Goal: Task Accomplishment & Management: Use online tool/utility

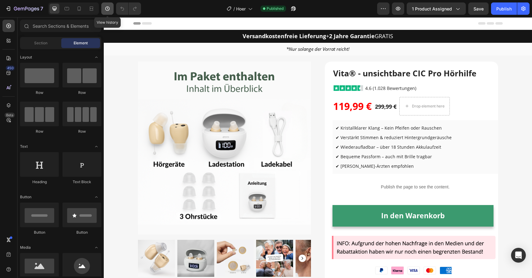
click at [105, 8] on icon "button" at bounding box center [107, 9] width 6 height 6
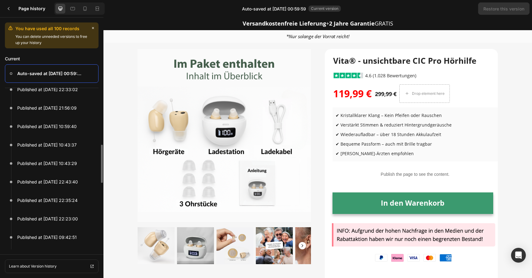
scroll to position [161, 0]
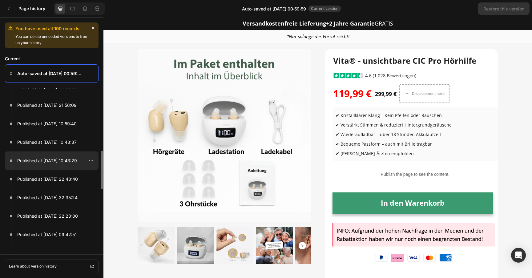
click at [55, 163] on p "Published at Sep 28, 10:43:29" at bounding box center [47, 160] width 60 height 7
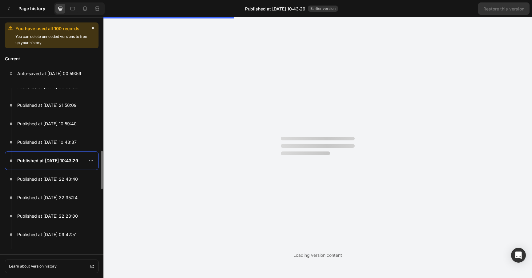
scroll to position [0, 0]
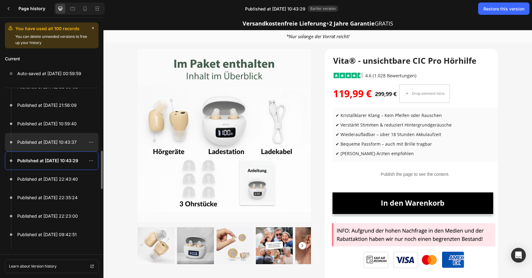
click at [52, 140] on p "Published at Sep 28, 10:43:37" at bounding box center [46, 142] width 59 height 7
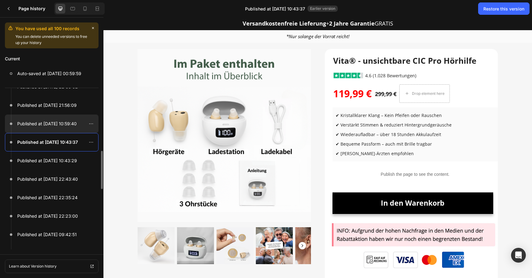
click at [53, 127] on p "Published at Sep 28, 10:59:40" at bounding box center [46, 123] width 59 height 7
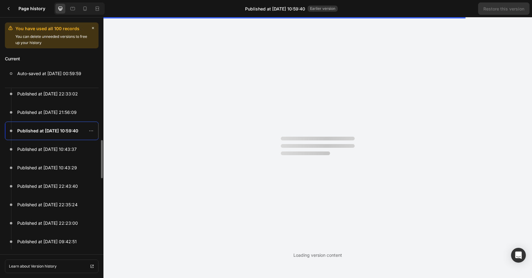
scroll to position [146, 0]
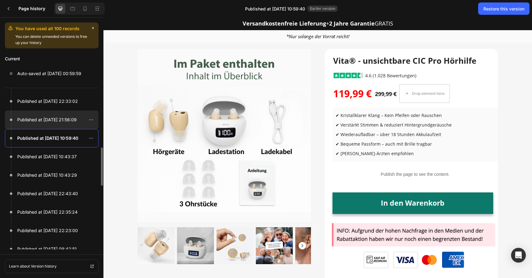
click at [55, 121] on p "Published at Sep 28, 21:56:09" at bounding box center [46, 119] width 59 height 7
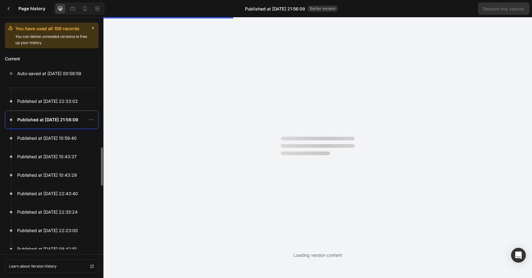
scroll to position [0, 0]
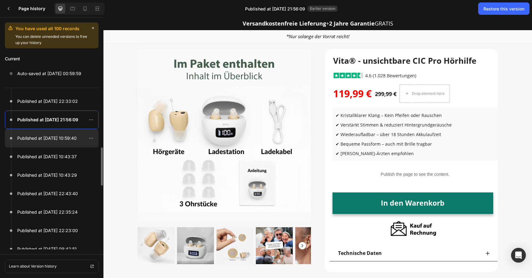
click at [51, 134] on div at bounding box center [52, 138] width 94 height 18
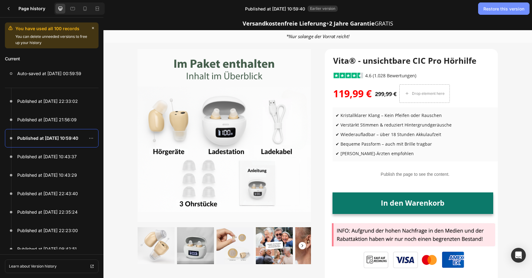
click at [493, 6] on div "Restore this version" at bounding box center [504, 9] width 41 height 6
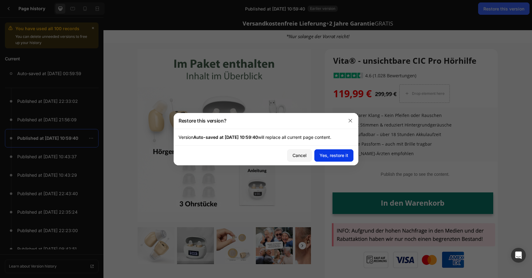
click at [332, 158] on div "Yes, restore it" at bounding box center [334, 155] width 29 height 6
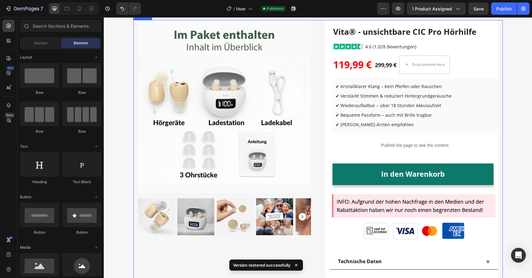
scroll to position [52, 0]
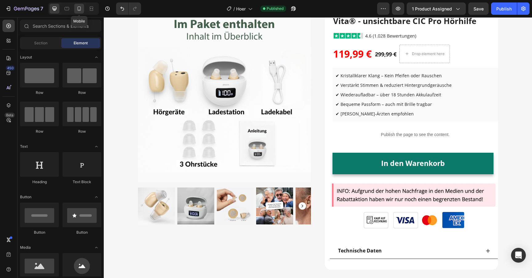
click at [81, 8] on icon at bounding box center [79, 9] width 6 height 6
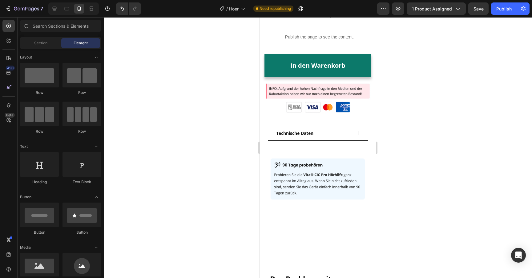
scroll to position [272, 0]
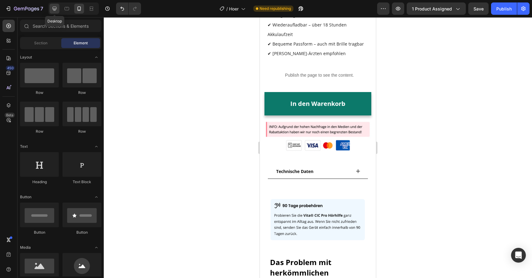
click at [52, 9] on icon at bounding box center [54, 9] width 6 height 6
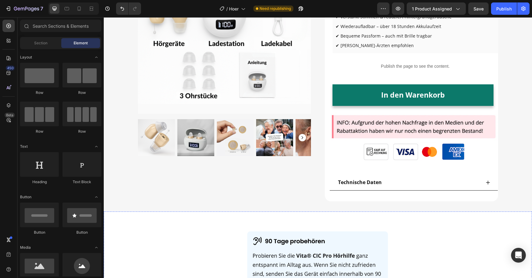
scroll to position [104, 0]
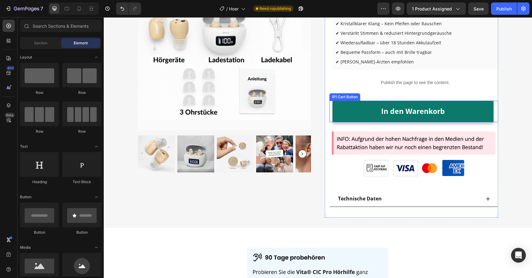
click at [355, 109] on button "In den Warenkorb" at bounding box center [413, 112] width 161 height 22
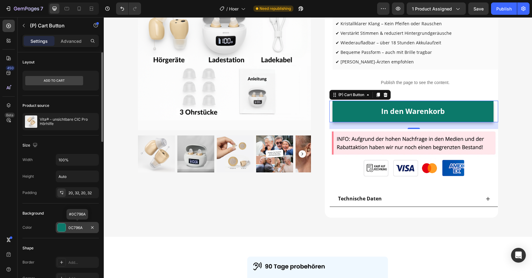
click at [73, 226] on div "0C796A" at bounding box center [77, 228] width 18 height 6
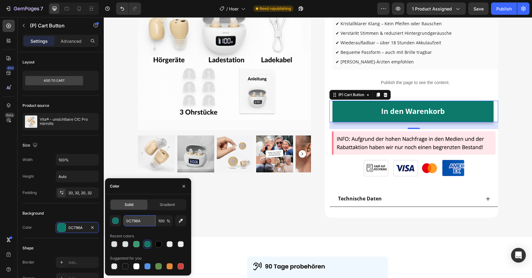
click at [132, 224] on input "0C796A" at bounding box center [140, 220] width 32 height 11
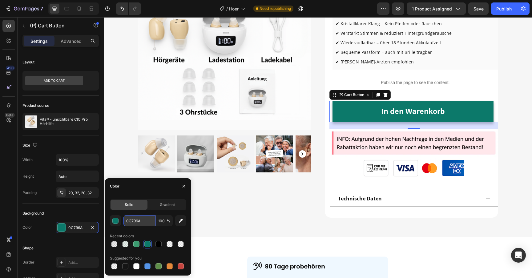
click at [132, 224] on input "0C796A" at bounding box center [140, 220] width 32 height 11
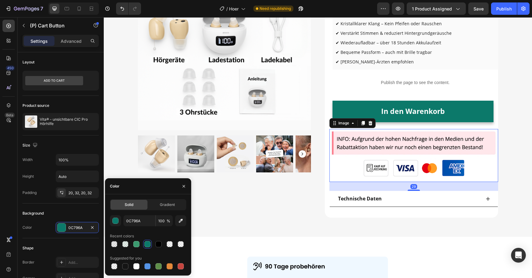
click at [367, 164] on img at bounding box center [414, 155] width 169 height 53
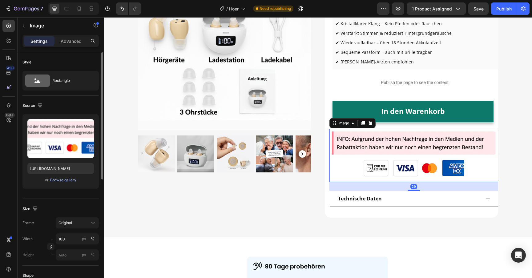
click at [68, 178] on div "Browse gallery" at bounding box center [63, 180] width 26 height 6
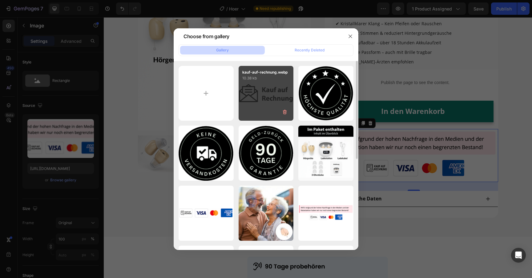
click at [288, 97] on div "kauf-auf-rechnung.webp 10.38 kb" at bounding box center [266, 93] width 55 height 55
type input "https://cdn.shopify.com/s/files/1/0913/5734/8171/files/gempages_555675308238308…"
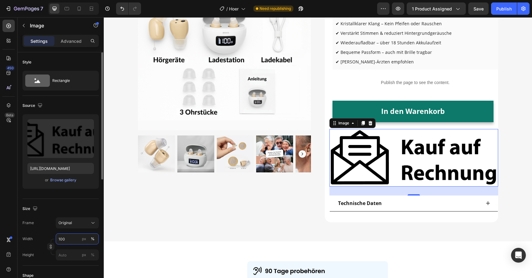
click at [67, 235] on input "100" at bounding box center [77, 239] width 43 height 11
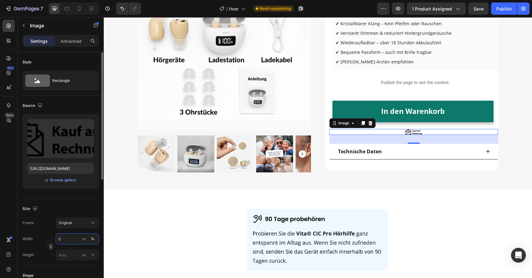
type input "30"
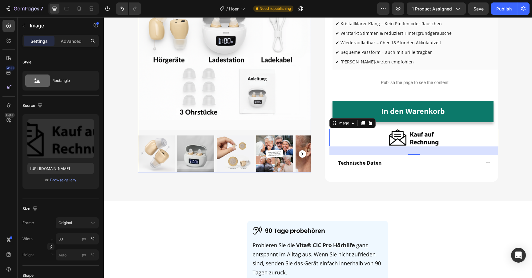
click at [241, 152] on img at bounding box center [235, 154] width 37 height 37
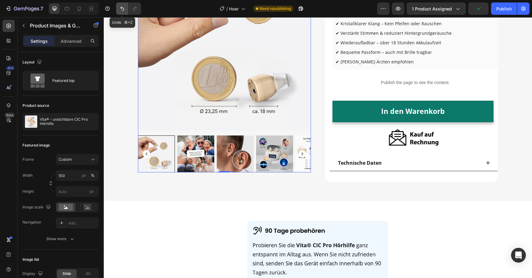
click at [125, 10] on icon "Undo/Redo" at bounding box center [122, 9] width 6 height 6
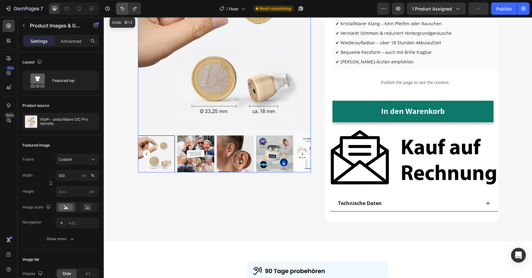
click at [125, 10] on icon "Undo/Redo" at bounding box center [122, 9] width 6 height 6
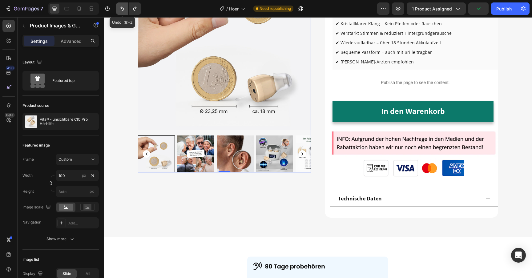
click at [125, 10] on icon "Undo/Redo" at bounding box center [122, 9] width 6 height 6
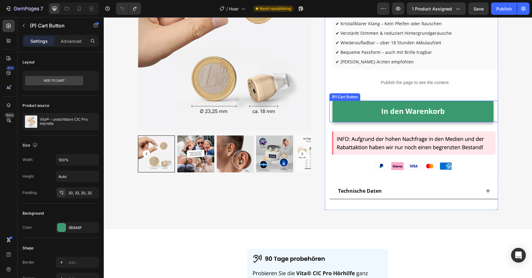
click at [349, 116] on button "In den Warenkorb" at bounding box center [413, 112] width 161 height 22
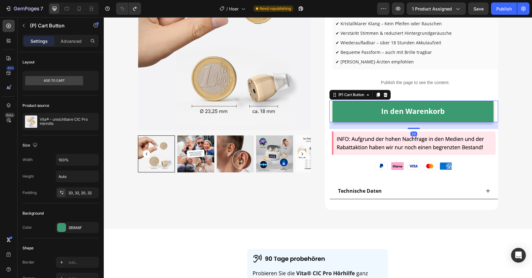
scroll to position [0, 0]
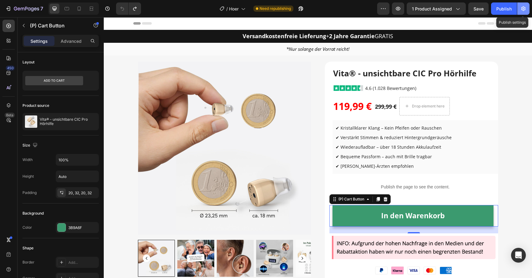
click at [525, 11] on icon "button" at bounding box center [524, 9] width 6 height 6
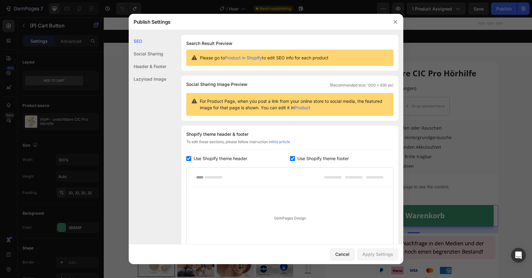
click at [238, 159] on span "Use Shopify theme header" at bounding box center [221, 158] width 54 height 7
checkbox input "false"
click at [377, 255] on div "Apply Settings" at bounding box center [378, 254] width 31 height 6
click at [397, 22] on icon "button" at bounding box center [395, 21] width 5 height 5
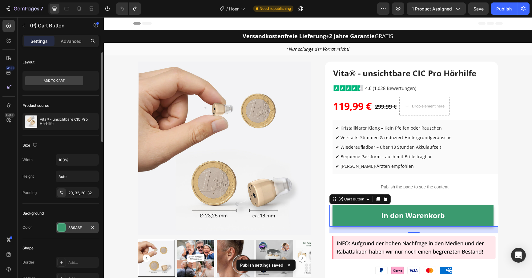
click at [71, 224] on div "3B9A6F" at bounding box center [77, 227] width 43 height 11
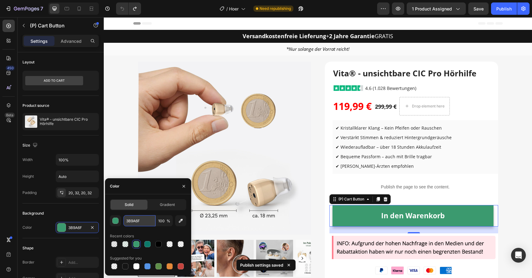
click at [136, 222] on input "3B9A6F" at bounding box center [140, 220] width 32 height 11
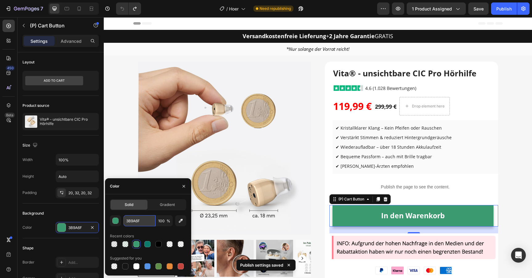
click at [136, 222] on input "3B9A6F" at bounding box center [140, 220] width 32 height 11
paste input "0C796A"
click at [137, 220] on input "3B9A0C796A6F" at bounding box center [140, 220] width 32 height 11
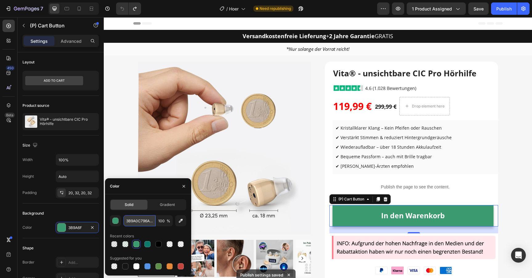
click at [137, 220] on input "3B9A0C796A6F" at bounding box center [140, 220] width 32 height 11
paste input "0C796A"
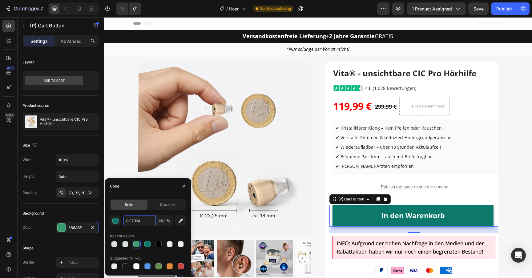
type input "0C796A"
click at [135, 231] on div "0C796A 100 % Recent colors Suggested for you" at bounding box center [148, 242] width 76 height 55
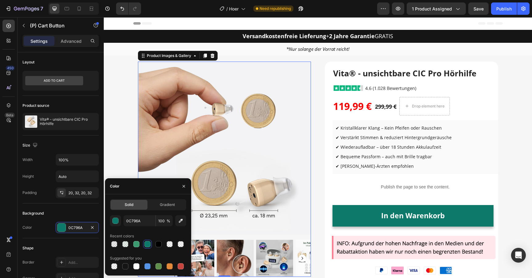
click at [284, 137] on img at bounding box center [224, 148] width 173 height 173
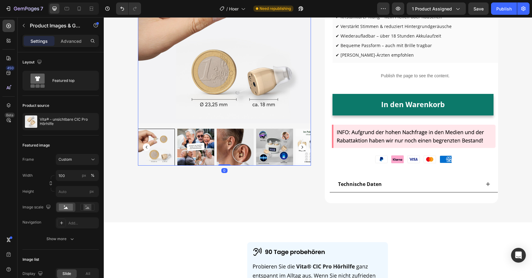
scroll to position [116, 0]
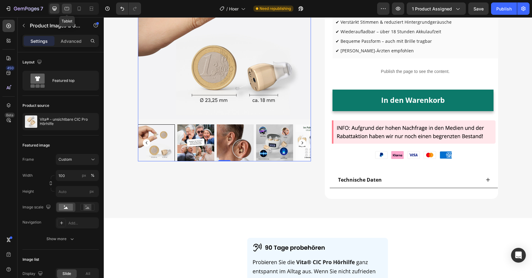
click at [69, 10] on icon at bounding box center [67, 9] width 6 height 6
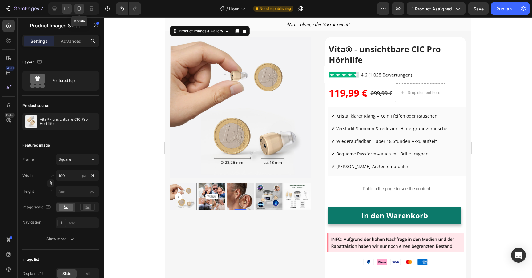
scroll to position [22, 0]
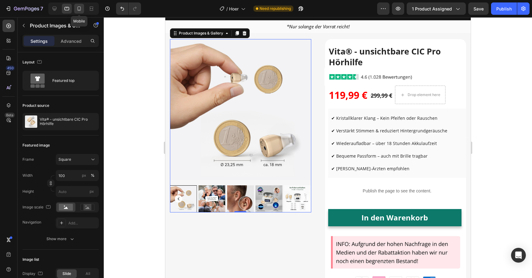
click at [76, 10] on icon at bounding box center [79, 9] width 6 height 6
type input "33.33"
type input "8"
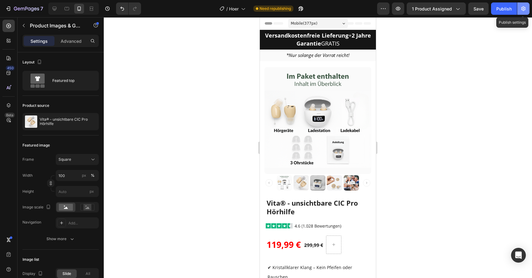
click at [525, 12] on button "button" at bounding box center [524, 8] width 12 height 12
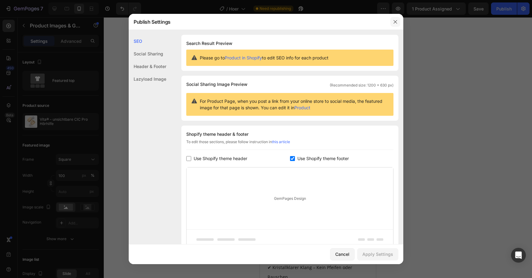
click at [397, 20] on icon "button" at bounding box center [395, 21] width 5 height 5
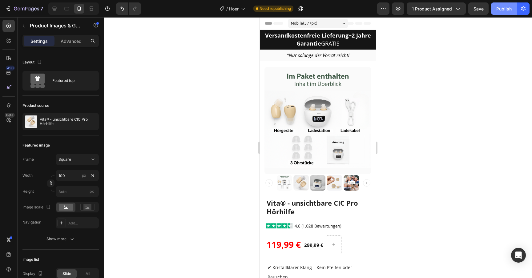
click at [503, 13] on button "Publish" at bounding box center [504, 8] width 26 height 12
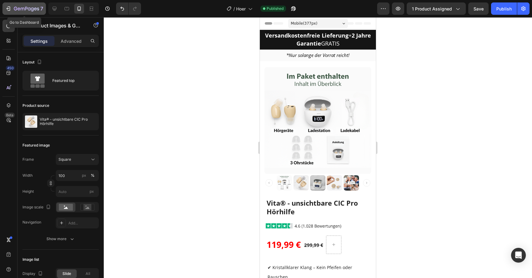
click at [37, 10] on icon "button" at bounding box center [26, 8] width 25 height 5
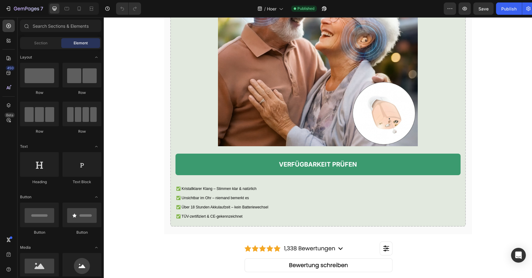
scroll to position [1167, 0]
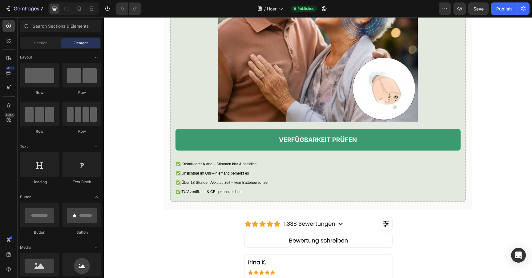
click at [105, 17] on div "7 Version history / Hoer Published Preview Save Publish" at bounding box center [266, 9] width 532 height 18
click at [105, 15] on div "7 Version history / Hoer Published Preview Save Publish" at bounding box center [266, 9] width 532 height 18
click at [106, 11] on icon "button" at bounding box center [107, 9] width 6 height 6
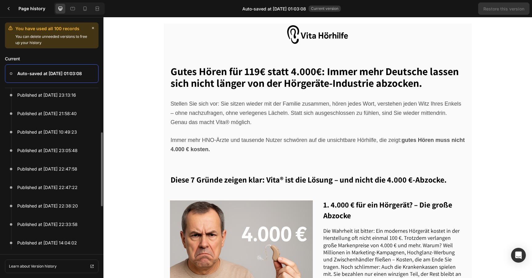
scroll to position [42, 0]
click at [57, 134] on p "Published at Sep 28, 10:49:23" at bounding box center [47, 131] width 60 height 7
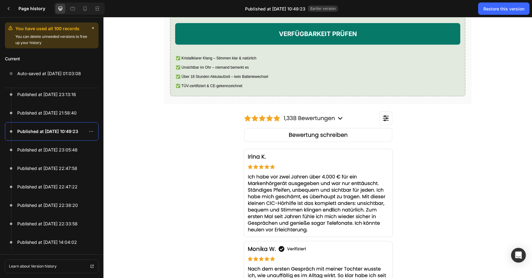
scroll to position [1287, 0]
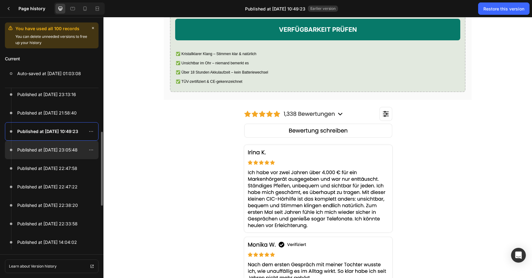
click at [53, 153] on p "Published at Sep 27, 23:05:48" at bounding box center [47, 149] width 60 height 7
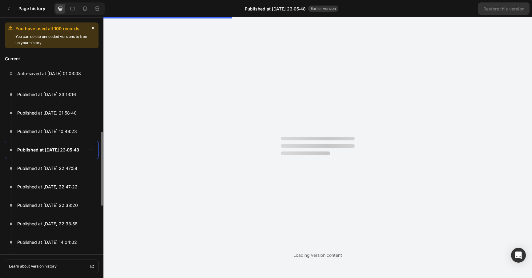
scroll to position [0, 0]
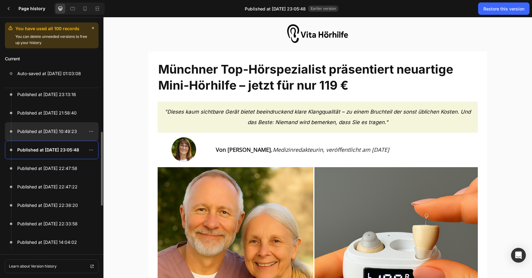
click at [72, 134] on p "Published at Sep 28, 10:49:23" at bounding box center [47, 131] width 60 height 7
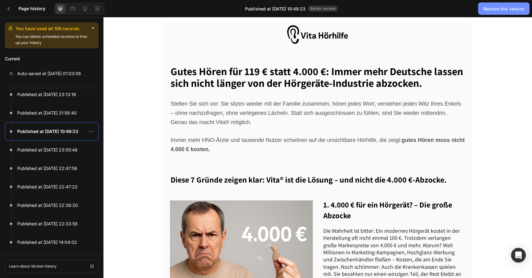
click at [496, 8] on div "Restore this version" at bounding box center [504, 9] width 41 height 6
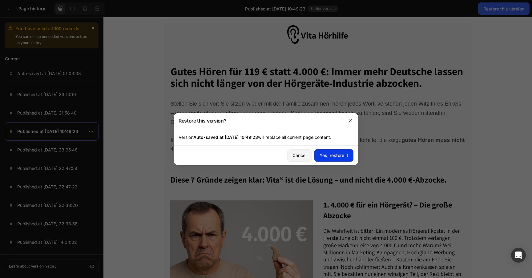
click at [338, 158] on div "Yes, restore it" at bounding box center [334, 155] width 29 height 6
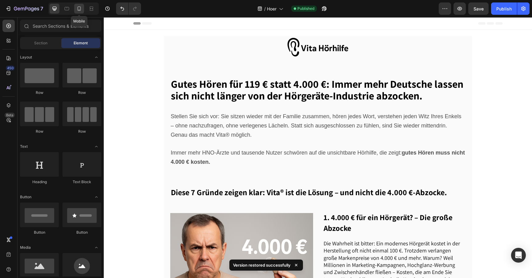
click at [82, 9] on icon at bounding box center [79, 9] width 6 height 6
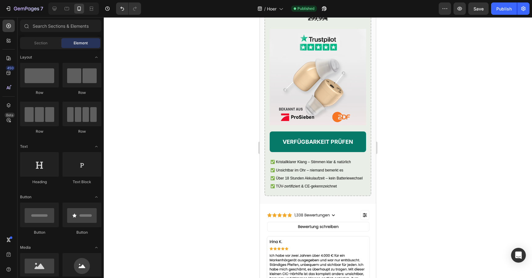
scroll to position [1641, 0]
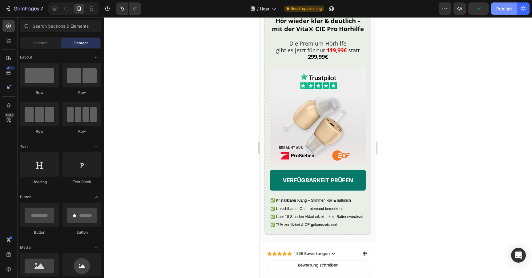
click at [498, 8] on div "Publish" at bounding box center [504, 9] width 15 height 6
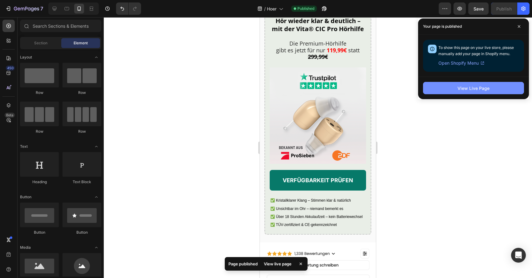
click at [451, 91] on button "View Live Page" at bounding box center [473, 88] width 101 height 12
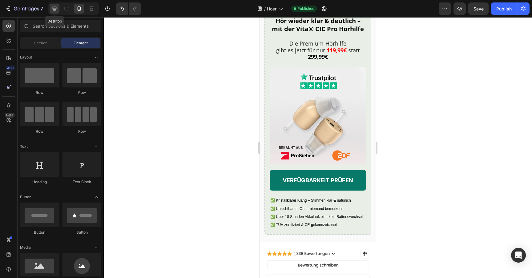
click at [53, 8] on icon at bounding box center [55, 9] width 4 height 4
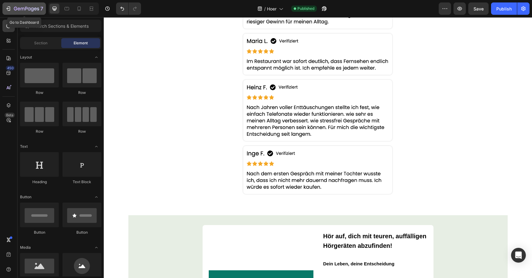
click at [26, 12] on div "7" at bounding box center [28, 8] width 29 height 7
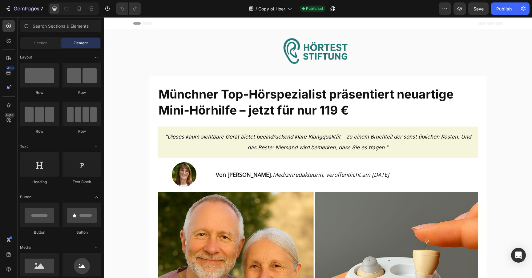
click at [288, 168] on div "Von Maria S. , Medizinredakteurin, veröffentlicht am 29. Juli 2025 Text Block" at bounding box center [346, 174] width 263 height 25
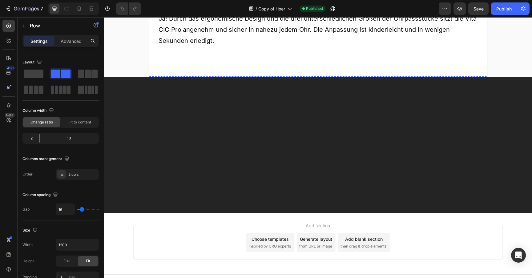
scroll to position [3708, 0]
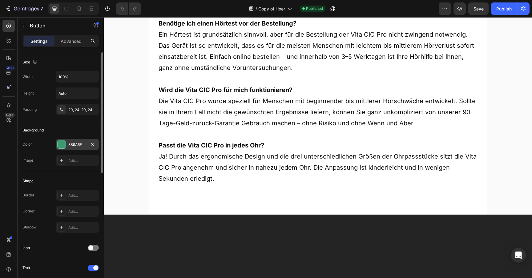
click at [75, 147] on div "3B9A6F" at bounding box center [77, 145] width 18 height 6
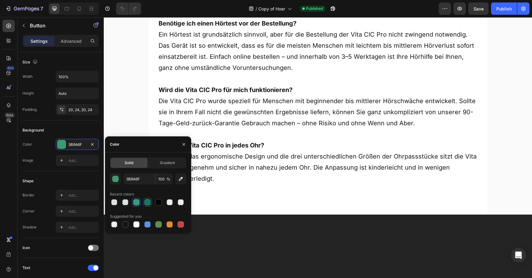
click at [145, 200] on div at bounding box center [148, 202] width 6 height 6
type input "0C796A"
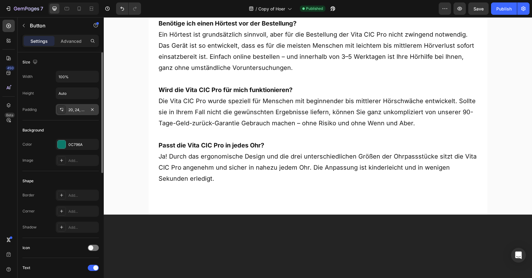
click at [78, 107] on div "20, 24, 20, 24" at bounding box center [77, 110] width 18 height 6
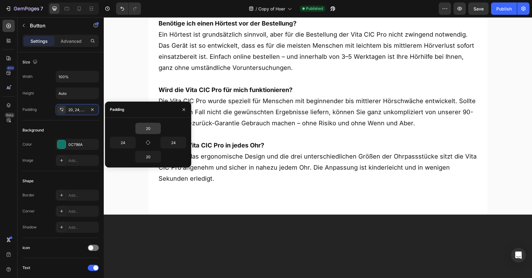
click at [137, 130] on input "20" at bounding box center [148, 128] width 25 height 11
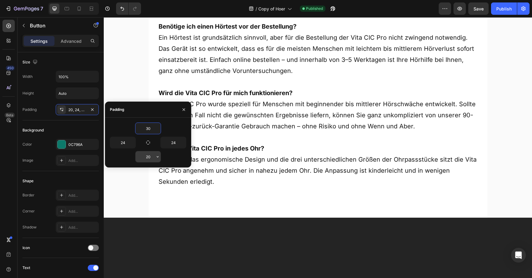
type input "30"
click at [143, 156] on input "20" at bounding box center [148, 156] width 25 height 11
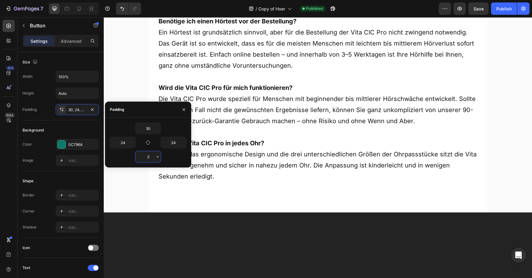
type input "30"
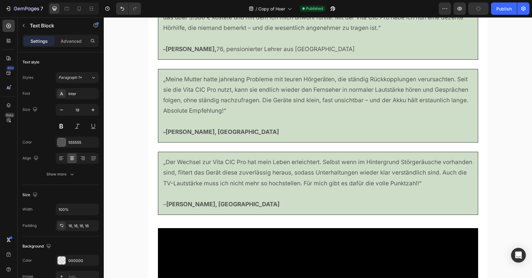
scroll to position [2777, 0]
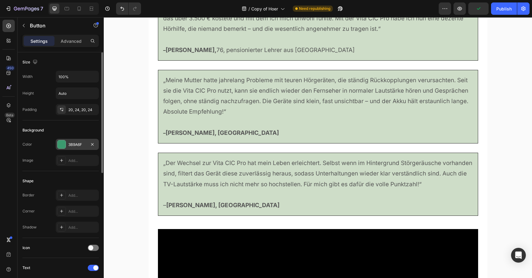
click at [86, 142] on div "3B9A6F" at bounding box center [77, 144] width 43 height 11
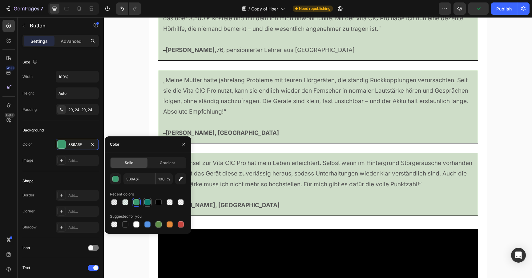
click at [147, 206] on div at bounding box center [147, 202] width 7 height 7
type input "0C796A"
click at [78, 116] on div "Size Width 100% Height Auto Padding 20, 24, 20, 24" at bounding box center [60, 86] width 76 height 68
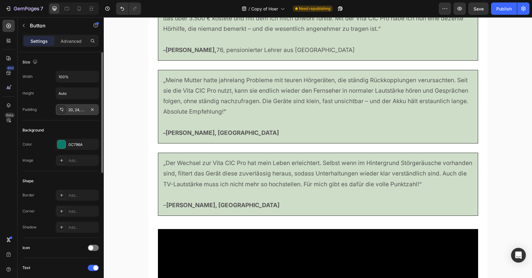
click at [78, 114] on div "20, 24, 20, 24" at bounding box center [77, 109] width 43 height 11
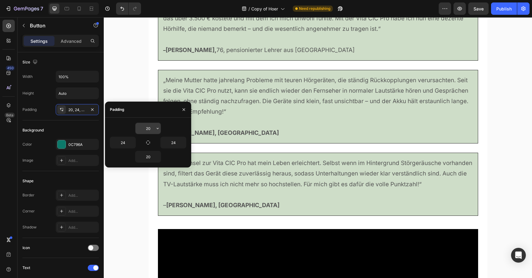
click at [137, 128] on input "20" at bounding box center [148, 128] width 25 height 11
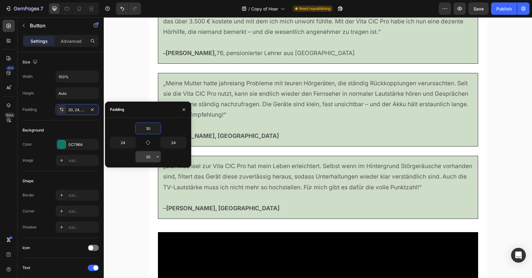
type input "30"
click at [146, 156] on input "20" at bounding box center [148, 156] width 25 height 11
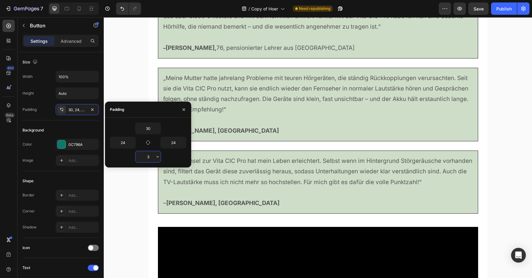
type input "30"
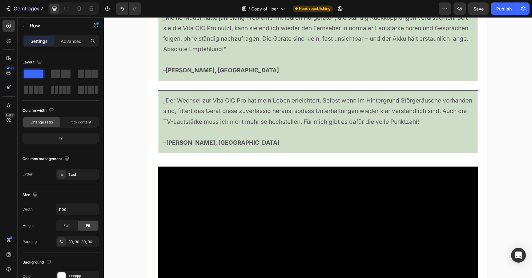
scroll to position [2841, 0]
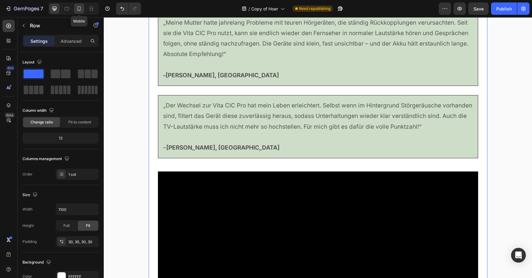
click at [76, 9] on icon at bounding box center [79, 9] width 6 height 6
type input "100%"
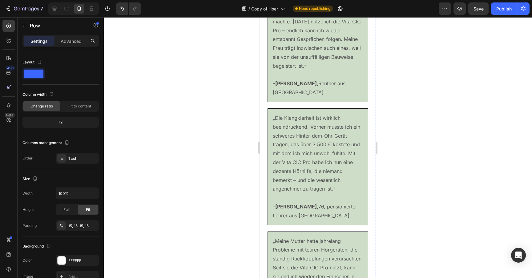
scroll to position [3730, 0]
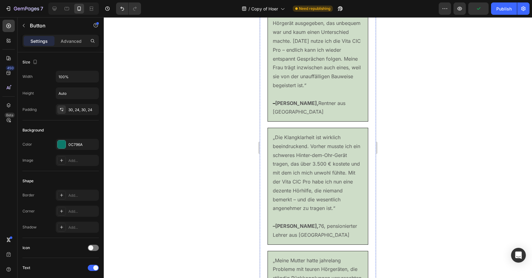
drag, startPoint x: 349, startPoint y: 112, endPoint x: 350, endPoint y: 121, distance: 9.0
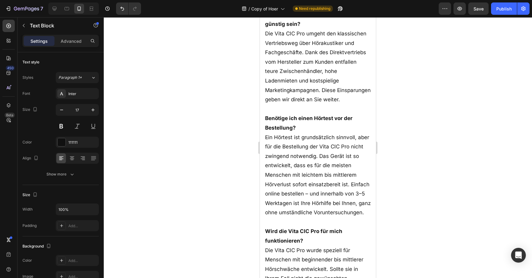
scroll to position [5058, 0]
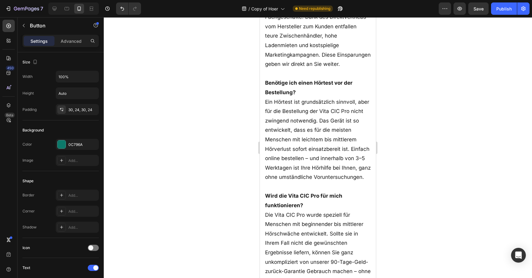
drag, startPoint x: 348, startPoint y: 108, endPoint x: 355, endPoint y: 116, distance: 10.6
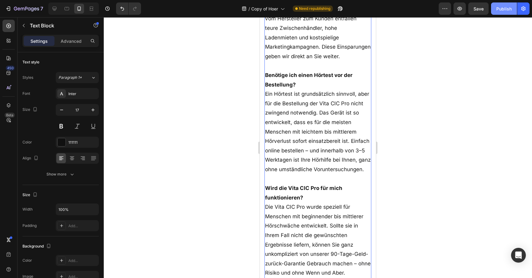
click at [499, 10] on div "Publish" at bounding box center [504, 9] width 15 height 6
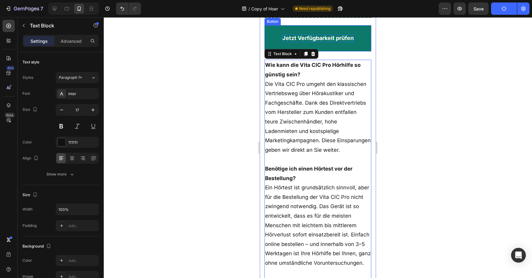
scroll to position [4965, 0]
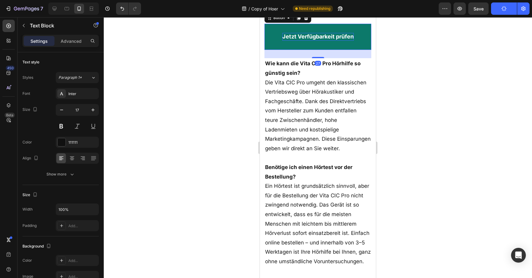
click at [275, 50] on link "Jetzt Verfügbarkeit prüfen" at bounding box center [318, 37] width 107 height 26
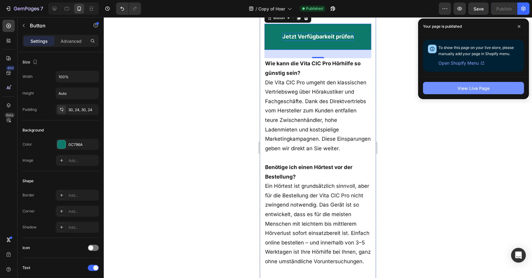
click at [451, 91] on button "View Live Page" at bounding box center [473, 88] width 101 height 12
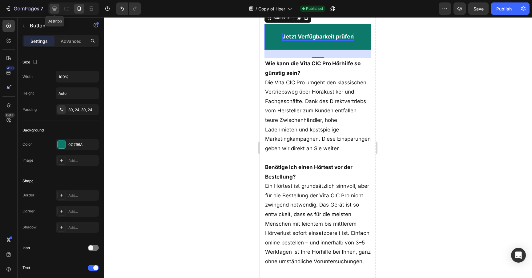
click at [57, 13] on div at bounding box center [55, 9] width 10 height 10
type input "19"
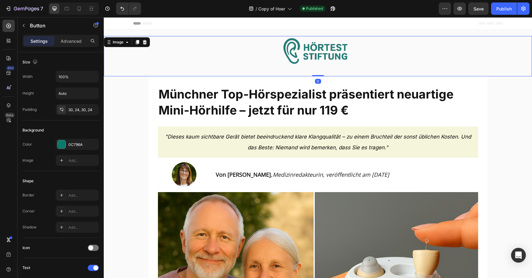
click at [298, 58] on img at bounding box center [318, 53] width 77 height 34
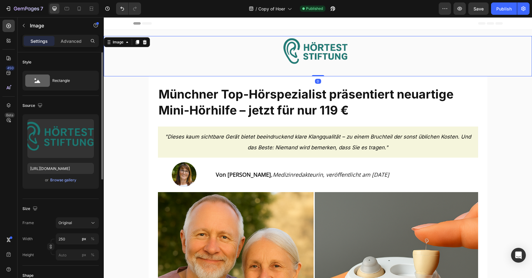
click at [54, 184] on div "Upload Image https://cdn.shopify.com/s/files/1/0913/5734/8171/files/gempages_55…" at bounding box center [60, 151] width 76 height 75
click at [56, 182] on div "Browse gallery" at bounding box center [63, 180] width 26 height 6
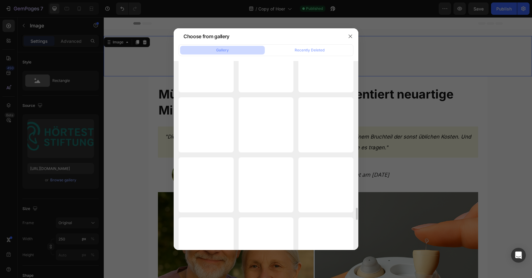
scroll to position [2381, 0]
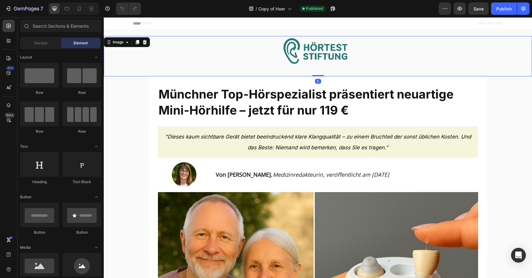
click at [296, 58] on img at bounding box center [318, 53] width 77 height 34
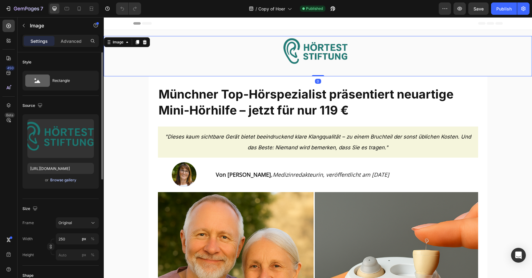
click at [62, 179] on div "Browse gallery" at bounding box center [63, 180] width 26 height 6
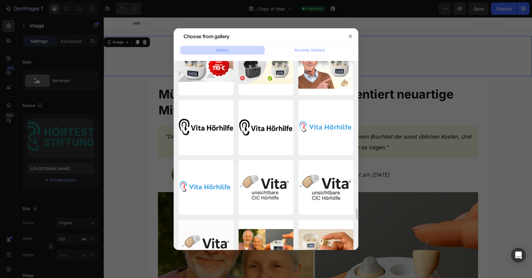
scroll to position [2791, 0]
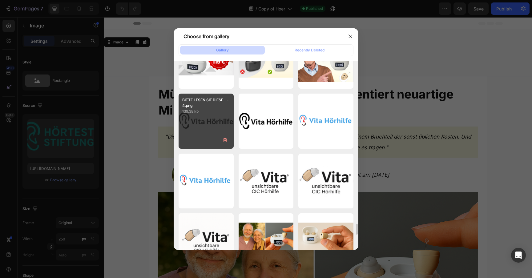
click at [197, 138] on div "BITTE LESEN SIE DIESE...-4.png 139.38 kb" at bounding box center [206, 121] width 55 height 55
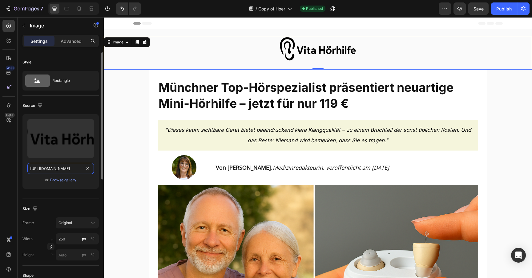
click at [59, 170] on input "https://cdn.shopify.com/s/files/1/0913/5734/8171/files/gempages_555675308238308…" at bounding box center [60, 168] width 67 height 11
click at [65, 8] on icon at bounding box center [67, 8] width 5 height 3
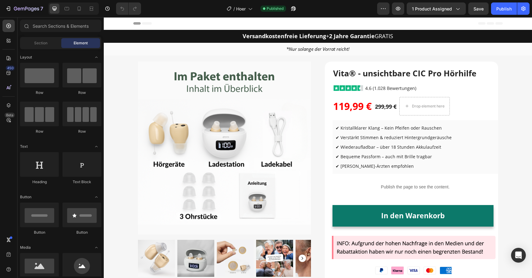
click at [306, 20] on div "Header" at bounding box center [318, 23] width 370 height 12
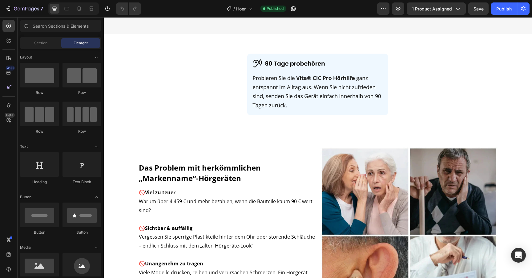
scroll to position [300, 0]
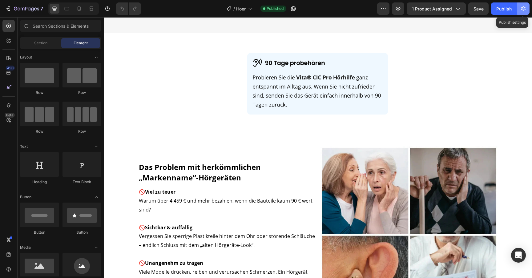
click at [524, 10] on icon "button" at bounding box center [524, 8] width 4 height 5
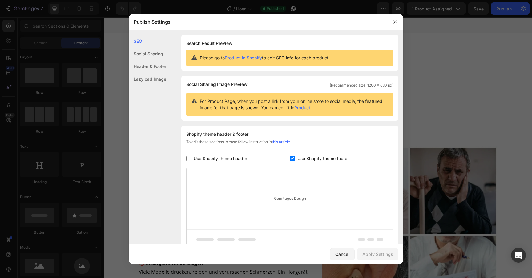
click at [209, 160] on span "Use Shopify theme header" at bounding box center [221, 158] width 54 height 7
checkbox input "true"
click at [367, 250] on button "Apply Settings" at bounding box center [377, 254] width 41 height 12
click at [397, 23] on icon "button" at bounding box center [395, 21] width 5 height 5
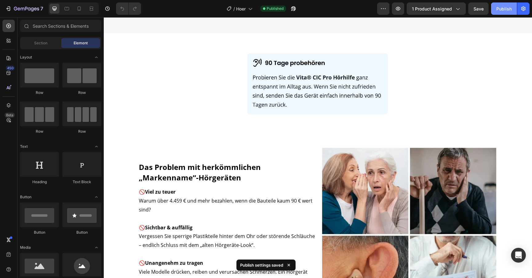
click at [512, 9] on div "Publish" at bounding box center [504, 9] width 15 height 6
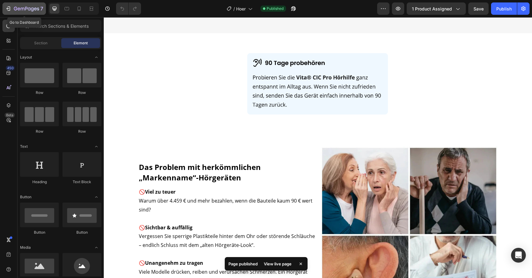
click at [27, 12] on div "7" at bounding box center [28, 8] width 29 height 7
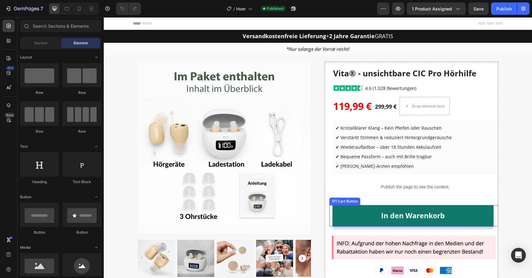
click at [352, 211] on button "In den Warenkorb" at bounding box center [413, 216] width 161 height 22
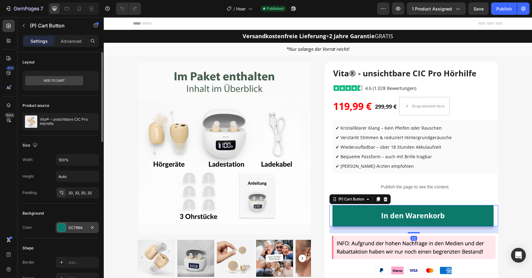
click at [75, 227] on div "0C796A" at bounding box center [77, 228] width 18 height 6
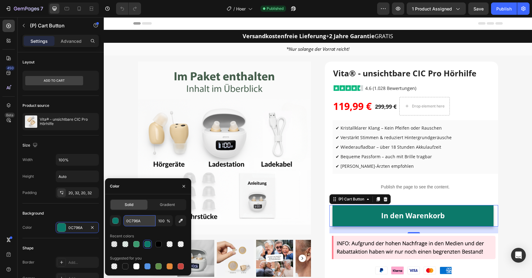
click at [141, 222] on input "0C796A" at bounding box center [140, 220] width 32 height 11
paste input "f3a726"
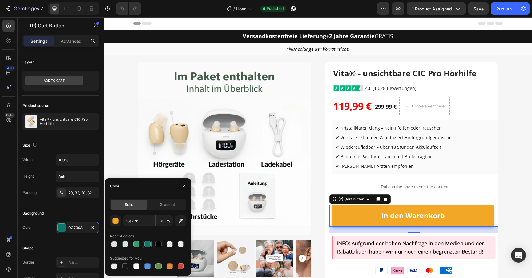
click at [135, 233] on div "Recent colors" at bounding box center [148, 236] width 76 height 10
type input "F3A726"
click at [145, 150] on img at bounding box center [224, 148] width 173 height 173
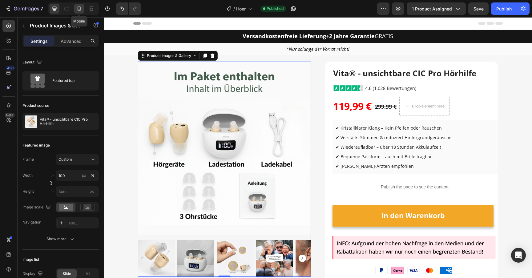
click at [75, 5] on div at bounding box center [79, 9] width 10 height 10
type input "33.33"
type input "8"
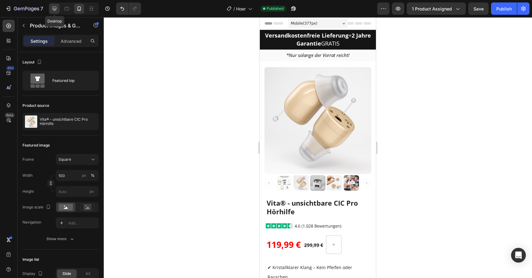
click at [54, 6] on icon at bounding box center [54, 9] width 6 height 6
type input "120"
type input "17"
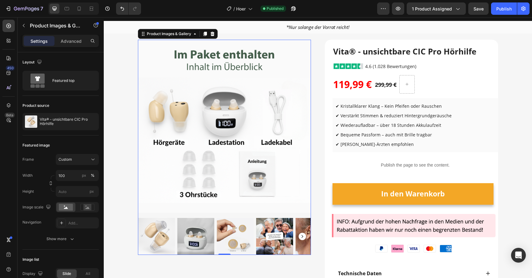
scroll to position [22, 0]
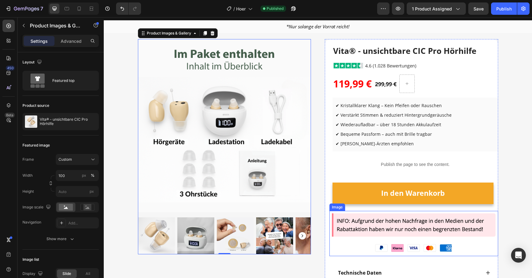
click at [366, 216] on img at bounding box center [414, 233] width 169 height 45
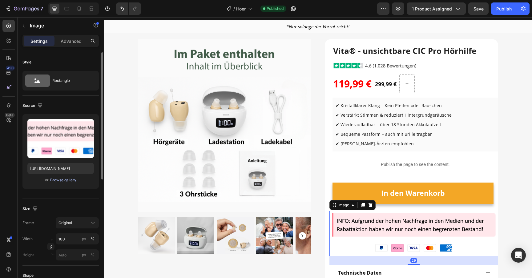
click at [70, 178] on div "Browse gallery" at bounding box center [63, 180] width 26 height 6
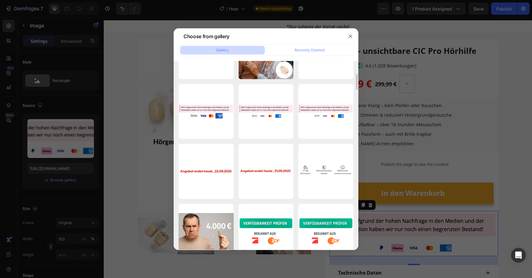
scroll to position [0, 0]
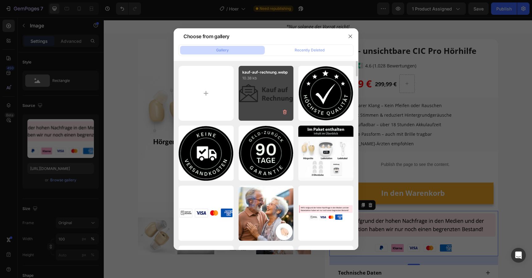
click at [269, 81] on p "10.38 kb" at bounding box center [266, 78] width 48 height 6
type input "[URL][DOMAIN_NAME]"
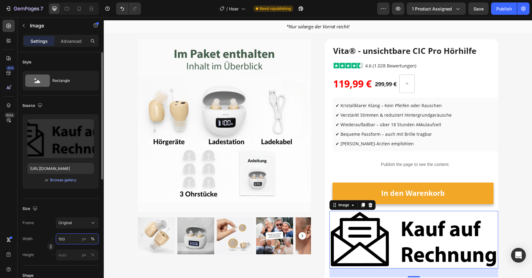
click at [57, 240] on input "100" at bounding box center [77, 239] width 43 height 11
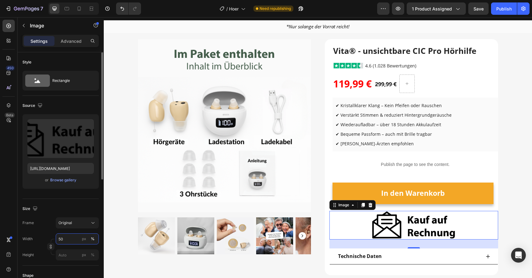
type input "5"
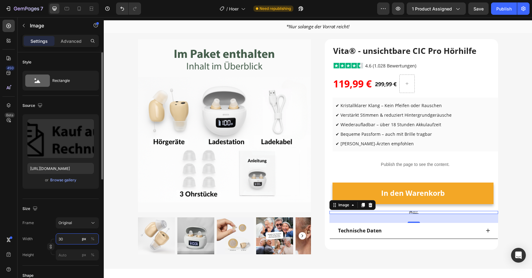
type input "3"
type input "5"
type input "120"
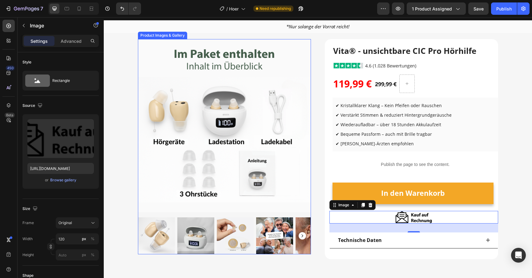
click at [228, 198] on img at bounding box center [224, 125] width 173 height 173
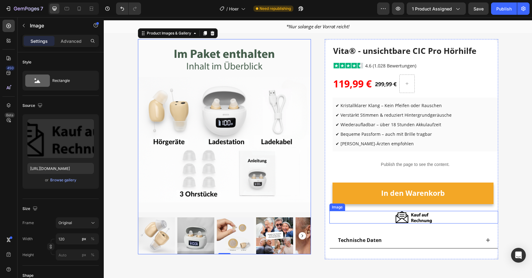
click at [410, 215] on img at bounding box center [414, 217] width 37 height 13
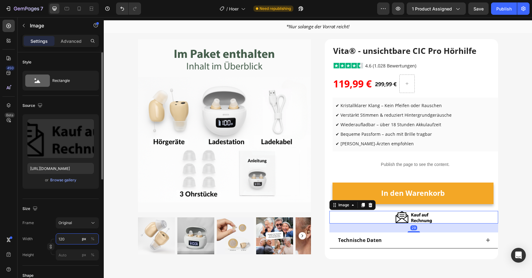
click at [63, 242] on input "120" at bounding box center [77, 239] width 43 height 11
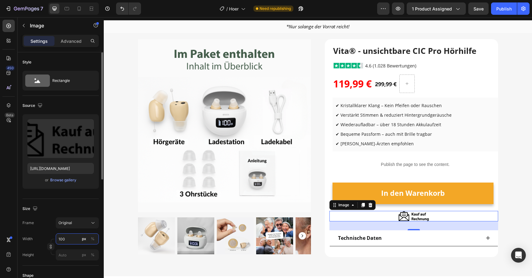
click at [63, 242] on input "100" at bounding box center [77, 239] width 43 height 11
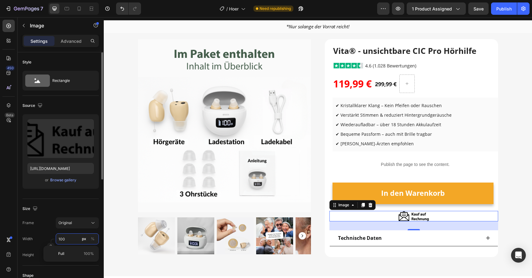
click at [63, 242] on input "100" at bounding box center [77, 239] width 43 height 11
type input "100"
click at [67, 7] on icon at bounding box center [67, 9] width 6 height 6
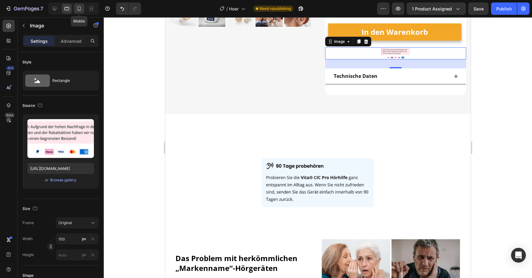
scroll to position [216, 0]
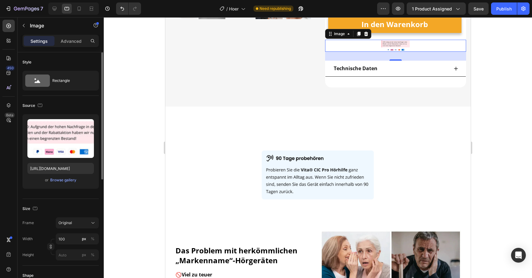
click at [53, 185] on div "Upload Image https://cdn.shopify.com/s/files/1/0913/5734/8171/files/gempages_55…" at bounding box center [60, 151] width 76 height 75
click at [54, 182] on div "Browse gallery" at bounding box center [63, 180] width 26 height 6
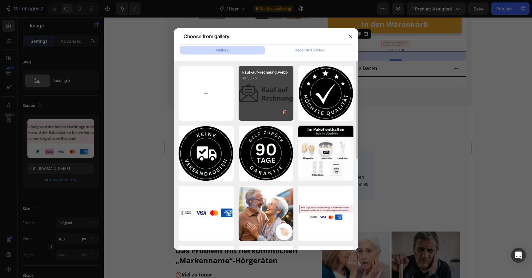
click at [262, 104] on div "kauf-auf-rechnung.webp 10.38 kb" at bounding box center [266, 93] width 55 height 55
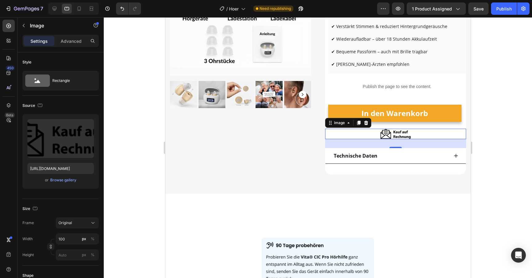
scroll to position [79, 0]
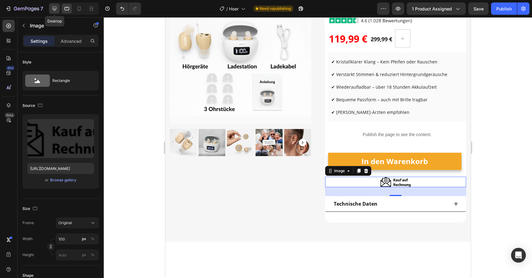
click at [55, 11] on icon at bounding box center [54, 9] width 6 height 6
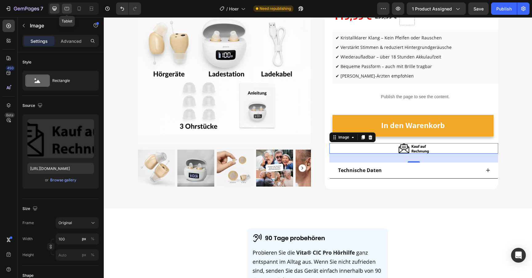
click at [66, 10] on icon at bounding box center [67, 9] width 6 height 6
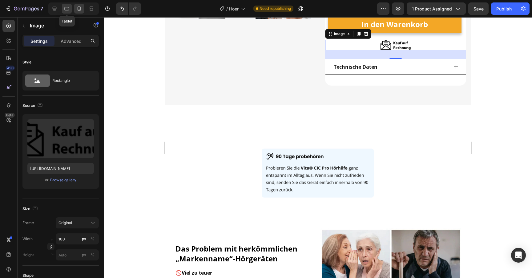
click at [80, 10] on icon at bounding box center [79, 9] width 6 height 6
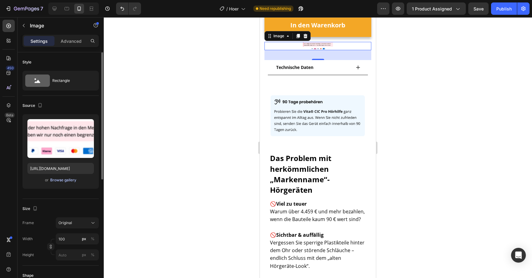
click at [63, 180] on div "Browse gallery" at bounding box center [63, 180] width 26 height 6
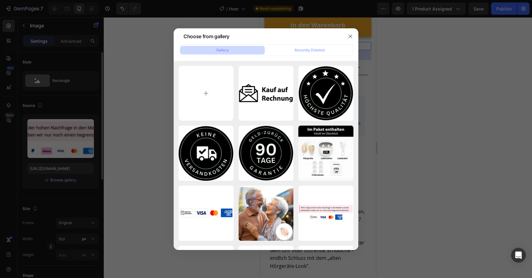
scroll to position [351, 0]
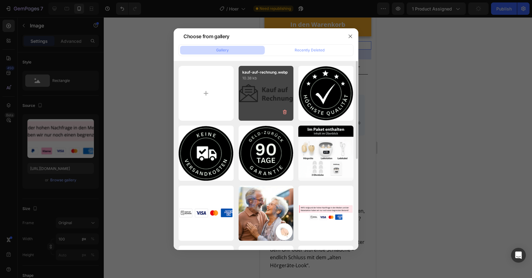
click at [275, 91] on div "kauf-auf-rechnung.webp 10.38 kb" at bounding box center [266, 93] width 55 height 55
type input "https://cdn.shopify.com/s/files/1/0913/5734/8171/files/gempages_555675308238308…"
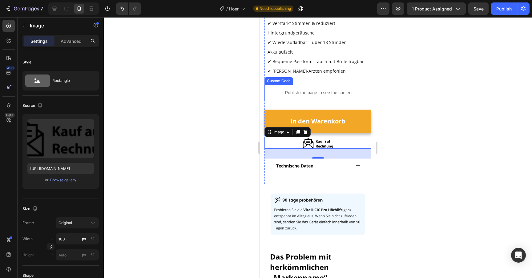
click at [213, 107] on div at bounding box center [318, 147] width 429 height 261
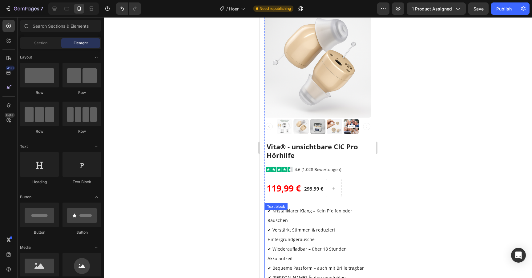
scroll to position [0, 0]
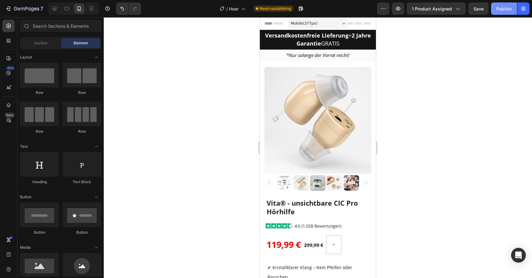
click at [504, 11] on div "Publish" at bounding box center [504, 9] width 15 height 6
click at [58, 9] on div at bounding box center [55, 9] width 10 height 10
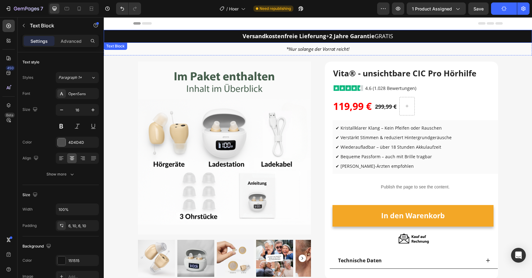
click at [120, 36] on p "Versandkostenfreie Lieferung + 2 Jahre Garantie GRATIS" at bounding box center [318, 36] width 422 height 9
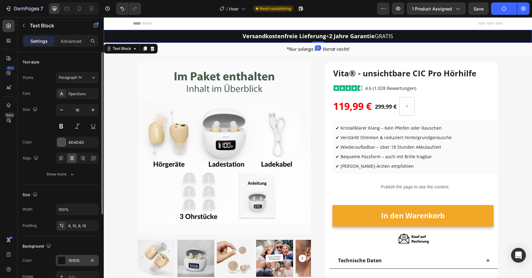
click at [71, 259] on div "151515" at bounding box center [77, 261] width 18 height 6
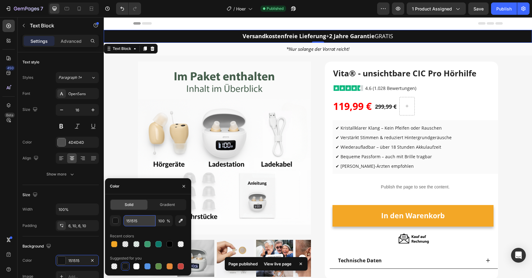
click at [144, 220] on input "151515" at bounding box center [140, 220] width 32 height 11
click at [111, 247] on div at bounding box center [114, 244] width 7 height 7
type input "F3A726"
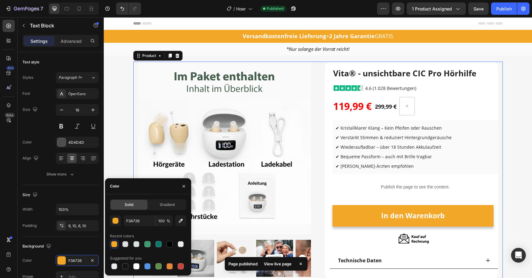
click at [134, 128] on div "Product Images & Gallery Row (P) Images & Gallery Vita® - unsichtbare CIC Pro H…" at bounding box center [318, 175] width 370 height 227
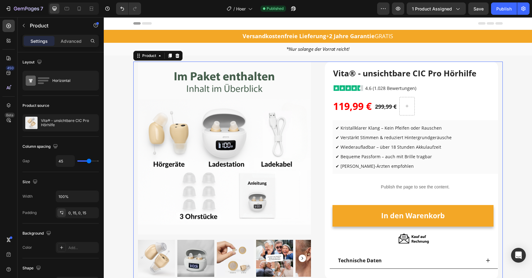
click at [505, 1] on div "7 Version history / Hoer Published Preview 1 product assigned Save Publish" at bounding box center [266, 9] width 532 height 18
click at [503, 7] on div "Publish" at bounding box center [504, 9] width 15 height 6
click at [85, 6] on div at bounding box center [73, 8] width 51 height 12
click at [82, 6] on icon at bounding box center [79, 9] width 6 height 6
type input "0"
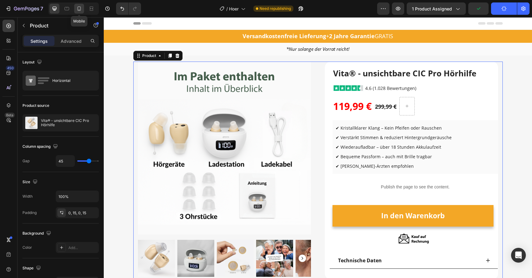
type input "0"
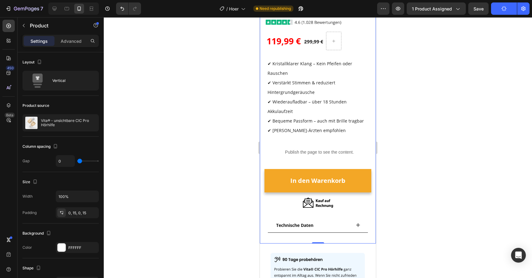
scroll to position [207, 0]
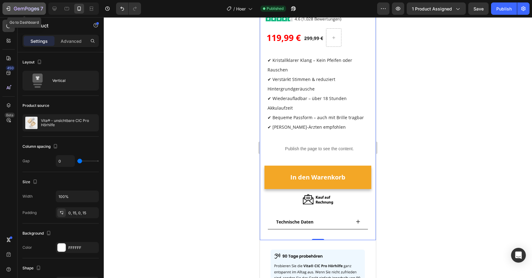
click at [33, 8] on icon "button" at bounding box center [32, 9] width 3 height 4
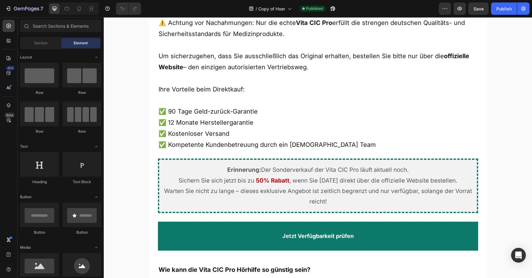
scroll to position [3138, 0]
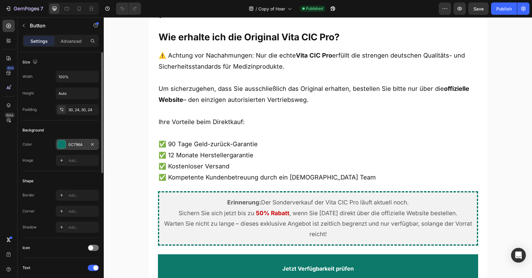
click at [61, 147] on div at bounding box center [62, 145] width 8 height 8
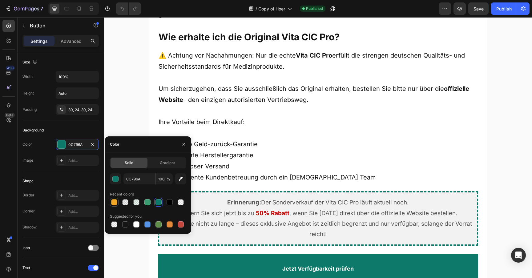
click at [116, 202] on div at bounding box center [114, 202] width 6 height 6
click at [137, 178] on input "F3A726" at bounding box center [140, 178] width 32 height 11
paste input "f3a"
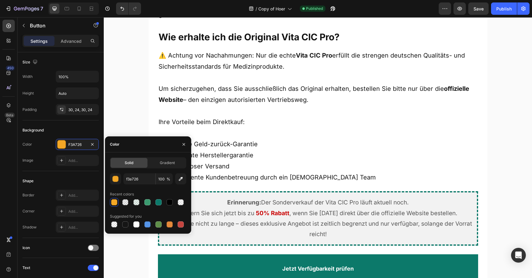
type input "F3A726"
click at [136, 189] on div "F3A726 100 % Recent colors Suggested for you" at bounding box center [148, 200] width 76 height 55
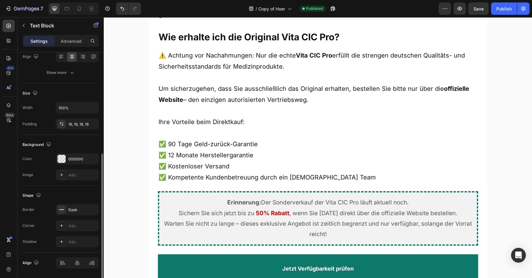
scroll to position [122, 0]
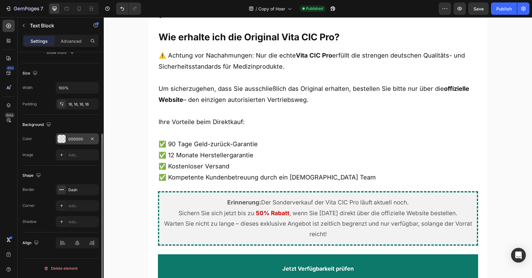
click at [73, 140] on div "000000" at bounding box center [77, 139] width 18 height 6
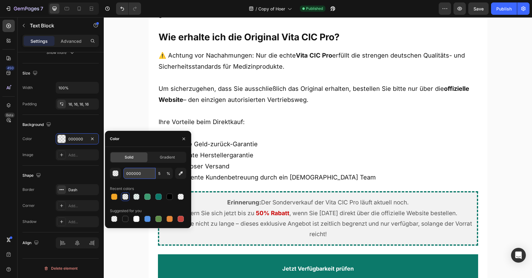
click at [137, 176] on input "000000" at bounding box center [140, 173] width 32 height 11
paste input "f3a726"
type input "F3A726"
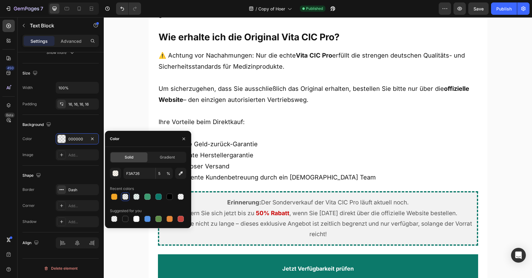
click at [136, 185] on div "Recent colors" at bounding box center [148, 189] width 76 height 10
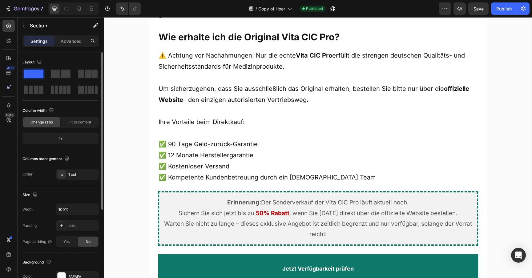
scroll to position [3126, 0]
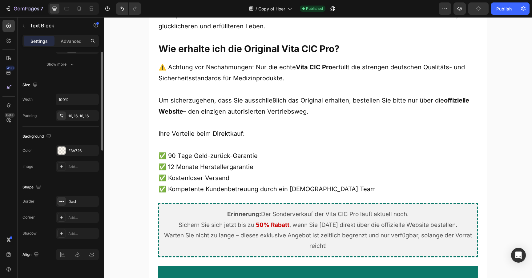
scroll to position [122, 0]
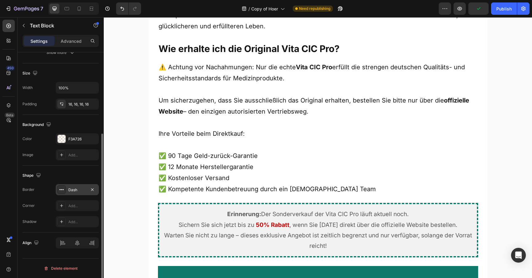
click at [74, 189] on div "Dash" at bounding box center [77, 190] width 18 height 6
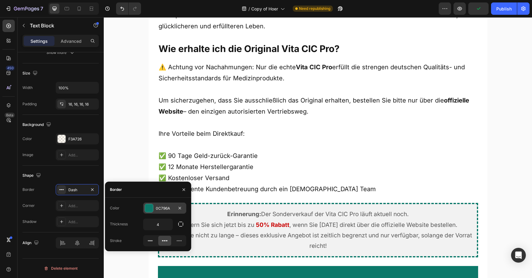
click at [150, 211] on div at bounding box center [149, 208] width 8 height 8
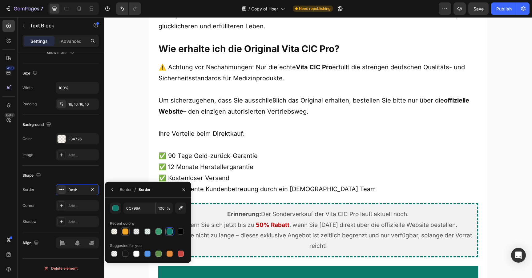
click at [125, 232] on div at bounding box center [125, 232] width 6 height 6
type input "F3A726"
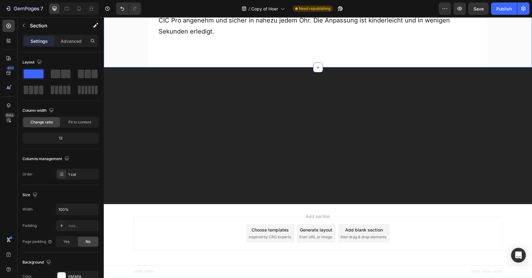
scroll to position [4027, 0]
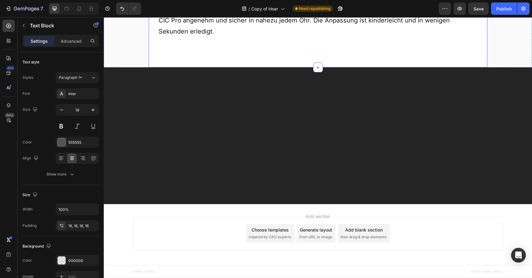
click at [73, 141] on div "555555" at bounding box center [77, 143] width 18 height 6
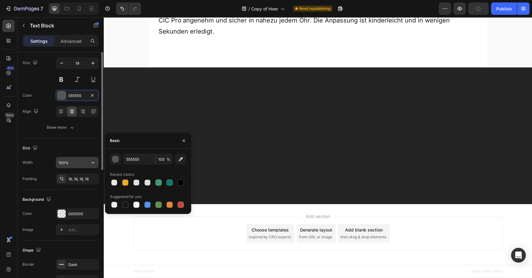
scroll to position [63, 0]
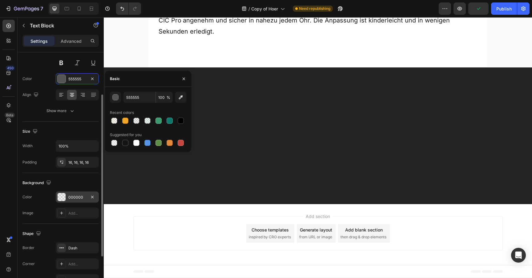
click at [70, 194] on div "000000" at bounding box center [77, 197] width 43 height 11
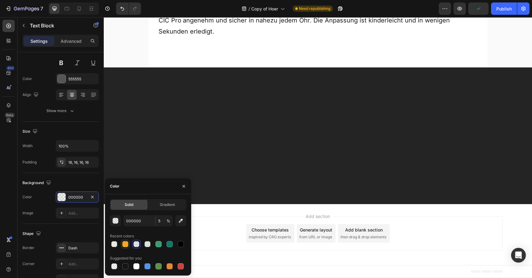
click at [129, 241] on div at bounding box center [125, 244] width 9 height 9
type input "F3A726"
click at [159, 223] on input "100" at bounding box center [164, 220] width 17 height 11
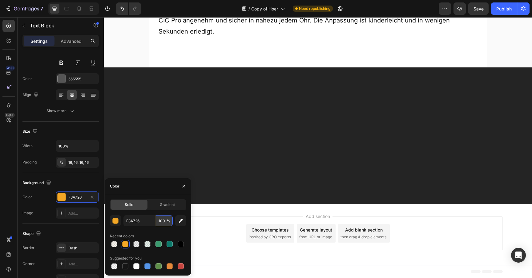
click at [159, 223] on input "100" at bounding box center [164, 220] width 17 height 11
type input "5"
click at [159, 227] on div "F3A726 5 % Recent colors Suggested for you" at bounding box center [148, 242] width 76 height 55
click at [160, 233] on div "Recent colors" at bounding box center [148, 236] width 76 height 10
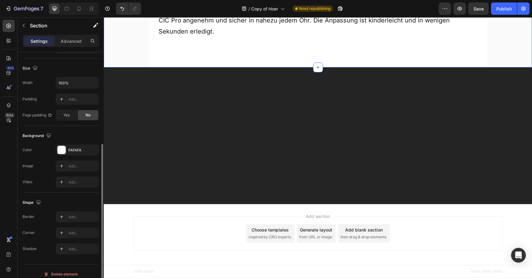
scroll to position [132, 0]
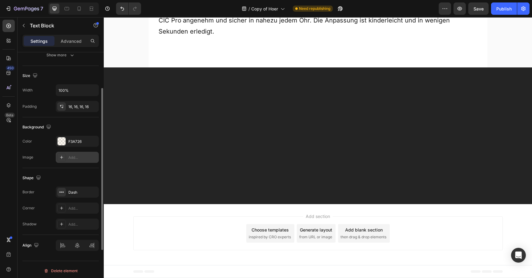
scroll to position [122, 0]
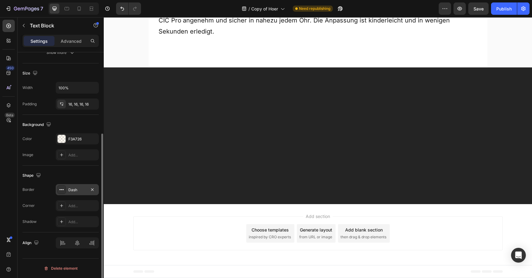
click at [79, 195] on div "Dash" at bounding box center [77, 189] width 43 height 11
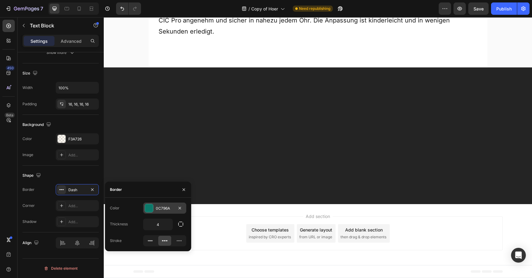
click at [148, 207] on div at bounding box center [149, 208] width 8 height 8
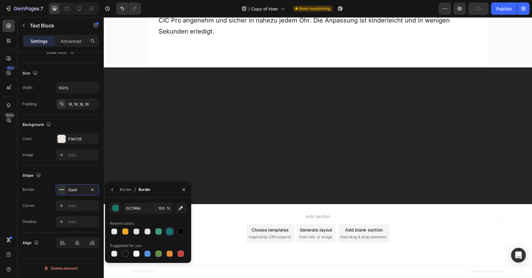
click at [119, 230] on div at bounding box center [148, 231] width 76 height 9
click at [127, 230] on div at bounding box center [125, 232] width 6 height 6
type input "F3A726"
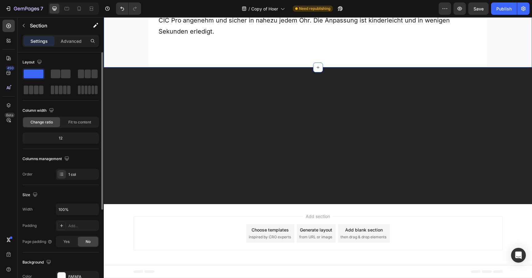
scroll to position [4148, 0]
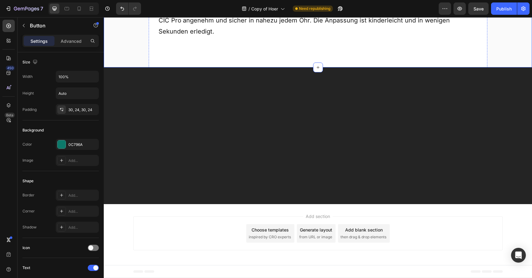
click at [88, 144] on div "0C796A" at bounding box center [77, 144] width 43 height 11
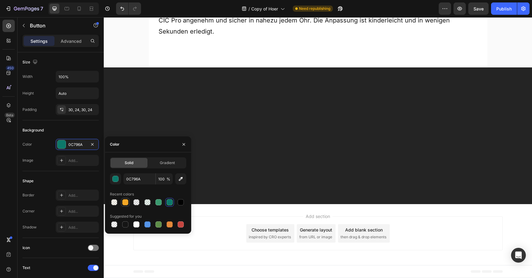
click at [126, 200] on div at bounding box center [125, 202] width 6 height 6
type input "F3A726"
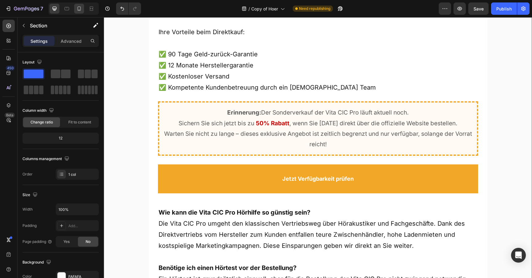
click at [76, 12] on div at bounding box center [79, 9] width 10 height 10
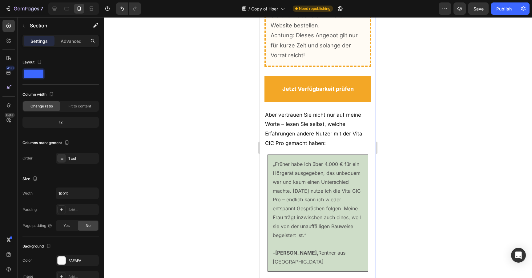
scroll to position [3682, 0]
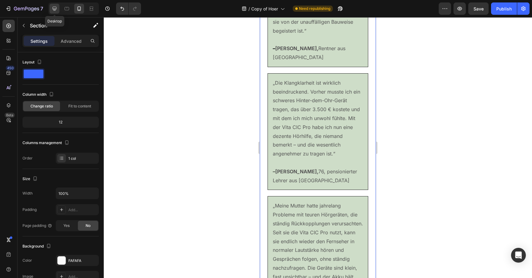
click at [57, 11] on icon at bounding box center [54, 9] width 6 height 6
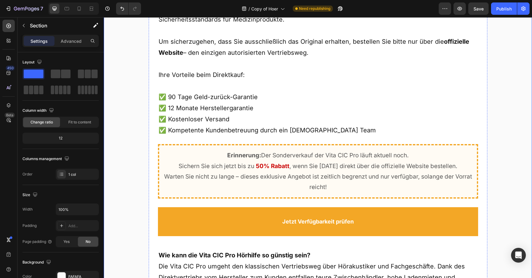
scroll to position [3254, 0]
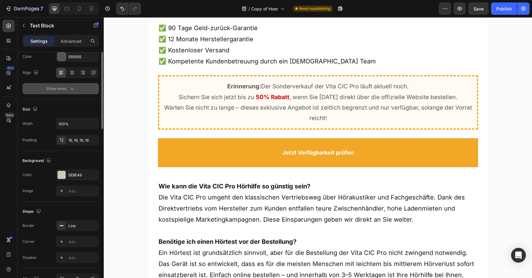
scroll to position [122, 0]
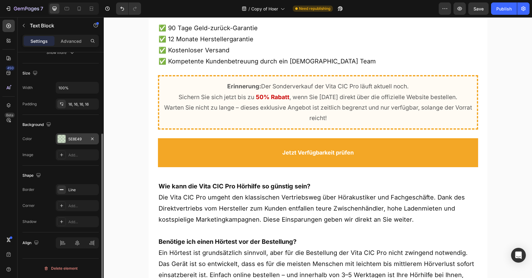
click at [77, 140] on div "5E8E49" at bounding box center [77, 139] width 18 height 6
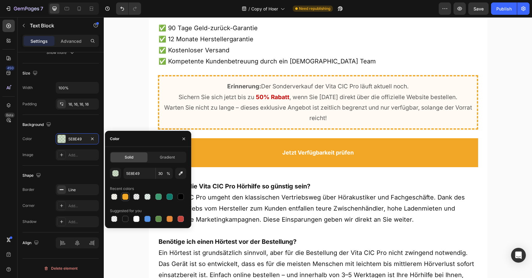
click at [123, 196] on div at bounding box center [125, 197] width 6 height 6
type input "F3A726"
click at [161, 172] on input "100" at bounding box center [164, 173] width 17 height 11
type input "5"
click at [161, 172] on input "5" at bounding box center [164, 173] width 17 height 11
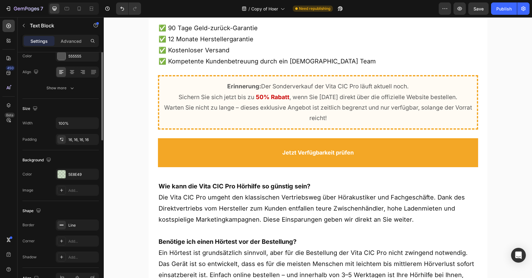
scroll to position [122, 0]
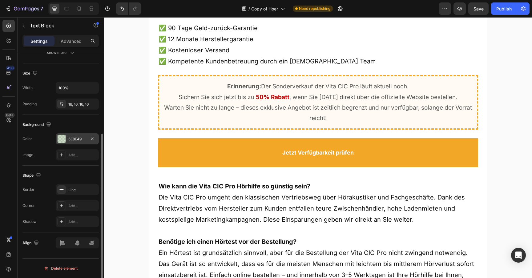
click at [77, 143] on div "5E8E49" at bounding box center [77, 138] width 43 height 11
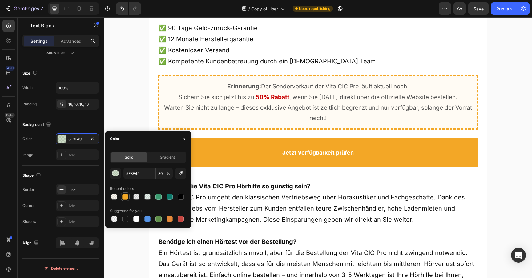
click at [127, 198] on div at bounding box center [125, 197] width 6 height 6
type input "F3A726"
click at [159, 174] on input "100" at bounding box center [164, 173] width 17 height 11
type input "5"
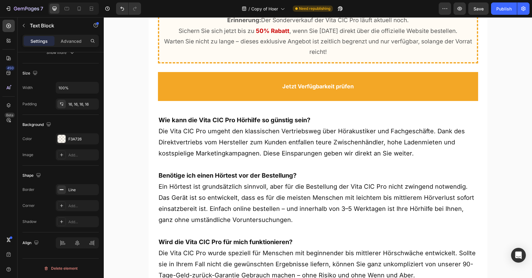
scroll to position [3354, 0]
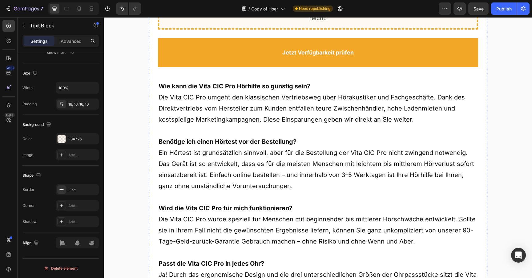
click at [84, 148] on div "The changes might be hidden by the video. Color 5E8E49 Image Add..." at bounding box center [60, 146] width 76 height 27
click at [84, 144] on div "5E8E49" at bounding box center [77, 138] width 43 height 11
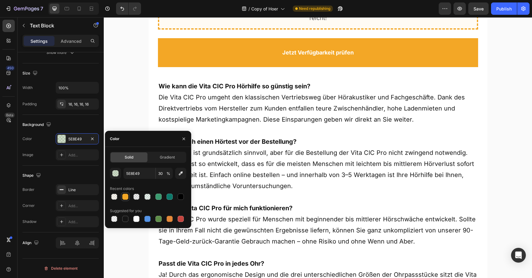
click at [127, 199] on div at bounding box center [125, 197] width 6 height 6
type input "F3A726"
click at [162, 175] on input "100" at bounding box center [164, 173] width 17 height 11
type input "5"
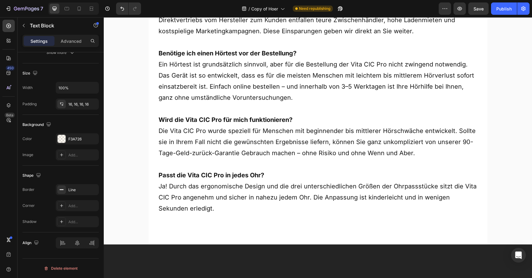
scroll to position [3479, 0]
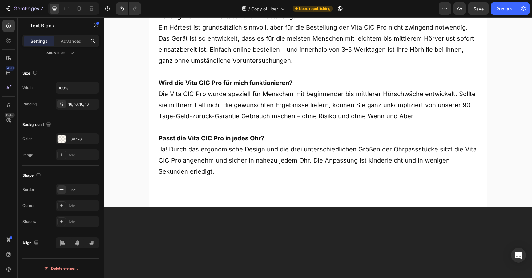
click at [75, 140] on div "5E8E49" at bounding box center [77, 139] width 18 height 6
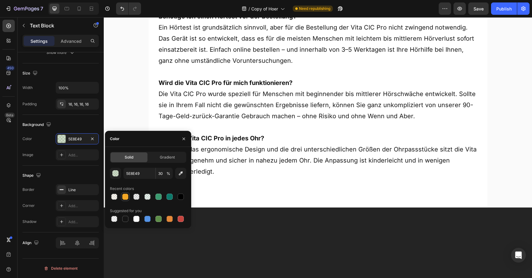
click at [127, 194] on div at bounding box center [125, 196] width 7 height 7
type input "F3A726"
click at [160, 175] on input "100" at bounding box center [164, 173] width 17 height 11
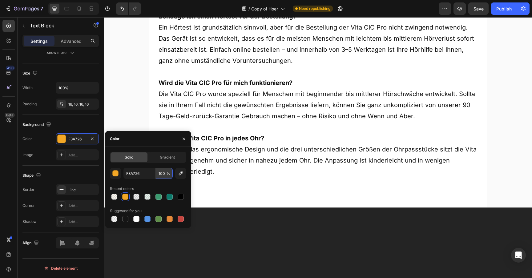
click at [160, 175] on input "100" at bounding box center [164, 173] width 17 height 11
type input "5"
click at [159, 182] on div "F3A726 5 % Recent colors Suggested for you" at bounding box center [148, 195] width 76 height 55
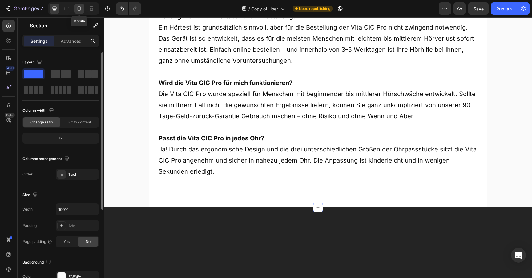
click at [78, 6] on icon at bounding box center [79, 9] width 6 height 6
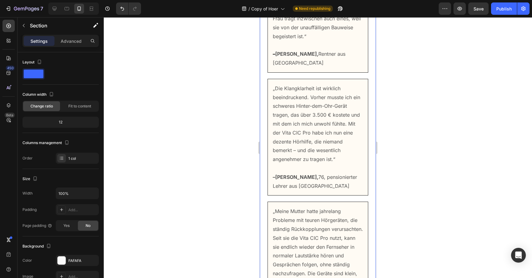
scroll to position [3675, 0]
click at [57, 10] on icon at bounding box center [54, 9] width 6 height 6
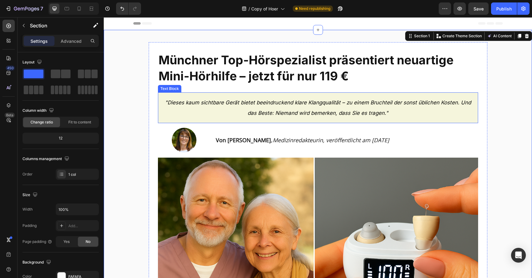
click at [169, 142] on p ""Dieses kaum sichtbare Gerät bietet beeindruckend klare Klangqualität – zu eine…" at bounding box center [318, 135] width 311 height 21
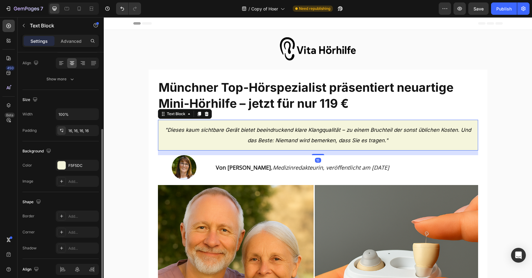
scroll to position [122, 0]
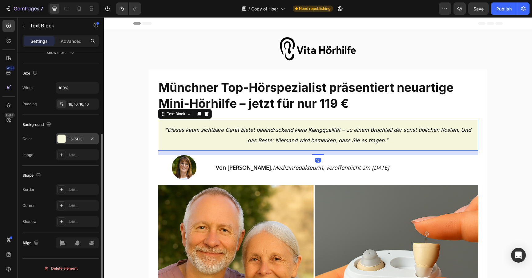
click at [74, 141] on div "F5F5DC" at bounding box center [77, 139] width 18 height 6
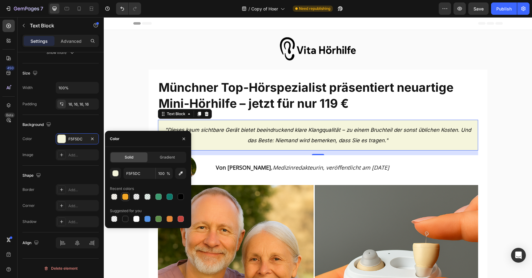
click at [126, 194] on div at bounding box center [125, 197] width 6 height 6
type input "F3A726"
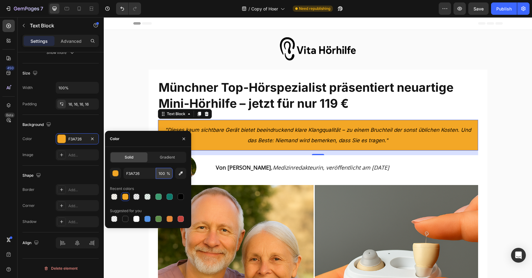
click at [160, 175] on input "100" at bounding box center [164, 173] width 17 height 11
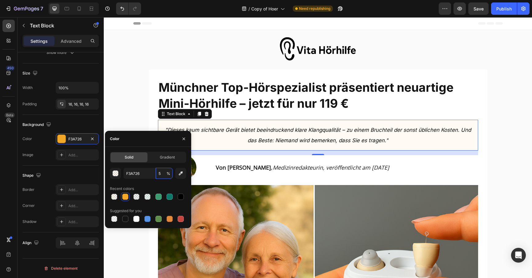
type input "5"
click at [157, 185] on div "Recent colors" at bounding box center [148, 189] width 76 height 10
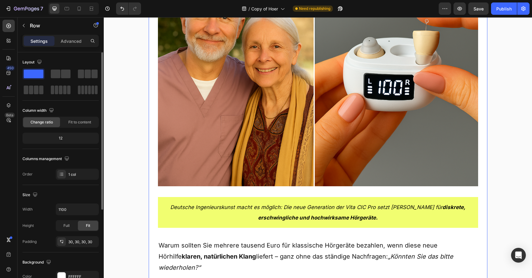
scroll to position [264, 0]
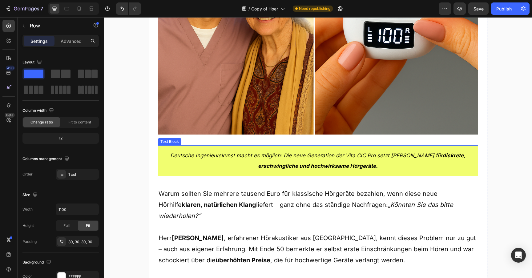
click at [169, 156] on p "Deutsche Ingenieurskunst macht es möglich: Die neue Generation der Vita CIC Pro…" at bounding box center [318, 160] width 311 height 21
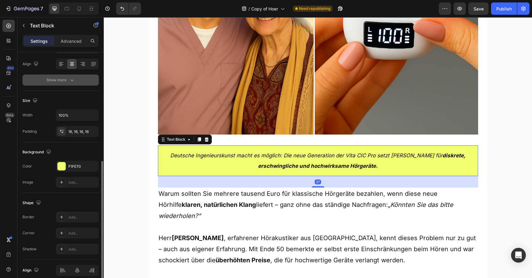
scroll to position [122, 0]
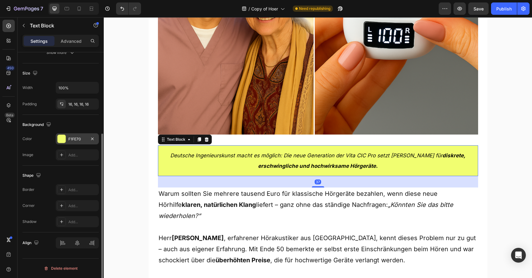
click at [74, 137] on div "F1FE70" at bounding box center [77, 139] width 18 height 6
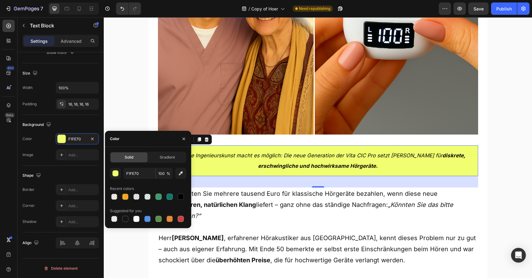
click at [124, 192] on div "Recent colors" at bounding box center [148, 189] width 76 height 10
click at [124, 198] on div at bounding box center [125, 197] width 6 height 6
type input "F3A726"
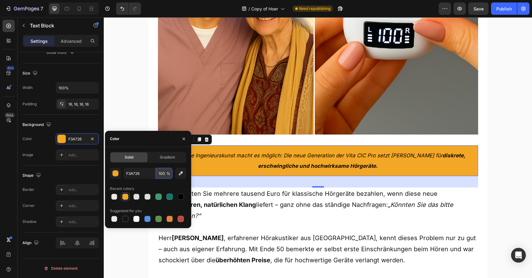
click at [161, 174] on input "100" at bounding box center [164, 173] width 17 height 11
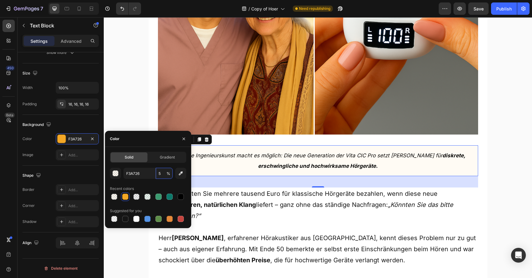
type input "5"
click at [157, 184] on div "Recent colors" at bounding box center [148, 189] width 76 height 10
click at [223, 178] on div "37" at bounding box center [318, 181] width 320 height 11
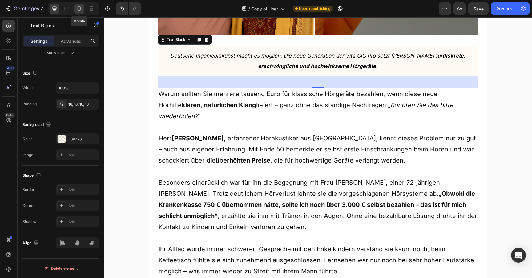
click at [82, 10] on div at bounding box center [79, 9] width 10 height 10
type input "15"
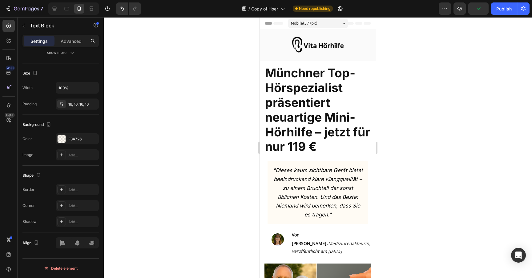
click at [243, 98] on div at bounding box center [318, 147] width 429 height 261
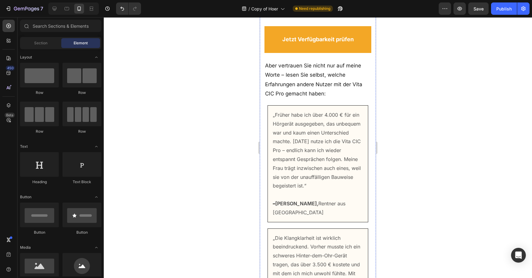
scroll to position [3631, 0]
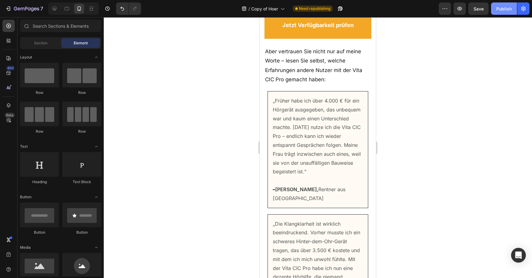
click at [503, 12] on button "Publish" at bounding box center [504, 8] width 26 height 12
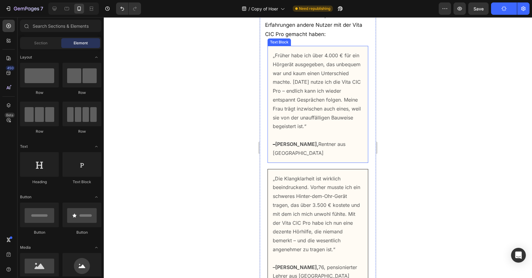
scroll to position [3677, 0]
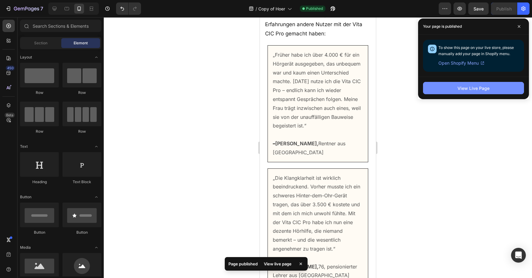
click at [439, 84] on button "View Live Page" at bounding box center [473, 88] width 101 height 12
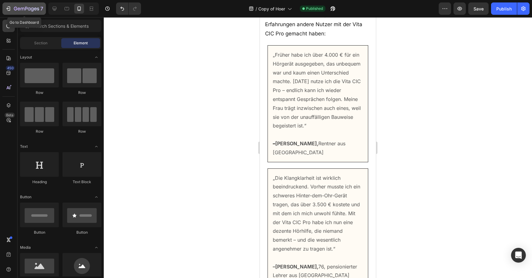
click at [26, 11] on icon "button" at bounding box center [26, 8] width 25 height 5
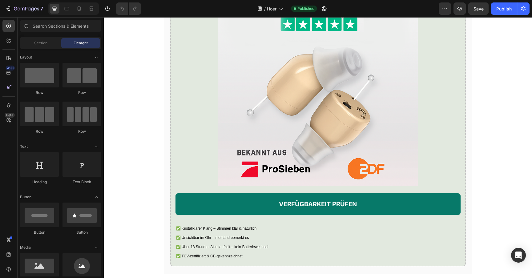
scroll to position [1114, 0]
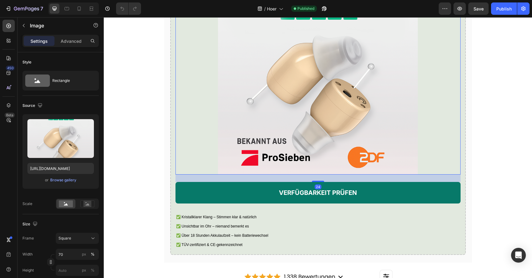
click at [200, 95] on div at bounding box center [318, 75] width 285 height 200
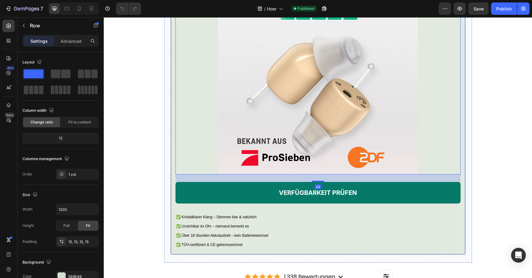
click at [174, 127] on div "Hör wieder klar & deutlich – mit der Vita® CIC Pro Hörhilfe Heading Die Premium…" at bounding box center [318, 86] width 296 height 337
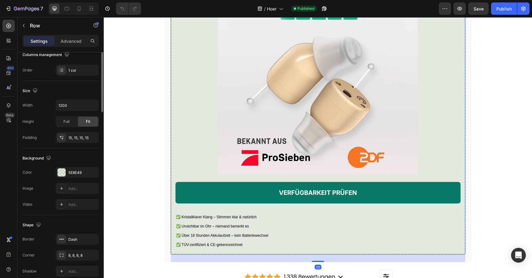
scroll to position [132, 0]
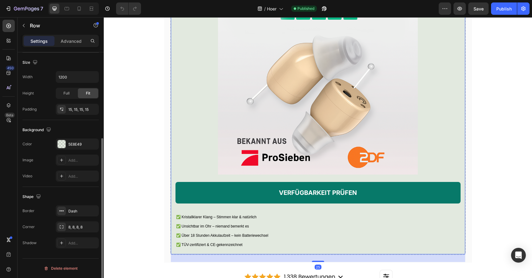
click at [68, 151] on div "The changes might be hidden by the video. Color 5E8E49 Image Add... Video Add..." at bounding box center [60, 160] width 76 height 43
click at [68, 145] on div "5E8E49" at bounding box center [77, 145] width 18 height 6
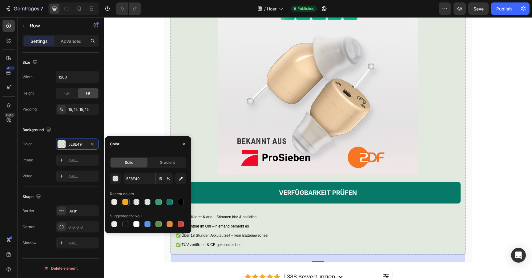
click at [124, 202] on div at bounding box center [125, 202] width 6 height 6
type input "F3A726"
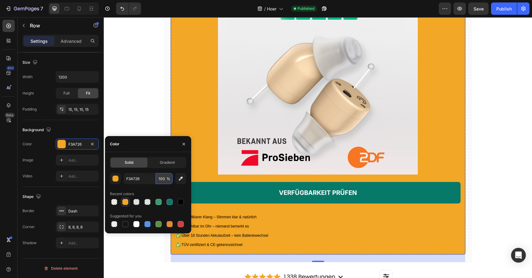
click at [161, 182] on input "100" at bounding box center [164, 178] width 17 height 11
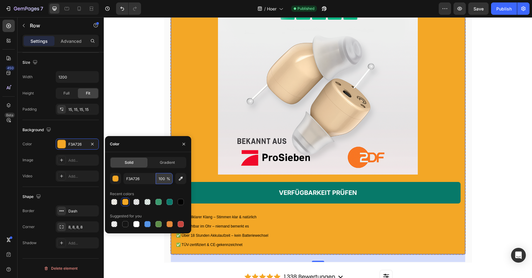
click at [161, 182] on input "100" at bounding box center [164, 178] width 17 height 11
click at [160, 179] on input "100" at bounding box center [164, 178] width 17 height 11
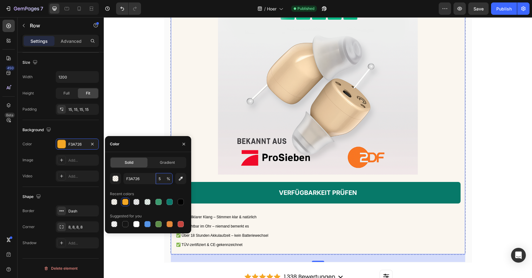
type input "5"
click at [155, 192] on div "Recent colors" at bounding box center [148, 194] width 76 height 10
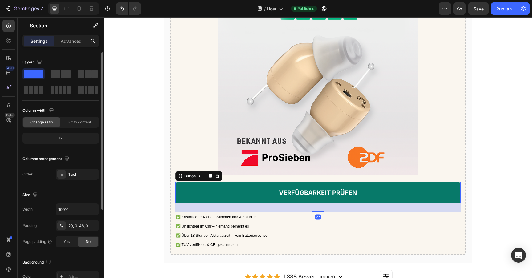
click at [215, 204] on link "VERFÜGBARKEIT PRÜFEN" at bounding box center [318, 193] width 285 height 22
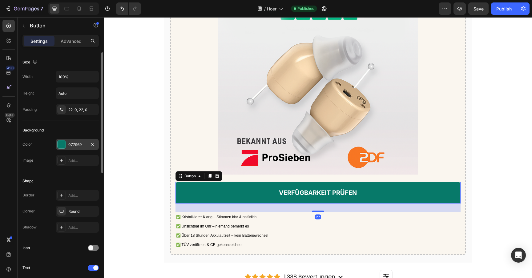
click at [70, 145] on div "077969" at bounding box center [77, 145] width 18 height 6
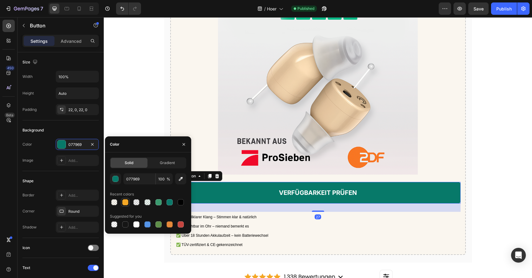
click at [122, 201] on div at bounding box center [125, 202] width 7 height 7
type input "F3A726"
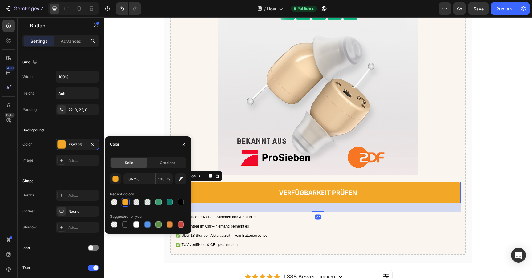
click at [120, 99] on div "Image Gutes Hören für 119 € statt 4.000 €: Immer mehr Deutsche lassen sich nich…" at bounding box center [318, 33] width 429 height 2235
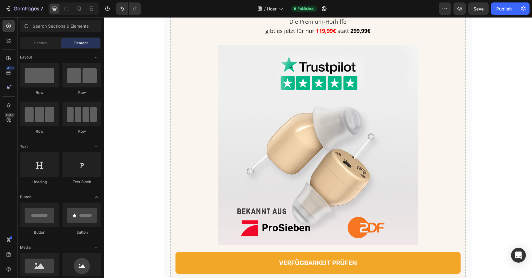
scroll to position [1103, 0]
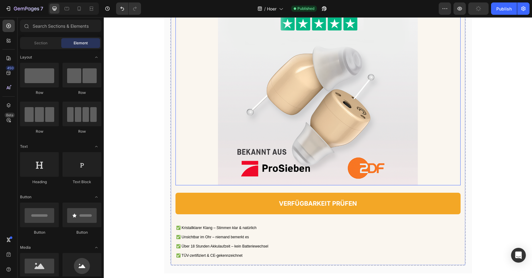
click at [281, 112] on img at bounding box center [318, 86] width 200 height 200
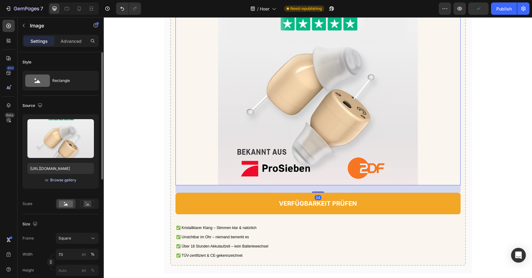
click at [73, 181] on div "Browse gallery" at bounding box center [63, 180] width 26 height 6
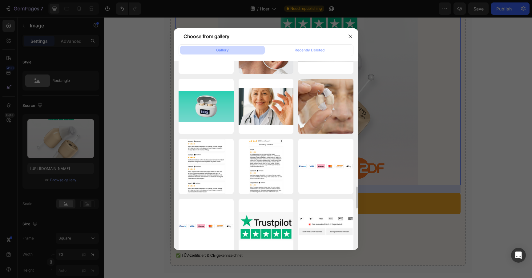
scroll to position [1131, 0]
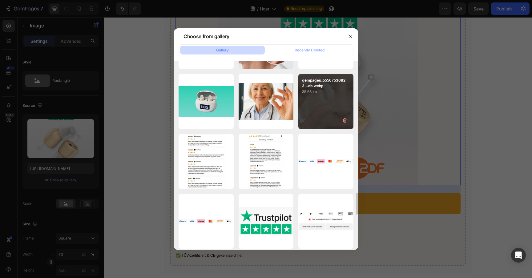
click at [325, 89] on p "35.63 kb" at bounding box center [326, 92] width 48 height 6
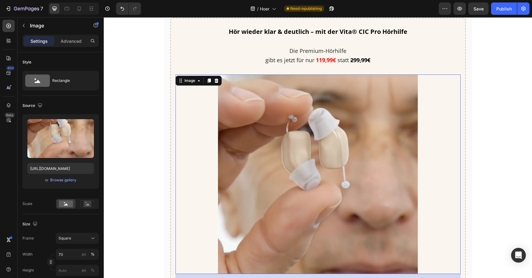
scroll to position [1015, 0]
click at [70, 178] on div "Browse gallery" at bounding box center [63, 180] width 26 height 6
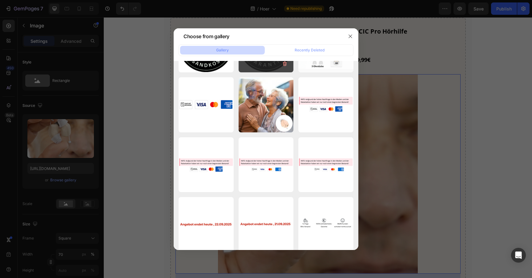
scroll to position [113, 0]
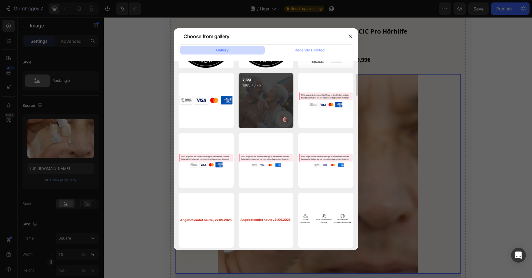
click at [258, 114] on div "5.jpg 1885.73 kb" at bounding box center [266, 100] width 55 height 55
type input "[URL][DOMAIN_NAME]"
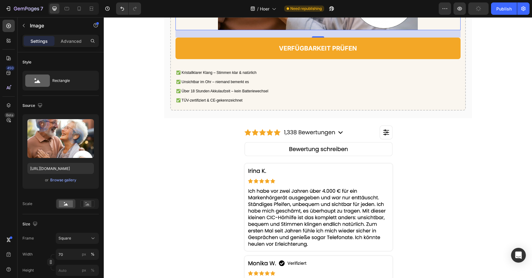
scroll to position [1131, 0]
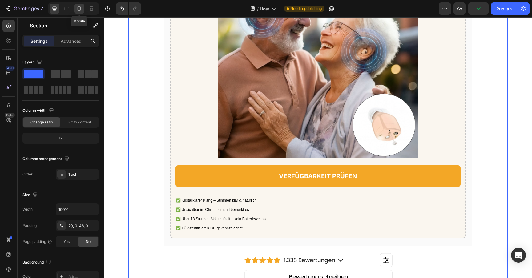
click at [84, 5] on div at bounding box center [79, 9] width 10 height 10
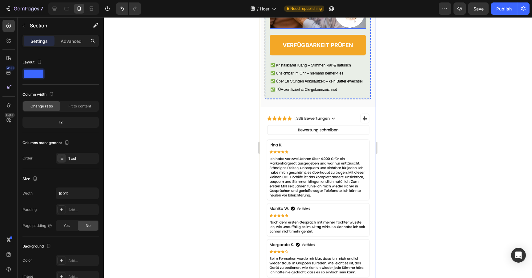
scroll to position [1761, 0]
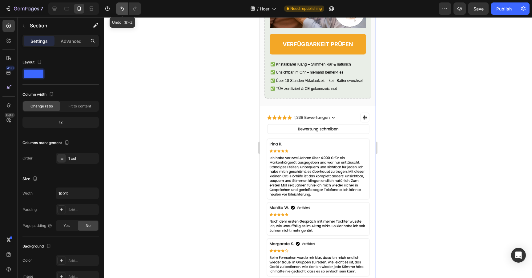
click at [125, 6] on icon "Undo/Redo" at bounding box center [122, 9] width 6 height 6
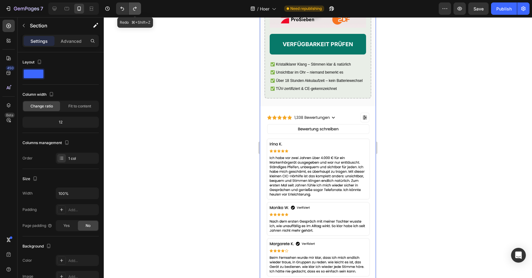
click at [138, 7] on icon "Undo/Redo" at bounding box center [135, 9] width 6 height 6
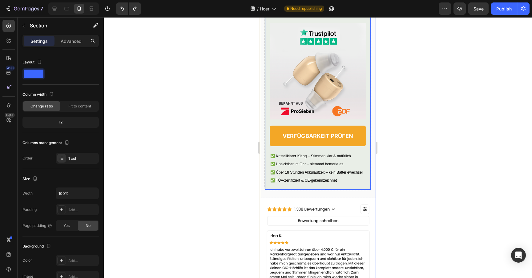
scroll to position [1634, 0]
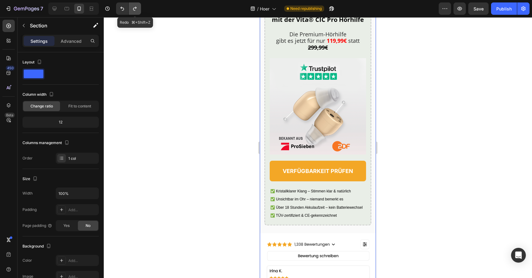
click at [132, 11] on icon "Undo/Redo" at bounding box center [135, 9] width 6 height 6
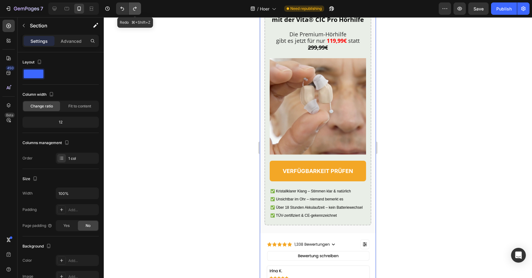
click at [132, 11] on icon "Undo/Redo" at bounding box center [135, 9] width 6 height 6
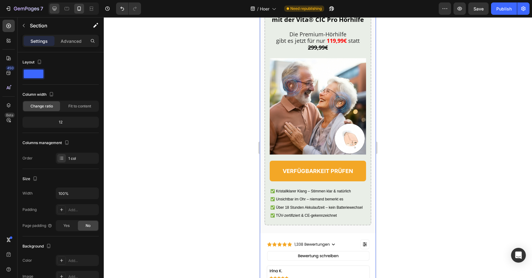
click at [58, 8] on div at bounding box center [55, 9] width 10 height 10
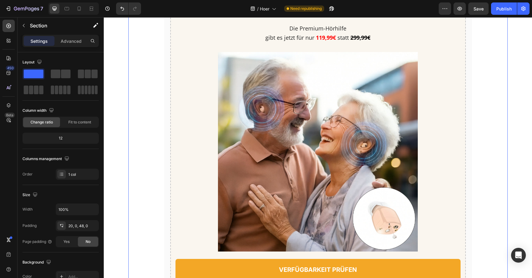
scroll to position [1068, 0]
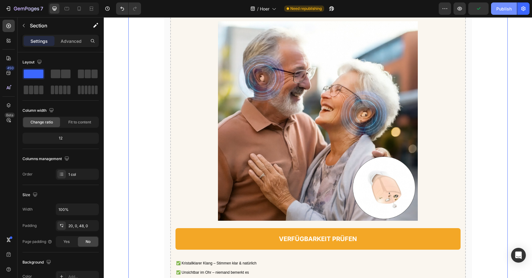
click at [496, 10] on button "Publish" at bounding box center [504, 8] width 26 height 12
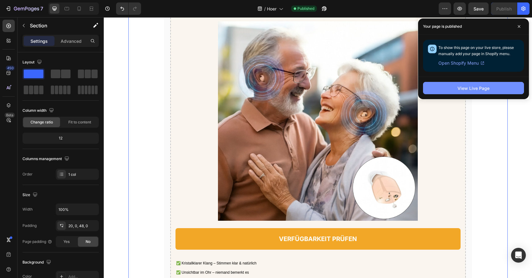
click at [465, 87] on div "View Live Page" at bounding box center [474, 88] width 32 height 6
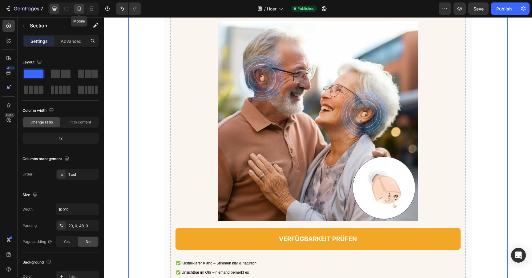
click at [80, 8] on icon at bounding box center [79, 9] width 6 height 6
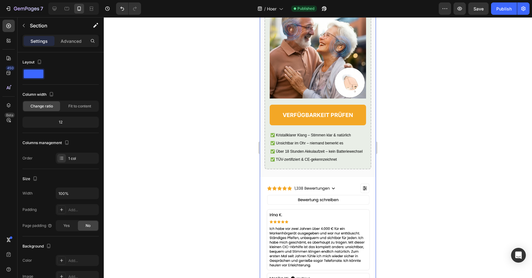
scroll to position [1610, 0]
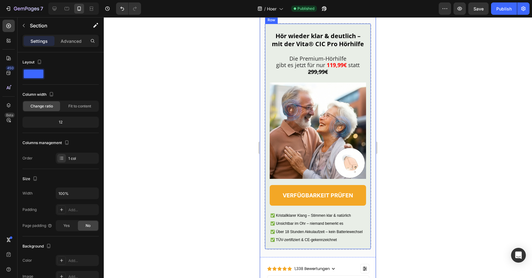
click at [267, 74] on div "Hör wieder klar & deutlich – mit der Vita® CIC Pro Hörhilfe Heading Die Premium…" at bounding box center [318, 136] width 107 height 227
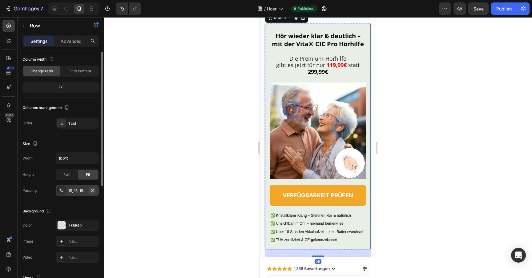
scroll to position [47, 0]
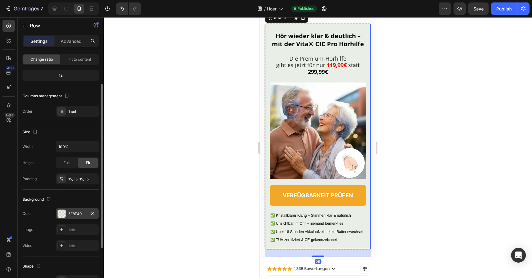
click at [87, 216] on div "5E8E49" at bounding box center [77, 213] width 43 height 11
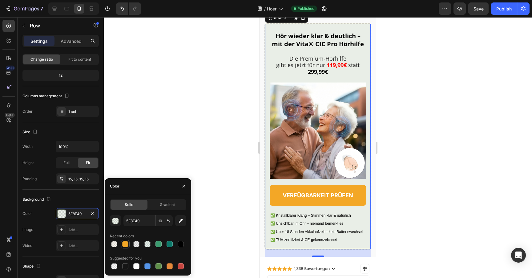
click at [125, 242] on div at bounding box center [125, 244] width 6 height 6
type input "F3A726"
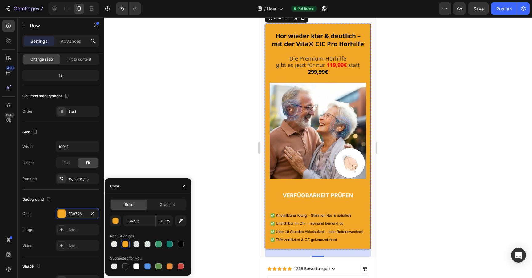
click at [167, 222] on span "%" at bounding box center [169, 221] width 4 height 6
click at [164, 222] on input "100" at bounding box center [164, 220] width 17 height 11
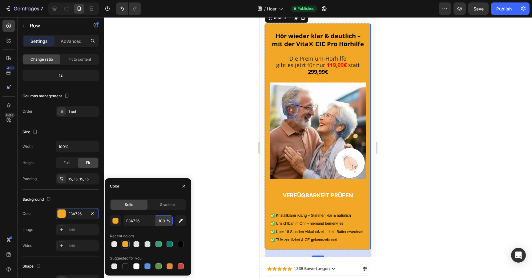
click at [163, 222] on input "100" at bounding box center [164, 220] width 17 height 11
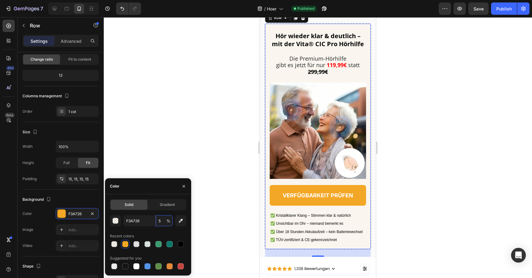
type input "5"
click at [160, 235] on div "Recent colors" at bounding box center [148, 236] width 76 height 10
click at [199, 150] on div at bounding box center [318, 147] width 429 height 261
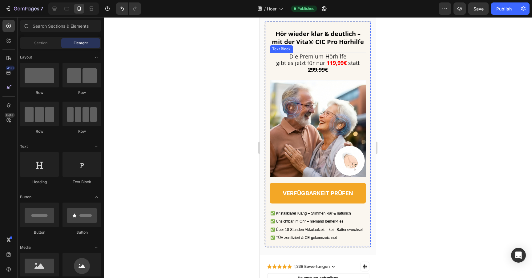
scroll to position [1582, 0]
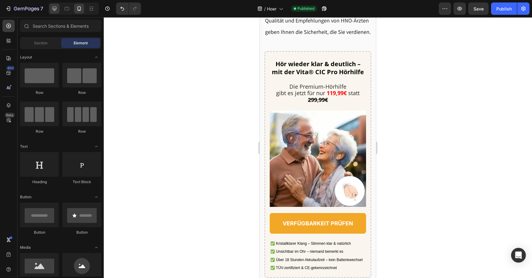
click at [55, 12] on div at bounding box center [55, 9] width 10 height 10
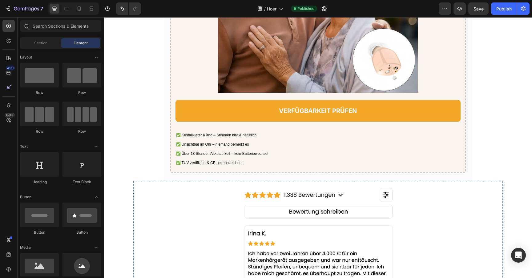
scroll to position [1114, 0]
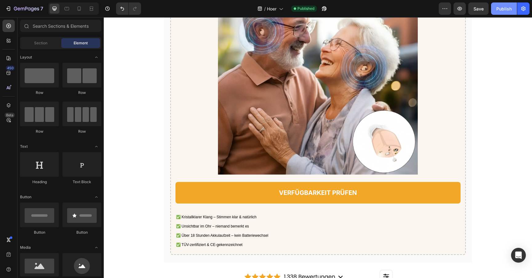
click at [509, 6] on div "Publish" at bounding box center [504, 9] width 15 height 6
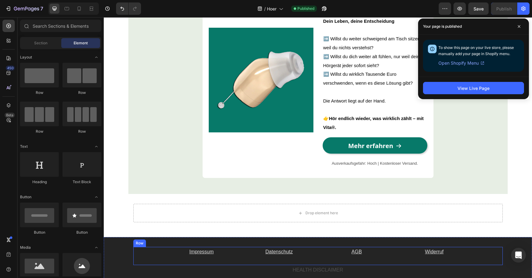
scroll to position [1909, 0]
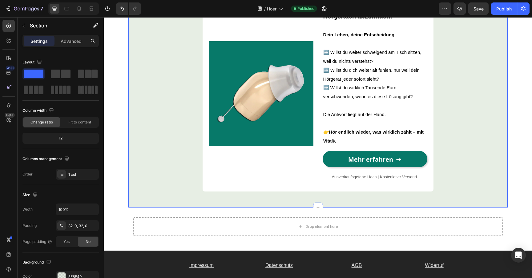
click at [145, 67] on div "Image Hör auf, dich mit teuren, auffälligen Hörgeräten abzufinden! Dein Leben, …" at bounding box center [318, 97] width 380 height 202
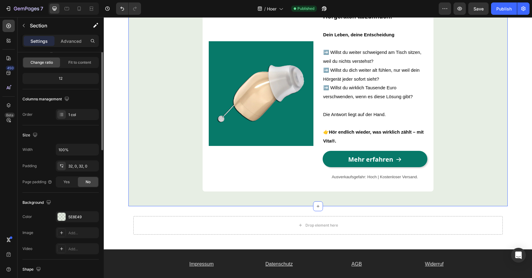
scroll to position [75, 0]
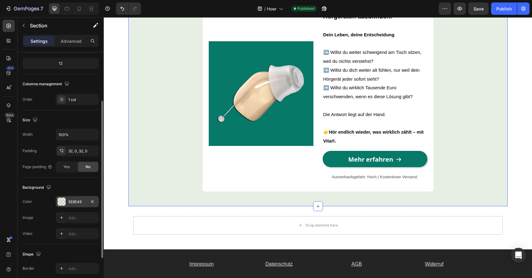
click at [76, 203] on div "5E8E49" at bounding box center [77, 202] width 18 height 6
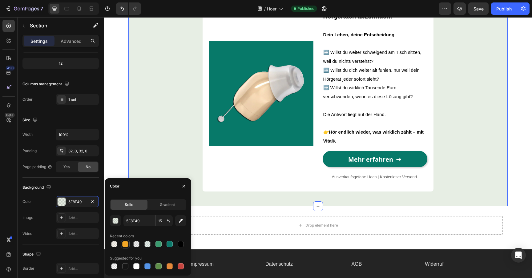
click at [128, 245] on div at bounding box center [125, 244] width 7 height 7
type input "F3A726"
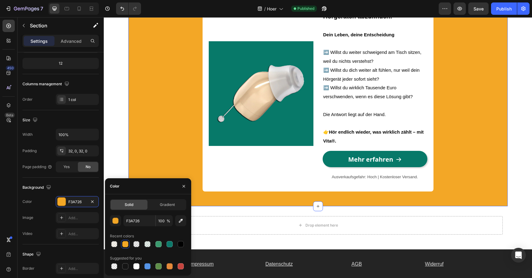
click at [161, 226] on div "F3A726 100 % Recent colors Suggested for you" at bounding box center [148, 242] width 76 height 55
click at [161, 221] on input "100" at bounding box center [164, 220] width 17 height 11
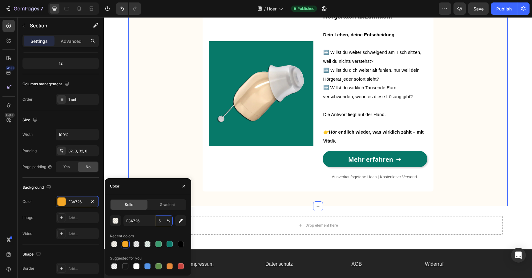
type input "5"
click at [160, 231] on div "F3A726 5 % Recent colors Suggested for you" at bounding box center [148, 242] width 76 height 55
click at [234, 206] on div "Image Hör auf, dich mit teuren, auffälligen Hörgeräten abzufinden! Dein Leben, …" at bounding box center [318, 96] width 380 height 221
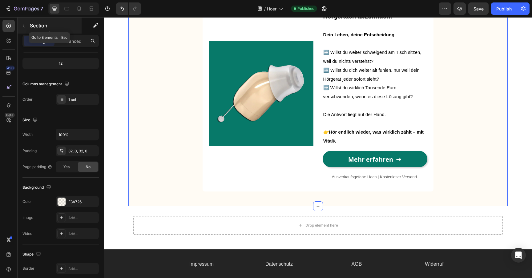
click at [74, 18] on div "Section" at bounding box center [50, 26] width 64 height 16
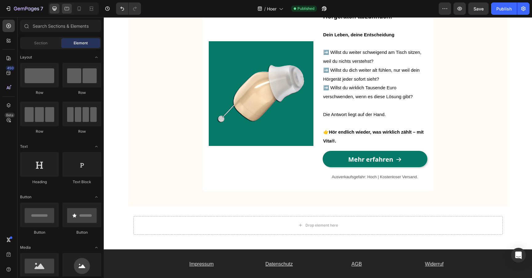
click at [64, 10] on icon at bounding box center [67, 9] width 6 height 6
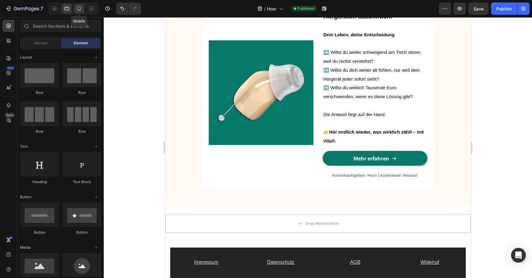
click at [81, 10] on icon at bounding box center [79, 9] width 6 height 6
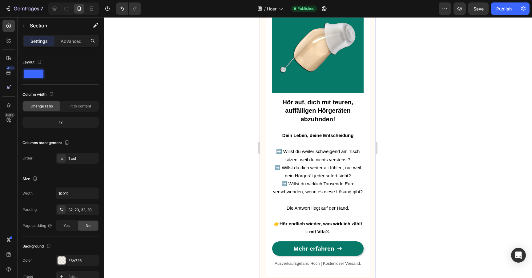
click at [263, 122] on div "Image Hör auf, dich mit teuren, auffälligen Hörgeräten abzufinden! Dein Leben, …" at bounding box center [318, 139] width 116 height 306
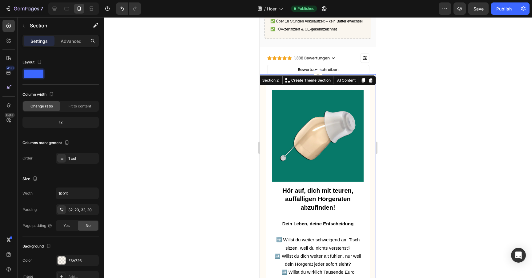
scroll to position [1676, 0]
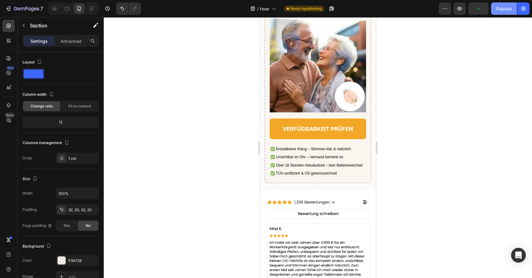
click at [507, 3] on button "Publish" at bounding box center [504, 8] width 26 height 12
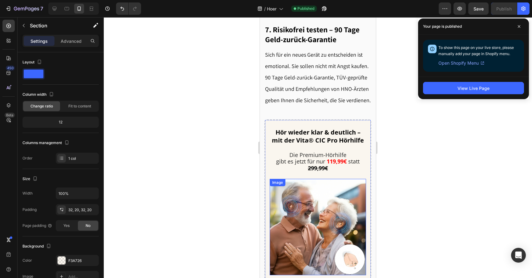
scroll to position [1632, 0]
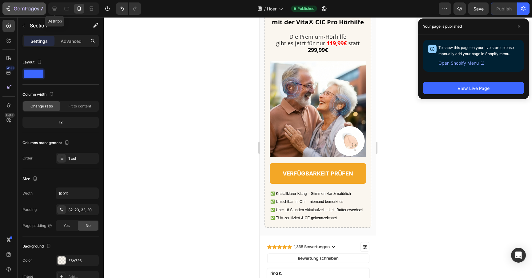
click at [34, 7] on icon "button" at bounding box center [26, 8] width 25 height 5
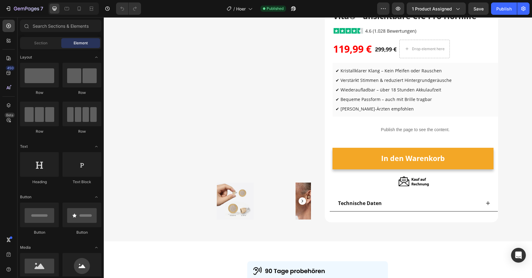
scroll to position [61, 0]
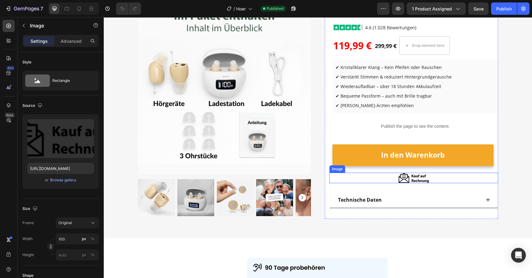
click at [425, 179] on img at bounding box center [414, 178] width 31 height 10
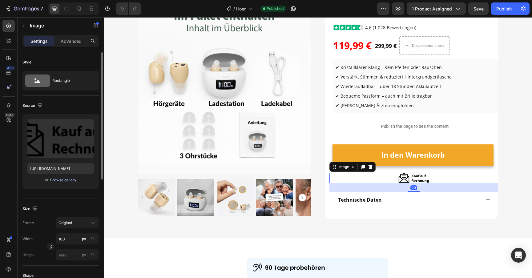
click at [69, 179] on div "Browse gallery" at bounding box center [63, 180] width 26 height 6
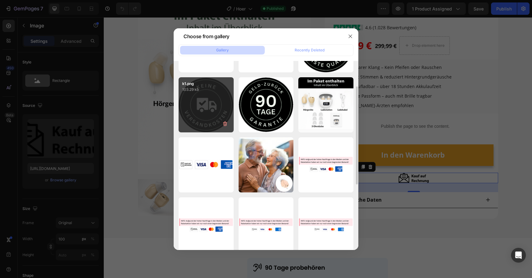
scroll to position [51, 0]
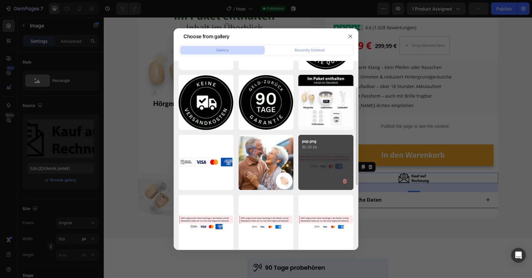
click at [313, 160] on div "pop.png 90.35 kb" at bounding box center [326, 162] width 55 height 55
type input "https://cdn.shopify.com/s/files/1/0913/5734/8171/files/gempages_555675308238308…"
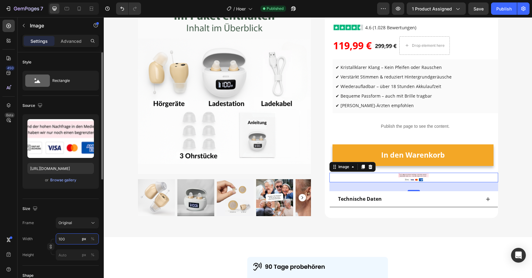
click at [74, 240] on input "100" at bounding box center [77, 239] width 43 height 11
click at [76, 255] on p "Full 100%" at bounding box center [76, 254] width 36 height 6
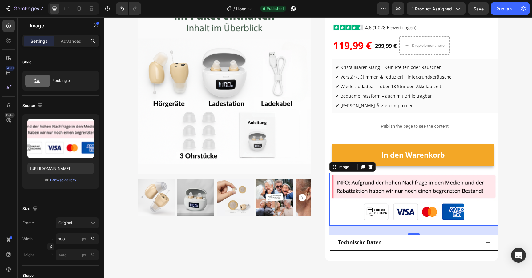
click at [147, 202] on img at bounding box center [156, 197] width 37 height 37
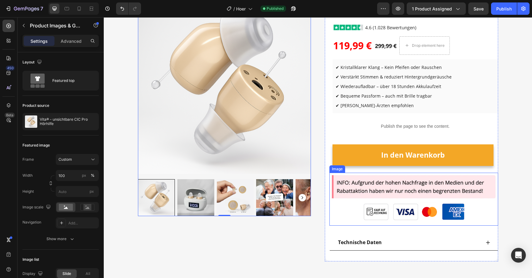
click at [367, 180] on img at bounding box center [414, 199] width 169 height 53
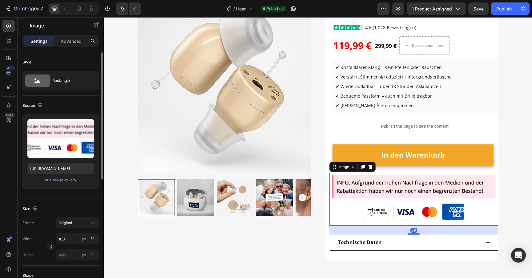
click at [69, 178] on div "Browse gallery" at bounding box center [63, 180] width 26 height 6
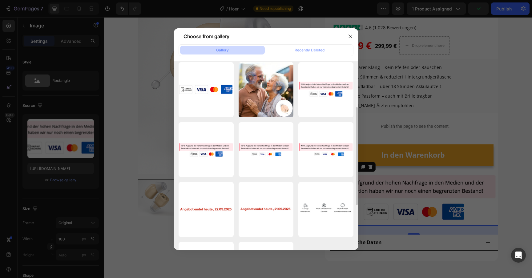
scroll to position [131, 0]
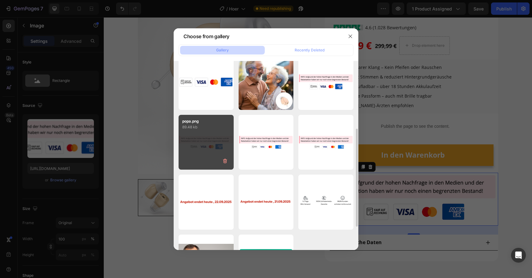
click at [212, 151] on div "popa.png 89.48 kb" at bounding box center [206, 142] width 55 height 55
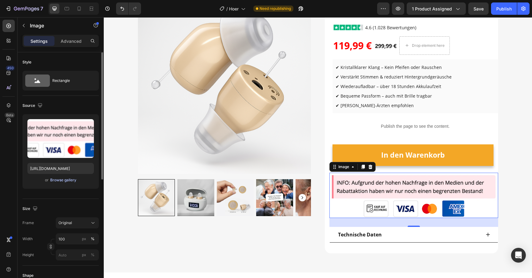
click at [68, 177] on button "Browse gallery" at bounding box center [63, 180] width 27 height 6
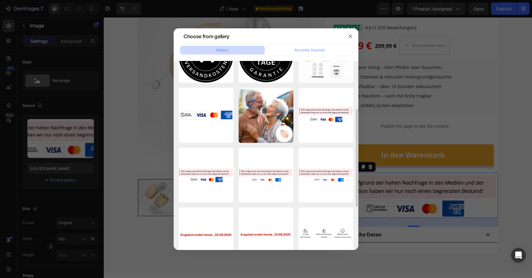
scroll to position [110, 0]
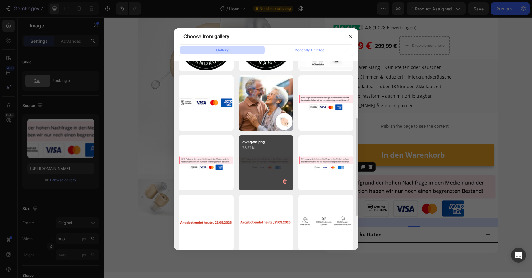
click at [269, 168] on div "qweqwe.png 78.71 kb" at bounding box center [266, 163] width 55 height 55
type input "https://cdn.shopify.com/s/files/1/0913/5734/8171/files/gempages_555675308238308…"
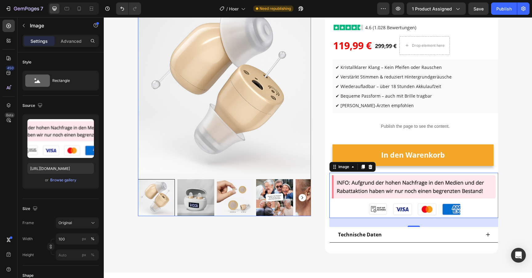
click at [224, 166] on img at bounding box center [224, 87] width 173 height 173
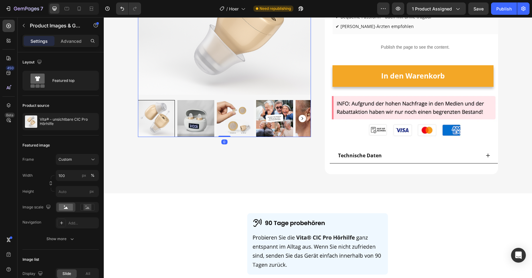
scroll to position [141, 0]
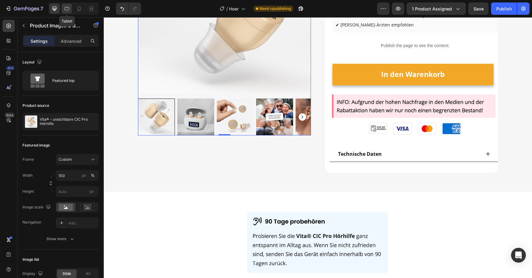
click at [70, 11] on div at bounding box center [67, 9] width 10 height 10
type input "20"
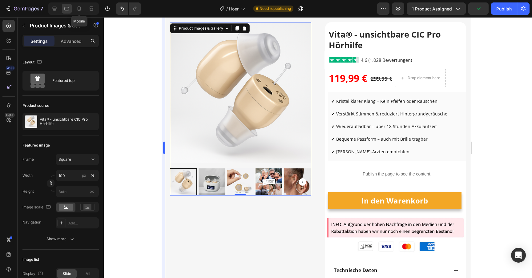
scroll to position [22, 0]
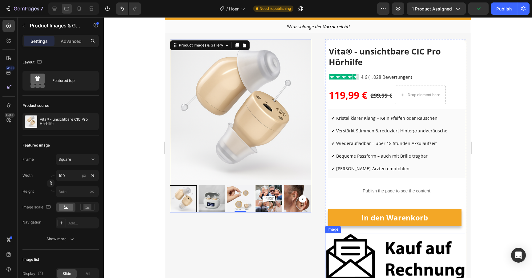
click at [345, 249] on img at bounding box center [395, 257] width 141 height 48
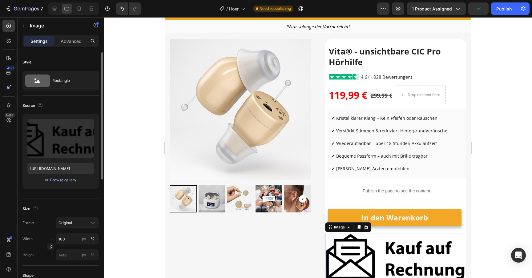
click at [73, 178] on div "Browse gallery" at bounding box center [63, 180] width 26 height 6
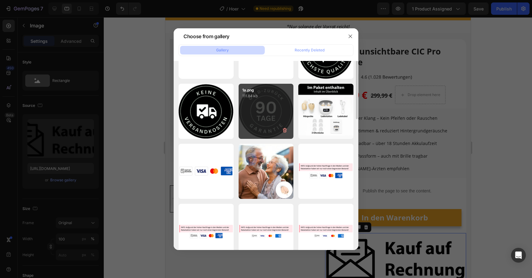
scroll to position [78, 0]
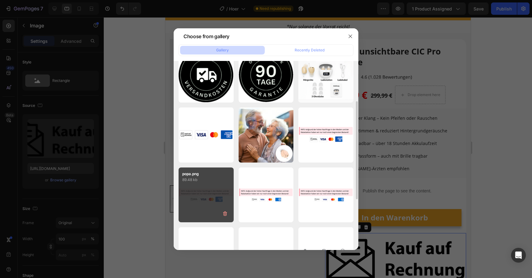
click at [211, 199] on div "popa.png 89.48 kb" at bounding box center [206, 195] width 55 height 55
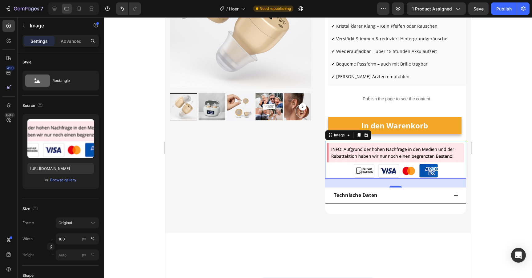
scroll to position [116, 0]
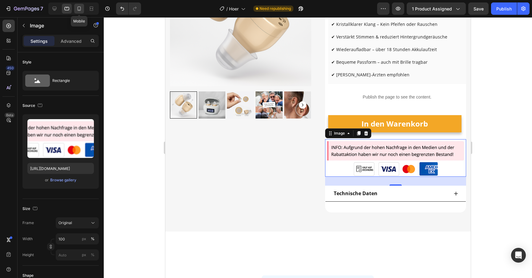
click at [82, 10] on icon at bounding box center [79, 9] width 6 height 6
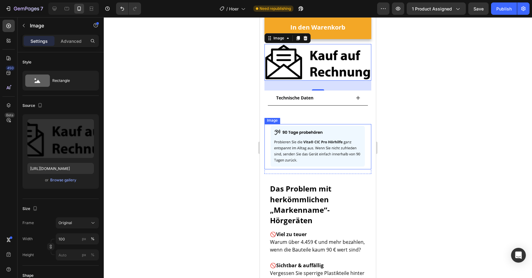
scroll to position [351, 0]
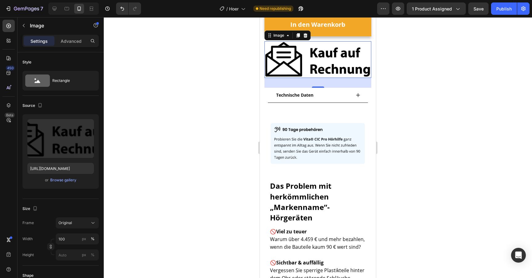
click at [297, 78] on div "29" at bounding box center [318, 83] width 107 height 10
click at [64, 177] on div "Browse gallery" at bounding box center [63, 180] width 26 height 6
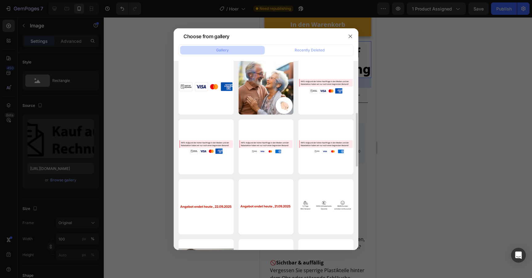
scroll to position [93, 0]
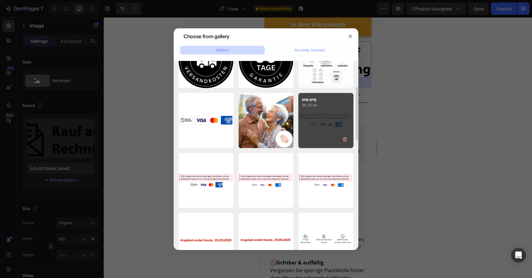
click at [316, 117] on div "pop.png 90.35 kb" at bounding box center [326, 120] width 55 height 55
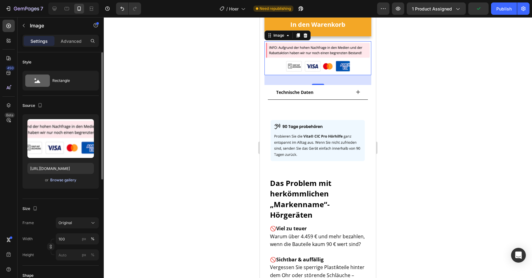
click at [61, 177] on div "Browse gallery" at bounding box center [63, 180] width 26 height 6
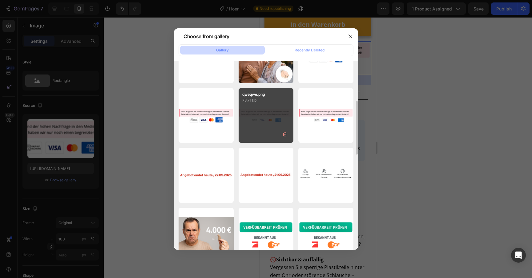
scroll to position [159, 0]
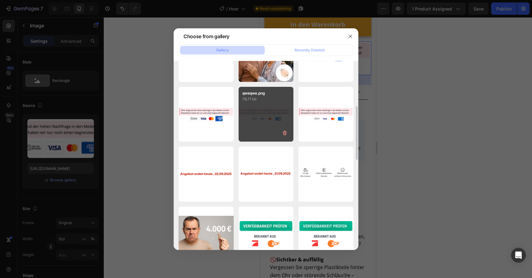
click at [253, 126] on div "qweqwe.png 78.71 kb" at bounding box center [266, 114] width 55 height 55
type input "https://cdn.shopify.com/s/files/1/0913/5734/8171/files/gempages_555675308238308…"
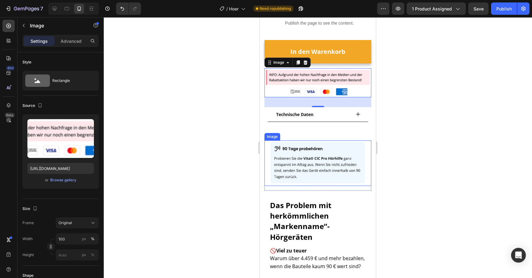
scroll to position [324, 0]
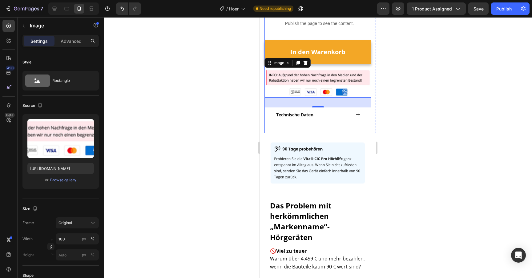
click at [238, 120] on div at bounding box center [318, 147] width 429 height 261
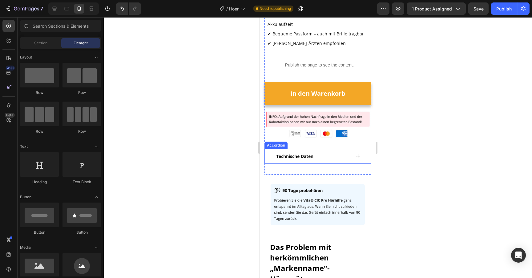
scroll to position [283, 0]
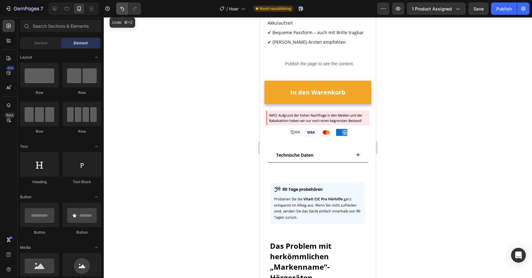
click at [124, 9] on icon "Undo/Redo" at bounding box center [122, 9] width 6 height 6
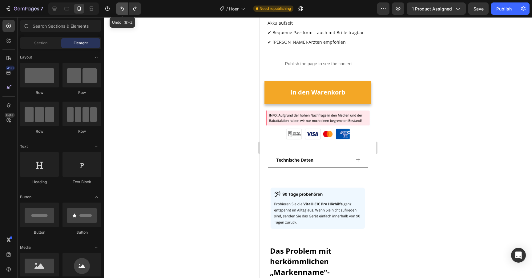
click at [124, 9] on icon "Undo/Redo" at bounding box center [122, 9] width 6 height 6
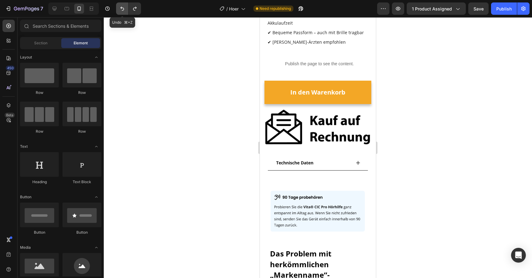
click at [124, 9] on icon "Undo/Redo" at bounding box center [122, 9] width 6 height 6
click at [54, 8] on icon at bounding box center [55, 9] width 4 height 4
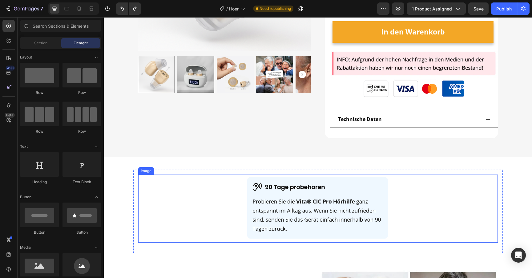
scroll to position [132, 0]
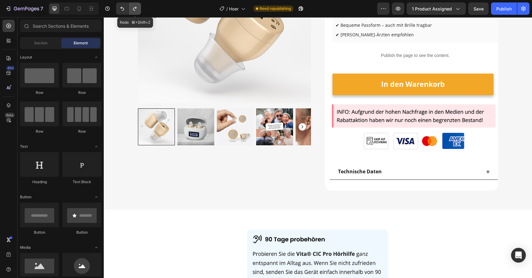
click at [135, 8] on icon "Undo/Redo" at bounding box center [135, 9] width 6 height 6
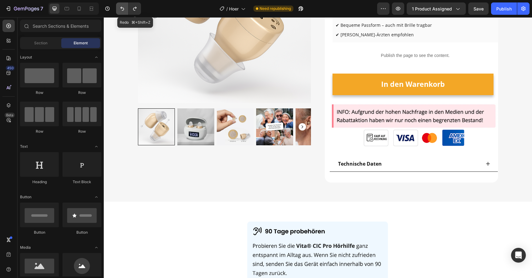
click at [124, 10] on icon "Undo/Redo" at bounding box center [122, 9] width 4 height 4
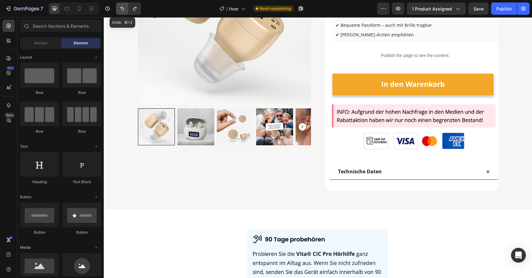
click at [124, 10] on icon "Undo/Redo" at bounding box center [122, 9] width 4 height 4
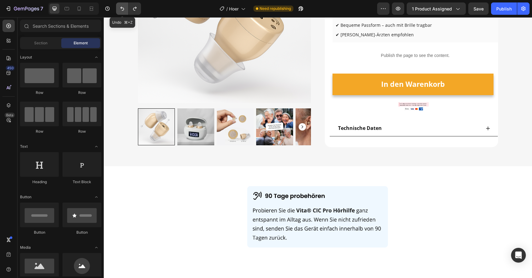
click at [124, 10] on icon "Undo/Redo" at bounding box center [122, 9] width 4 height 4
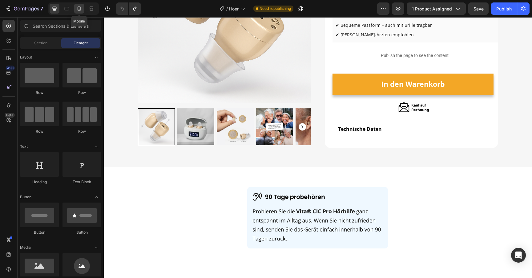
click at [83, 8] on div at bounding box center [79, 9] width 10 height 10
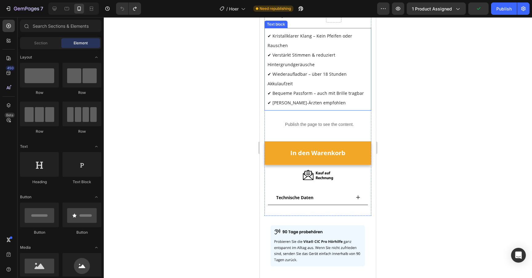
scroll to position [247, 0]
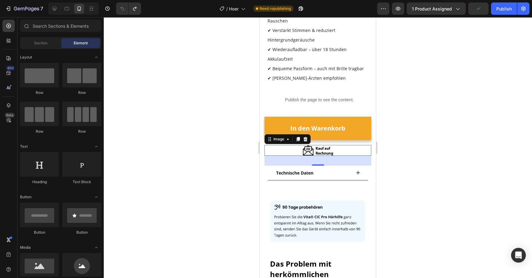
click at [316, 148] on img at bounding box center [318, 150] width 31 height 10
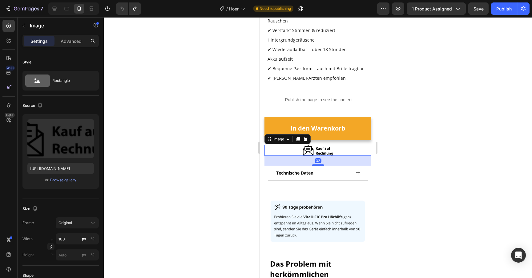
click at [205, 128] on div at bounding box center [318, 147] width 429 height 261
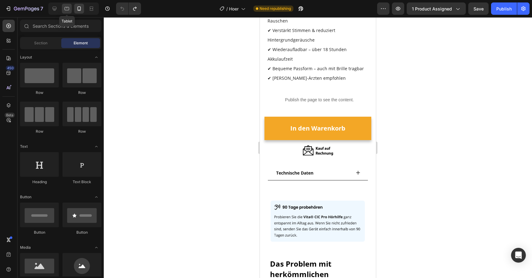
click at [69, 7] on icon at bounding box center [67, 9] width 6 height 6
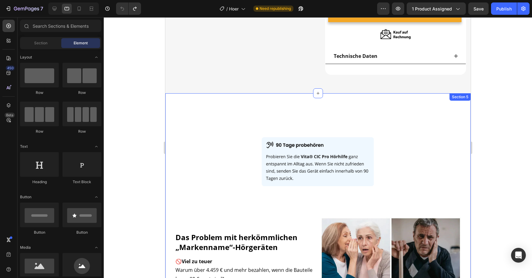
scroll to position [126, 0]
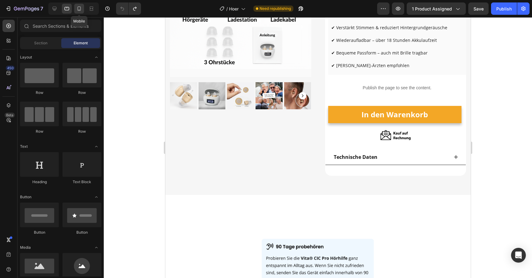
click at [79, 9] on icon at bounding box center [79, 9] width 6 height 6
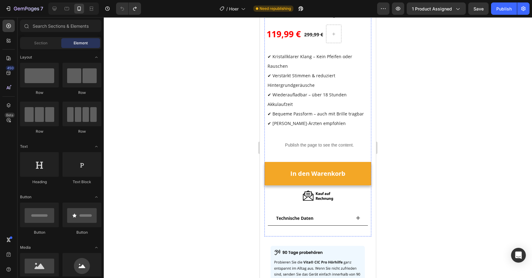
scroll to position [203, 0]
click at [322, 193] on img at bounding box center [318, 195] width 31 height 10
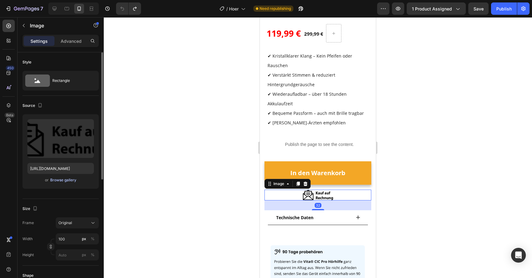
click at [69, 179] on div "Browse gallery" at bounding box center [63, 180] width 26 height 6
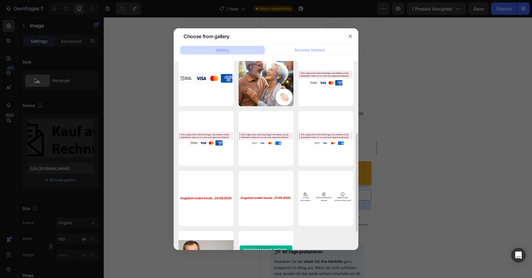
scroll to position [136, 0]
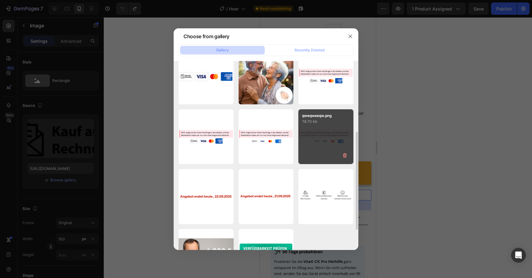
click at [323, 136] on div "qweqweeqw.png 78.70 kb" at bounding box center [326, 136] width 55 height 55
type input "https://cdn.shopify.com/s/files/1/0913/5734/8171/files/gempages_555675308238308…"
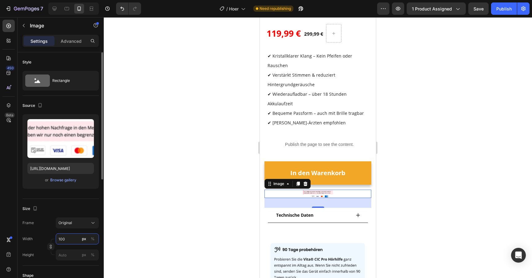
click at [71, 240] on input "100" at bounding box center [77, 239] width 43 height 11
click at [71, 251] on p "Full 100%" at bounding box center [76, 254] width 36 height 6
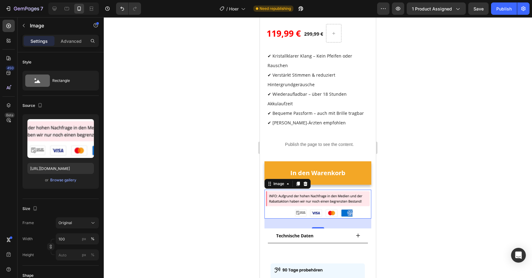
click at [179, 203] on div at bounding box center [318, 147] width 429 height 261
click at [295, 205] on img at bounding box center [318, 204] width 107 height 29
click at [58, 180] on div "Browse gallery" at bounding box center [63, 180] width 26 height 6
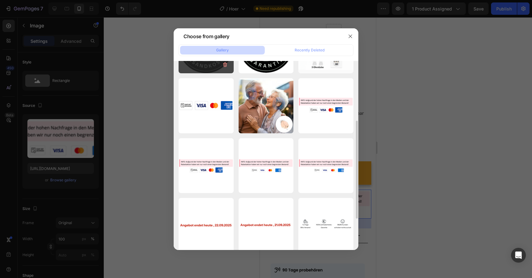
scroll to position [110, 0]
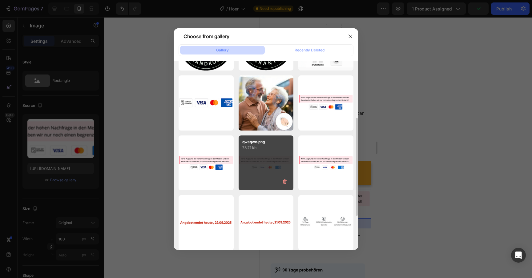
click at [257, 152] on div "qweqwe.png 78.71 kb" at bounding box center [266, 163] width 55 height 55
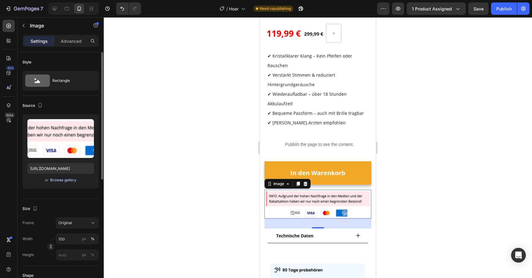
click at [64, 179] on div "Browse gallery" at bounding box center [63, 180] width 26 height 6
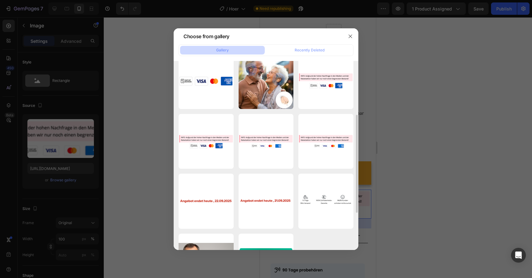
scroll to position [152, 0]
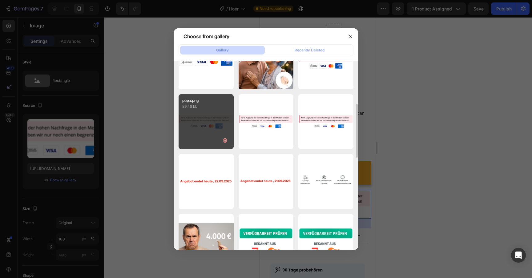
click at [206, 128] on div "popa.png 89.48 kb" at bounding box center [206, 121] width 55 height 55
type input "https://cdn.shopify.com/s/files/1/0913/5734/8171/files/gempages_555675308238308…"
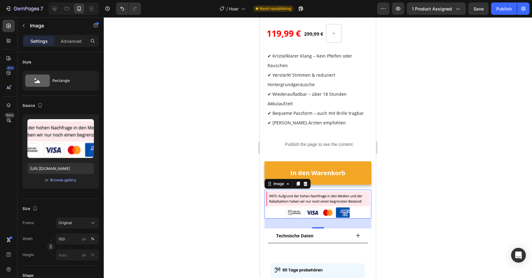
click at [196, 153] on div at bounding box center [318, 147] width 429 height 261
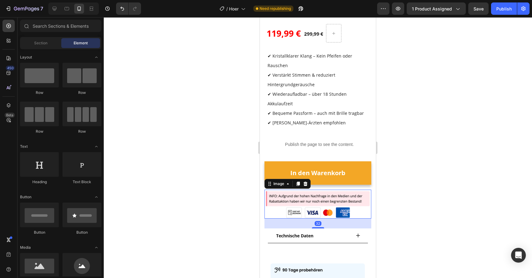
click at [303, 199] on img at bounding box center [318, 204] width 107 height 29
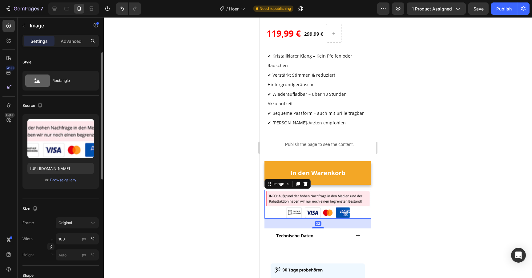
click at [60, 185] on div "Upload Image https://cdn.shopify.com/s/files/1/0913/5734/8171/files/gempages_55…" at bounding box center [60, 151] width 76 height 75
click at [61, 179] on div "Browse gallery" at bounding box center [63, 180] width 26 height 6
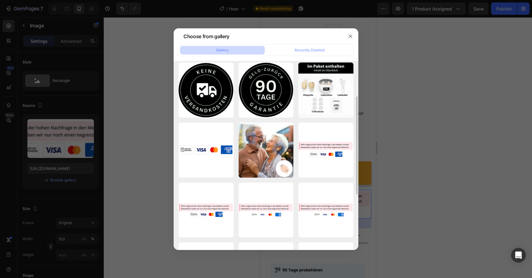
scroll to position [136, 0]
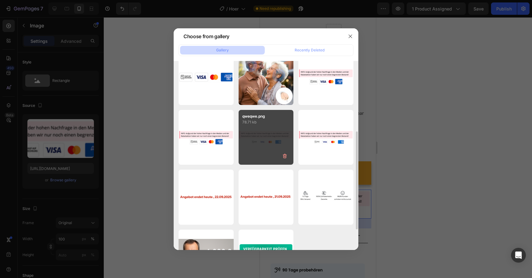
click at [259, 153] on div "qweqwe.png 78.71 kb" at bounding box center [266, 137] width 55 height 55
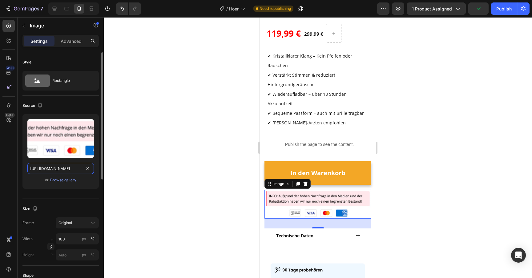
click at [70, 169] on input "https://cdn.shopify.com/s/files/1/0913/5734/8171/files/gempages_555675308238308…" at bounding box center [60, 168] width 67 height 11
click at [69, 11] on icon at bounding box center [67, 9] width 6 height 6
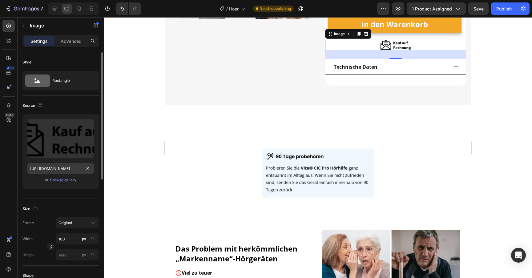
scroll to position [216, 0]
click at [57, 168] on input "https://cdn.shopify.com/s/files/1/0913/5734/8171/files/gempages_555675308238308…" at bounding box center [60, 168] width 67 height 11
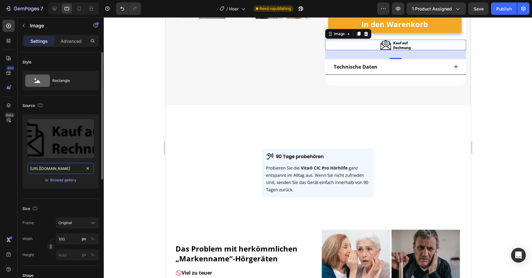
paste input "bce9f4e6-4793-4f8e-b2e2-83beb240e1ed.png"
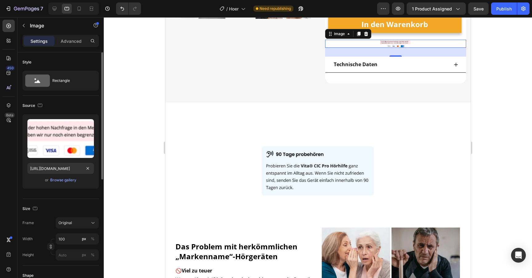
scroll to position [0, 0]
click at [33, 182] on div "or Browse gallery" at bounding box center [60, 180] width 67 height 7
click at [55, 5] on div at bounding box center [55, 9] width 10 height 10
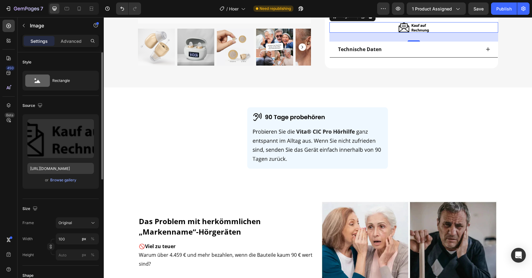
scroll to position [194, 0]
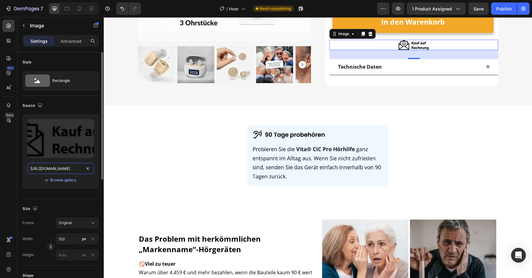
click at [53, 172] on input "https://cdn.shopify.com/s/files/1/0913/5734/8171/files/gempages_555675308238308…" at bounding box center [60, 168] width 67 height 11
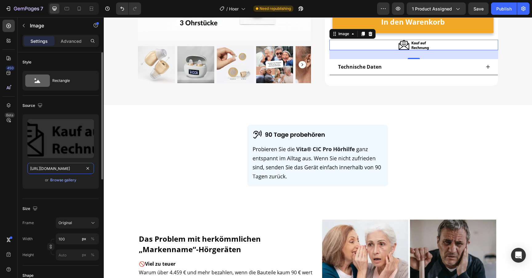
paste input "https://cdn.shopify.com/s/files/1/0913/5734/8171/files/gempages_555675308238308…"
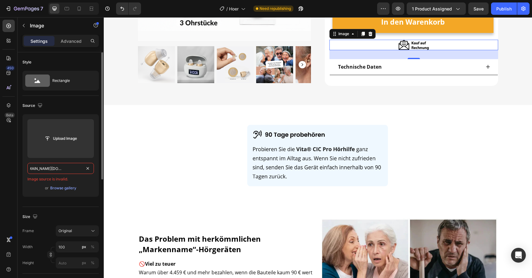
click at [45, 169] on input "https://cdn.shopify.com/s/files/1/0913/5734/8171/files/gempages_555675308238308…" at bounding box center [60, 168] width 67 height 11
click at [45, 166] on input "https://cdn.shopify.com/s/files/1/0913/5734/8171/files/gempages_555675308238308…" at bounding box center [60, 168] width 67 height 11
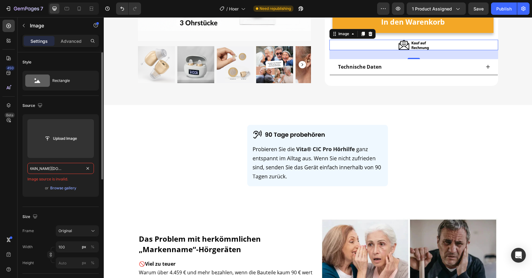
click at [45, 166] on input "https://cdn.shopify.com/s/files/1/0913/5734/8171/files/gempages_555675308238308…" at bounding box center [60, 168] width 67 height 11
paste input "text"
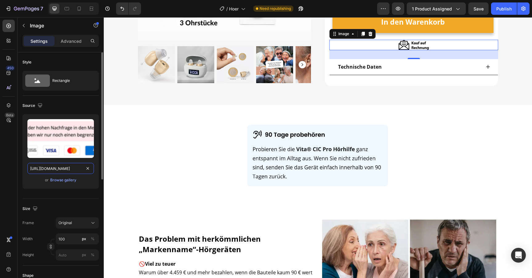
scroll to position [0, 189]
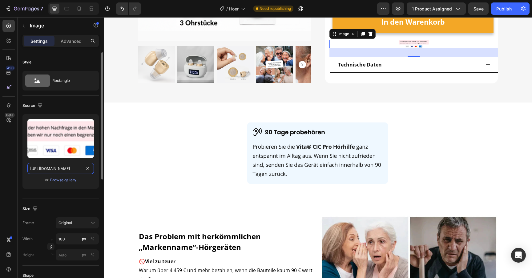
type input "https://cdn.shopify.com/s/files/1/0913/5734/8171/files/gempages_555675308238308…"
click at [23, 183] on div "Upload Image https://cdn.shopify.com/s/files/1/0913/5734/8171/files/gempages_55…" at bounding box center [60, 151] width 76 height 75
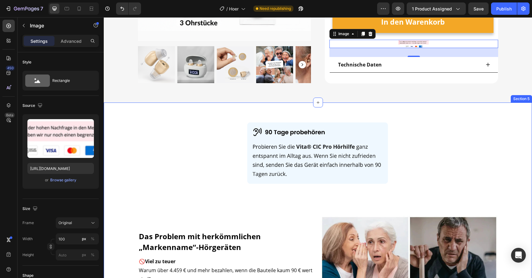
scroll to position [183, 0]
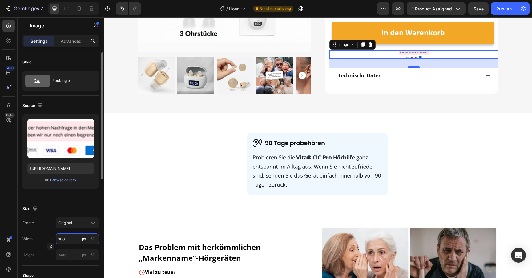
click at [67, 242] on input "100" at bounding box center [77, 239] width 43 height 11
click at [68, 255] on p "Full 100%" at bounding box center [76, 254] width 36 height 6
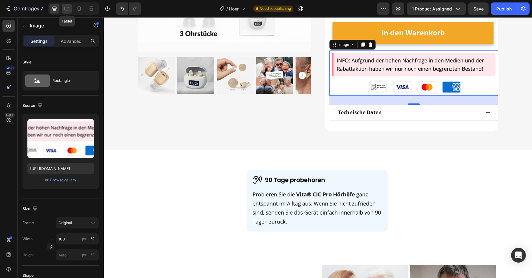
click at [67, 9] on icon at bounding box center [67, 9] width 6 height 6
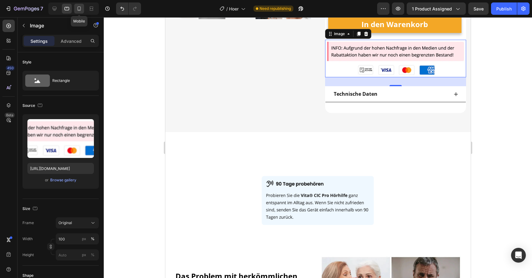
click at [75, 9] on div at bounding box center [79, 9] width 10 height 10
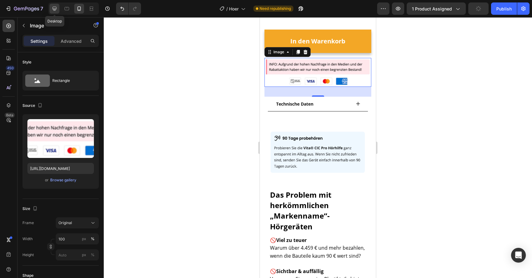
click at [51, 13] on div at bounding box center [55, 9] width 10 height 10
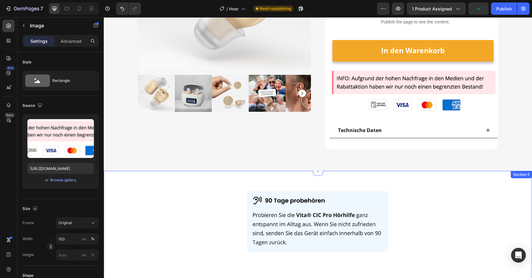
scroll to position [68, 0]
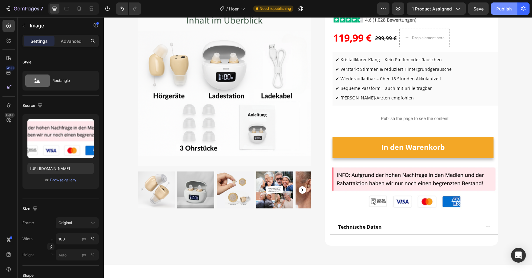
click at [498, 11] on div "Publish" at bounding box center [504, 9] width 15 height 6
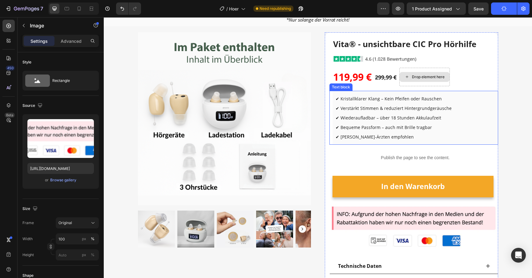
scroll to position [29, 0]
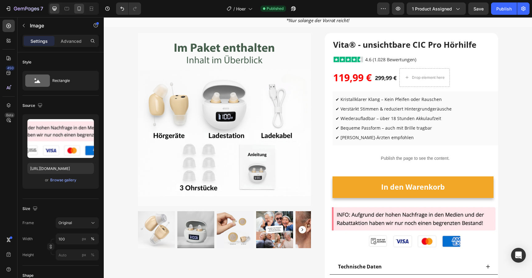
click at [82, 7] on icon at bounding box center [79, 9] width 6 height 6
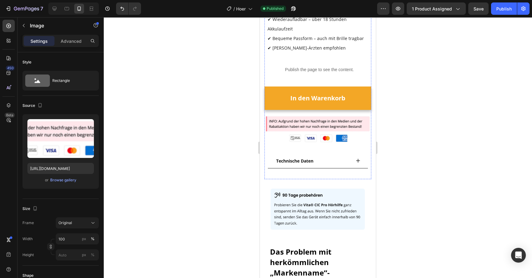
scroll to position [188, 0]
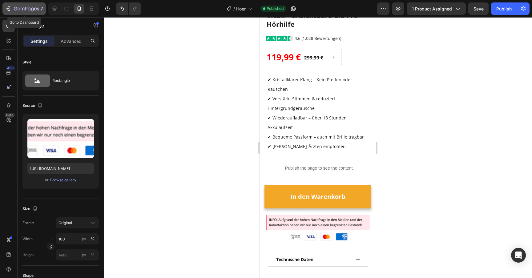
click at [33, 10] on icon "button" at bounding box center [32, 9] width 3 height 4
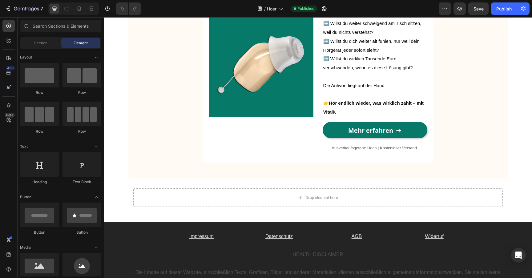
scroll to position [1882, 0]
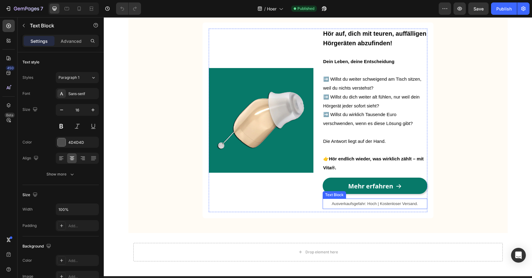
click at [336, 194] on div "Text Block" at bounding box center [334, 195] width 21 height 6
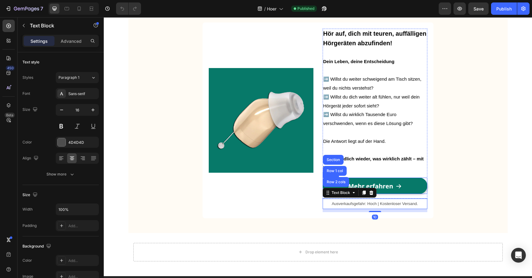
click at [363, 181] on link "Mehr erfahren" at bounding box center [375, 186] width 105 height 16
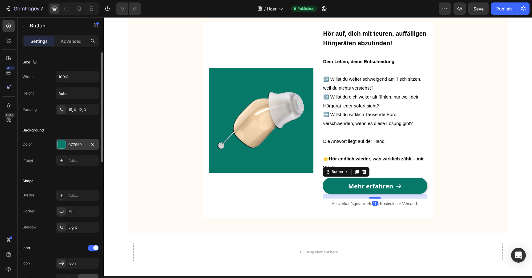
click at [77, 146] on div "077969" at bounding box center [77, 145] width 18 height 6
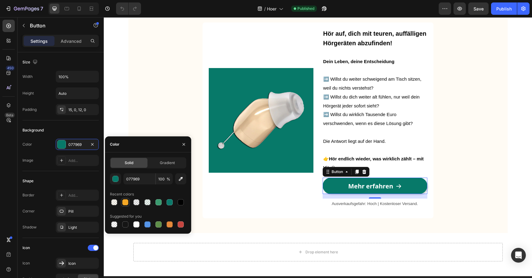
click at [127, 204] on div at bounding box center [125, 202] width 6 height 6
type input "F3A726"
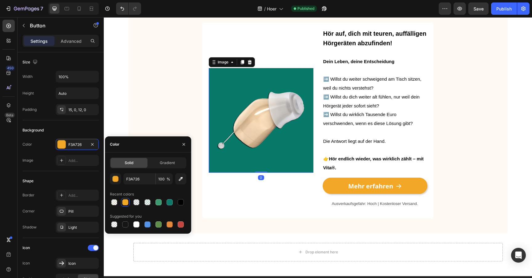
click at [214, 108] on img at bounding box center [261, 120] width 105 height 105
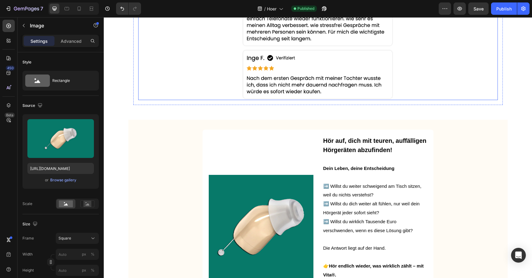
scroll to position [1848, 0]
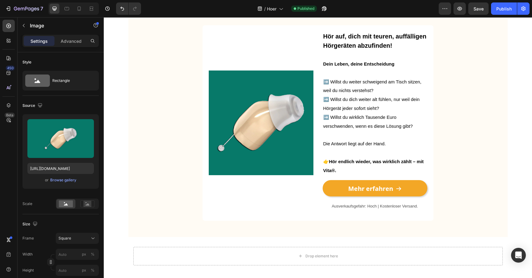
click at [242, 125] on img at bounding box center [261, 123] width 105 height 105
click at [69, 180] on div "Browse gallery" at bounding box center [63, 180] width 26 height 6
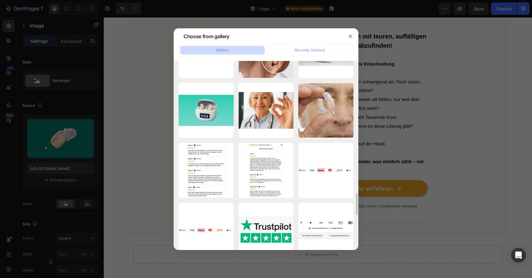
scroll to position [1100, 0]
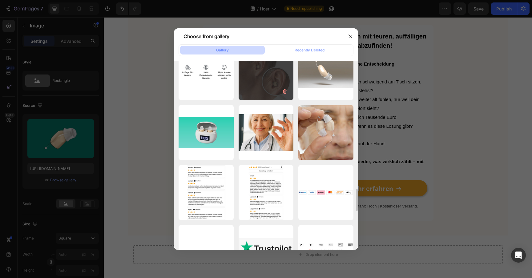
click at [271, 83] on div "image3.webp 165.29 kb" at bounding box center [266, 72] width 55 height 55
type input "[URL][DOMAIN_NAME]"
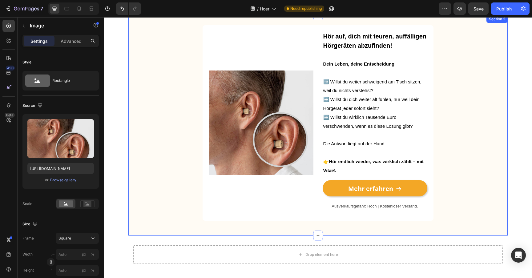
click at [155, 97] on div "Image Hör auf, dich mit teuren, auffälligen Hörgeräten abzufinden! Dein Leben, …" at bounding box center [318, 125] width 380 height 201
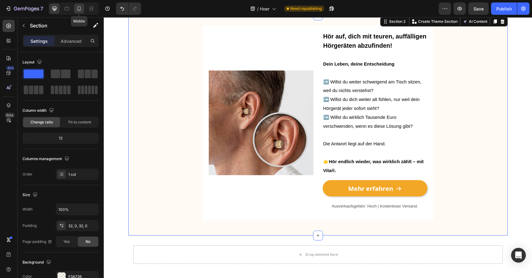
click at [78, 9] on icon at bounding box center [79, 8] width 3 height 4
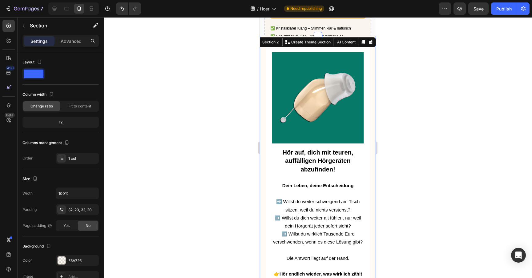
scroll to position [1794, 0]
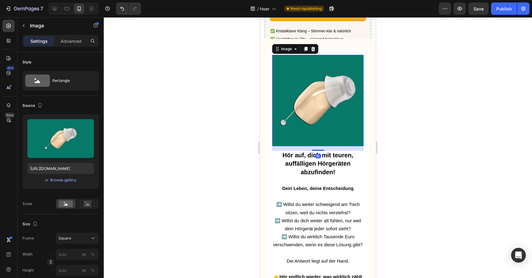
click at [286, 90] on img at bounding box center [318, 101] width 92 height 92
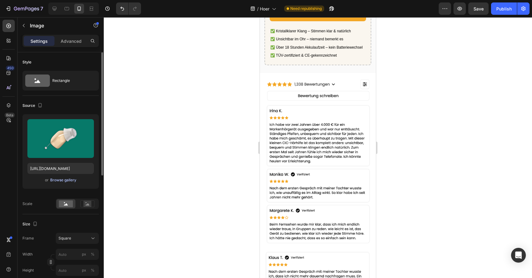
click at [55, 178] on div "Browse gallery" at bounding box center [63, 180] width 26 height 6
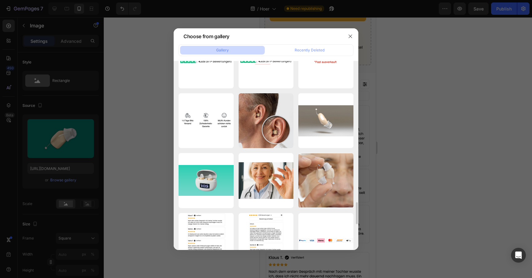
scroll to position [1020, 0]
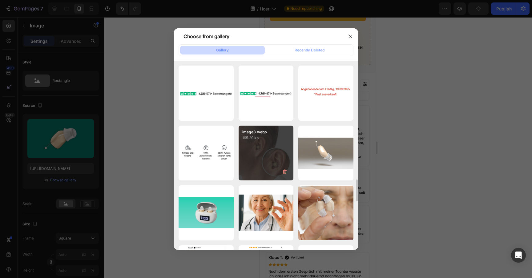
click at [258, 137] on p "165.29 kb" at bounding box center [266, 138] width 48 height 6
type input "[URL][DOMAIN_NAME]"
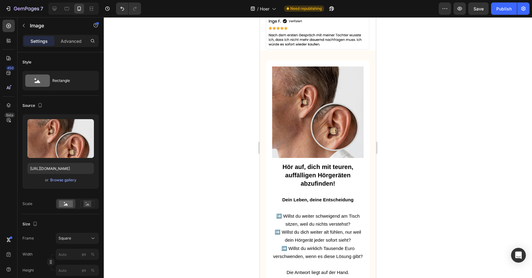
scroll to position [2153, 0]
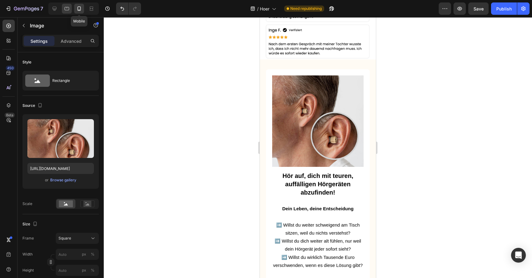
click at [67, 10] on icon at bounding box center [67, 9] width 6 height 6
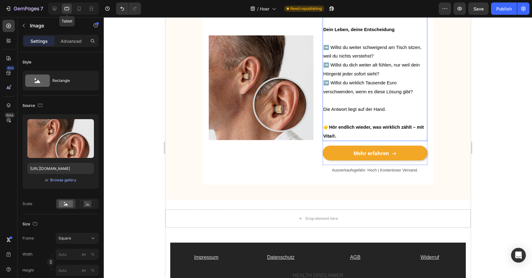
scroll to position [2228, 0]
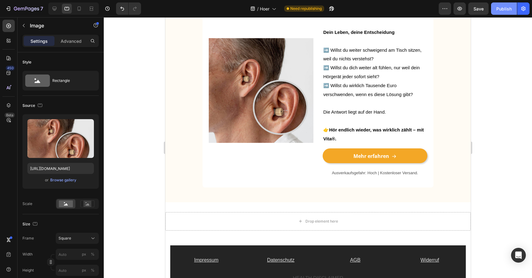
click at [502, 8] on div "Publish" at bounding box center [504, 9] width 15 height 6
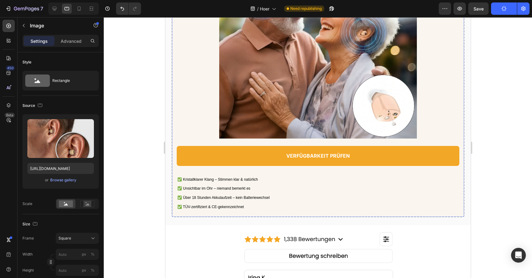
scroll to position [1154, 0]
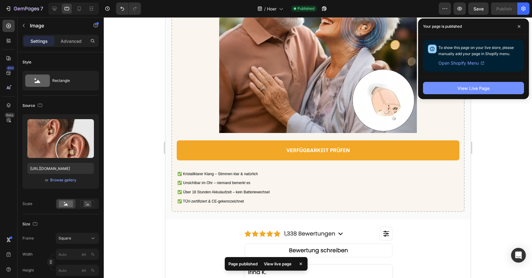
click at [445, 82] on button "View Live Page" at bounding box center [473, 88] width 101 height 12
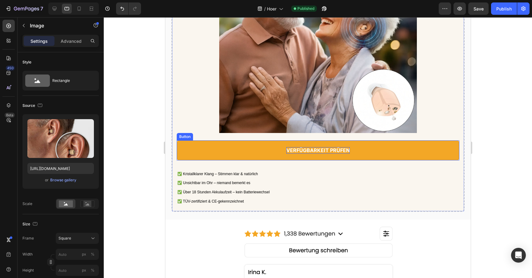
click at [288, 147] on strong "VERFÜGBARKEIT PRÜFEN" at bounding box center [317, 150] width 63 height 6
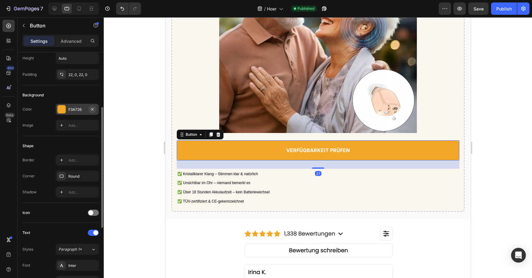
scroll to position [70, 0]
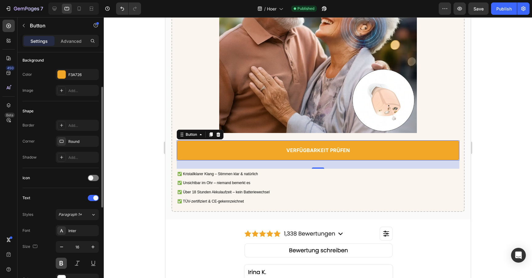
click at [63, 260] on button at bounding box center [61, 263] width 11 height 11
click at [57, 267] on button at bounding box center [61, 263] width 11 height 11
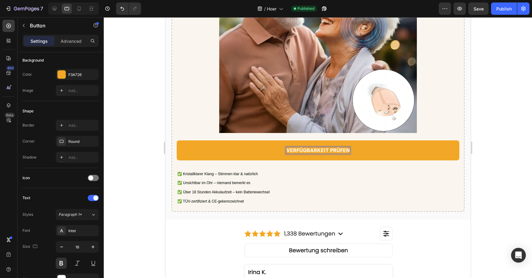
click at [311, 147] on strong "VERFÜGBARKEIT PRÜFEN" at bounding box center [317, 150] width 63 height 6
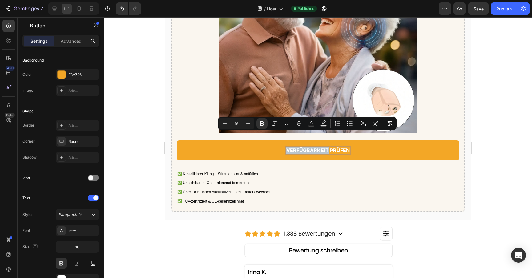
click at [311, 147] on strong "VERFÜGBARKEIT PRÜFEN" at bounding box center [317, 150] width 63 height 6
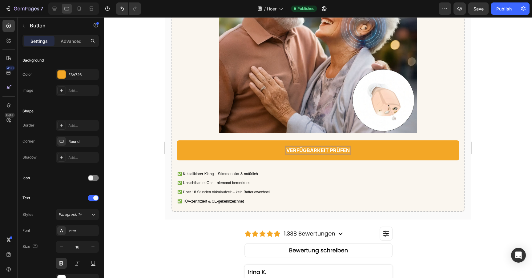
click at [311, 147] on strong "VERFÜGBARKEIT PRÜFEN" at bounding box center [317, 150] width 63 height 6
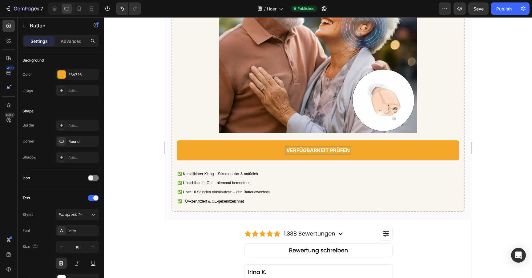
click at [311, 147] on strong "VERFÜGBARKEIT PRÜFEN" at bounding box center [317, 150] width 63 height 6
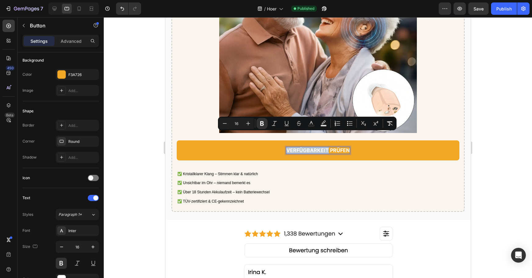
click at [311, 147] on strong "VERFÜGBARKEIT PRÜFEN" at bounding box center [317, 150] width 63 height 6
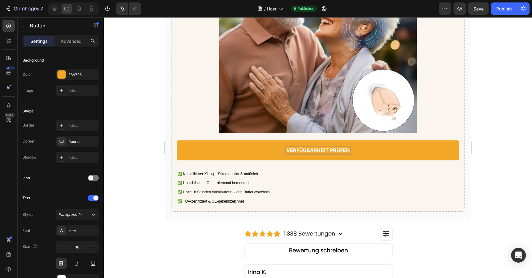
click at [311, 147] on strong "VERFÜGBARKEIT PRÜFEN" at bounding box center [317, 150] width 63 height 6
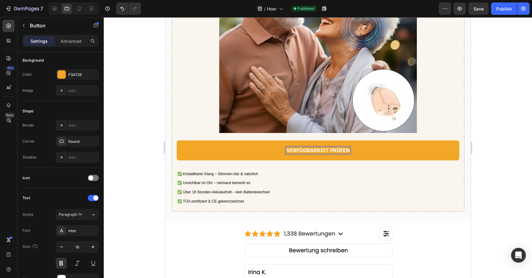
click at [311, 147] on strong "VERFÜGBARKEIT PRÜFEN" at bounding box center [317, 150] width 63 height 6
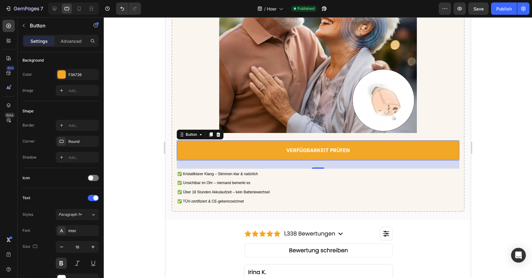
click at [303, 141] on link "VERFÜGBARKEIT PRÜFEN" at bounding box center [318, 151] width 283 height 20
click at [303, 147] on strong "VERFÜGBARKEIT PRÜFEN" at bounding box center [317, 150] width 63 height 6
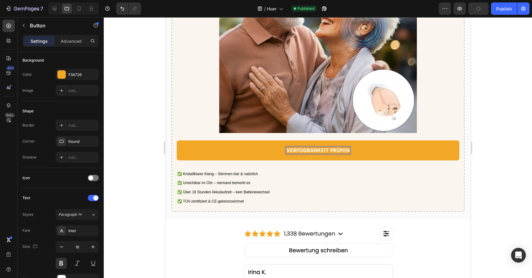
click at [303, 147] on strong "VERFÜGBARKEIT PRÜFEN" at bounding box center [317, 150] width 63 height 6
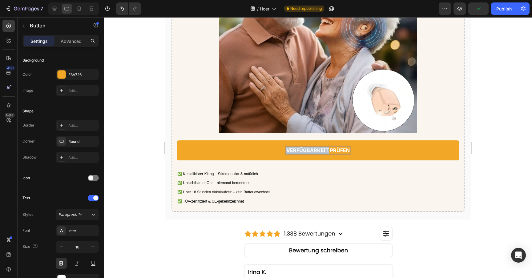
click at [303, 147] on strong "VERFÜGBARKEIT PRÜFEN" at bounding box center [317, 150] width 63 height 6
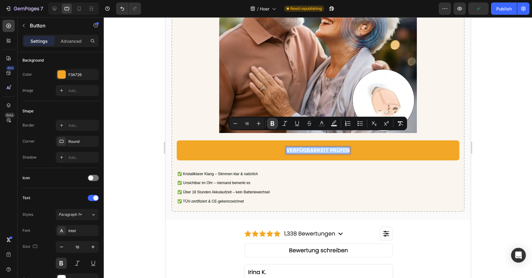
click at [271, 124] on icon "Editor contextual toolbar" at bounding box center [273, 123] width 4 height 5
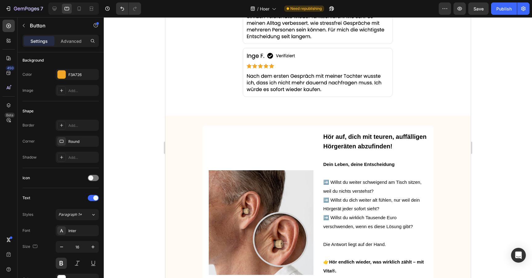
scroll to position [1806, 0]
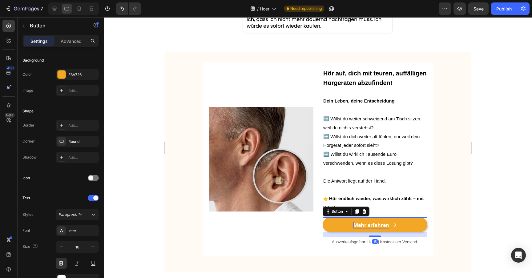
click at [361, 222] on strong "Mehr erfahren" at bounding box center [371, 225] width 36 height 7
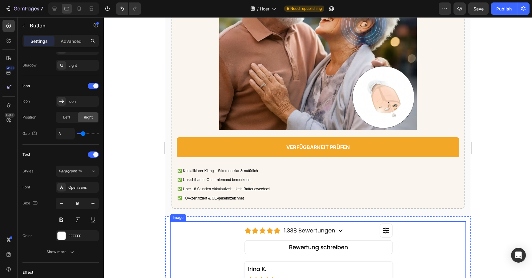
scroll to position [1126, 0]
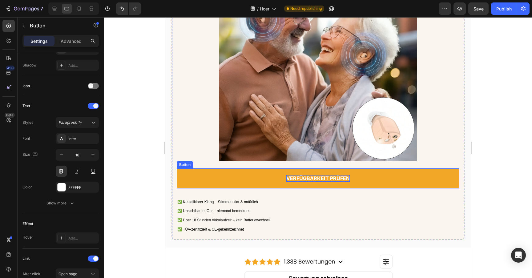
click at [308, 175] on p "VERFÜGBARKEIT PRÜFEN" at bounding box center [317, 178] width 63 height 6
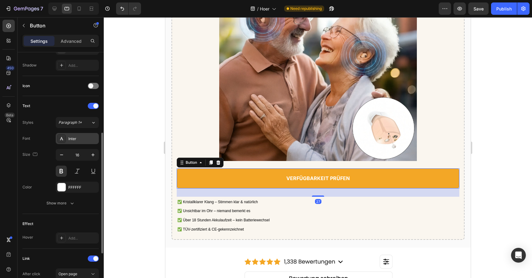
click at [67, 142] on div "Inter" at bounding box center [77, 138] width 43 height 11
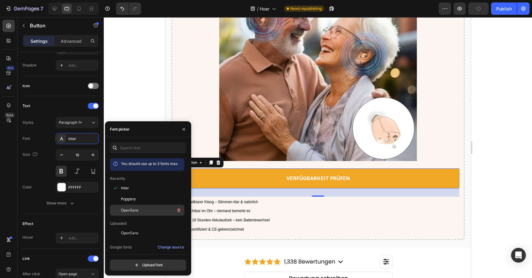
click at [125, 209] on span "OpenSans" at bounding box center [130, 211] width 18 height 6
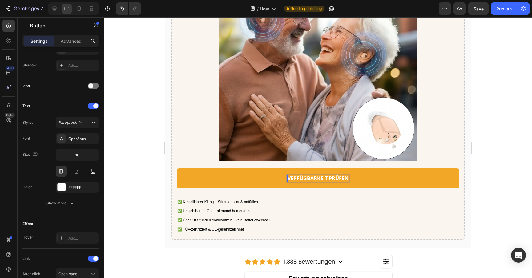
click at [289, 175] on p "VERFÜGBARKEIT PRÜFEN" at bounding box center [317, 178] width 61 height 6
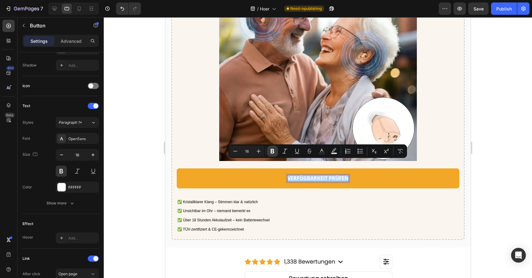
click at [273, 152] on icon "Editor contextual toolbar" at bounding box center [273, 151] width 4 height 5
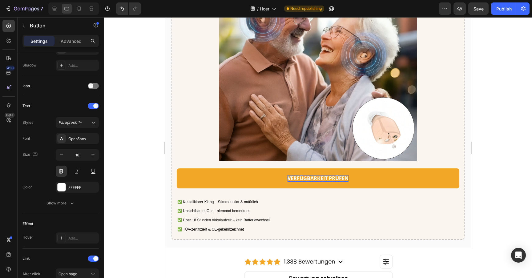
click at [289, 175] on strong "VERFÜGBARKEIT PRÜFEN" at bounding box center [317, 178] width 61 height 7
click at [216, 170] on link "VERFÜGBARKEIT PRÜFEN" at bounding box center [318, 179] width 283 height 20
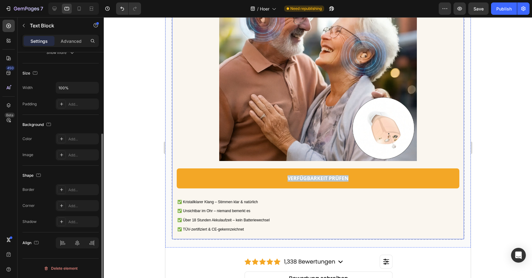
click at [314, 198] on p "✅ Kristallklarer Klang – Stimmen klar & natürlich ✅ Unsichtbar im Ohr – niemand…" at bounding box center [318, 216] width 282 height 37
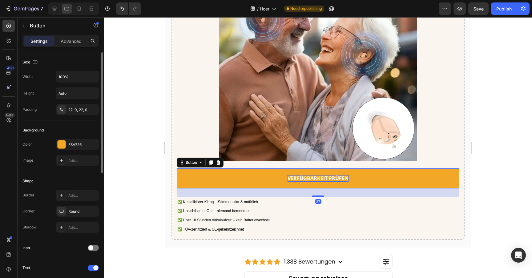
click at [310, 175] on strong "VERFÜGBARKEIT PRÜFEN" at bounding box center [317, 178] width 61 height 7
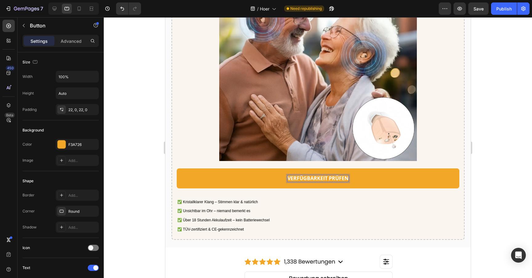
click at [310, 175] on strong "VERFÜGBARKEIT PRÜFEN" at bounding box center [317, 178] width 61 height 7
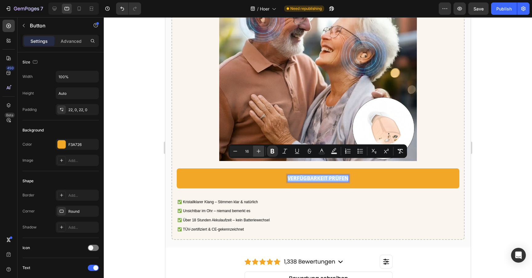
click at [256, 153] on icon "Editor contextual toolbar" at bounding box center [259, 151] width 6 height 6
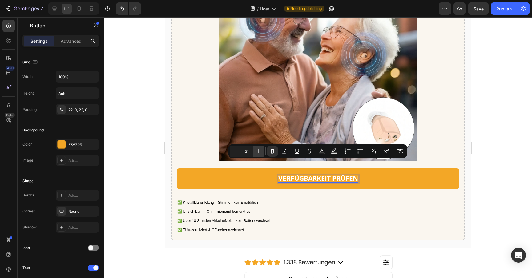
click at [256, 153] on icon "Editor contextual toolbar" at bounding box center [259, 151] width 6 height 6
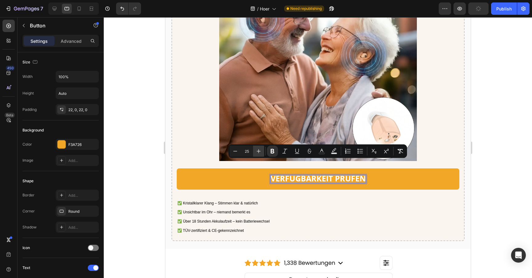
click at [256, 153] on icon "Editor contextual toolbar" at bounding box center [259, 151] width 6 height 6
type input "26"
click at [186, 133] on div at bounding box center [318, 62] width 283 height 198
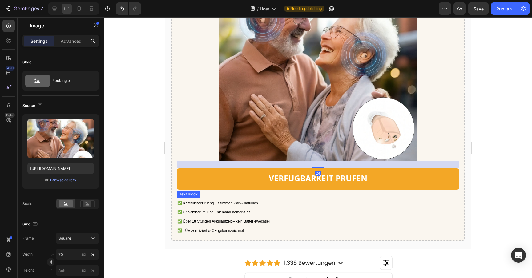
click at [265, 199] on p "✅ Kristallklarer Klang – Stimmen klar & natürlich ✅ Unsichtbar im Ohr – niemand…" at bounding box center [318, 217] width 282 height 37
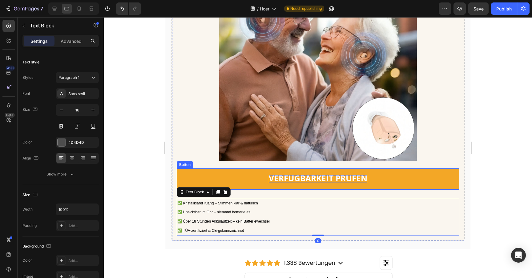
click at [349, 173] on strong "VERFÜGBARKEIT PRÜFEN" at bounding box center [318, 178] width 99 height 11
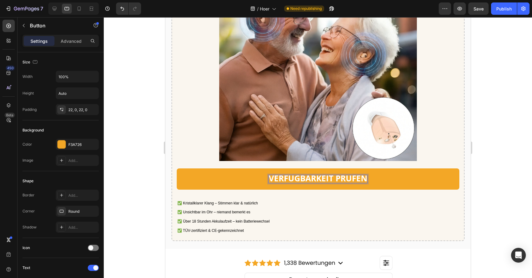
click at [349, 173] on strong "VERFÜGBARKEIT PRÜFEN" at bounding box center [318, 178] width 99 height 11
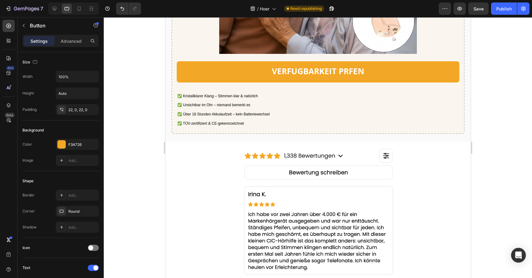
scroll to position [1236, 0]
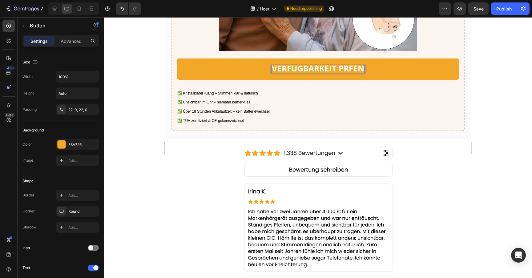
click at [351, 63] on strong "VERFÜGBARKEIT PRFEN" at bounding box center [318, 68] width 92 height 11
click at [302, 63] on strong "VERFÜGBARKEIT PRFEN" at bounding box center [318, 68] width 92 height 11
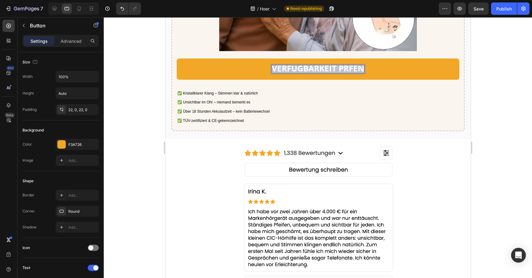
click at [302, 63] on strong "VERFÜGBARKEIT PRFEN" at bounding box center [318, 68] width 92 height 11
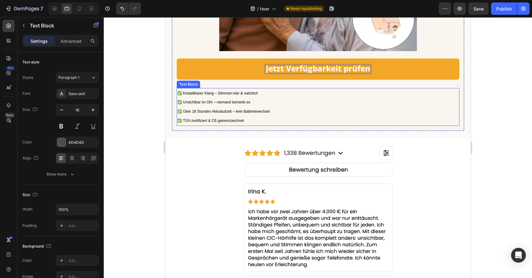
click at [339, 93] on p "✅ Kristallklarer Klang – Stimmen klar & natürlich ✅ Unsichtbar im Ohr – niemand…" at bounding box center [318, 107] width 282 height 37
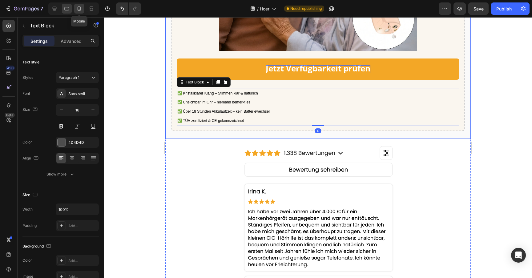
click at [80, 9] on icon at bounding box center [79, 9] width 6 height 6
type input "14"
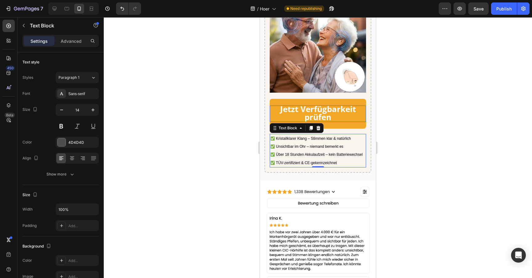
scroll to position [1707, 0]
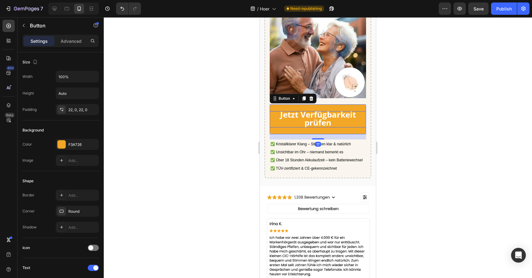
click at [312, 109] on strong "Jetzt Verfügbarkeit prüfen" at bounding box center [318, 118] width 76 height 19
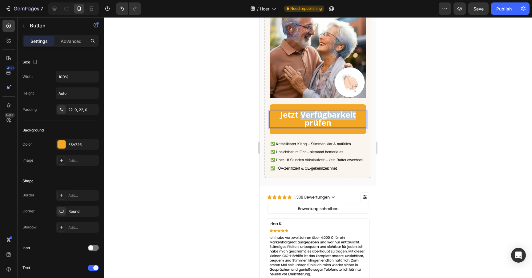
click at [312, 109] on strong "Jetzt Verfügbarkeit prüfen" at bounding box center [318, 118] width 76 height 19
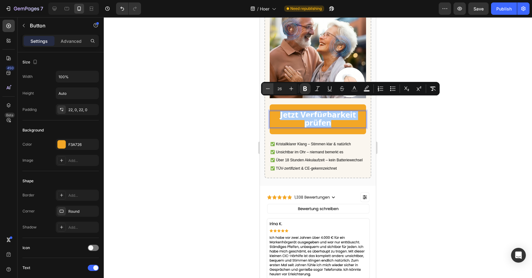
click at [268, 87] on icon "Editor contextual toolbar" at bounding box center [268, 89] width 6 height 6
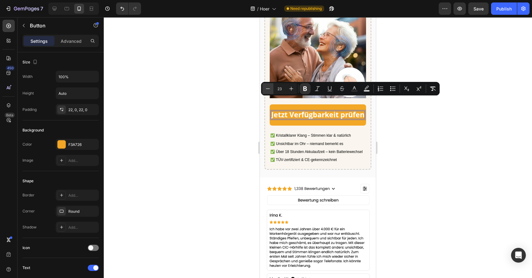
click at [268, 87] on icon "Editor contextual toolbar" at bounding box center [268, 89] width 6 height 6
type input "20"
click at [222, 108] on div at bounding box center [318, 147] width 429 height 261
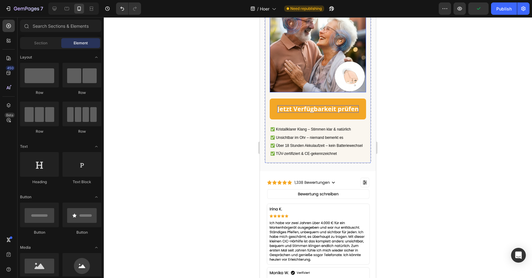
scroll to position [1666, 0]
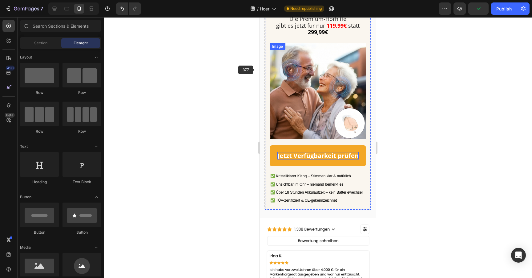
click at [231, 81] on div at bounding box center [318, 147] width 429 height 261
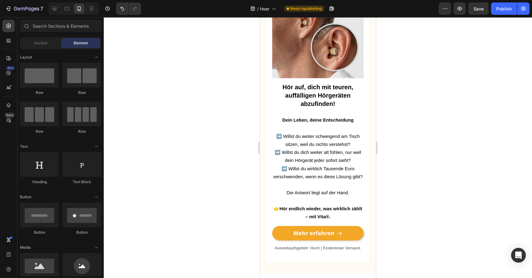
scroll to position [2251, 0]
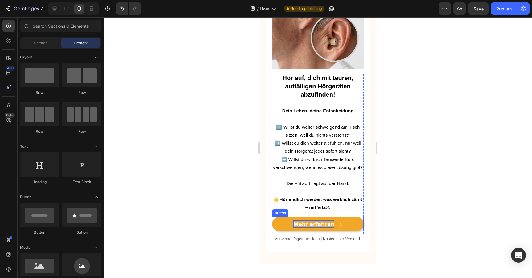
click at [304, 221] on strong "Mehr erfahren" at bounding box center [314, 223] width 41 height 7
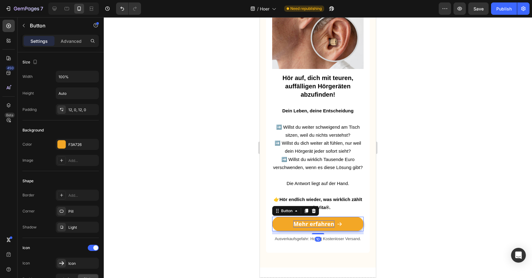
click at [304, 221] on strong "Mehr erfahren" at bounding box center [314, 223] width 41 height 7
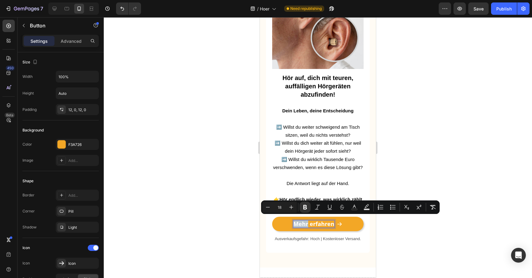
click at [304, 221] on strong "Mehr erfahren" at bounding box center [314, 223] width 41 height 7
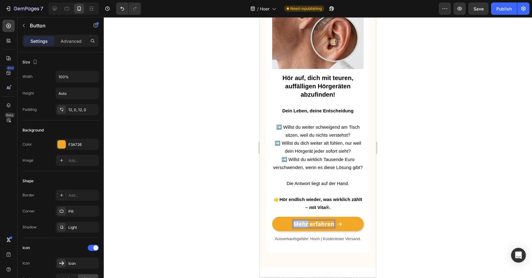
click at [304, 221] on strong "Mehr erfahren" at bounding box center [314, 223] width 41 height 7
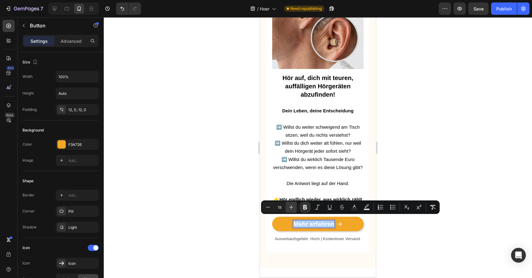
click at [291, 207] on icon "Editor contextual toolbar" at bounding box center [292, 208] width 4 height 4
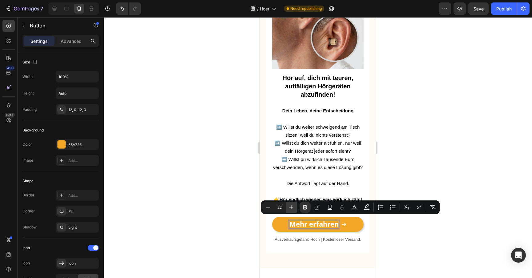
type input "23"
click at [243, 214] on div at bounding box center [318, 147] width 429 height 261
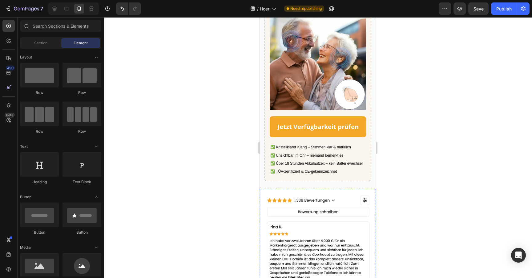
scroll to position [1689, 0]
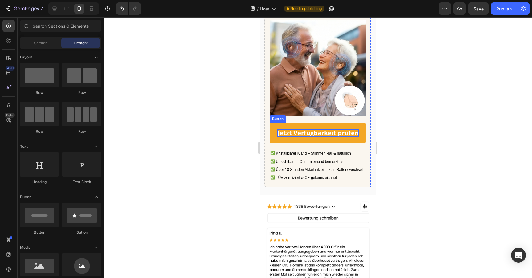
click at [314, 129] on strong "Jetzt Verfügbarkeit prüfen" at bounding box center [318, 133] width 81 height 8
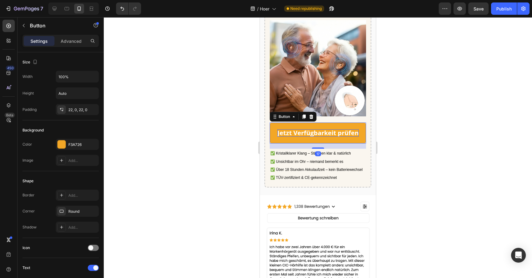
click at [314, 129] on strong "Jetzt Verfügbarkeit prüfen" at bounding box center [318, 133] width 81 height 8
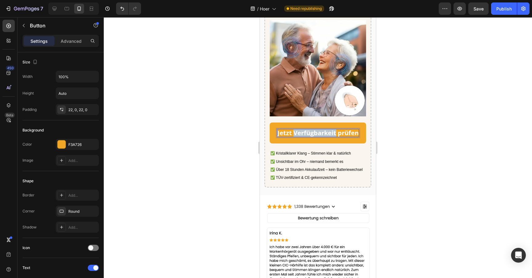
click at [314, 129] on strong "Jetzt Verfügbarkeit prüfen" at bounding box center [318, 133] width 81 height 8
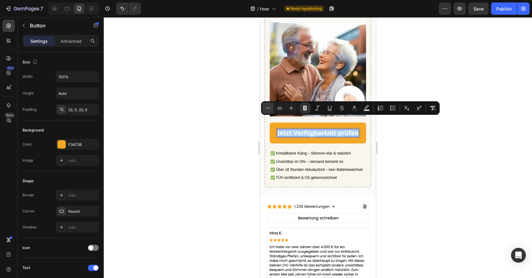
click at [270, 111] on icon "Editor contextual toolbar" at bounding box center [268, 108] width 6 height 6
type input "19"
click at [235, 124] on div at bounding box center [318, 147] width 429 height 261
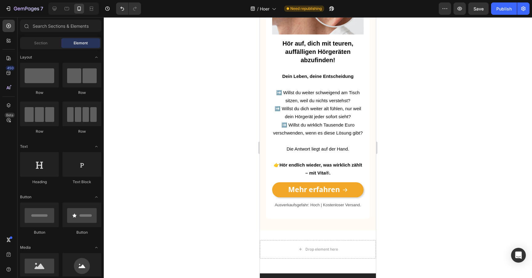
scroll to position [2325, 0]
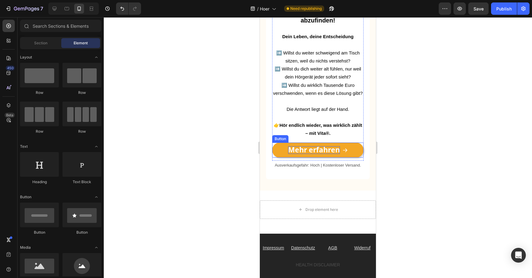
click at [305, 145] on strong "Mehr erfahren" at bounding box center [314, 150] width 52 height 10
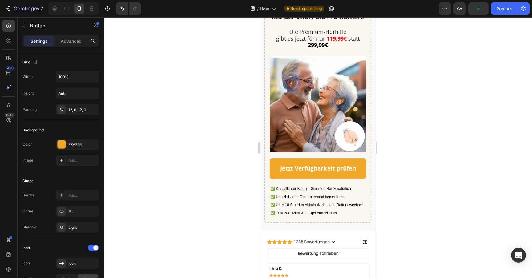
scroll to position [1631, 0]
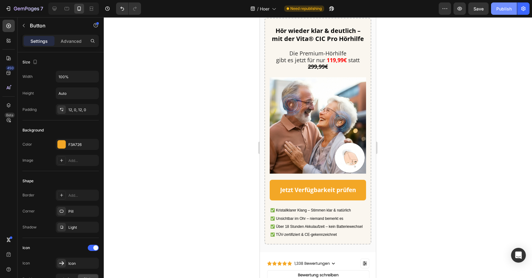
click at [503, 11] on div "Publish" at bounding box center [504, 9] width 15 height 6
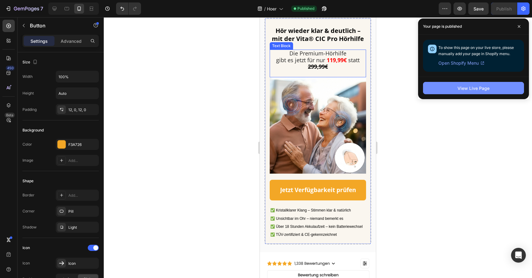
click at [475, 85] on div "View Live Page" at bounding box center [474, 88] width 32 height 6
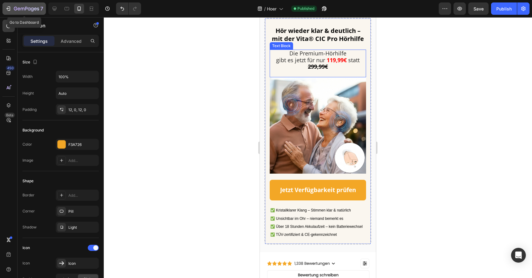
click at [24, 4] on button "7" at bounding box center [23, 8] width 43 height 12
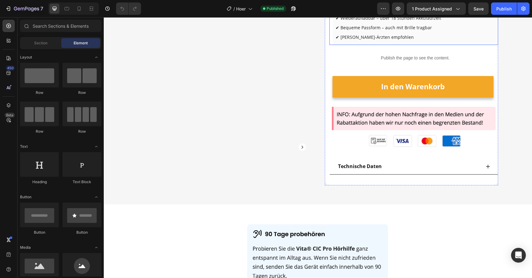
scroll to position [121, 0]
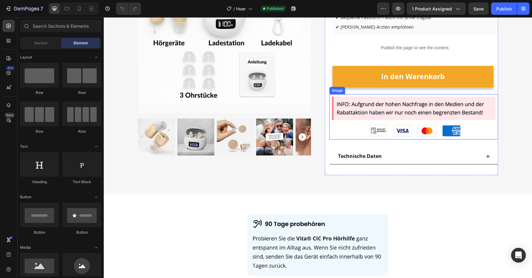
click at [400, 140] on img at bounding box center [414, 116] width 169 height 45
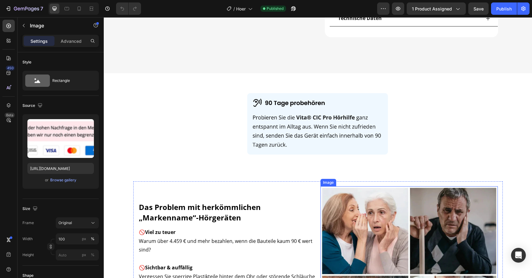
scroll to position [250, 0]
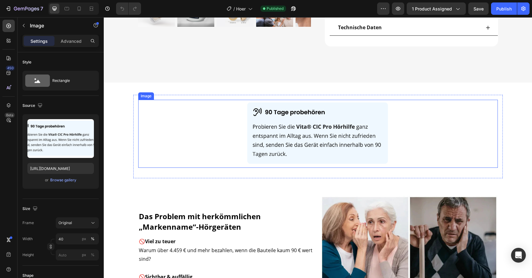
click at [302, 124] on img at bounding box center [318, 134] width 144 height 68
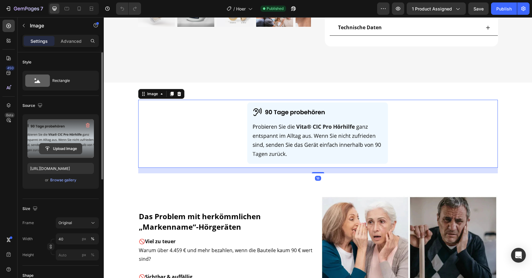
click at [74, 149] on input "file" at bounding box center [60, 149] width 43 height 10
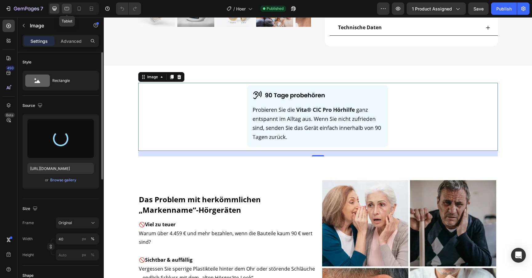
type input "[URL][DOMAIN_NAME]"
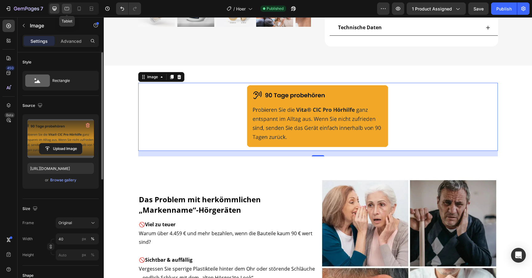
click at [70, 11] on div at bounding box center [67, 9] width 10 height 10
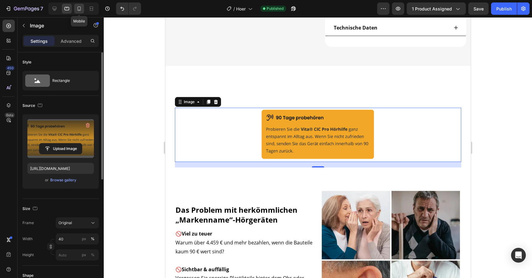
click at [81, 11] on icon at bounding box center [79, 9] width 6 height 6
type input "90"
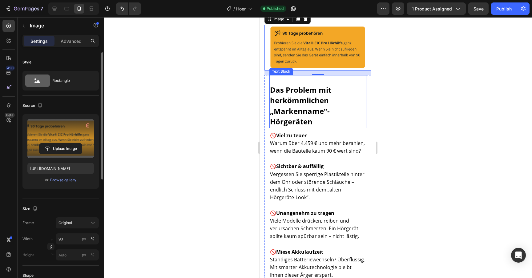
click at [236, 91] on div at bounding box center [318, 147] width 429 height 261
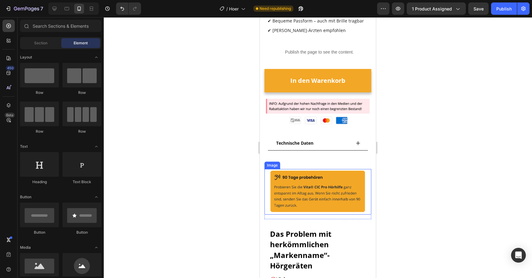
scroll to position [275, 0]
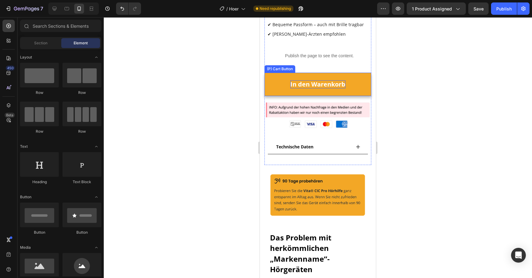
click at [310, 88] on div "In den Warenkorb" at bounding box center [318, 84] width 55 height 8
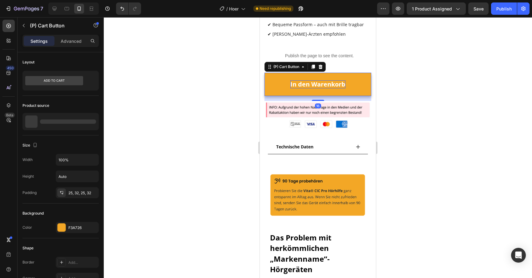
click at [310, 88] on div "In den Warenkorb" at bounding box center [318, 84] width 55 height 8
click at [310, 88] on p "In den Warenkorb" at bounding box center [318, 84] width 55 height 8
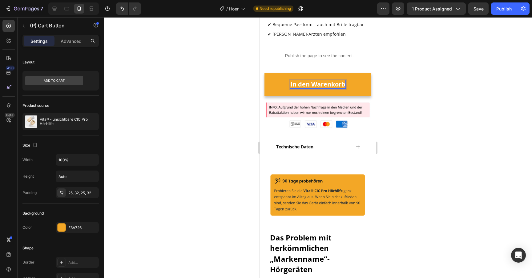
click at [310, 88] on p "In den Warenkorb" at bounding box center [318, 84] width 55 height 8
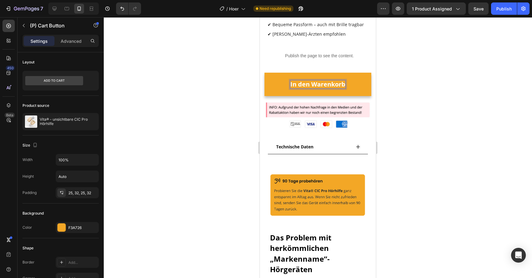
click at [310, 88] on p "In den Warenkorb" at bounding box center [318, 84] width 55 height 8
click at [309, 88] on p "In den Warenkorb" at bounding box center [318, 84] width 55 height 8
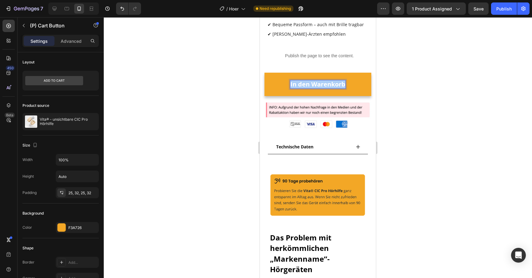
click at [197, 103] on div at bounding box center [318, 147] width 429 height 261
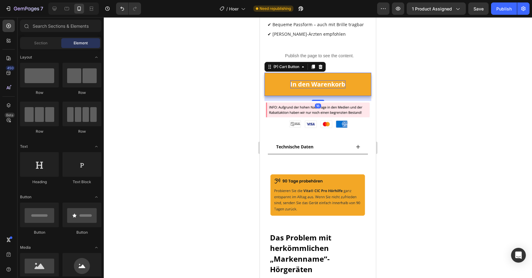
click at [310, 88] on p "In den Warenkorb" at bounding box center [318, 84] width 55 height 8
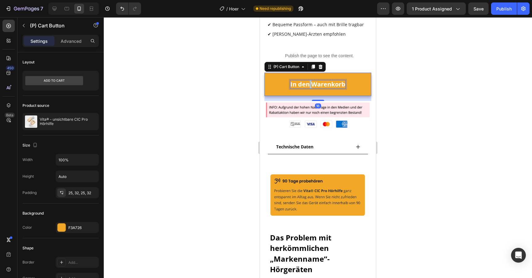
click at [310, 88] on p "In den Warenkorb" at bounding box center [318, 84] width 55 height 8
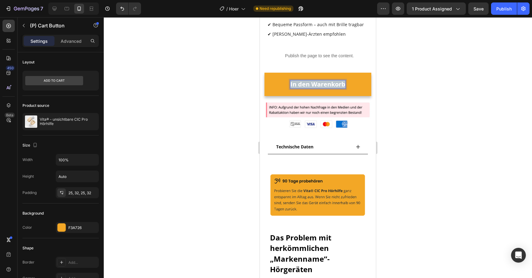
click at [310, 88] on p "In den Warenkorb" at bounding box center [318, 84] width 55 height 8
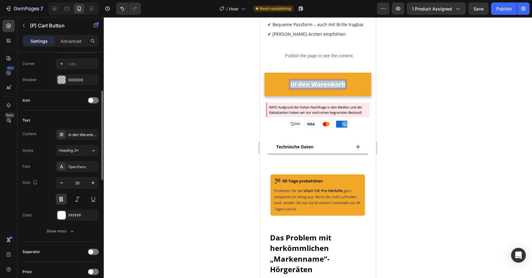
scroll to position [224, 0]
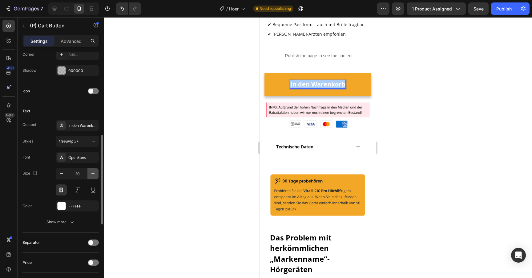
click at [93, 177] on button "button" at bounding box center [93, 173] width 11 height 11
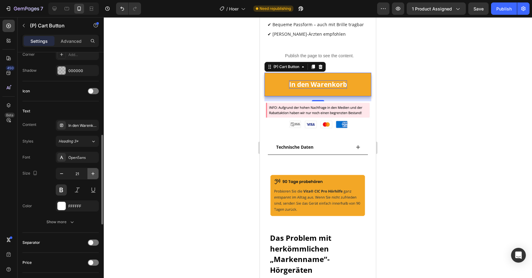
click at [93, 177] on button "button" at bounding box center [93, 173] width 11 height 11
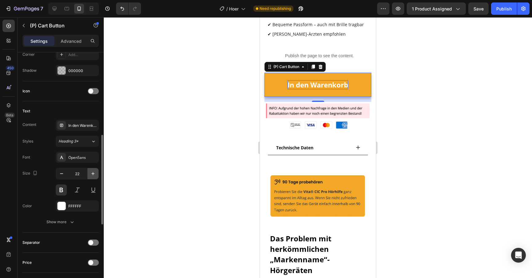
click at [93, 177] on button "button" at bounding box center [93, 173] width 11 height 11
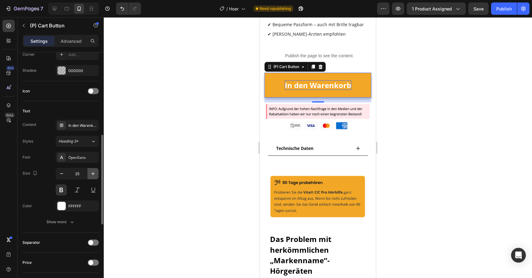
click at [93, 177] on button "button" at bounding box center [93, 173] width 11 height 11
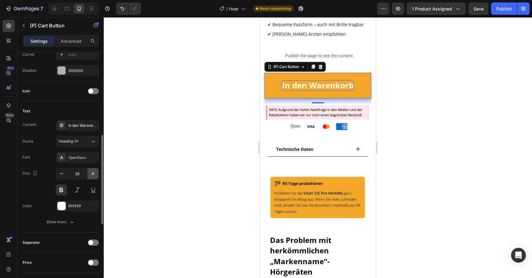
click at [93, 177] on button "button" at bounding box center [93, 173] width 11 height 11
type input "27"
click at [206, 148] on div at bounding box center [318, 147] width 429 height 261
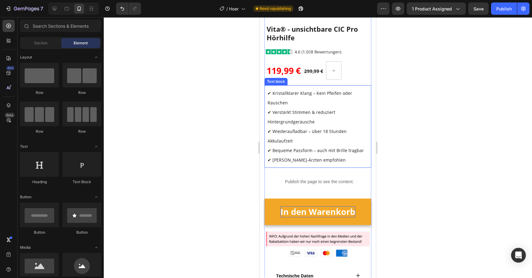
scroll to position [162, 0]
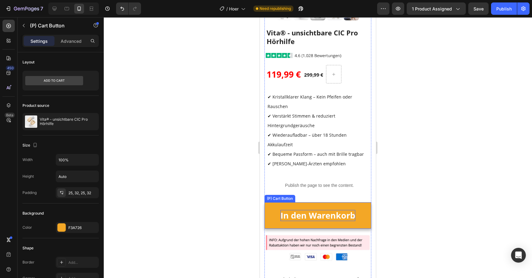
click at [303, 210] on p "In den Warenkorb" at bounding box center [318, 215] width 75 height 11
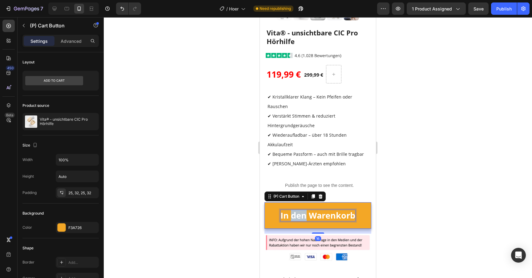
click at [303, 210] on p "In den Warenkorb" at bounding box center [318, 215] width 75 height 11
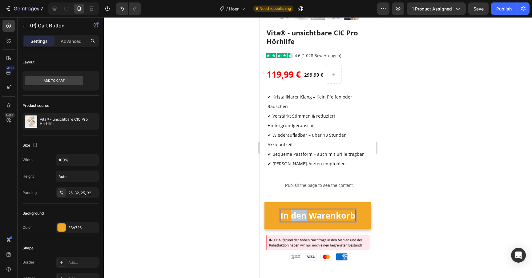
click at [303, 210] on p "In den Warenkorb" at bounding box center [318, 215] width 75 height 11
click at [301, 212] on p "In den Warenkorb" at bounding box center [318, 215] width 75 height 11
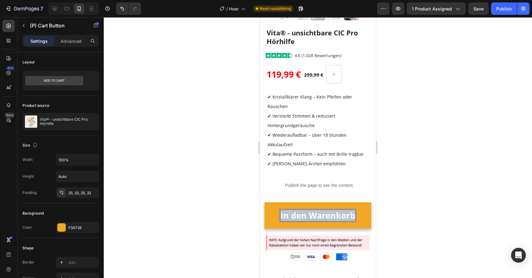
click at [301, 212] on p "In den Warenkorb" at bounding box center [318, 215] width 75 height 11
click at [223, 211] on div at bounding box center [318, 147] width 429 height 261
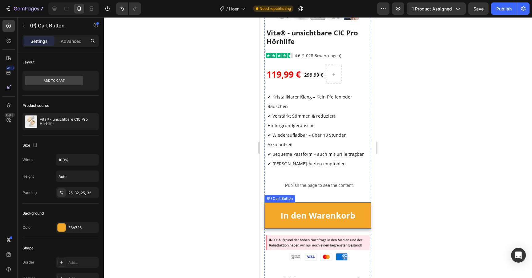
click at [288, 207] on button "In den Warenkorb" at bounding box center [318, 215] width 107 height 26
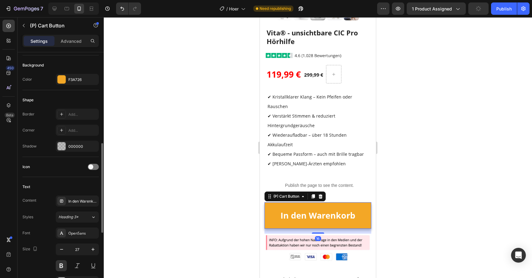
scroll to position [199, 0]
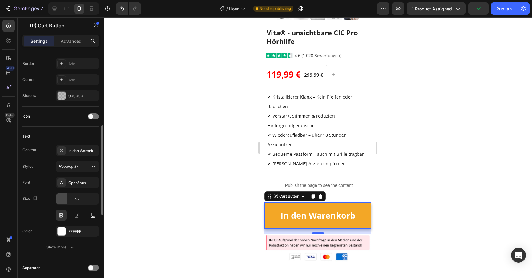
click at [57, 200] on button "button" at bounding box center [61, 199] width 11 height 11
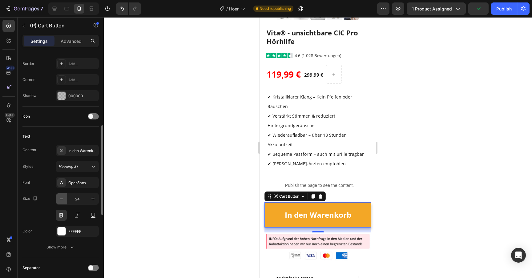
type input "23"
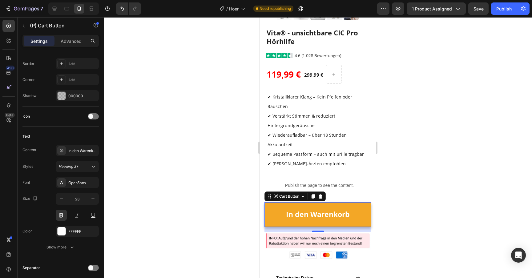
click at [161, 172] on div at bounding box center [318, 147] width 429 height 261
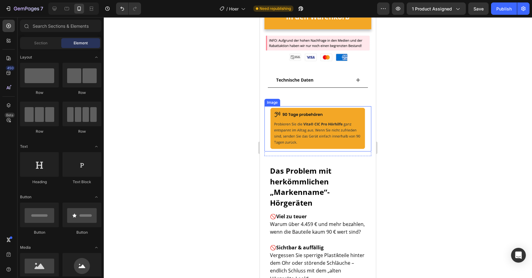
scroll to position [363, 0]
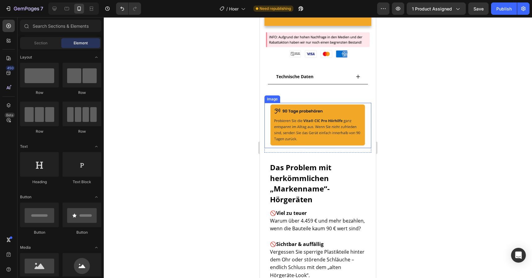
click at [308, 120] on img at bounding box center [318, 126] width 96 height 46
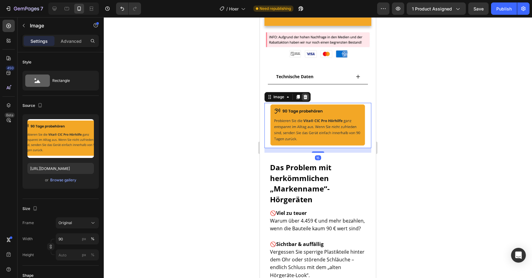
click at [308, 95] on icon at bounding box center [305, 97] width 5 height 5
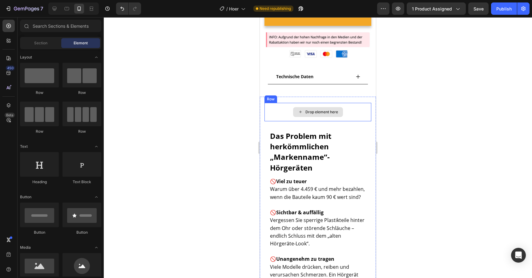
click at [278, 106] on div "Drop element here" at bounding box center [318, 112] width 107 height 18
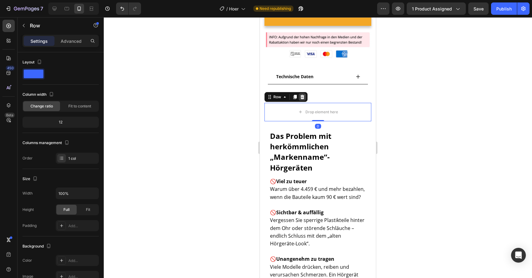
click at [300, 96] on icon at bounding box center [302, 97] width 5 height 5
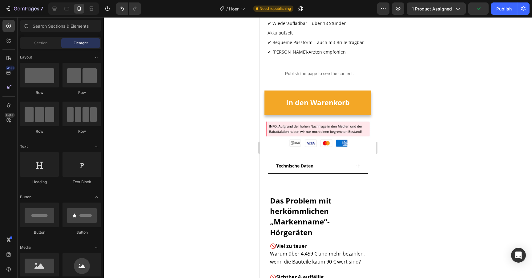
scroll to position [275, 0]
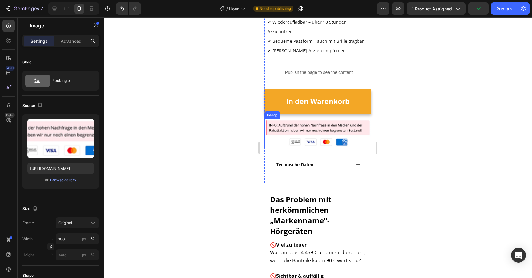
click at [304, 126] on img at bounding box center [318, 133] width 107 height 29
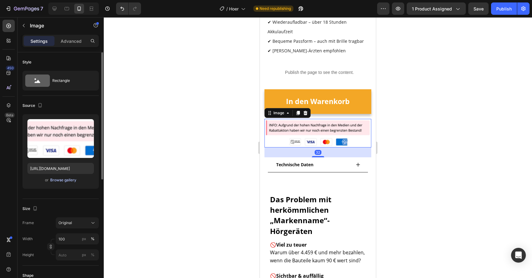
click at [65, 182] on div "Browse gallery" at bounding box center [63, 180] width 26 height 6
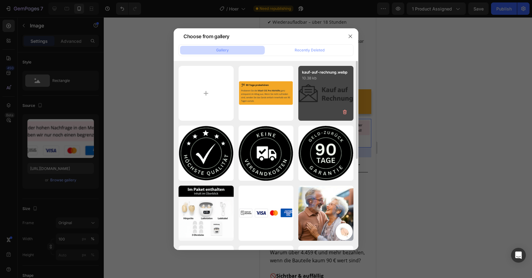
click at [307, 89] on div "kauf-auf-rechnung.webp 10.38 kb" at bounding box center [326, 93] width 55 height 55
type input "[URL][DOMAIN_NAME]"
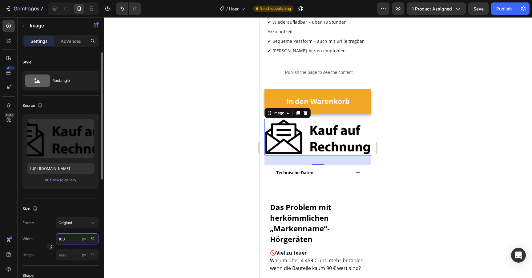
click at [63, 235] on input "100" at bounding box center [77, 239] width 43 height 11
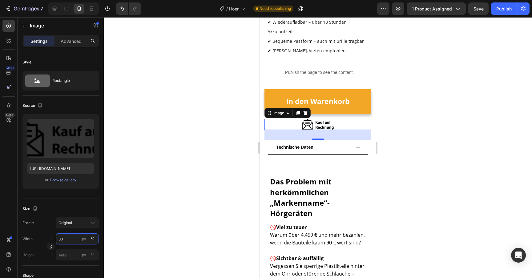
type input "30"
click at [145, 197] on div at bounding box center [318, 147] width 429 height 261
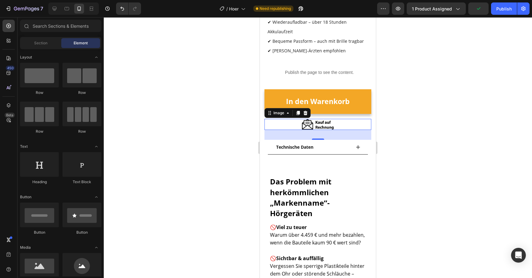
click at [320, 123] on img at bounding box center [318, 124] width 32 height 11
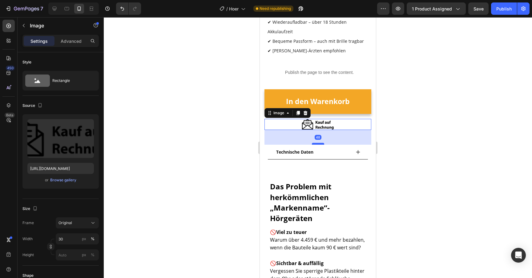
drag, startPoint x: 316, startPoint y: 136, endPoint x: 316, endPoint y: 144, distance: 7.7
click at [316, 144] on div at bounding box center [318, 144] width 12 height 2
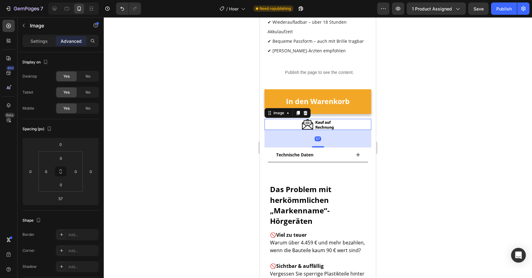
click at [238, 147] on div at bounding box center [318, 147] width 429 height 261
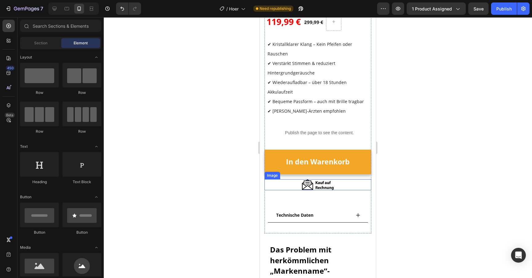
scroll to position [236, 0]
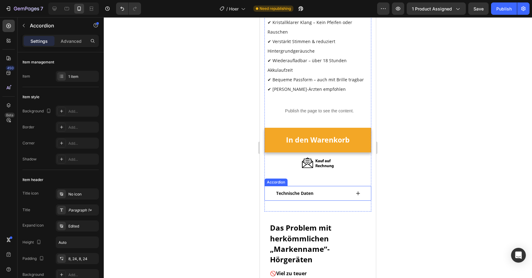
click at [360, 191] on icon at bounding box center [358, 193] width 5 height 5
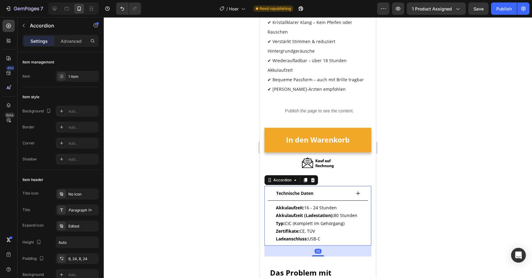
click at [357, 192] on icon at bounding box center [358, 193] width 5 height 5
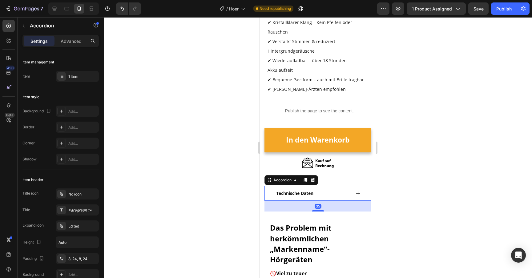
click at [230, 137] on div at bounding box center [318, 147] width 429 height 261
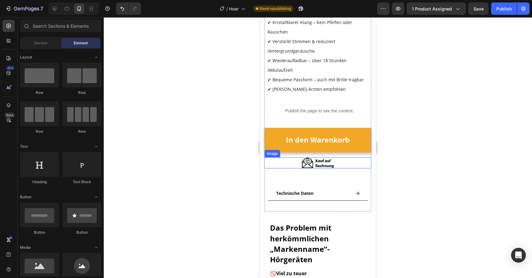
click at [309, 164] on img at bounding box center [318, 162] width 32 height 11
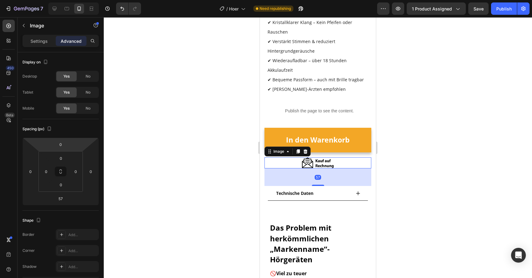
click at [31, 35] on div "Settings Advanced" at bounding box center [60, 41] width 76 height 12
click at [31, 38] on p "Settings" at bounding box center [39, 41] width 17 height 6
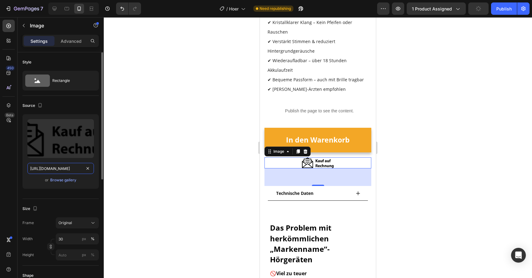
click at [65, 169] on input "[URL][DOMAIN_NAME]" at bounding box center [60, 168] width 67 height 11
click at [65, 9] on icon at bounding box center [67, 9] width 6 height 6
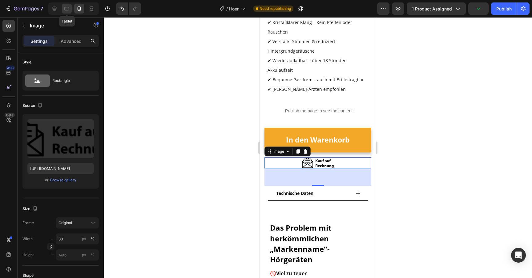
type input "https://cdn.shopify.com/s/files/1/0913/5734/8171/files/gempages_555675308238308…"
type input "100"
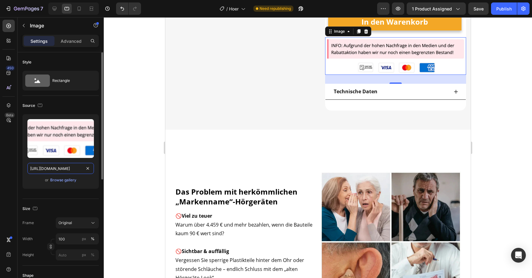
click at [63, 170] on input "https://cdn.shopify.com/s/files/1/0913/5734/8171/files/gempages_555675308238308…" at bounding box center [60, 168] width 67 height 11
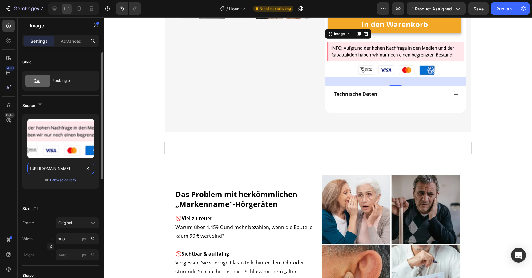
click at [63, 170] on input "https://cdn.shopify.com/s/files/1/0913/5734/8171/files/gempages_555675308238308…" at bounding box center [60, 168] width 67 height 11
paste input "5d28fb49-154a-43c5-8437-5b2f4ecfc5b0.webp"
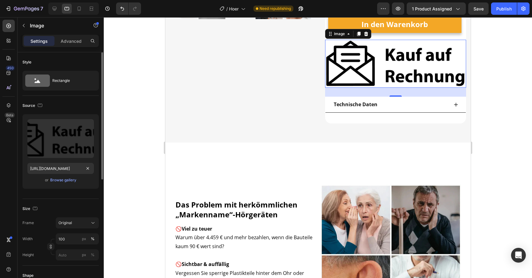
scroll to position [0, 0]
click at [31, 181] on div "or Browse gallery" at bounding box center [60, 180] width 67 height 7
click at [54, 11] on icon at bounding box center [54, 9] width 6 height 6
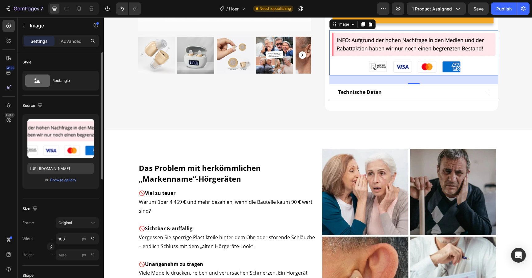
scroll to position [194, 0]
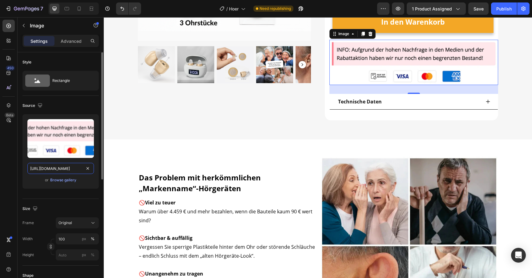
click at [51, 170] on input "https://cdn.shopify.com/s/files/1/0913/5734/8171/files/gempages_555675308238308…" at bounding box center [60, 168] width 67 height 11
paste input "5d28fb49-154a-43c5-8437-5b2f4ecfc5b0.webp"
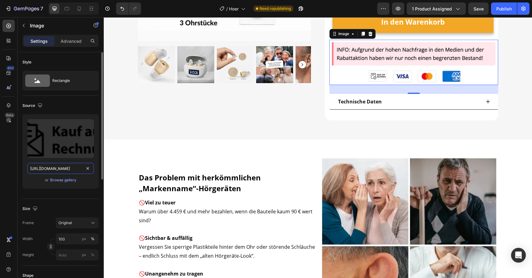
scroll to position [0, 191]
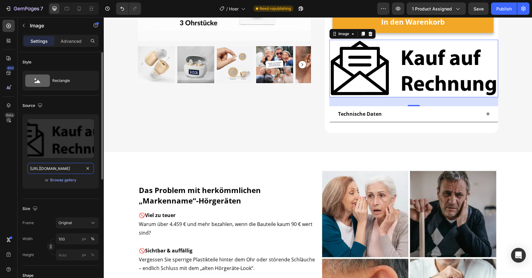
type input "[URL][DOMAIN_NAME]"
click at [35, 182] on div "or Browse gallery" at bounding box center [60, 180] width 67 height 7
click at [64, 241] on input "100" at bounding box center [77, 239] width 43 height 11
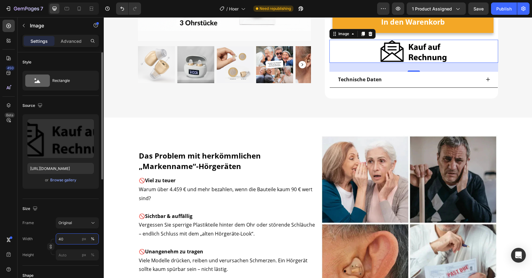
type input "4"
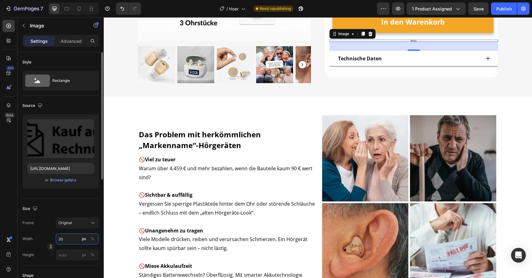
type input "2"
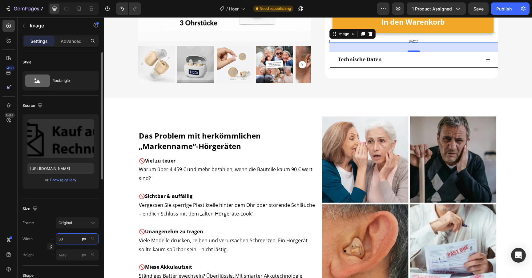
type input "3"
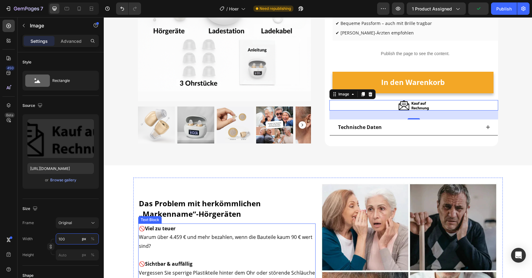
scroll to position [129, 0]
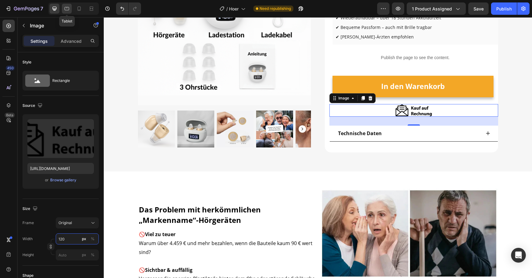
type input "120"
click at [70, 7] on div at bounding box center [67, 9] width 10 height 10
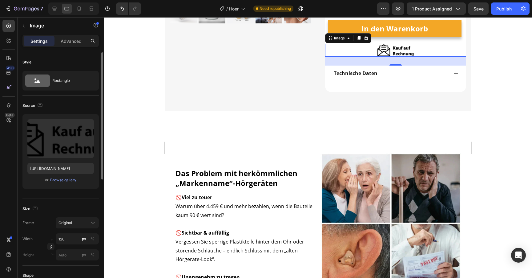
scroll to position [216, 0]
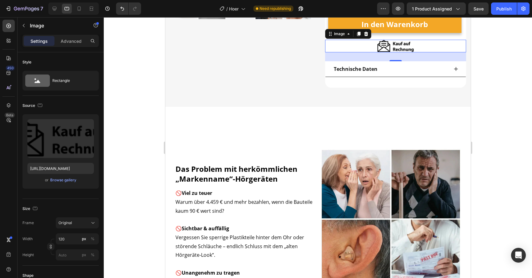
click at [161, 177] on div at bounding box center [318, 147] width 429 height 261
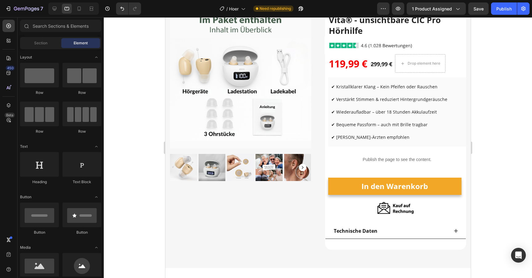
scroll to position [0, 0]
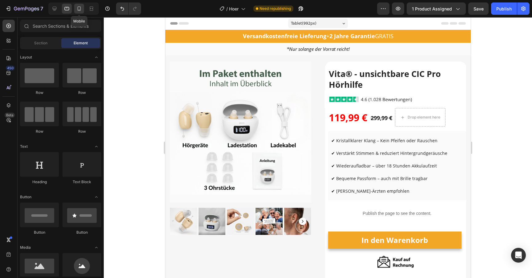
click at [81, 9] on icon at bounding box center [79, 9] width 6 height 6
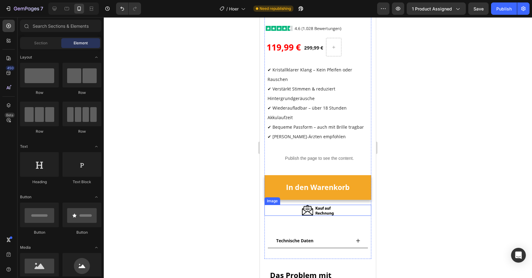
scroll to position [194, 0]
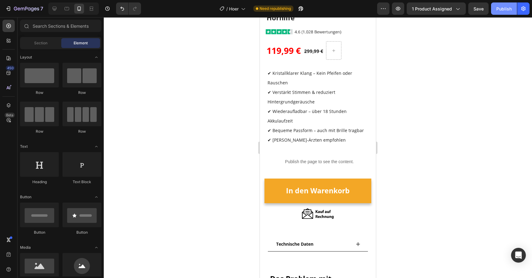
click at [508, 10] on div "Publish" at bounding box center [504, 9] width 15 height 6
click at [57, 12] on div at bounding box center [55, 9] width 10 height 10
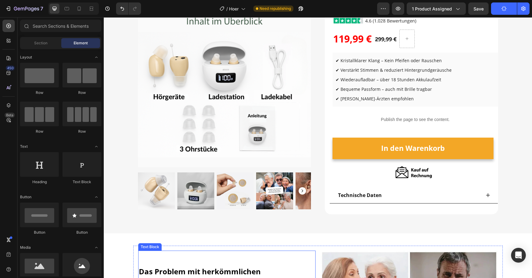
scroll to position [21, 0]
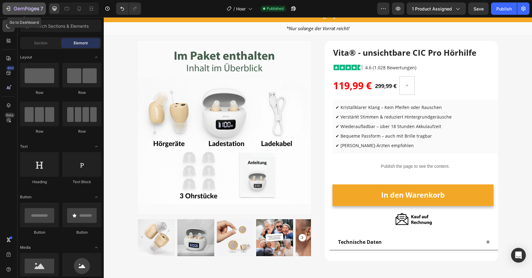
click at [21, 6] on icon "button" at bounding box center [26, 8] width 25 height 5
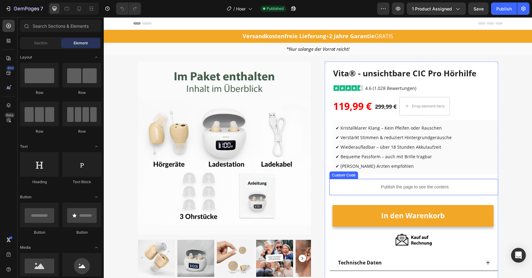
click at [430, 184] on p "Publish the page to see the content." at bounding box center [416, 187] width 166 height 6
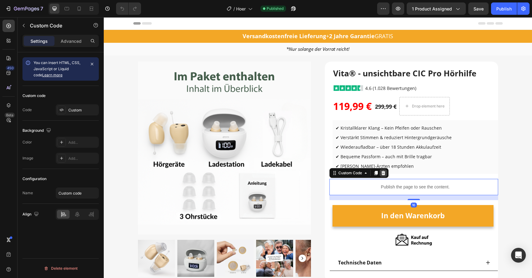
click at [385, 173] on icon at bounding box center [384, 173] width 4 height 4
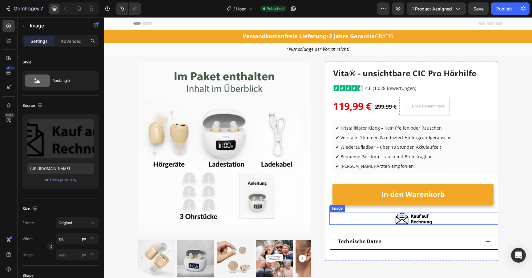
click at [400, 219] on img at bounding box center [414, 218] width 37 height 13
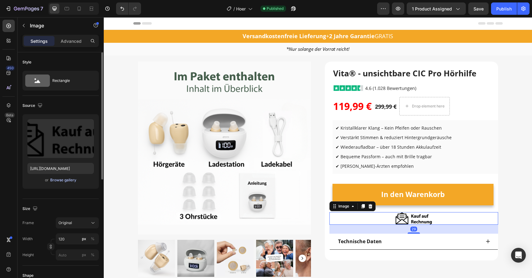
click at [60, 182] on div "Browse gallery" at bounding box center [63, 180] width 26 height 6
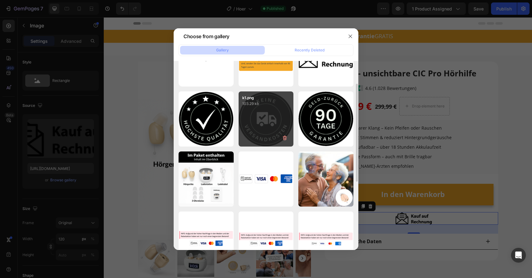
scroll to position [40, 0]
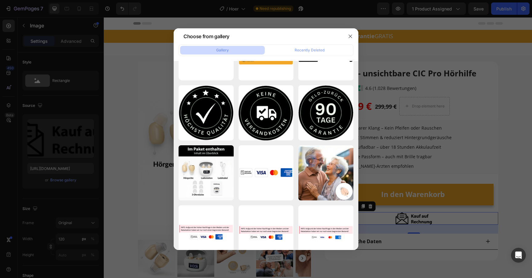
click at [394, 115] on div at bounding box center [266, 139] width 532 height 278
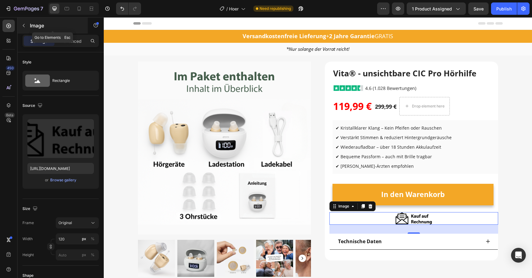
click at [26, 23] on icon "button" at bounding box center [23, 25] width 5 height 5
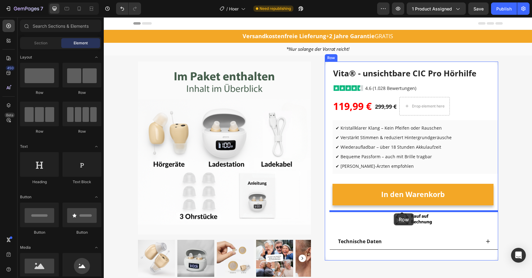
drag, startPoint x: 149, startPoint y: 130, endPoint x: 394, endPoint y: 214, distance: 259.3
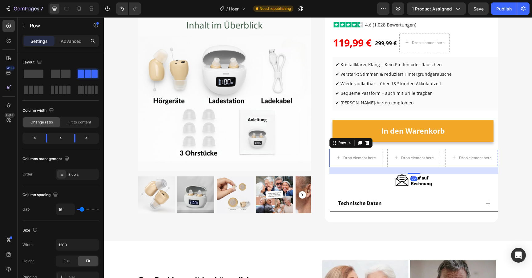
scroll to position [67, 0]
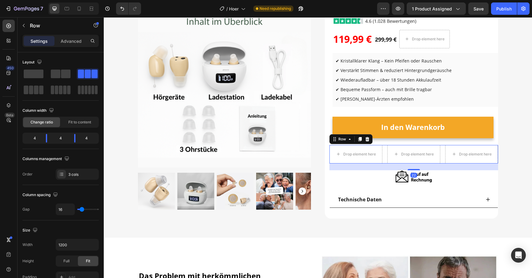
click at [405, 167] on div "22" at bounding box center [414, 167] width 169 height 7
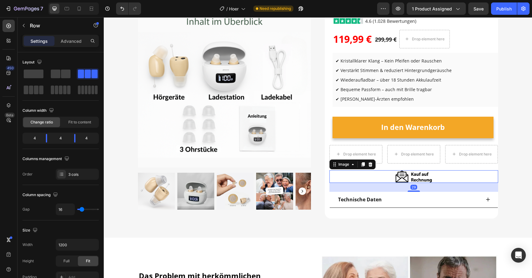
click at [394, 175] on div at bounding box center [414, 176] width 169 height 13
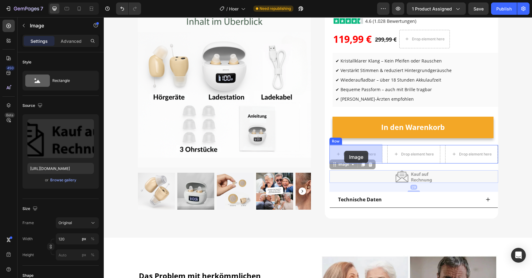
drag, startPoint x: 344, startPoint y: 164, endPoint x: 344, endPoint y: 151, distance: 13.3
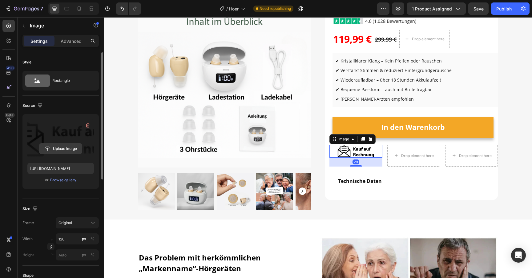
click at [78, 147] on input "file" at bounding box center [60, 149] width 43 height 10
click at [59, 178] on div "Browse gallery" at bounding box center [63, 180] width 26 height 6
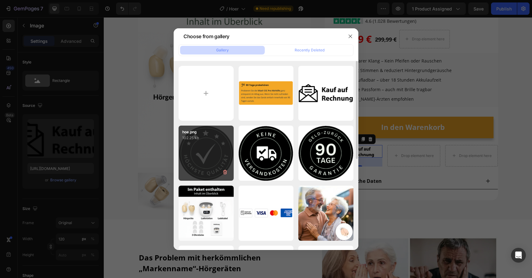
click at [196, 147] on div "hoe.png 102.25 kb" at bounding box center [206, 153] width 55 height 55
type input "[URL][DOMAIN_NAME]"
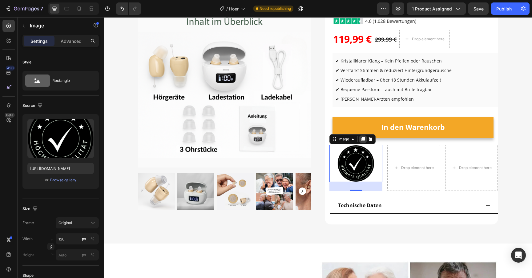
click at [363, 138] on icon at bounding box center [363, 139] width 3 height 4
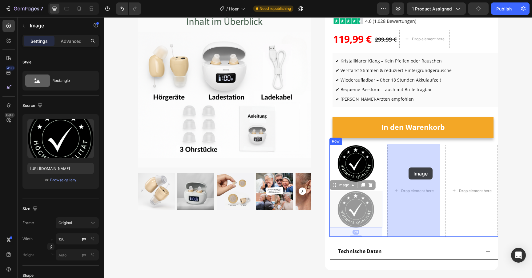
drag, startPoint x: 343, startPoint y: 181, endPoint x: 409, endPoint y: 168, distance: 67.1
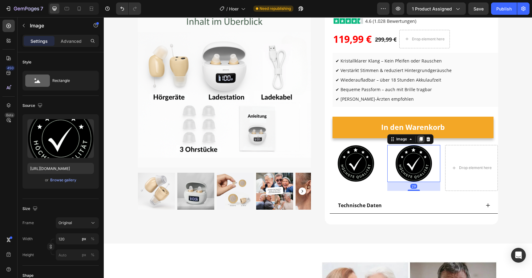
click at [422, 140] on icon at bounding box center [421, 139] width 5 height 5
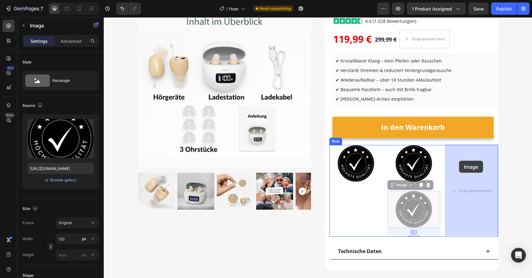
drag, startPoint x: 399, startPoint y: 183, endPoint x: 465, endPoint y: 159, distance: 70.2
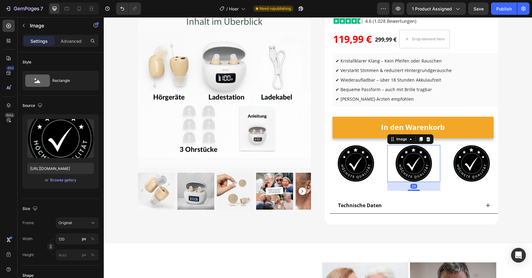
click at [402, 152] on img at bounding box center [414, 163] width 37 height 37
click at [59, 177] on button "Browse gallery" at bounding box center [63, 180] width 27 height 6
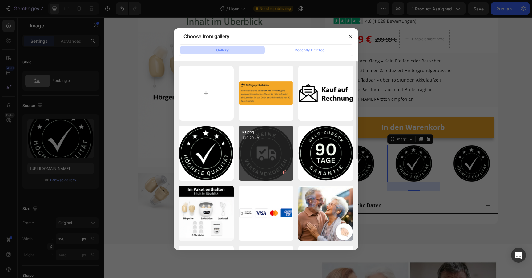
click at [259, 161] on div "k1.png 103.29 kb" at bounding box center [266, 153] width 55 height 55
type input "[URL][DOMAIN_NAME]"
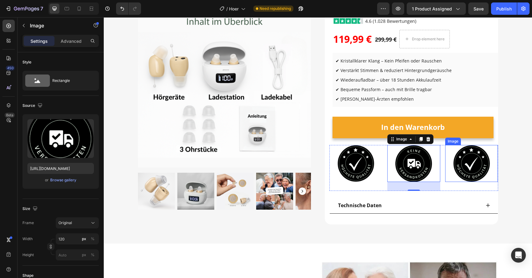
click at [463, 165] on img at bounding box center [472, 163] width 37 height 37
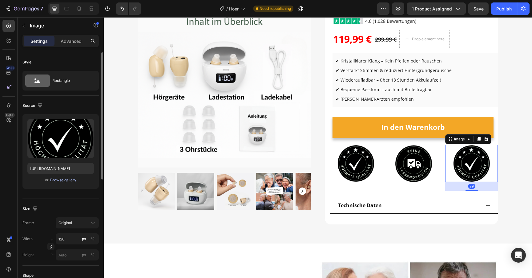
click at [56, 182] on div "Browse gallery" at bounding box center [63, 180] width 26 height 6
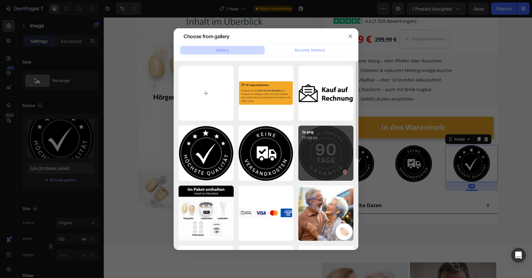
click at [324, 169] on div "1a.png 111.84 kb" at bounding box center [326, 153] width 55 height 55
type input "[URL][DOMAIN_NAME]"
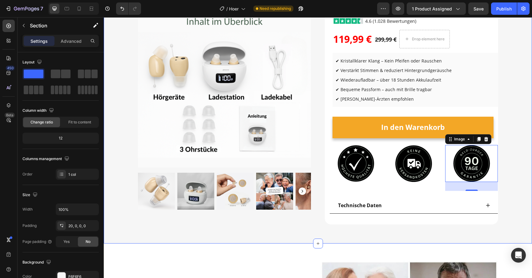
click at [522, 135] on div "Product Images & Gallery Row (P) Images & Gallery Vita® - unsichtbare CIC Pro H…" at bounding box center [318, 118] width 429 height 249
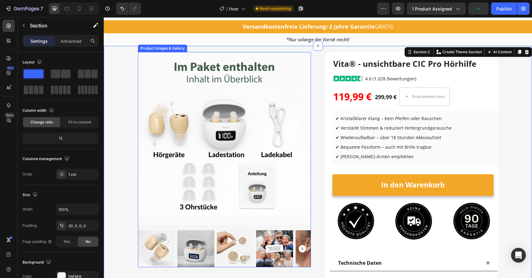
scroll to position [0, 0]
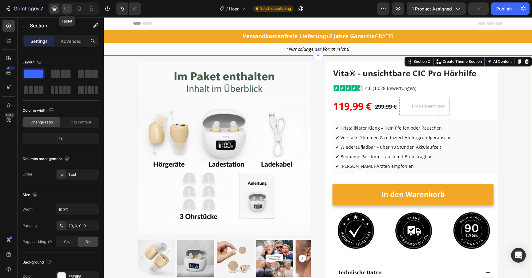
click at [68, 9] on icon at bounding box center [67, 9] width 6 height 6
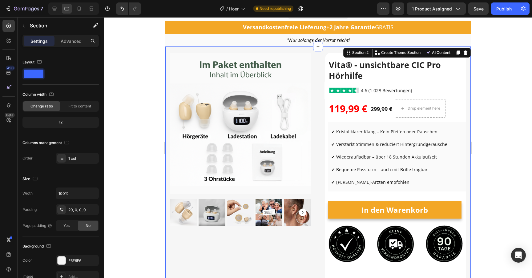
scroll to position [16, 0]
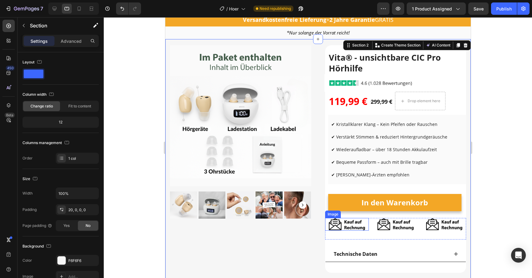
click at [335, 225] on img at bounding box center [346, 224] width 37 height 13
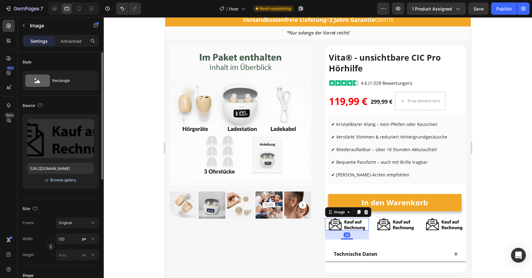
click at [68, 180] on div "Browse gallery" at bounding box center [63, 180] width 26 height 6
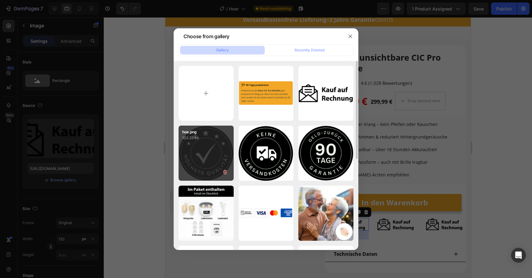
click at [217, 149] on div "hoe.png 102.25 kb" at bounding box center [206, 153] width 55 height 55
type input "[URL][DOMAIN_NAME]"
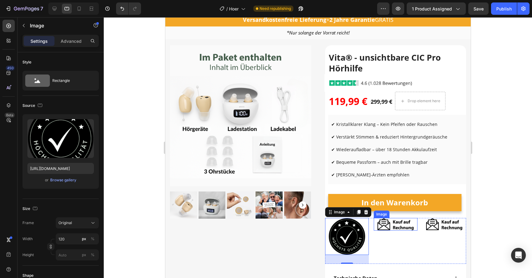
click at [385, 227] on img at bounding box center [395, 224] width 37 height 13
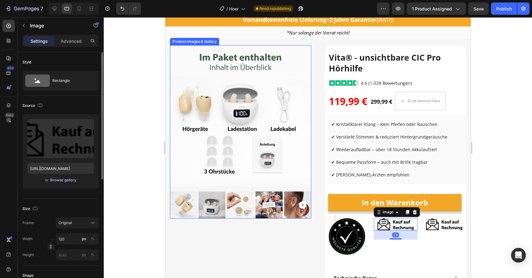
click at [69, 182] on div "Browse gallery" at bounding box center [63, 180] width 26 height 6
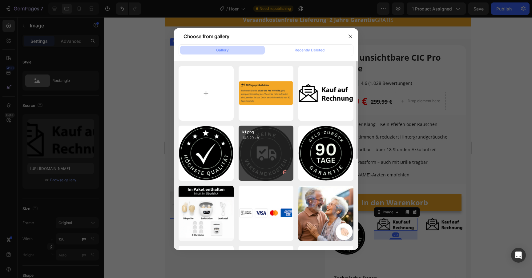
click at [279, 149] on div "k1.png 103.29 kb" at bounding box center [266, 153] width 55 height 55
type input "[URL][DOMAIN_NAME]"
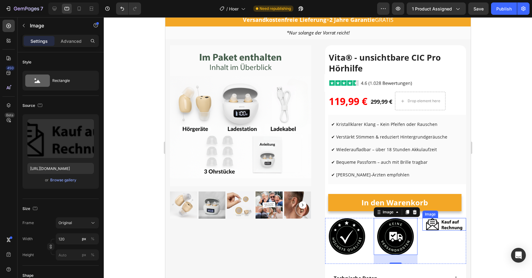
click at [434, 225] on img at bounding box center [444, 224] width 37 height 13
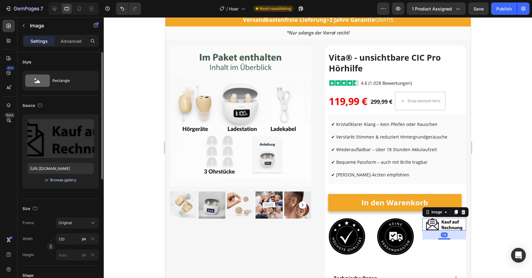
click at [63, 179] on div "Browse gallery" at bounding box center [63, 180] width 26 height 6
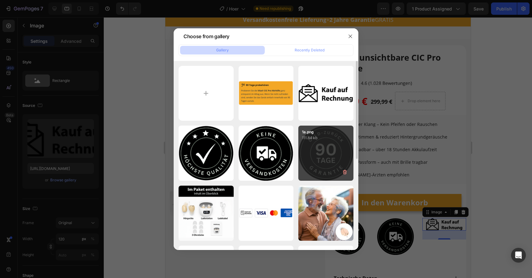
click at [310, 149] on div "1a.png 111.84 kb" at bounding box center [326, 153] width 55 height 55
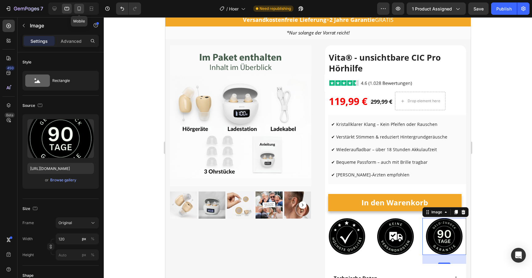
click at [76, 9] on icon at bounding box center [79, 9] width 6 height 6
type input "[URL][DOMAIN_NAME]"
type input "30"
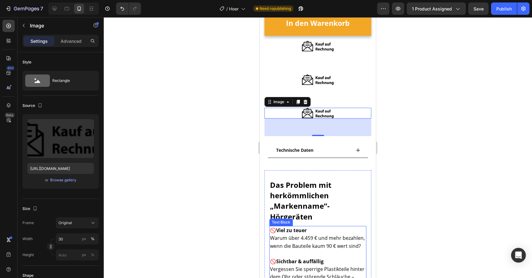
scroll to position [239, 0]
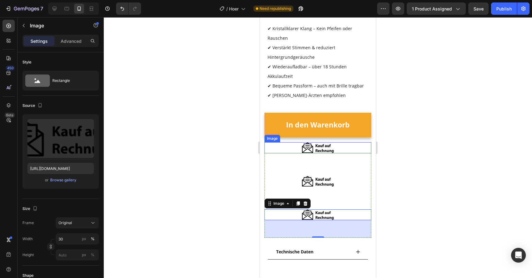
click at [319, 147] on img at bounding box center [318, 147] width 32 height 11
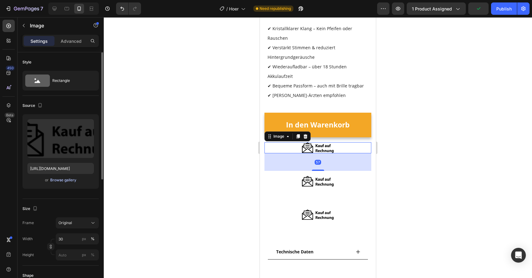
click at [62, 179] on div "Browse gallery" at bounding box center [63, 180] width 26 height 6
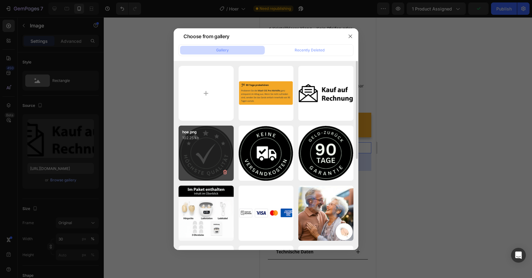
click at [195, 155] on div "hoe.png 102.25 kb" at bounding box center [206, 153] width 55 height 55
type input "[URL][DOMAIN_NAME]"
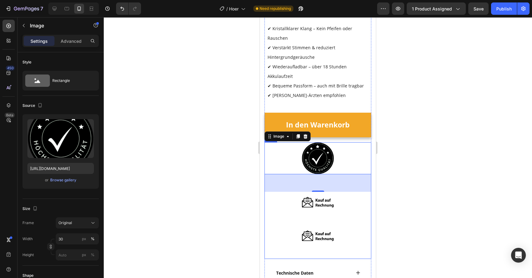
click at [311, 200] on img at bounding box center [318, 202] width 32 height 11
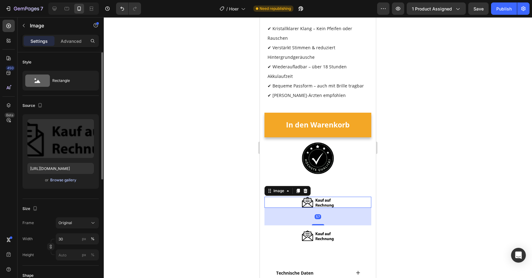
click at [60, 183] on button "Browse gallery" at bounding box center [63, 180] width 27 height 6
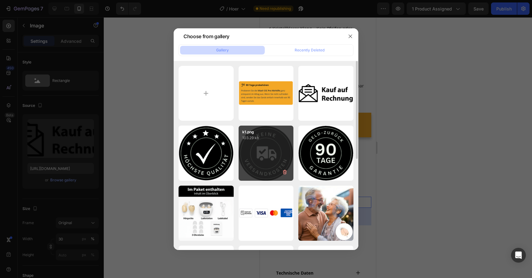
click at [275, 142] on div "k1.png 103.29 kb" at bounding box center [266, 153] width 55 height 55
type input "[URL][DOMAIN_NAME]"
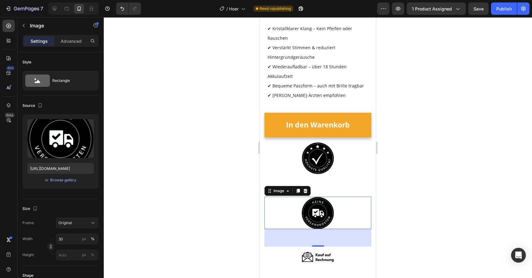
scroll to position [244, 0]
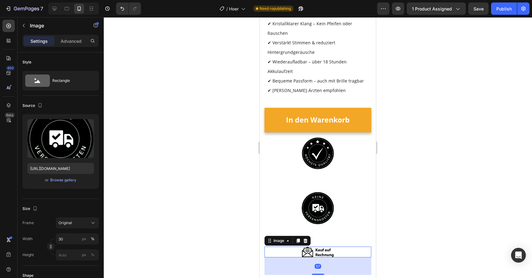
click at [312, 249] on img at bounding box center [318, 252] width 32 height 11
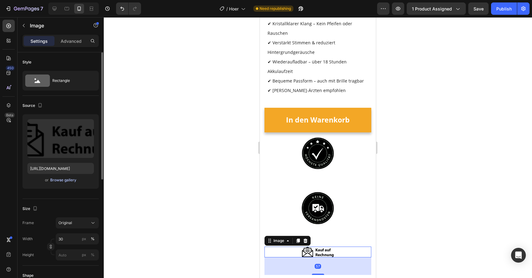
click at [69, 181] on div "Browse gallery" at bounding box center [63, 180] width 26 height 6
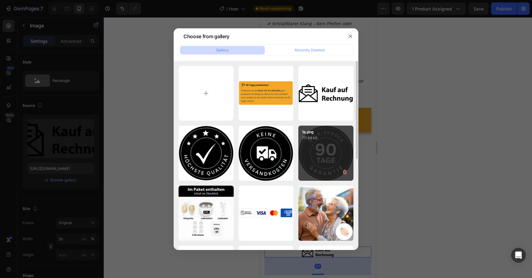
click at [307, 159] on div "1a.png 111.84 kb" at bounding box center [326, 153] width 55 height 55
type input "[URL][DOMAIN_NAME]"
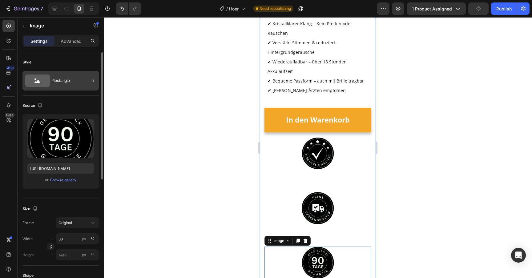
click at [69, 81] on div "Rectangle" at bounding box center [71, 81] width 38 height 14
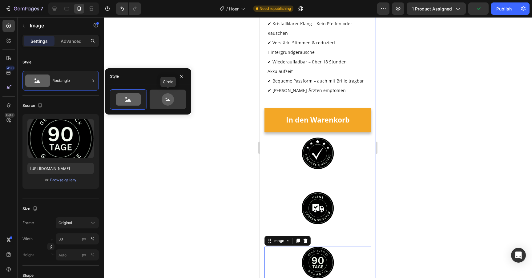
click at [160, 99] on icon at bounding box center [167, 99] width 29 height 12
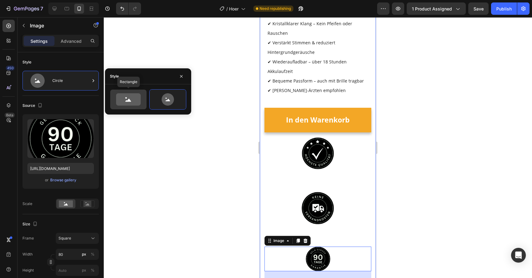
click at [131, 101] on icon at bounding box center [128, 99] width 25 height 12
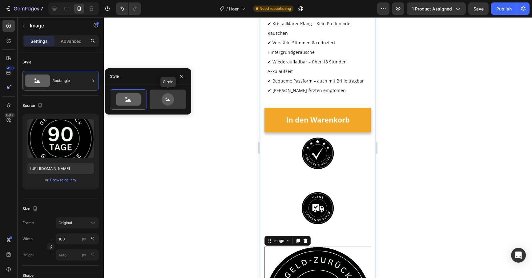
click at [166, 103] on icon at bounding box center [168, 99] width 12 height 12
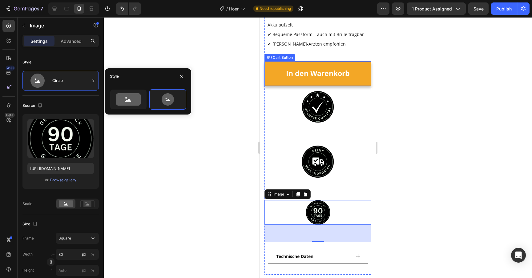
scroll to position [291, 0]
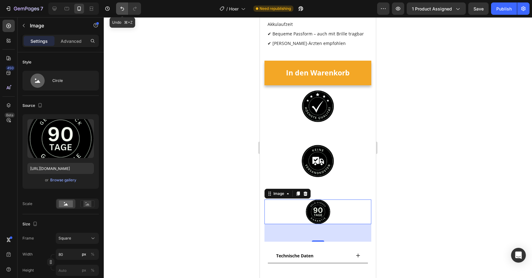
click at [120, 9] on icon "Undo/Redo" at bounding box center [122, 9] width 6 height 6
type input "30"
click at [120, 9] on icon "Undo/Redo" at bounding box center [122, 9] width 6 height 6
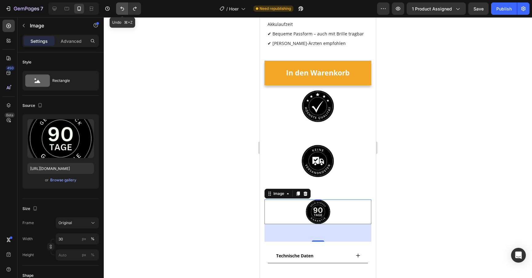
type input "[URL][DOMAIN_NAME]"
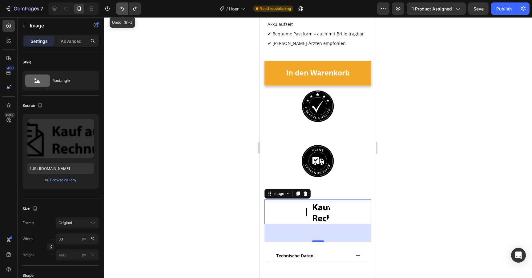
click at [120, 9] on icon "Undo/Redo" at bounding box center [122, 9] width 6 height 6
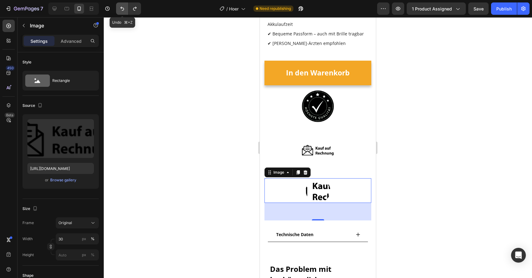
click at [120, 9] on icon "Undo/Redo" at bounding box center [122, 9] width 6 height 6
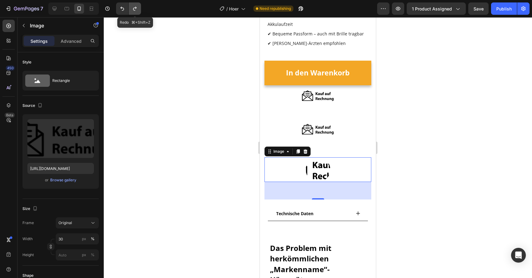
click at [138, 9] on icon "Undo/Redo" at bounding box center [135, 9] width 6 height 6
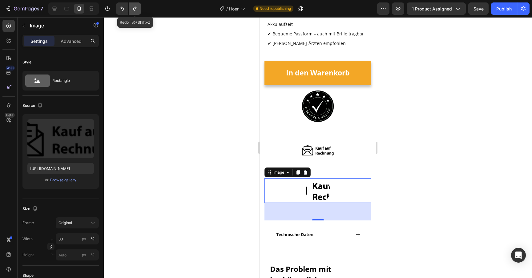
click at [138, 9] on icon "Undo/Redo" at bounding box center [135, 9] width 6 height 6
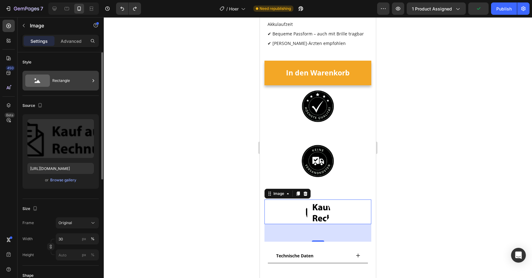
click at [69, 78] on div "Rectangle" at bounding box center [71, 81] width 38 height 14
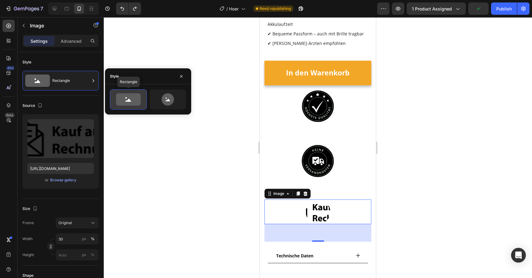
click at [132, 96] on icon at bounding box center [128, 99] width 25 height 12
click at [172, 105] on icon at bounding box center [167, 99] width 29 height 12
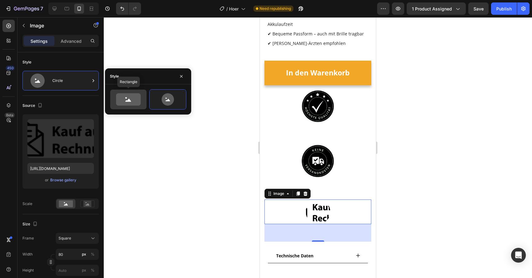
click at [130, 102] on icon at bounding box center [128, 99] width 25 height 12
type input "100"
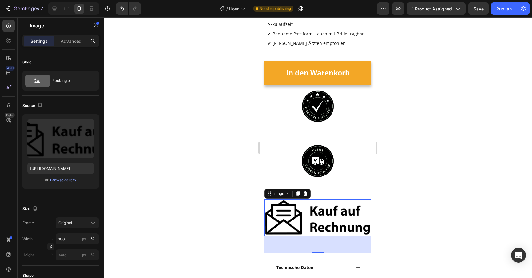
click at [147, 54] on div at bounding box center [318, 147] width 429 height 261
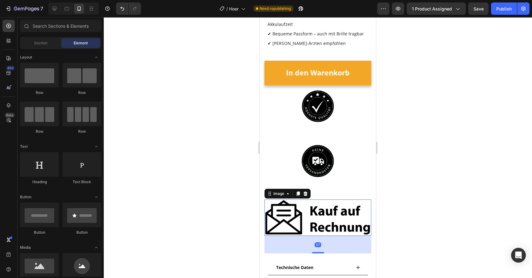
click at [297, 209] on img at bounding box center [318, 218] width 107 height 37
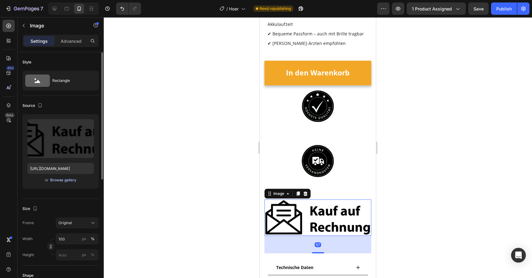
click at [62, 180] on div "Browse gallery" at bounding box center [63, 180] width 26 height 6
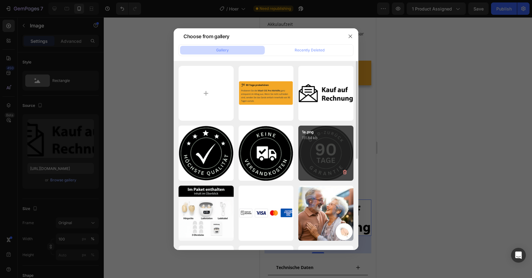
click at [332, 152] on div "1a.png 111.84 kb" at bounding box center [326, 153] width 55 height 55
type input "[URL][DOMAIN_NAME]"
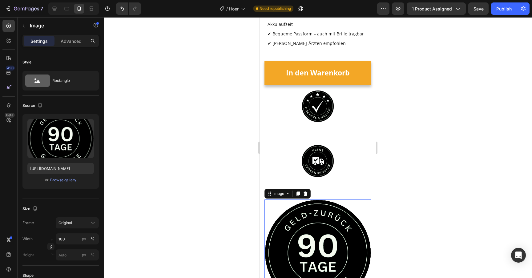
click at [445, 154] on div at bounding box center [318, 147] width 429 height 261
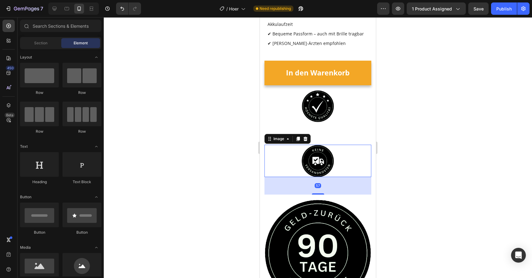
click at [320, 155] on img at bounding box center [318, 161] width 32 height 32
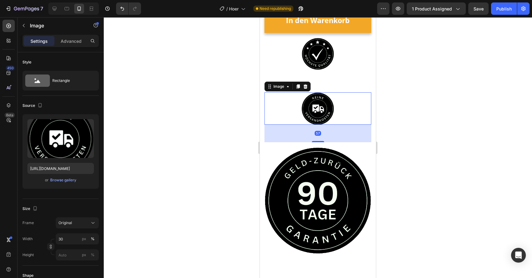
scroll to position [347, 0]
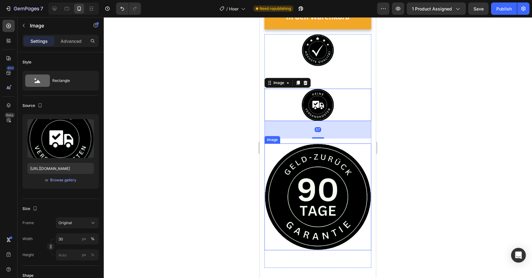
click at [284, 219] on img at bounding box center [318, 197] width 107 height 107
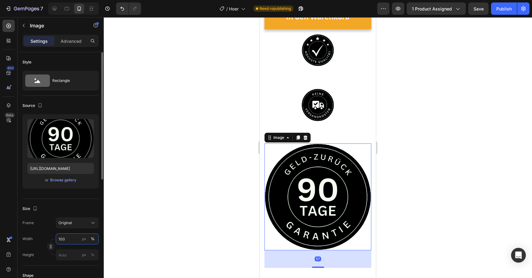
click at [62, 237] on input "100" at bounding box center [77, 239] width 43 height 11
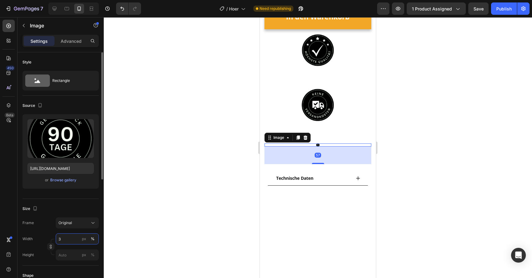
type input "30"
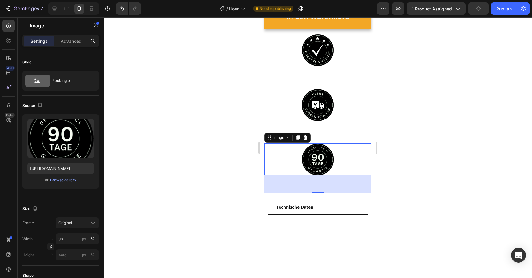
click at [175, 155] on div at bounding box center [318, 147] width 429 height 261
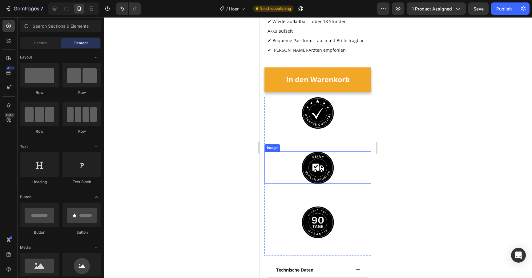
scroll to position [280, 0]
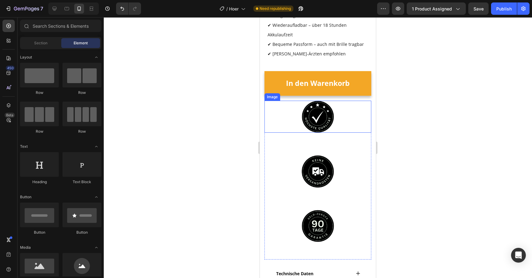
click at [295, 122] on div at bounding box center [318, 117] width 107 height 32
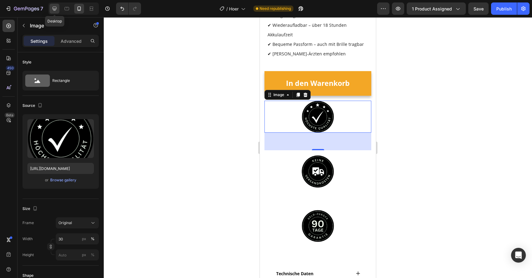
click at [53, 6] on icon at bounding box center [54, 9] width 6 height 6
type input "120"
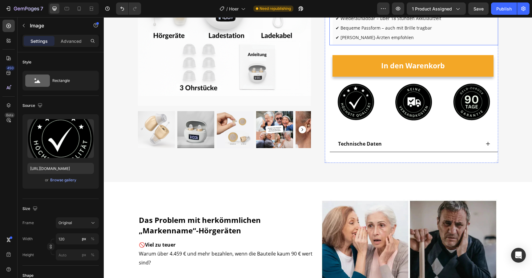
scroll to position [130, 0]
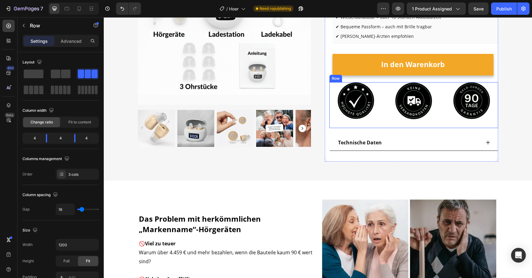
click at [386, 86] on div "Image Image Image Row" at bounding box center [414, 105] width 169 height 46
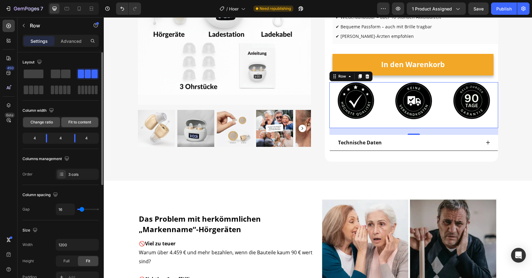
click at [71, 124] on span "Fit to content" at bounding box center [79, 123] width 23 height 6
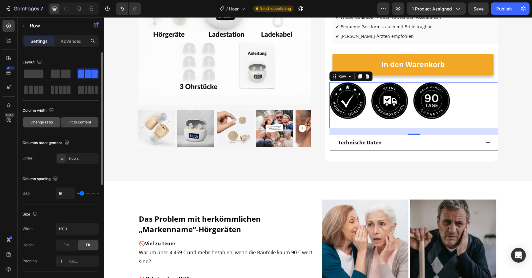
click at [50, 122] on span "Change ratio" at bounding box center [42, 123] width 22 height 6
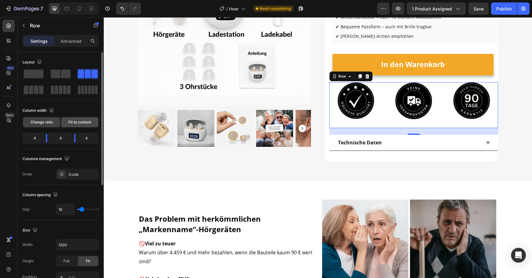
click at [67, 122] on div "Fit to content" at bounding box center [79, 122] width 37 height 10
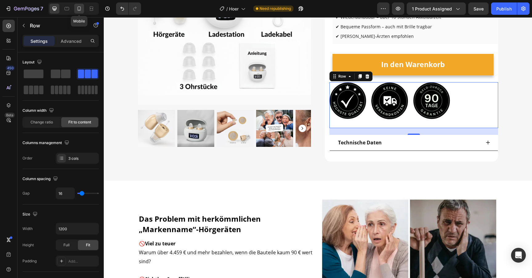
click at [77, 10] on icon at bounding box center [79, 9] width 6 height 6
type input "100%"
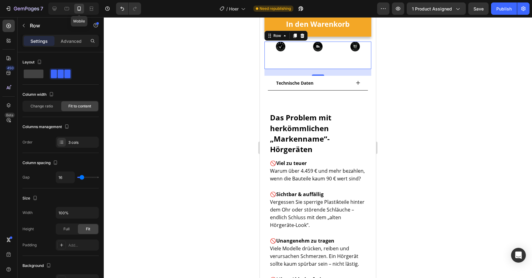
scroll to position [331, 0]
type input "12"
type input "15"
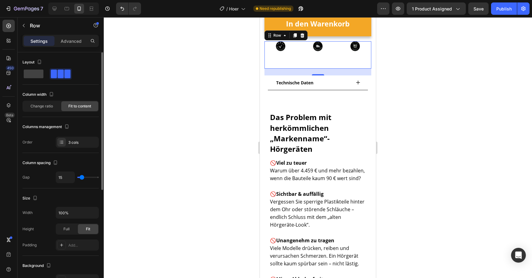
type input "20"
type input "21"
type input "25"
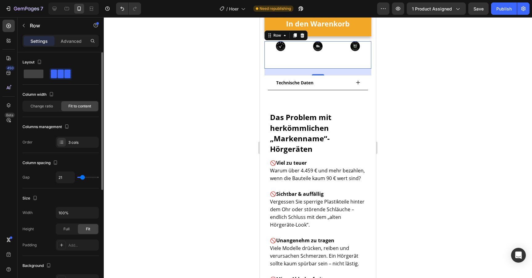
type input "25"
type input "27"
type input "28"
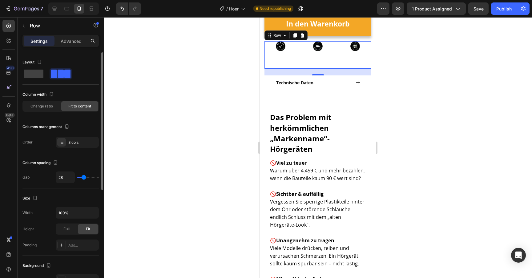
type input "29"
type input "30"
type input "31"
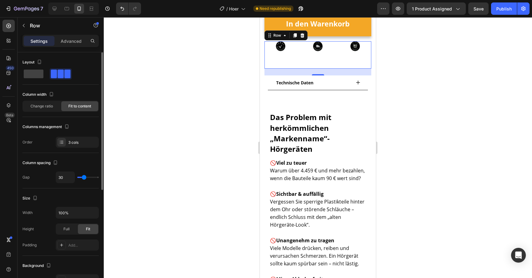
type input "31"
type input "33"
type input "34"
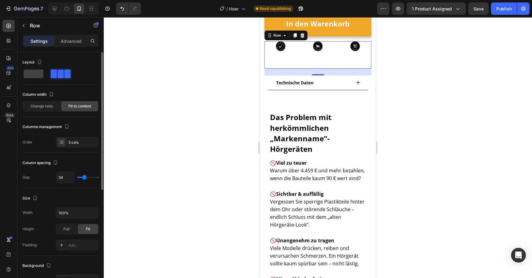
type input "35"
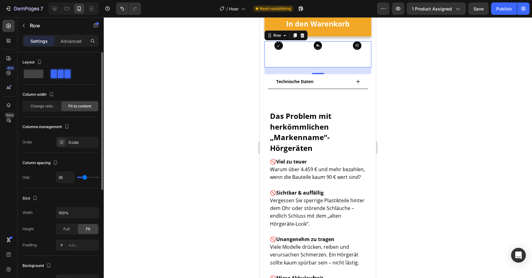
type input "36"
type input "38"
type input "39"
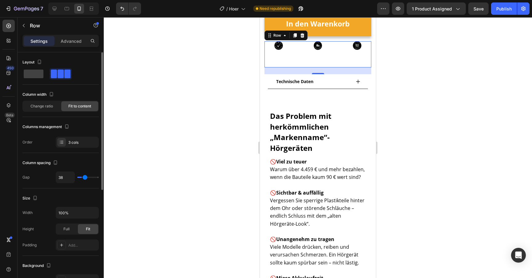
type input "39"
type input "41"
type input "42"
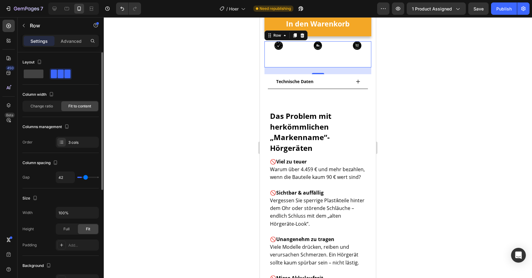
type input "44"
type input "46"
type input "55"
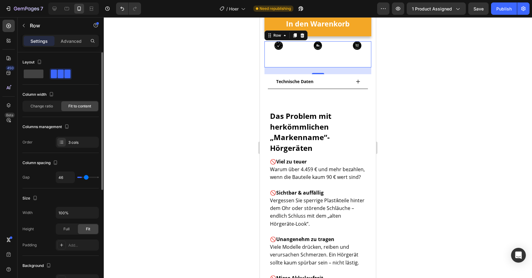
type input "55"
type input "57"
type input "59"
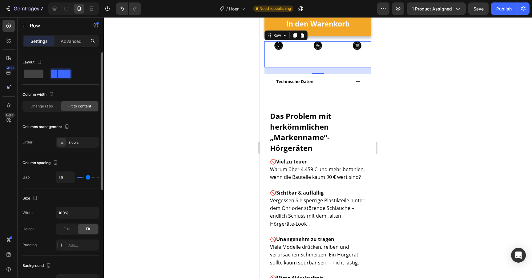
type input "61"
type input "64"
type input "65"
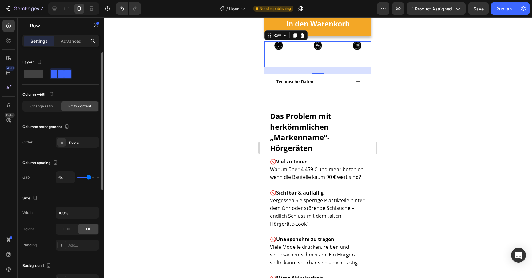
type input "65"
type input "67"
type input "69"
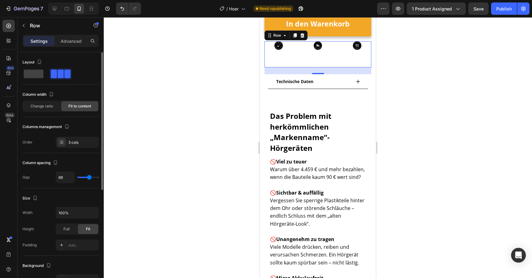
type input "70"
type input "71"
type input "72"
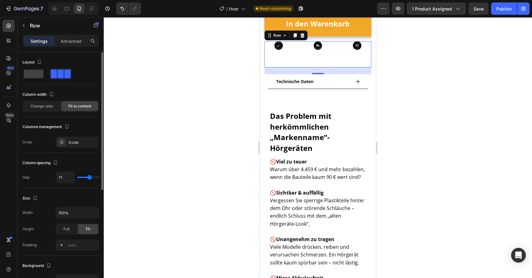
type input "72"
type input "73"
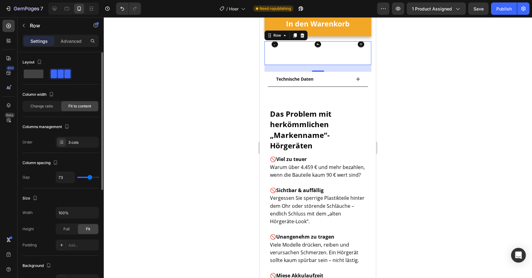
type input "72"
type input "68"
type input "64"
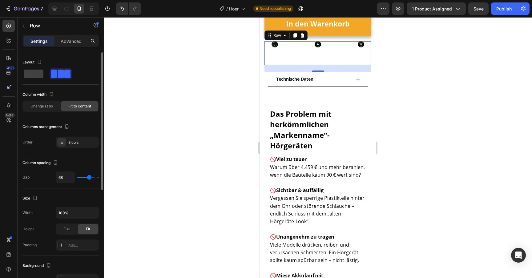
type input "64"
type input "56"
type input "45"
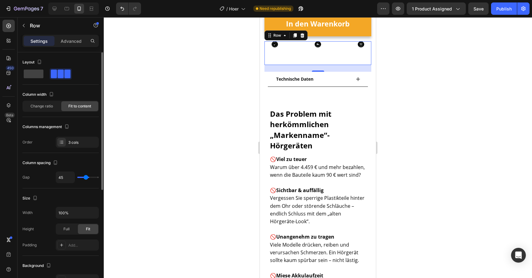
type input "33"
type input "19"
type input "3"
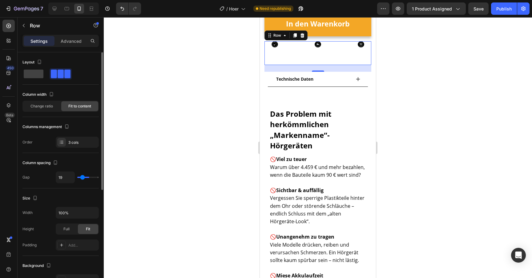
type input "3"
type input "0"
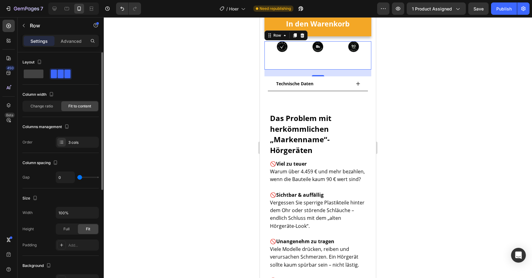
drag, startPoint x: 81, startPoint y: 177, endPoint x: 42, endPoint y: 176, distance: 38.5
type input "0"
click at [77, 177] on input "range" at bounding box center [88, 177] width 22 height 1
click at [66, 142] on div at bounding box center [61, 142] width 9 height 9
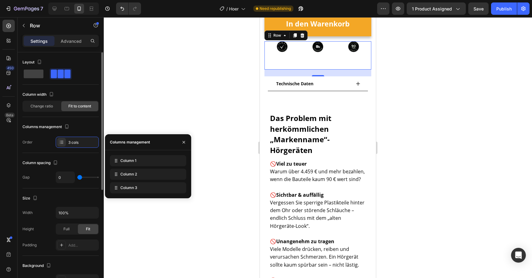
click at [37, 159] on div "Column spacing" at bounding box center [40, 163] width 37 height 8
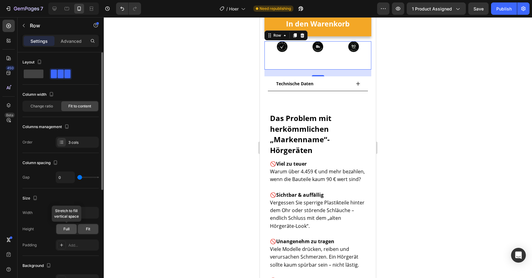
click at [66, 230] on span "Full" at bounding box center [66, 229] width 6 height 6
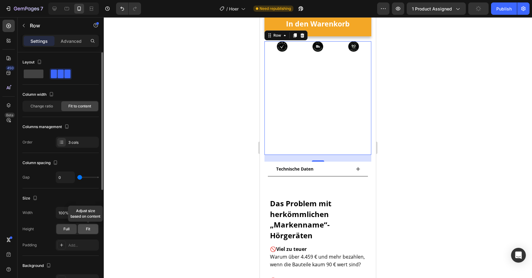
click at [88, 230] on span "Fit" at bounding box center [88, 229] width 4 height 6
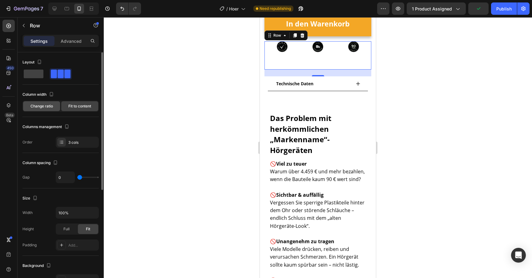
click at [46, 105] on span "Change ratio" at bounding box center [42, 107] width 22 height 6
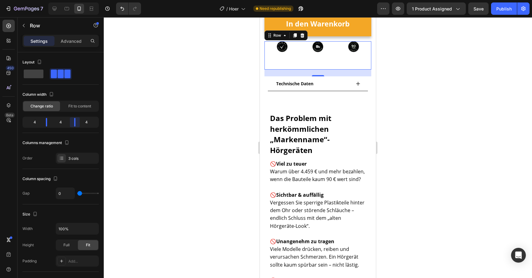
click at [75, 0] on body "7 Version history / Hoer Need republishing Preview 1 product assigned Save Publ…" at bounding box center [266, 0] width 532 height 0
click at [74, 109] on div "Fit to content" at bounding box center [79, 106] width 37 height 10
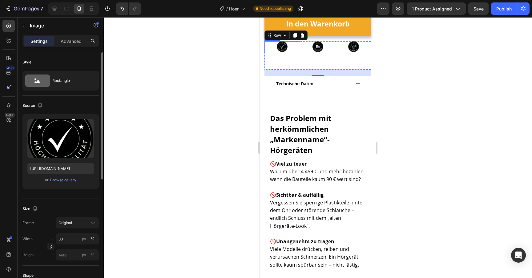
click at [284, 46] on img at bounding box center [282, 46] width 11 height 11
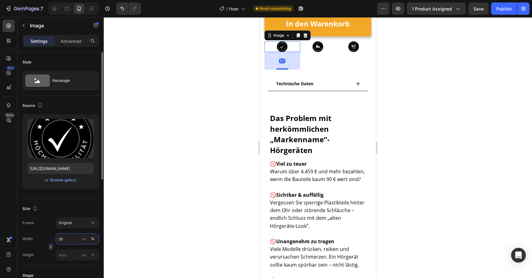
click at [63, 237] on input "30" at bounding box center [77, 239] width 43 height 11
click at [66, 251] on p "Full 100%" at bounding box center [76, 254] width 36 height 6
type input "100"
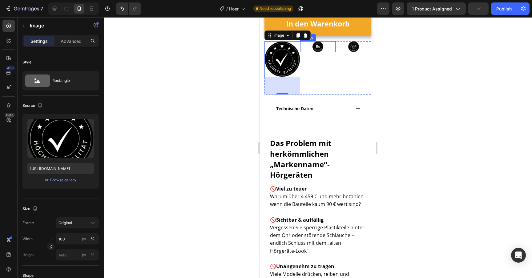
click at [313, 47] on img at bounding box center [318, 46] width 11 height 11
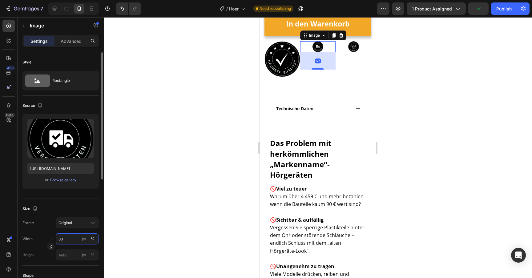
click at [71, 238] on input "30" at bounding box center [77, 239] width 43 height 11
click at [67, 250] on div "Full 100%" at bounding box center [71, 253] width 51 height 11
type input "100"
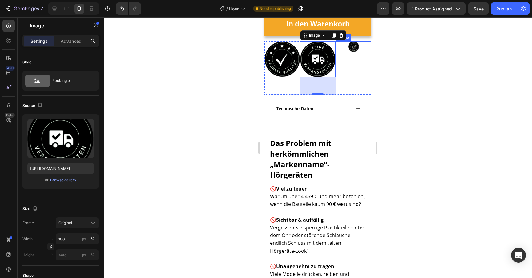
click at [361, 47] on div at bounding box center [354, 46] width 36 height 11
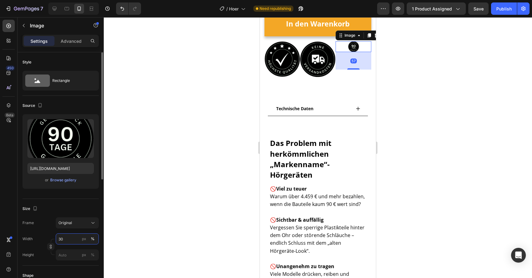
click at [71, 239] on input "30" at bounding box center [77, 239] width 43 height 11
click at [70, 256] on p "Full 100%" at bounding box center [76, 254] width 36 height 6
type input "100"
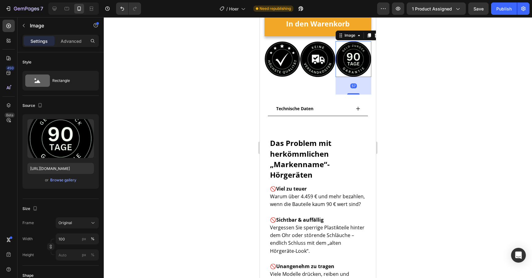
click at [214, 135] on div at bounding box center [318, 147] width 429 height 261
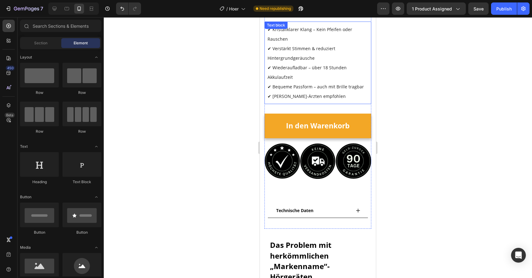
scroll to position [226, 0]
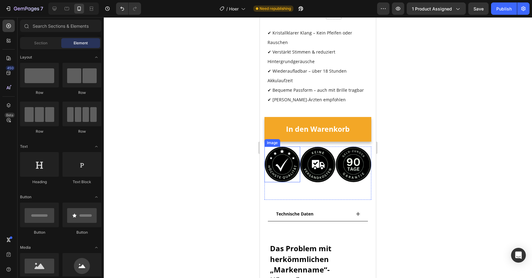
click at [288, 155] on img at bounding box center [283, 165] width 36 height 36
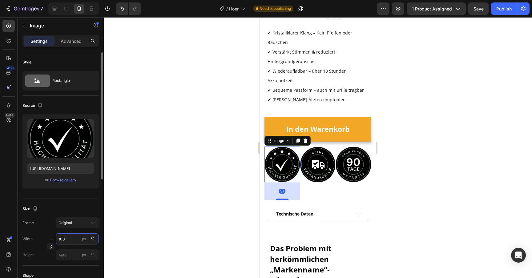
click at [69, 243] on input "100" at bounding box center [77, 239] width 43 height 11
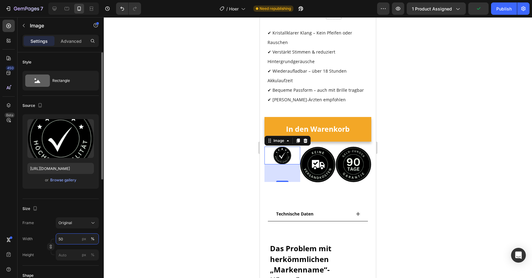
type input "5"
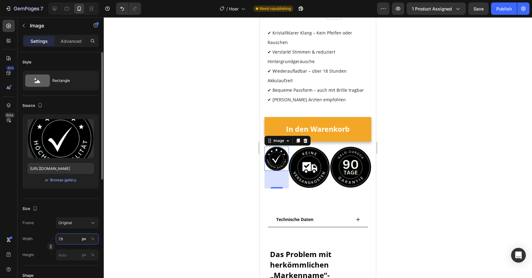
type input "7"
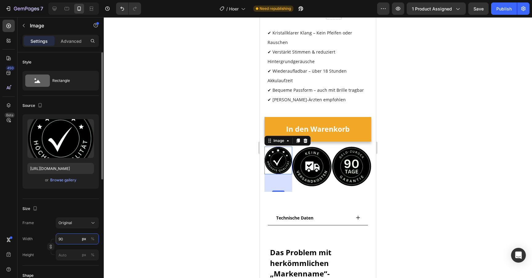
type input "9"
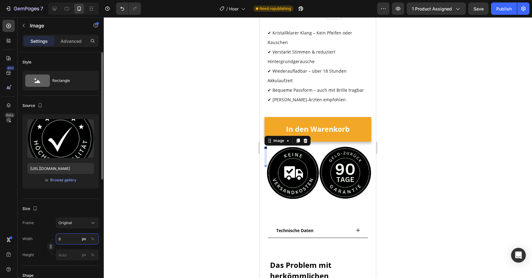
type input "80"
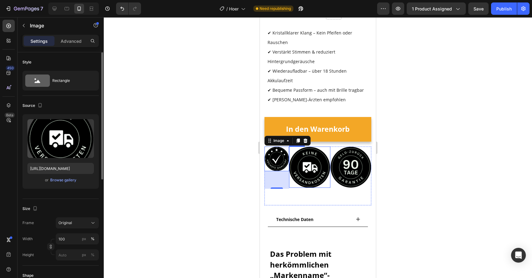
click at [317, 161] on img at bounding box center [309, 167] width 41 height 41
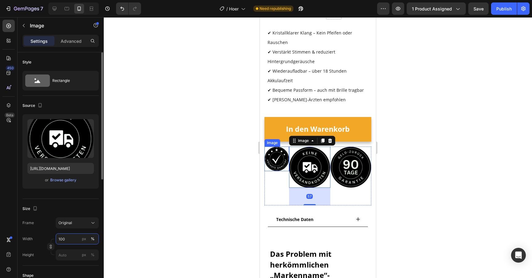
click at [69, 237] on input "100" at bounding box center [77, 239] width 43 height 11
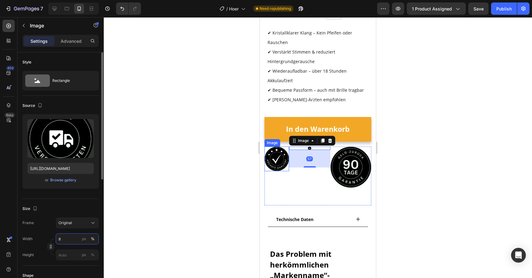
type input "80"
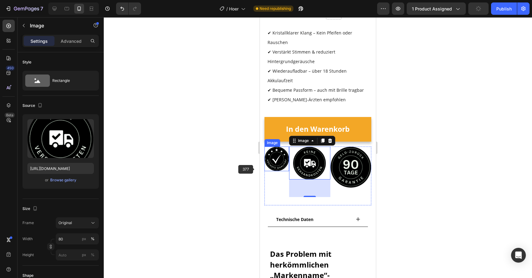
click at [278, 156] on img at bounding box center [277, 159] width 25 height 25
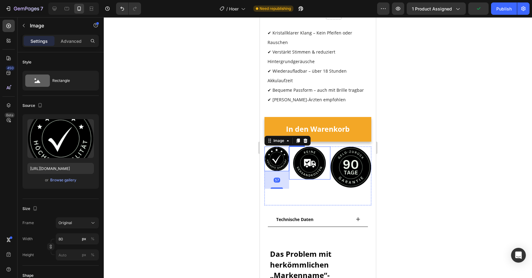
click at [323, 161] on img at bounding box center [309, 163] width 33 height 33
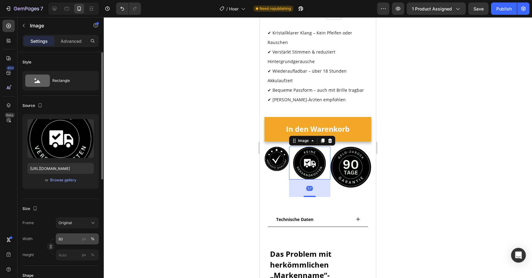
click at [87, 242] on div "px %" at bounding box center [88, 239] width 16 height 11
click at [87, 242] on input "80" at bounding box center [77, 239] width 43 height 11
click at [85, 241] on div "px" at bounding box center [84, 239] width 4 height 6
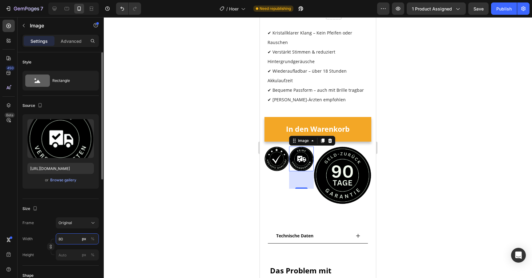
click at [66, 240] on input "80" at bounding box center [77, 239] width 43 height 11
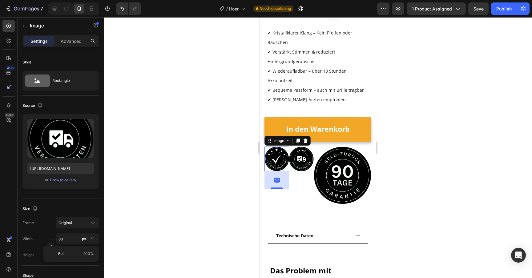
click at [271, 155] on img at bounding box center [277, 159] width 25 height 25
click at [301, 161] on img at bounding box center [301, 159] width 25 height 25
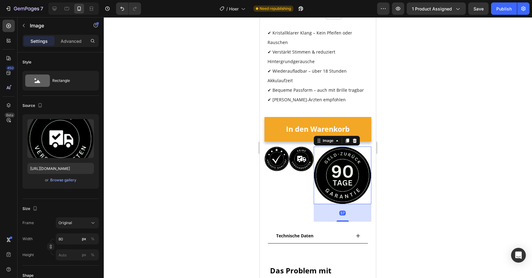
click at [348, 166] on img at bounding box center [343, 176] width 58 height 58
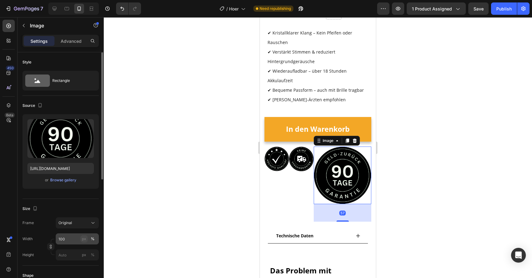
click at [87, 240] on button "px" at bounding box center [83, 238] width 7 height 7
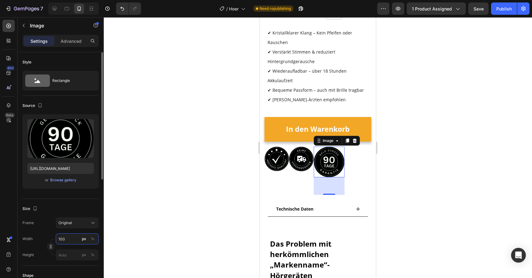
click at [73, 240] on input "100" at bounding box center [77, 239] width 43 height 11
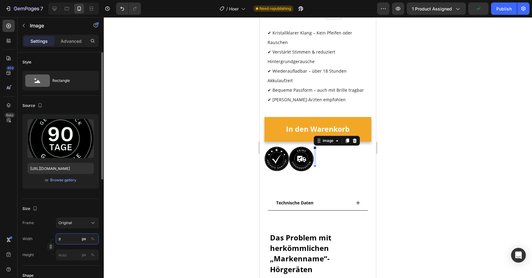
type input "80"
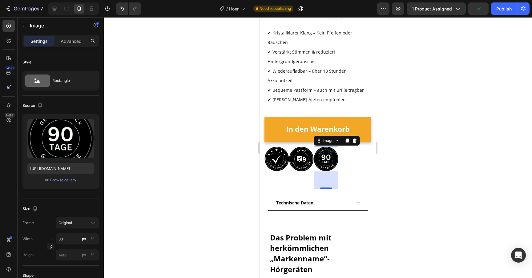
click at [136, 178] on div at bounding box center [318, 147] width 429 height 261
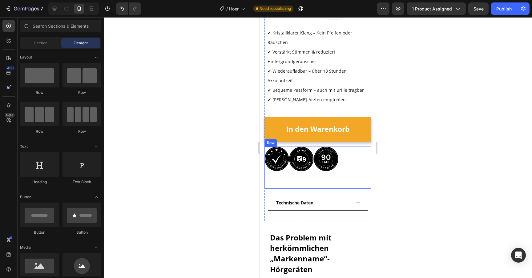
click at [308, 177] on div "Image" at bounding box center [301, 168] width 25 height 42
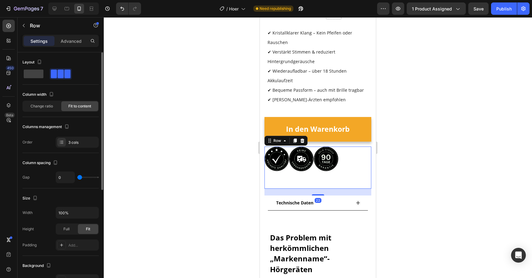
type input "24"
type input "27"
type input "30"
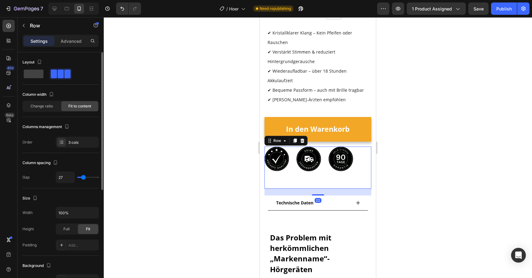
type input "30"
type input "32"
type input "33"
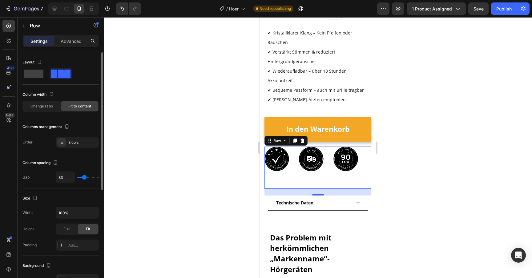
type input "34"
type input "35"
type input "36"
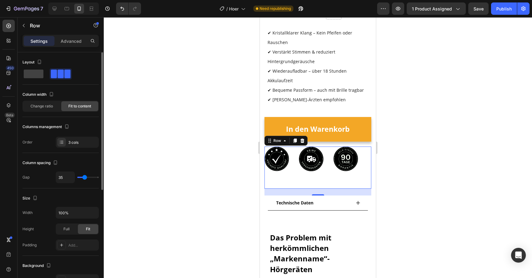
type input "36"
type input "37"
type input "38"
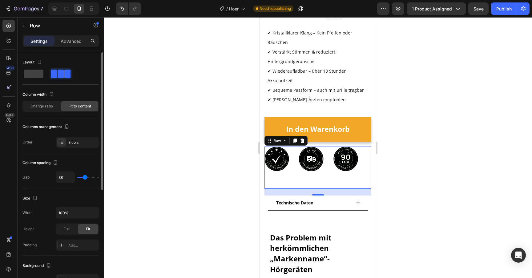
type input "39"
type input "40"
type input "41"
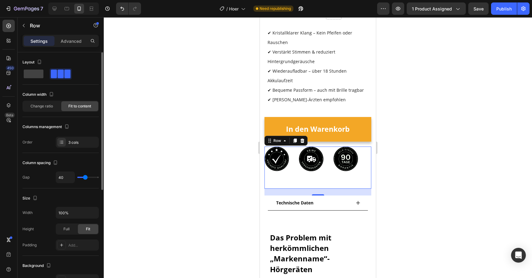
type input "41"
type input "42"
type input "43"
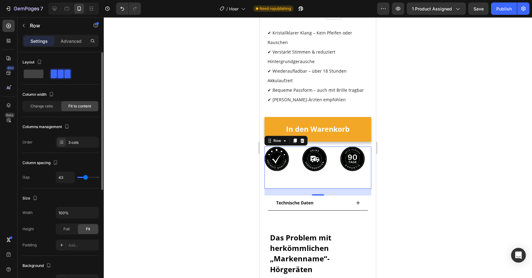
type input "44"
type input "45"
type input "46"
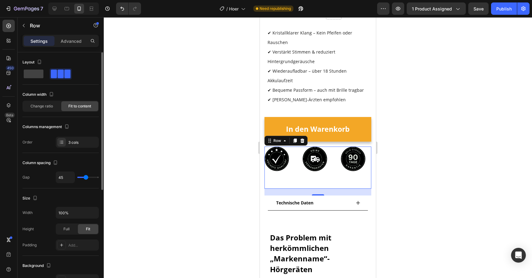
type input "46"
type input "47"
type input "48"
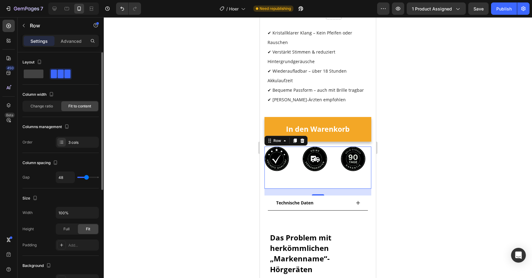
type input "49"
type input "50"
type input "51"
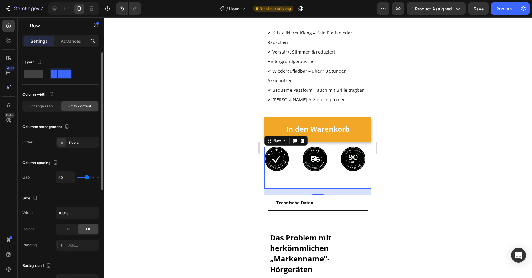
type input "51"
type input "50"
type input "49"
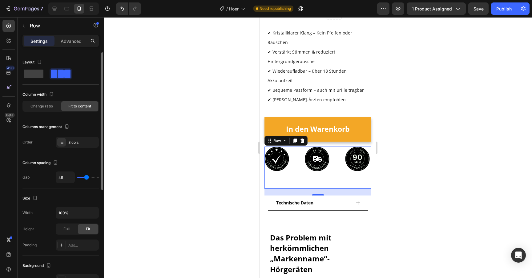
type input "48"
type input "47"
type input "46"
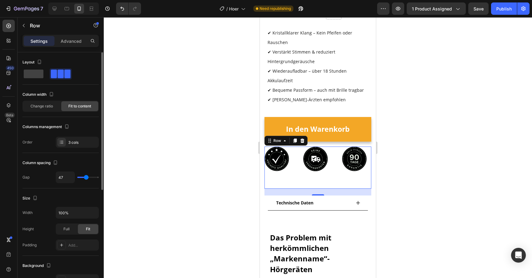
type input "46"
type input "45"
type input "44"
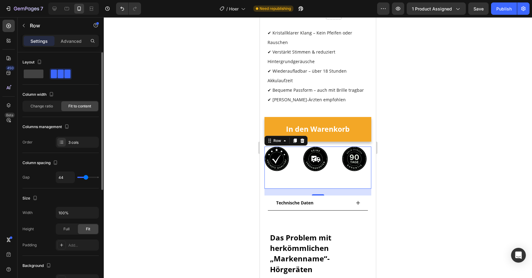
type input "43"
type input "42"
type input "41"
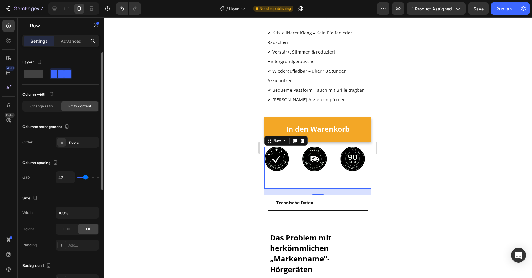
type input "41"
type input "40"
type input "39"
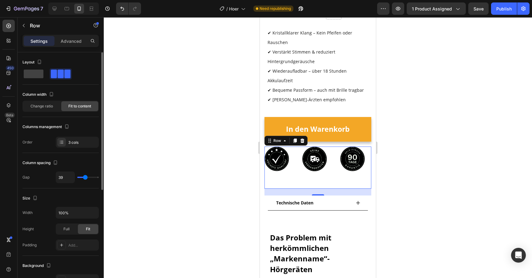
type input "38"
type input "37"
type input "36"
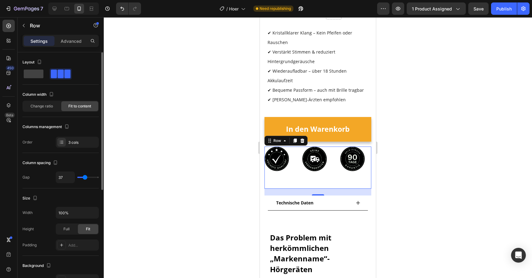
type input "36"
type input "35"
type input "34"
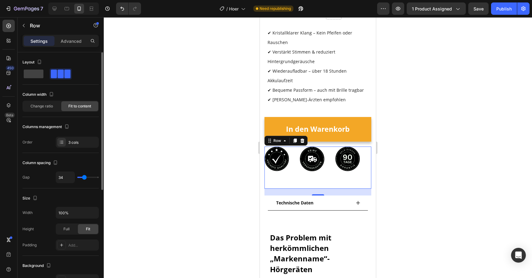
type input "33"
type input "32"
type input "31"
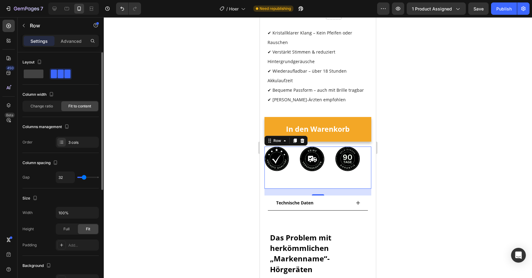
type input "31"
type input "30"
type input "29"
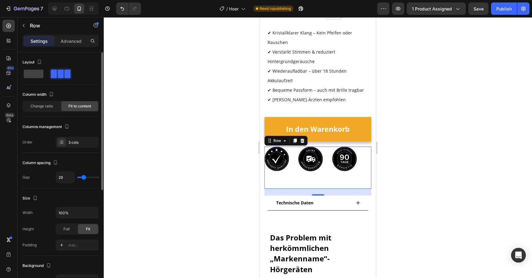
type input "28"
click at [83, 178] on input "range" at bounding box center [88, 177] width 22 height 1
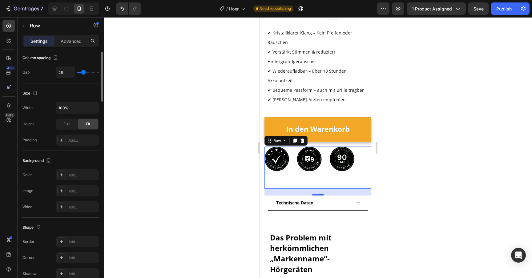
scroll to position [187, 0]
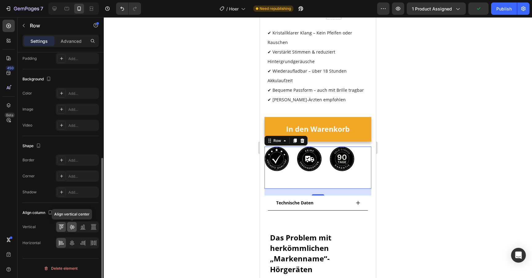
click at [72, 228] on icon at bounding box center [72, 227] width 6 height 6
click at [60, 226] on icon at bounding box center [60, 227] width 2 height 4
click at [71, 240] on icon at bounding box center [72, 243] width 6 height 6
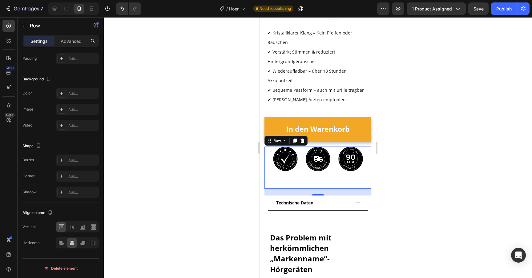
click at [184, 177] on div at bounding box center [318, 147] width 429 height 261
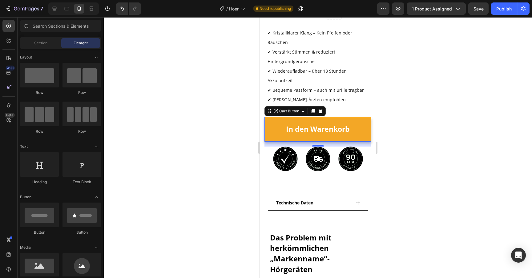
click at [311, 136] on button "In den Warenkorb" at bounding box center [318, 129] width 107 height 25
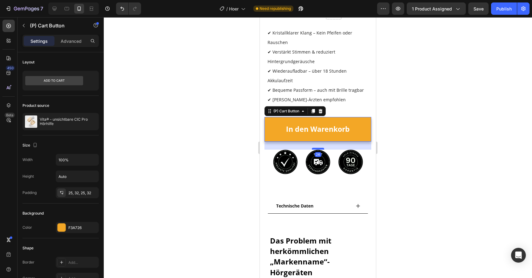
drag, startPoint x: 319, startPoint y: 143, endPoint x: 318, endPoint y: 147, distance: 3.7
click at [318, 148] on div at bounding box center [318, 149] width 12 height 2
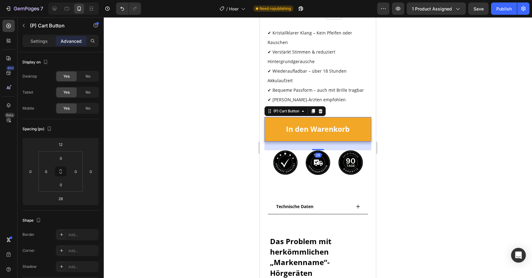
click at [239, 157] on div at bounding box center [318, 147] width 429 height 261
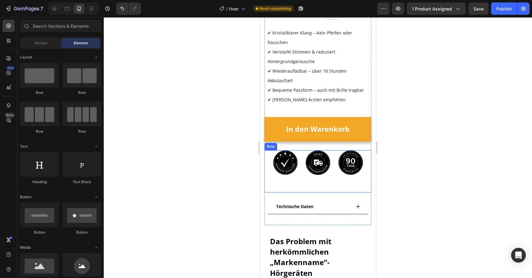
click at [306, 176] on div "Image" at bounding box center [318, 171] width 25 height 42
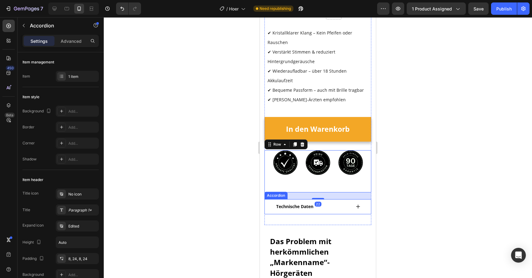
click at [317, 199] on div "Technische Daten" at bounding box center [318, 206] width 100 height 15
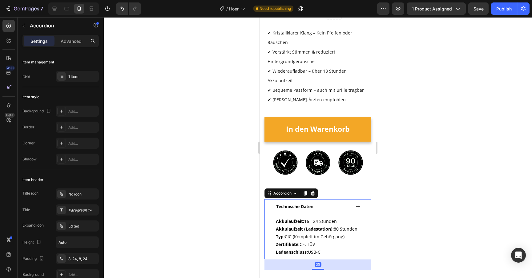
click at [317, 185] on div "Image" at bounding box center [318, 171] width 25 height 42
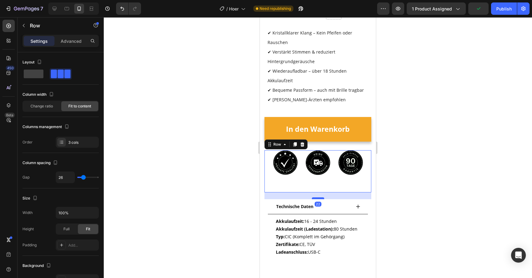
drag, startPoint x: 315, startPoint y: 196, endPoint x: 315, endPoint y: 191, distance: 4.9
click at [315, 198] on div at bounding box center [318, 199] width 12 height 2
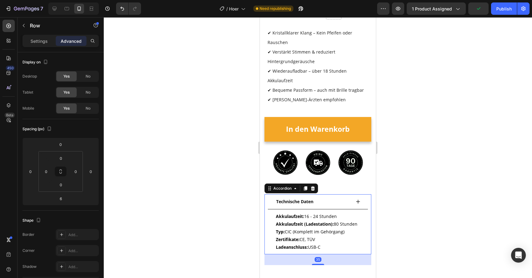
click at [315, 194] on div "Technische Daten" at bounding box center [318, 201] width 100 height 15
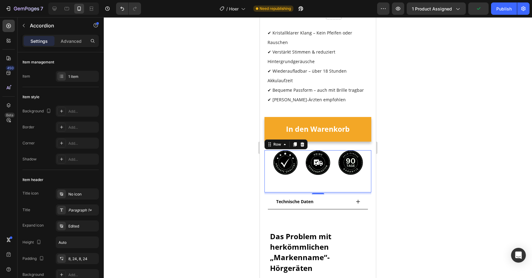
click at [322, 184] on div "Image" at bounding box center [318, 171] width 25 height 42
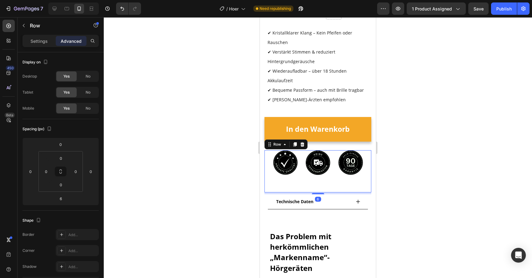
click at [217, 184] on div at bounding box center [318, 147] width 429 height 261
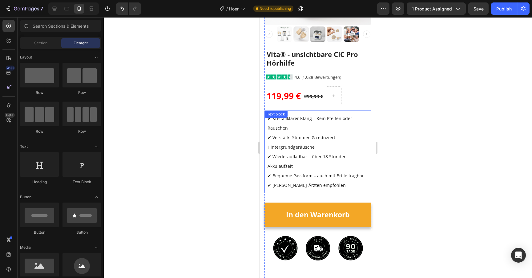
scroll to position [140, 0]
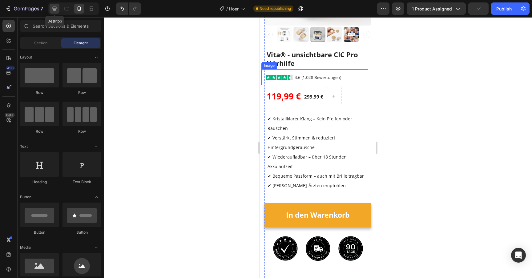
click at [53, 9] on icon at bounding box center [55, 9] width 4 height 4
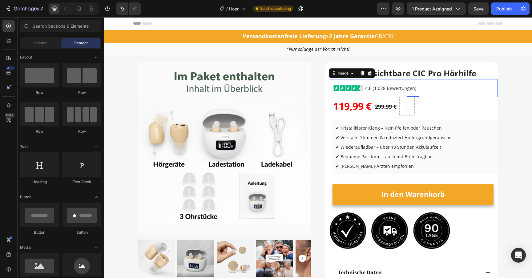
click at [368, 87] on img at bounding box center [387, 88] width 117 height 18
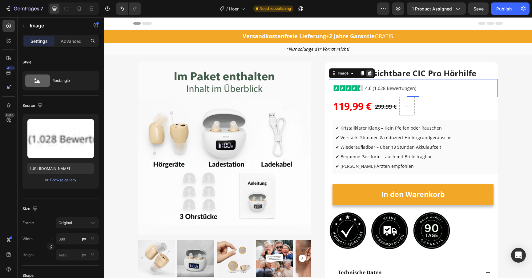
click at [371, 76] on div at bounding box center [369, 73] width 7 height 7
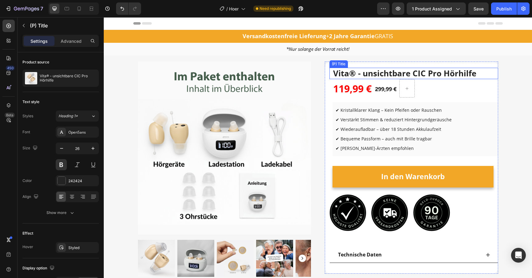
click at [371, 75] on h2 "Vita® - unsichtbare CIC Pro Hörhilfe" at bounding box center [414, 74] width 163 height 12
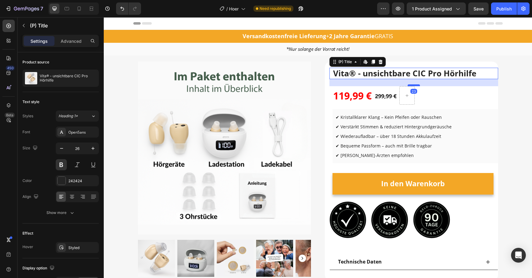
drag, startPoint x: 414, startPoint y: 79, endPoint x: 412, endPoint y: 86, distance: 7.5
click at [412, 86] on div at bounding box center [414, 85] width 12 height 2
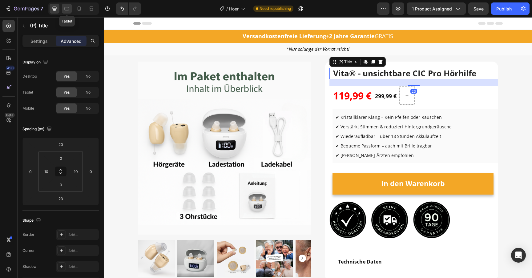
click at [68, 9] on icon at bounding box center [67, 9] width 6 height 6
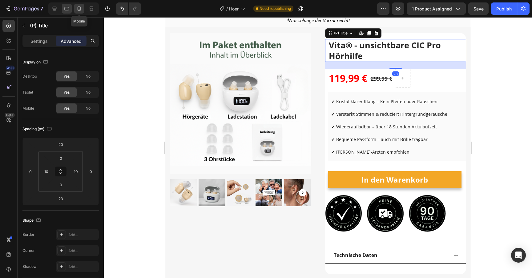
click at [79, 9] on icon at bounding box center [79, 9] width 6 height 6
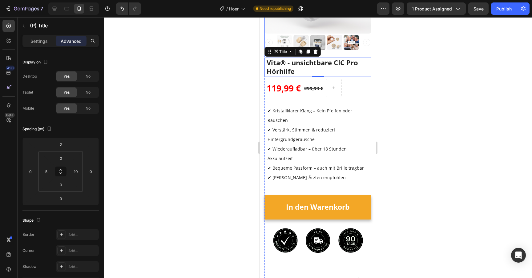
scroll to position [159, 0]
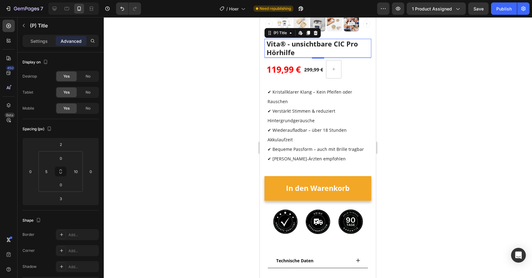
click at [292, 52] on h2 "Vita® - unsichtbare CIC Pro Hörhilfe" at bounding box center [317, 48] width 102 height 19
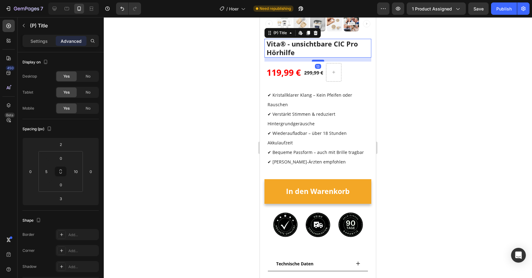
drag, startPoint x: 317, startPoint y: 58, endPoint x: 316, endPoint y: 61, distance: 3.4
click at [316, 61] on div at bounding box center [318, 61] width 12 height 2
click at [239, 68] on div at bounding box center [318, 147] width 429 height 261
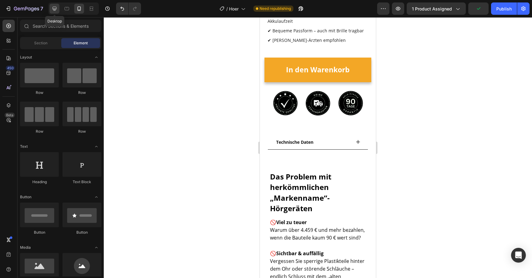
click at [56, 9] on icon at bounding box center [55, 9] width 4 height 4
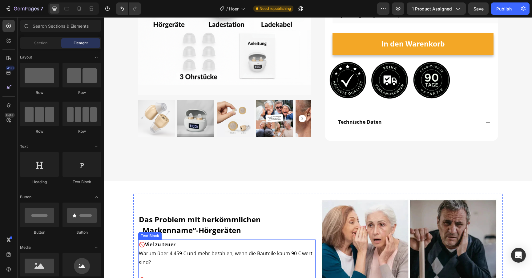
scroll to position [83, 0]
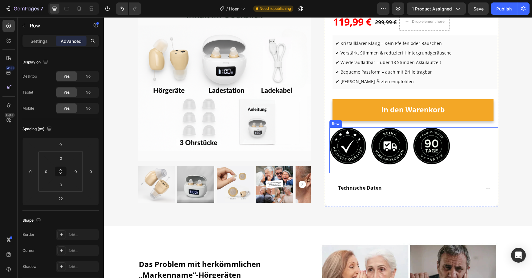
click at [398, 170] on div "Image" at bounding box center [390, 151] width 37 height 46
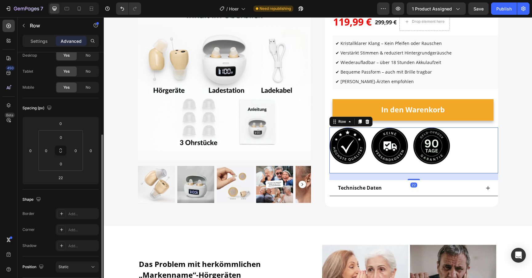
scroll to position [0, 0]
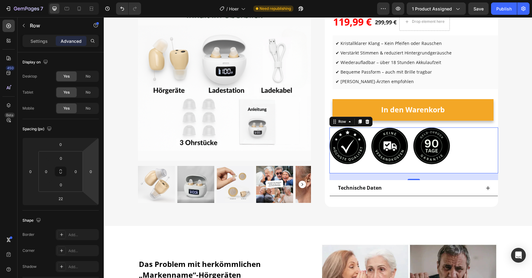
click at [368, 162] on div "Image Image Image Row 22" at bounding box center [414, 151] width 169 height 46
click at [35, 39] on p "Settings" at bounding box center [39, 41] width 17 height 6
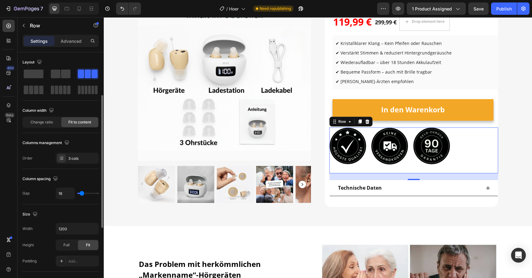
scroll to position [203, 0]
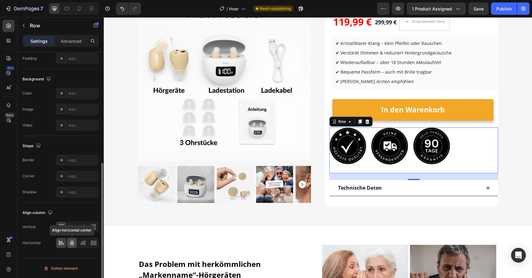
click at [71, 242] on icon at bounding box center [72, 243] width 6 height 6
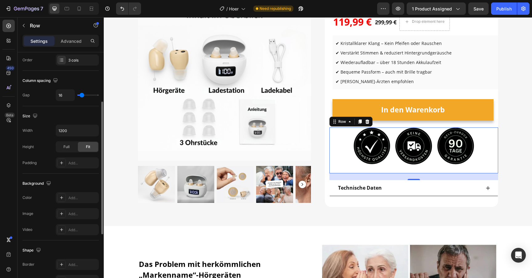
scroll to position [101, 0]
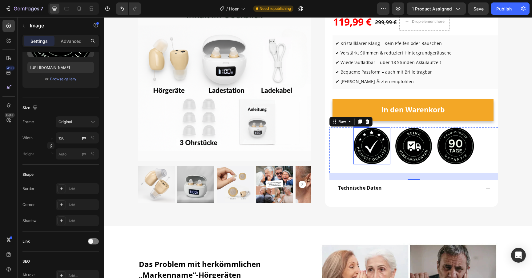
click at [375, 147] on img at bounding box center [372, 146] width 37 height 37
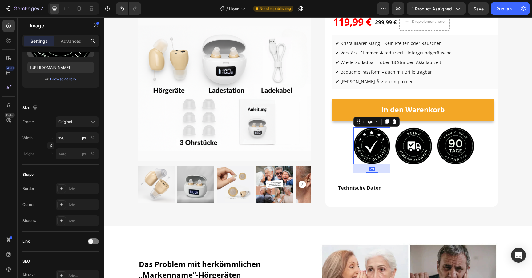
scroll to position [0, 0]
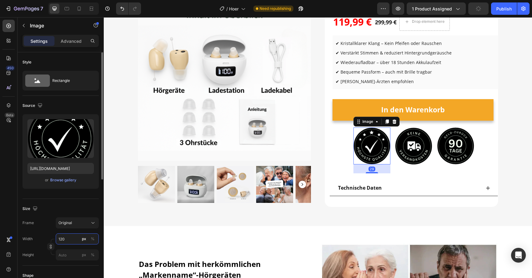
click at [74, 240] on input "120" at bounding box center [77, 239] width 43 height 11
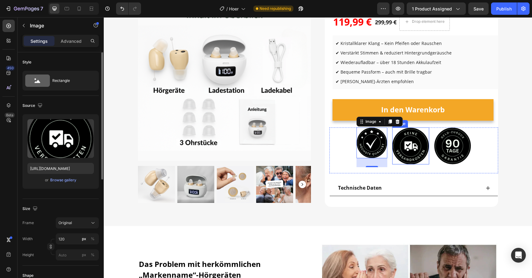
click at [410, 142] on img at bounding box center [411, 146] width 37 height 37
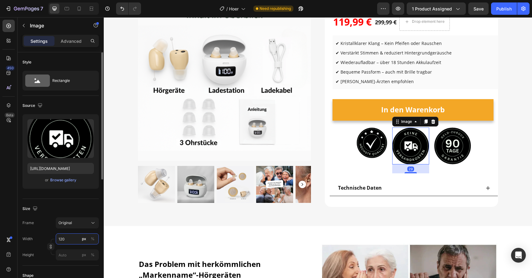
click at [70, 238] on input "120" at bounding box center [77, 239] width 43 height 11
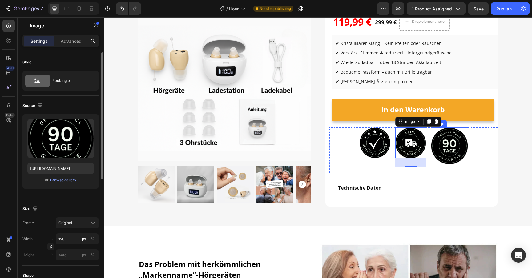
click at [444, 149] on img at bounding box center [449, 146] width 37 height 37
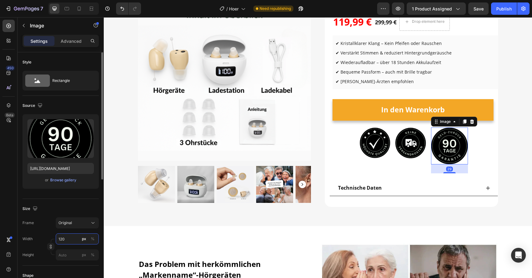
click at [67, 240] on input "120" at bounding box center [77, 239] width 43 height 11
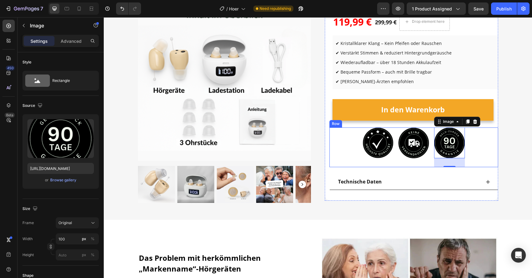
click at [411, 165] on div "Image" at bounding box center [414, 148] width 31 height 40
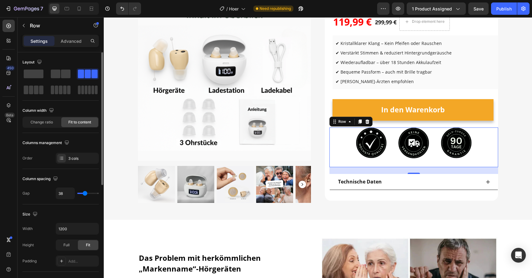
click at [85, 193] on input "range" at bounding box center [88, 193] width 22 height 1
click at [213, 141] on img at bounding box center [224, 74] width 173 height 173
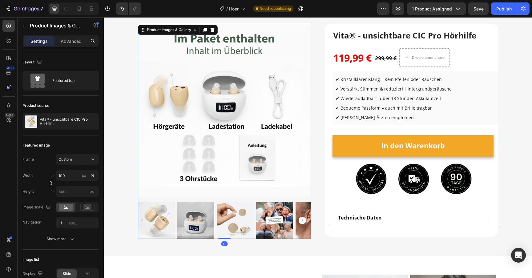
scroll to position [42, 0]
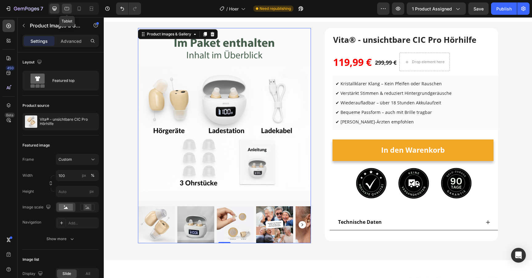
click at [69, 7] on icon at bounding box center [67, 9] width 6 height 6
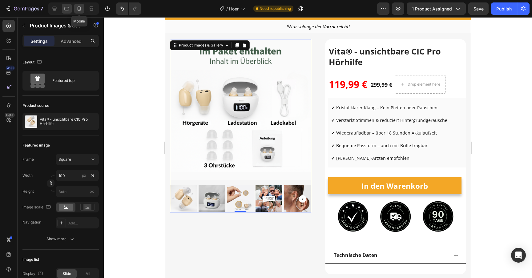
click at [75, 8] on div at bounding box center [79, 9] width 10 height 10
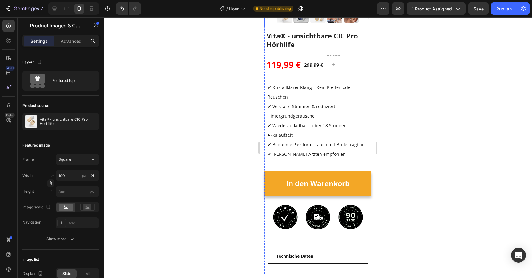
scroll to position [194, 0]
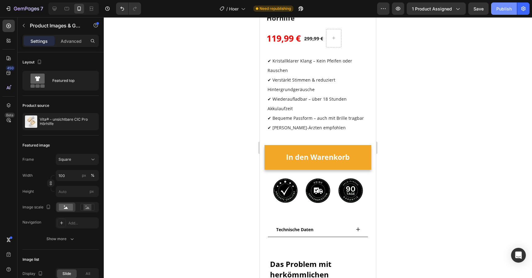
click at [506, 11] on div "Publish" at bounding box center [504, 9] width 15 height 6
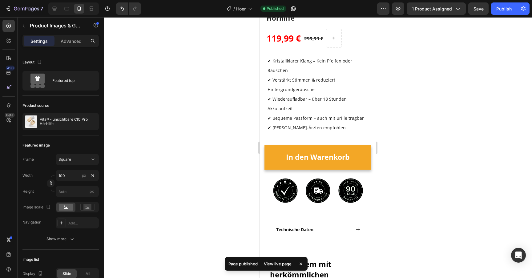
click at [284, 268] on div "View live page" at bounding box center [277, 264] width 35 height 9
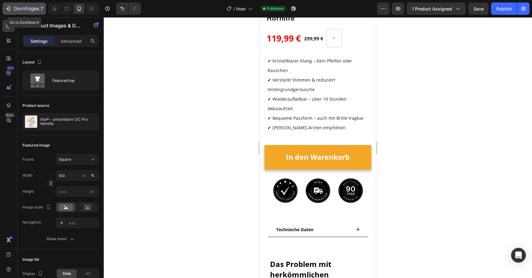
click at [20, 7] on icon "button" at bounding box center [26, 8] width 25 height 5
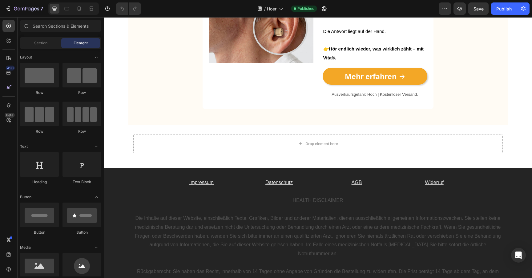
scroll to position [1983, 0]
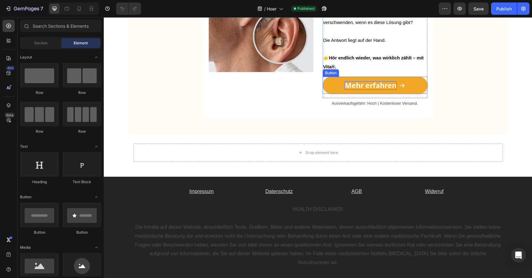
click at [353, 88] on strong "Mehr erfahren" at bounding box center [371, 85] width 52 height 10
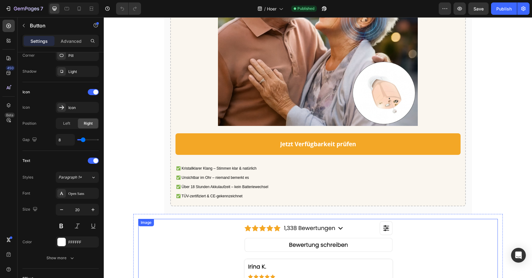
scroll to position [1113, 0]
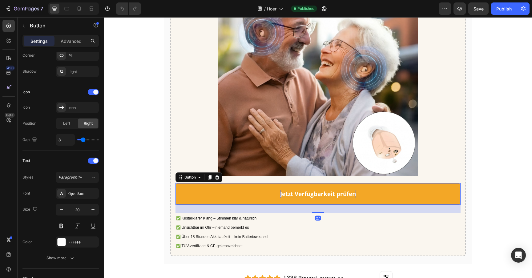
click at [304, 198] on strong "Jetzt Verfügbarkeit prüfen" at bounding box center [318, 194] width 76 height 8
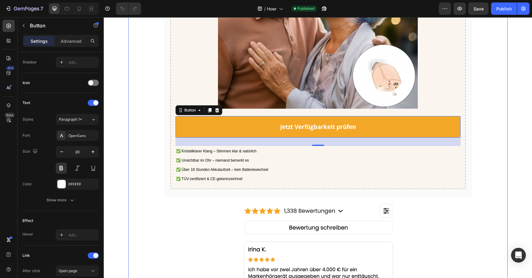
scroll to position [1192, 0]
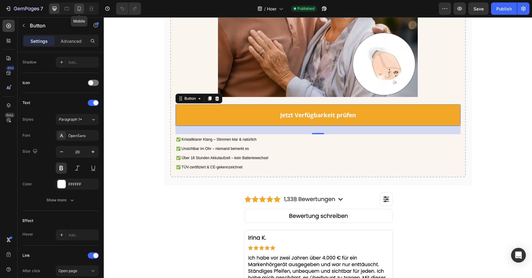
click at [78, 10] on icon at bounding box center [79, 8] width 3 height 4
type input "18"
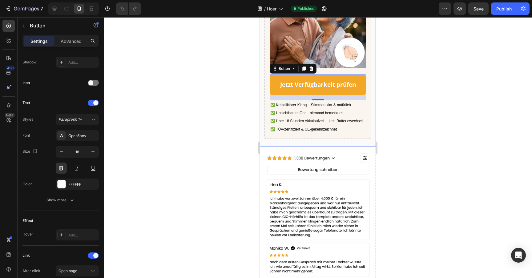
scroll to position [1699, 0]
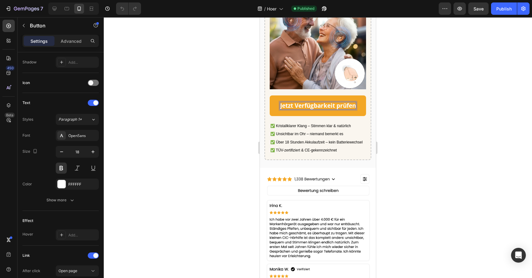
click at [300, 109] on strong "Jetzt Verfügbarkeit prüfen" at bounding box center [318, 106] width 76 height 8
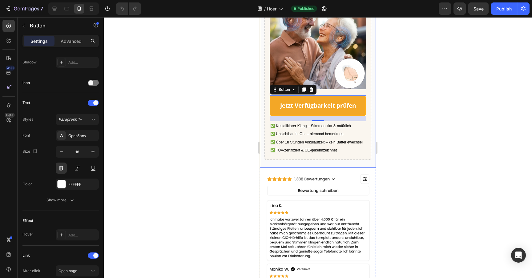
click at [218, 109] on div at bounding box center [318, 147] width 429 height 261
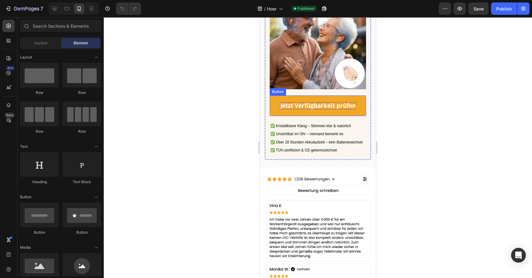
click at [316, 110] on strong "Jetzt Verfügbarkeit prüfen" at bounding box center [318, 106] width 76 height 8
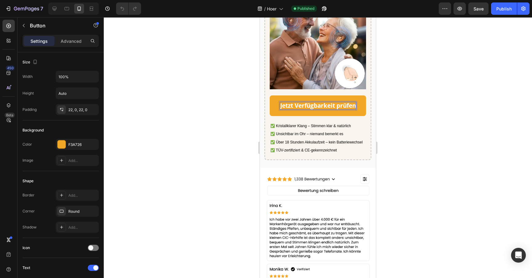
click at [316, 110] on strong "Jetzt Verfügbarkeit prüfen" at bounding box center [318, 106] width 76 height 8
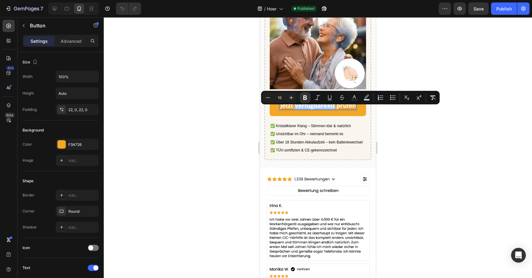
click at [235, 114] on div at bounding box center [318, 147] width 429 height 261
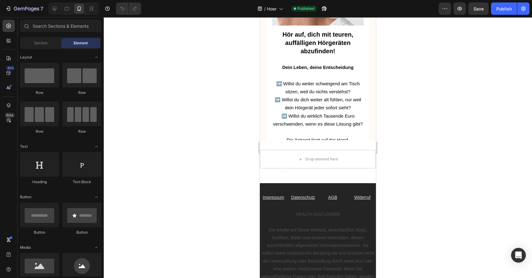
scroll to position [2284, 0]
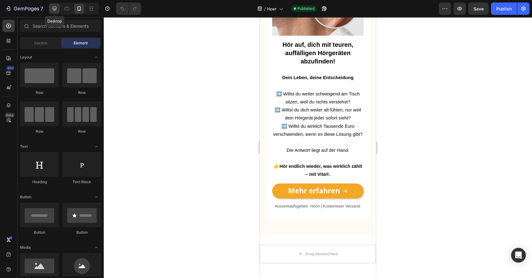
click at [55, 8] on icon at bounding box center [54, 9] width 6 height 6
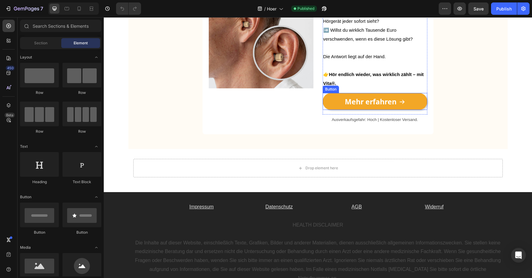
click at [329, 104] on link "Mehr erfahren" at bounding box center [375, 101] width 105 height 17
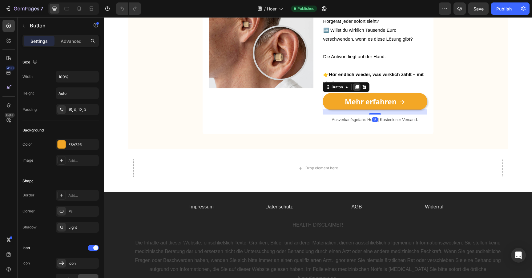
click at [356, 88] on icon at bounding box center [356, 87] width 3 height 4
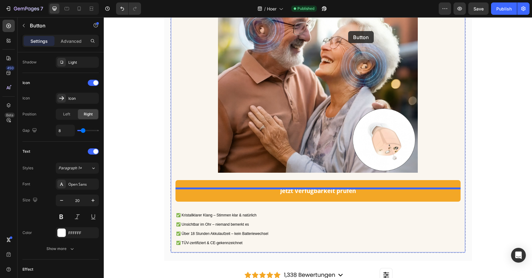
scroll to position [1068, 0]
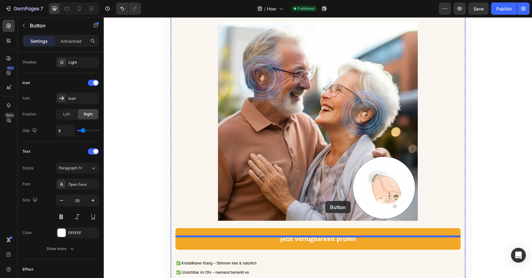
drag, startPoint x: 336, startPoint y: 100, endPoint x: 325, endPoint y: 201, distance: 102.2
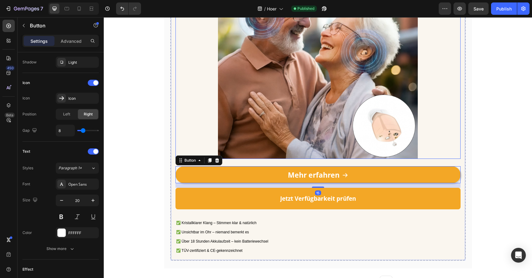
scroll to position [1133, 0]
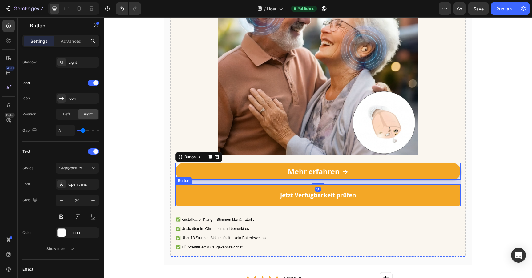
click at [317, 199] on strong "Jetzt Verfügbarkeit prüfen" at bounding box center [318, 195] width 76 height 8
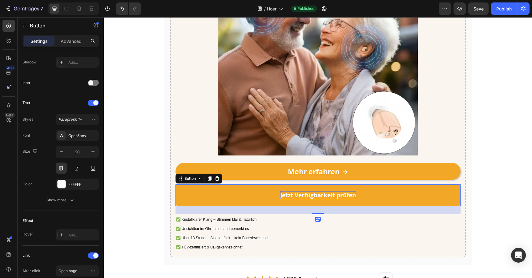
click at [317, 199] on strong "Jetzt Verfügbarkeit prüfen" at bounding box center [318, 195] width 76 height 8
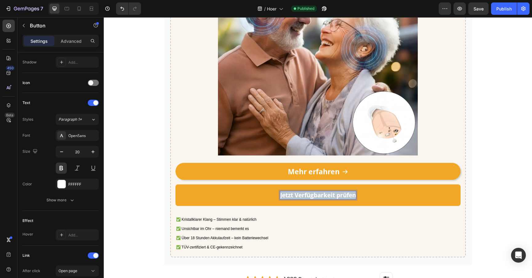
click at [317, 199] on strong "Jetzt Verfügbarkeit prüfen" at bounding box center [318, 195] width 76 height 8
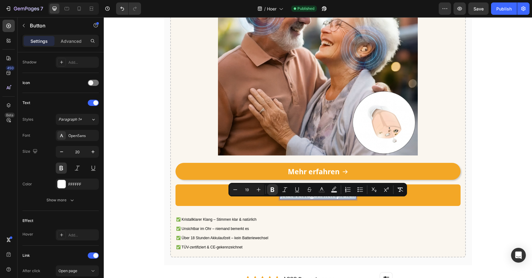
copy strong "Jetzt Verfügbarkeit prüfen"
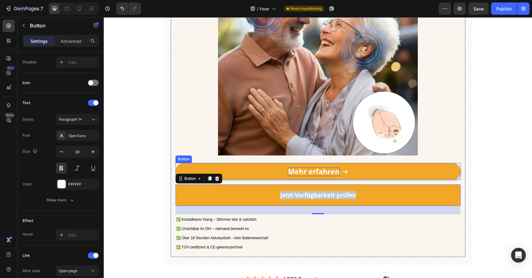
click at [302, 177] on strong "Mehr erfahren" at bounding box center [314, 172] width 52 height 10
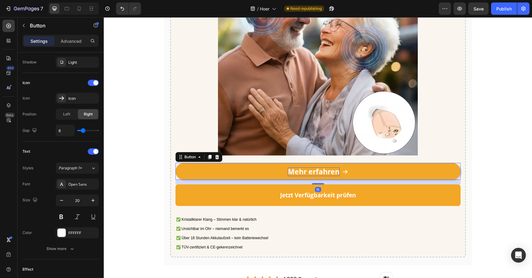
click at [302, 177] on strong "Mehr erfahren" at bounding box center [314, 172] width 52 height 10
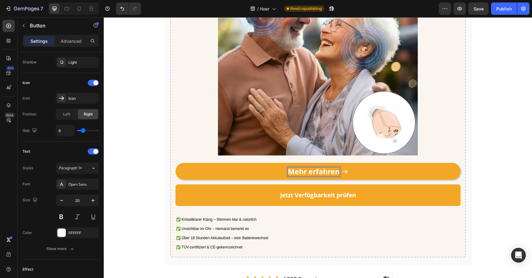
click at [302, 177] on strong "Mehr erfahren" at bounding box center [314, 172] width 52 height 10
click at [303, 177] on strong "Mehr erfahren" at bounding box center [314, 172] width 52 height 10
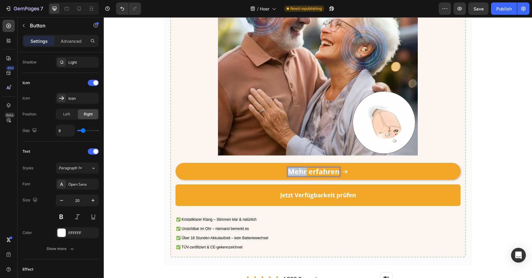
click at [303, 177] on strong "Mehr erfahren" at bounding box center [314, 172] width 52 height 10
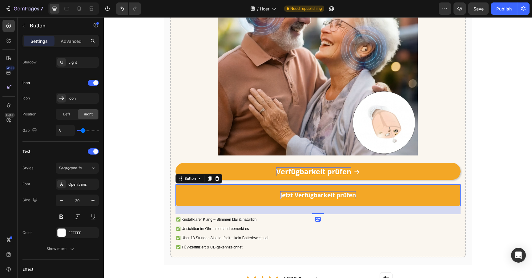
click at [310, 199] on strong "Jetzt Verfügbarkeit prüfen" at bounding box center [318, 195] width 76 height 8
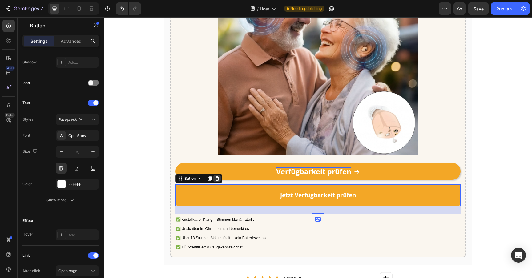
click at [218, 181] on icon at bounding box center [217, 179] width 4 height 4
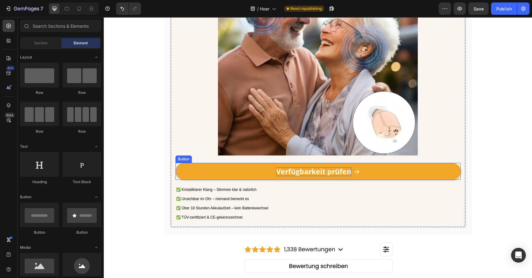
click at [240, 177] on link "Verfügbarkeit prüfen" at bounding box center [318, 171] width 285 height 17
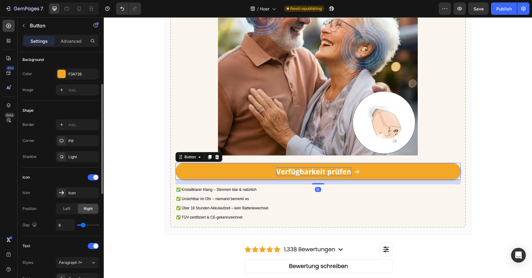
scroll to position [0, 0]
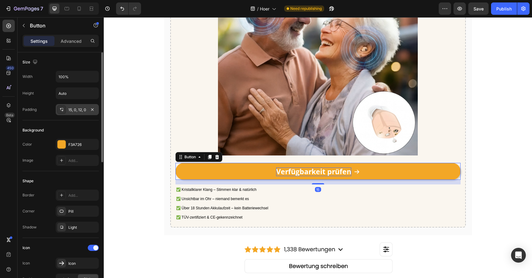
click at [78, 112] on div "15, 0, 12, 0" at bounding box center [77, 110] width 18 height 6
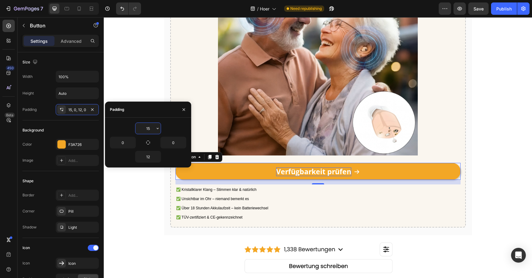
click at [145, 129] on input "15" at bounding box center [148, 128] width 25 height 11
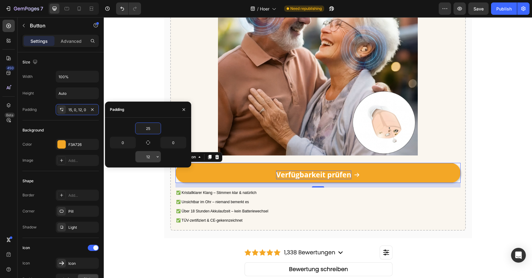
type input "25"
click at [149, 156] on input "12" at bounding box center [148, 156] width 25 height 11
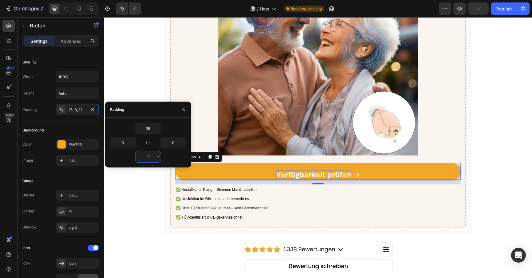
type input "25"
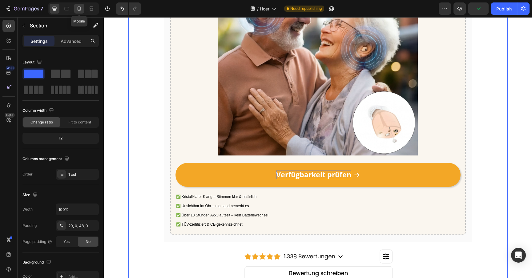
click at [80, 11] on icon at bounding box center [79, 9] width 6 height 6
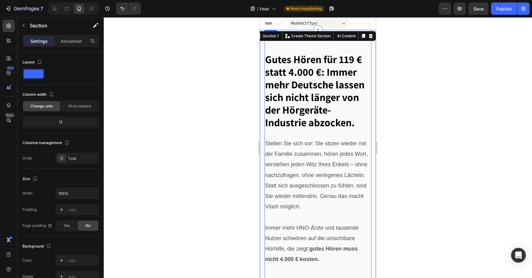
click at [206, 117] on div at bounding box center [318, 147] width 429 height 261
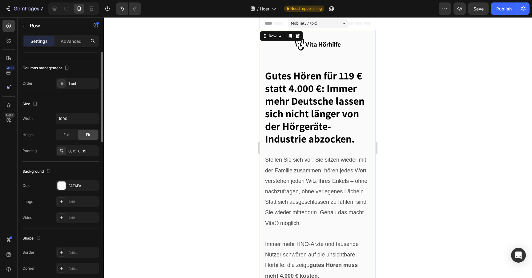
scroll to position [81, 0]
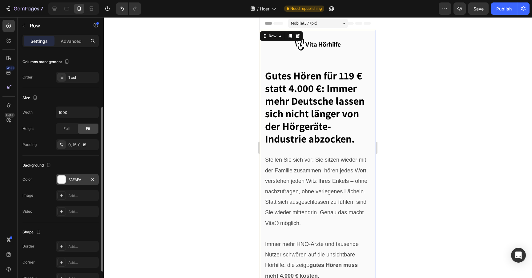
click at [69, 183] on div "FAFAFA" at bounding box center [77, 179] width 43 height 11
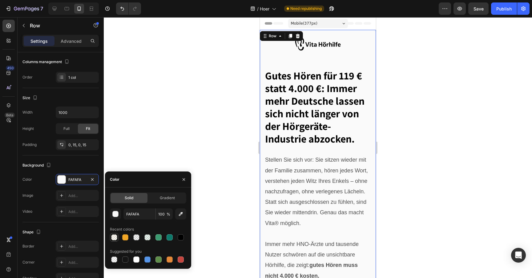
click at [116, 237] on div at bounding box center [114, 237] width 6 height 6
type input "F3A726"
type input "5"
click at [135, 258] on div at bounding box center [136, 260] width 6 height 6
type input "FFFFFF"
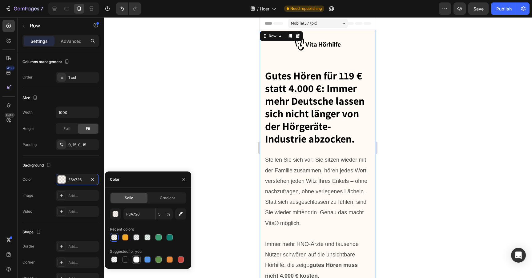
type input "100"
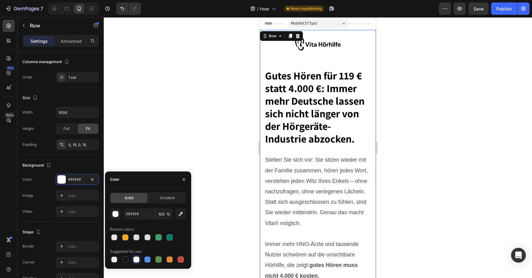
click at [121, 211] on div "FFFFFF 100 %" at bounding box center [148, 214] width 76 height 11
click at [118, 211] on div "button" at bounding box center [115, 214] width 6 height 6
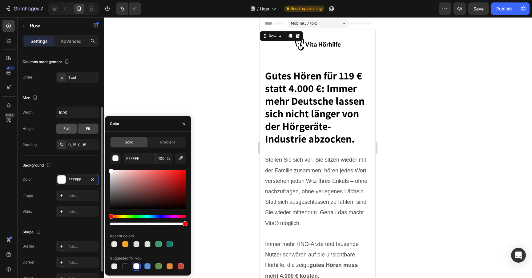
drag, startPoint x: 142, startPoint y: 181, endPoint x: 65, endPoint y: 125, distance: 95.1
click at [65, 125] on div "450 Beta Sections(18) Elements(83) Section Element Hero Section Product Detail …" at bounding box center [52, 147] width 104 height 261
click at [176, 69] on div at bounding box center [318, 147] width 429 height 261
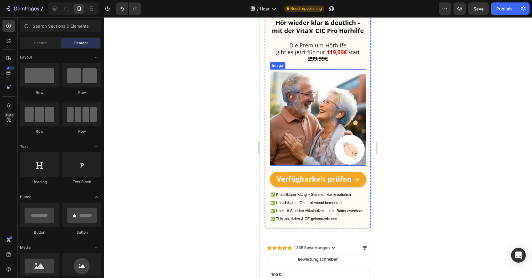
scroll to position [1626, 0]
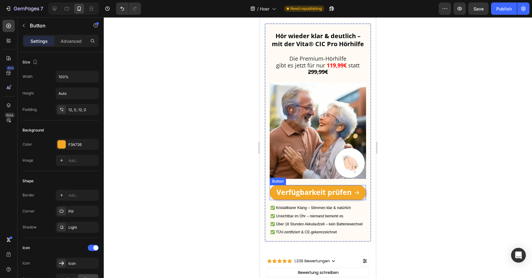
click at [306, 200] on link "Verfügbarkeit prüfen" at bounding box center [318, 192] width 96 height 15
click at [306, 197] on strong "Verfügbarkeit prüfen" at bounding box center [314, 192] width 75 height 10
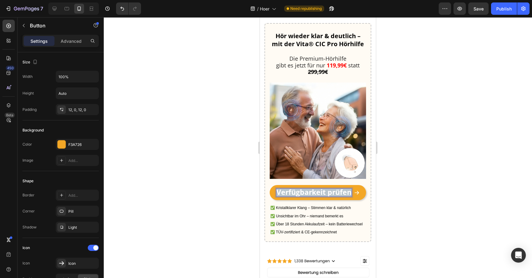
click at [306, 197] on strong "Verfügbarkeit prüfen" at bounding box center [314, 192] width 75 height 10
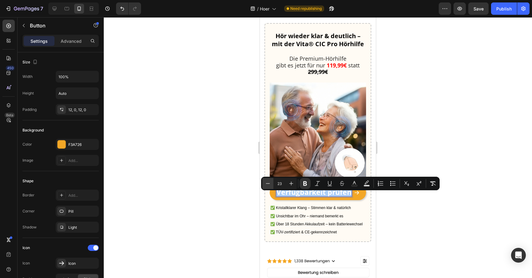
click at [269, 182] on icon "Editor contextual toolbar" at bounding box center [268, 184] width 6 height 6
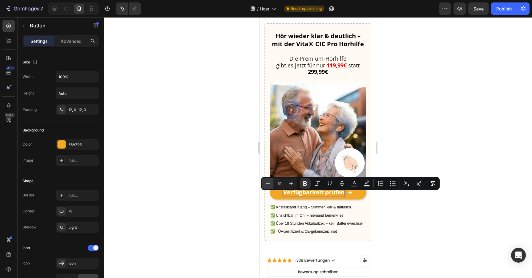
type input "18"
drag, startPoint x: 237, startPoint y: 188, endPoint x: 0, endPoint y: 166, distance: 237.7
click at [237, 188] on div at bounding box center [318, 147] width 429 height 261
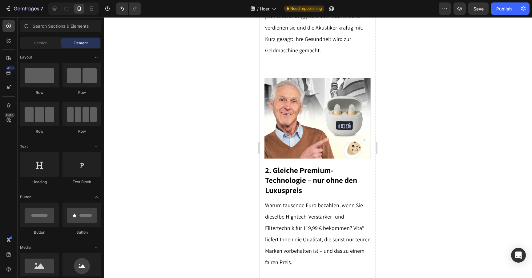
scroll to position [0, 0]
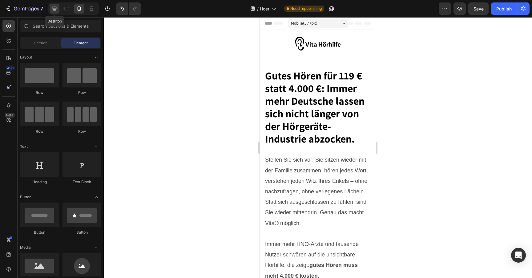
click at [56, 9] on icon at bounding box center [55, 9] width 4 height 4
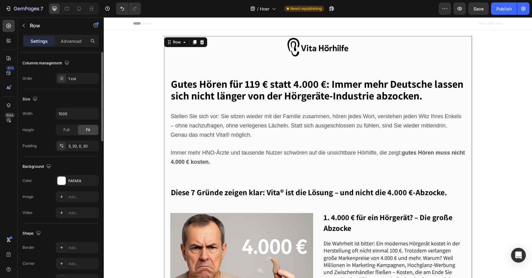
scroll to position [132, 0]
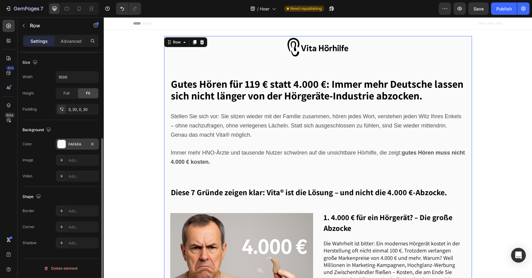
click at [71, 144] on div "FAFAFA" at bounding box center [77, 145] width 18 height 6
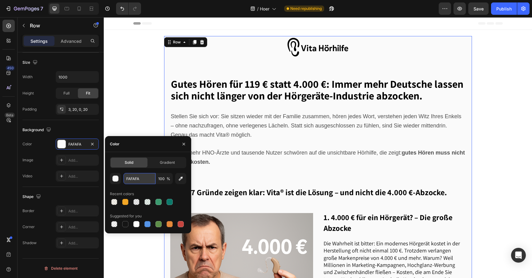
click at [137, 178] on input "FAFAFA" at bounding box center [140, 178] width 32 height 11
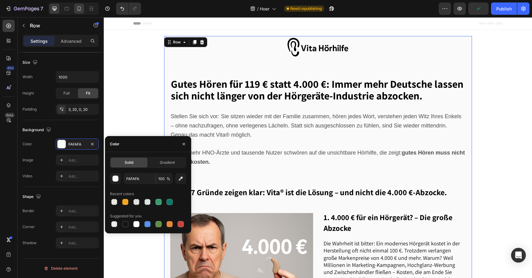
click at [79, 10] on icon at bounding box center [79, 9] width 6 height 6
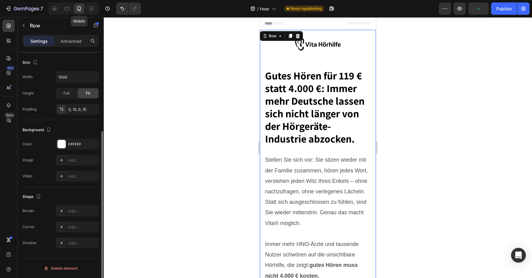
scroll to position [116, 0]
click at [78, 149] on div "FFFFFF" at bounding box center [77, 144] width 43 height 11
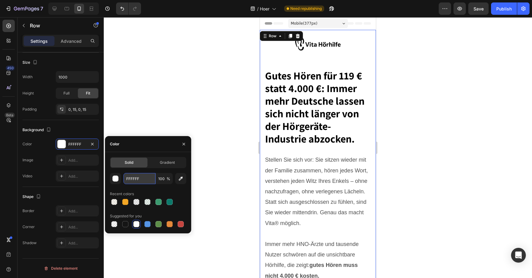
click at [143, 176] on input "FFFFFF" at bounding box center [140, 178] width 32 height 11
paste input "AFAFA"
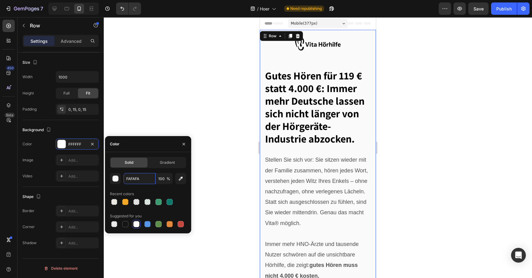
type input "FAFAFA"
click at [127, 169] on div "Solid Gradient FAFAFA 100 % Recent colors Suggested for you" at bounding box center [148, 192] width 76 height 71
click at [143, 98] on div at bounding box center [318, 147] width 429 height 261
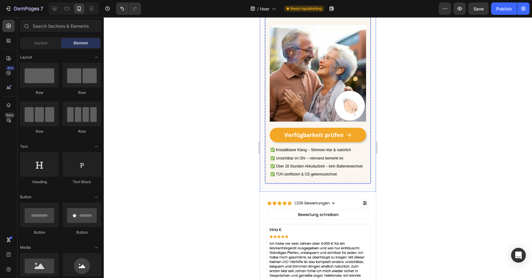
scroll to position [1706, 0]
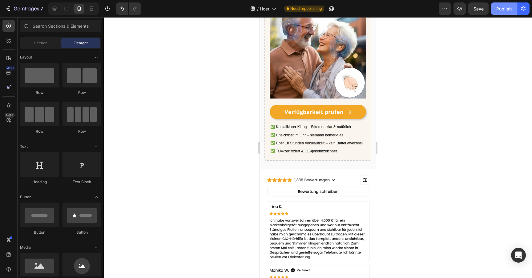
click at [504, 3] on button "Publish" at bounding box center [504, 8] width 26 height 12
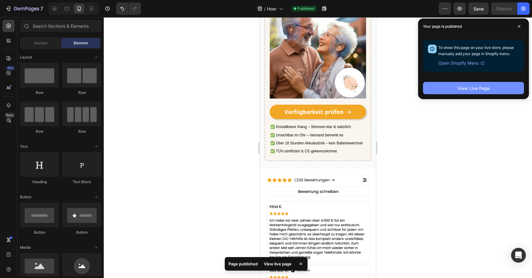
click at [482, 92] on button "View Live Page" at bounding box center [473, 88] width 101 height 12
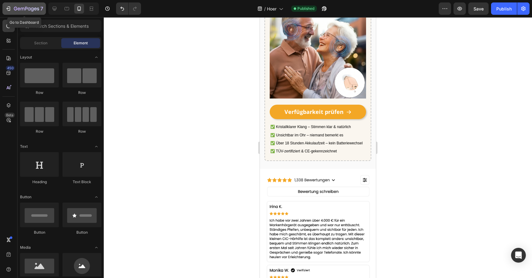
click at [18, 12] on div "7" at bounding box center [28, 8] width 29 height 7
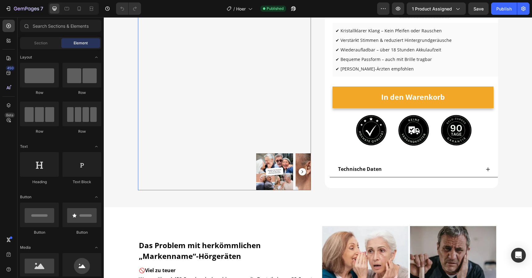
scroll to position [89, 0]
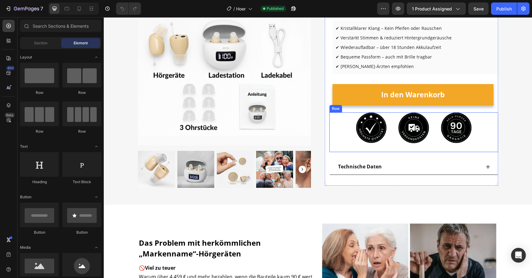
click at [405, 149] on div "Image" at bounding box center [414, 132] width 31 height 40
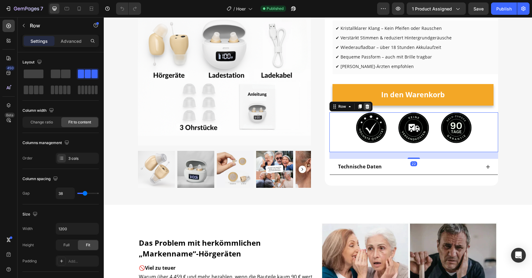
click at [369, 106] on icon at bounding box center [368, 106] width 4 height 4
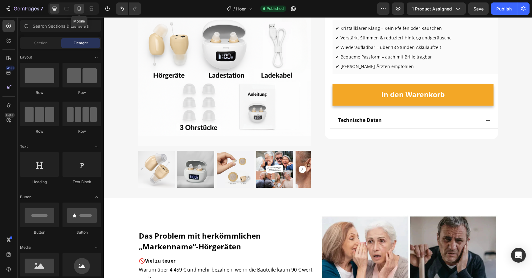
click at [79, 9] on icon at bounding box center [79, 9] width 6 height 6
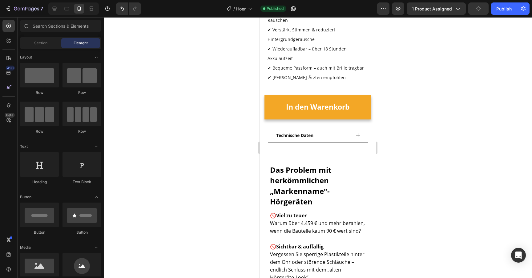
scroll to position [235, 0]
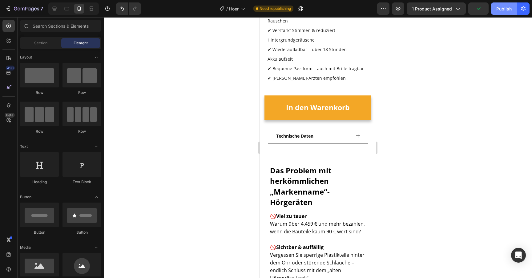
click at [509, 10] on div "Publish" at bounding box center [504, 9] width 15 height 6
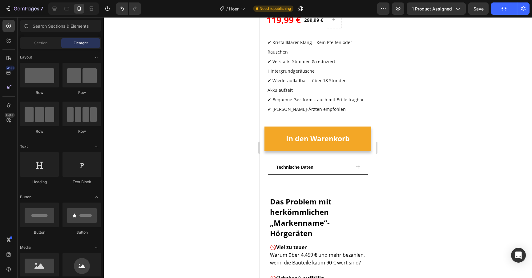
scroll to position [272, 0]
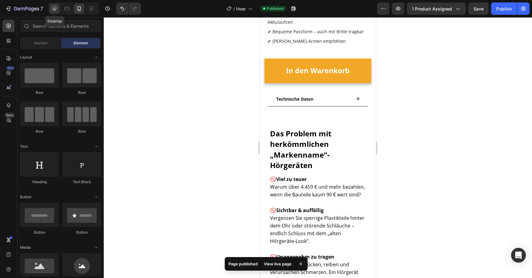
click at [53, 13] on div at bounding box center [55, 9] width 10 height 10
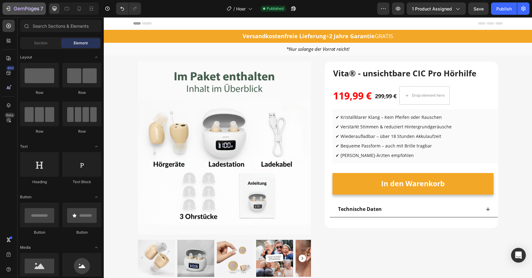
click at [22, 7] on icon "button" at bounding box center [26, 8] width 25 height 5
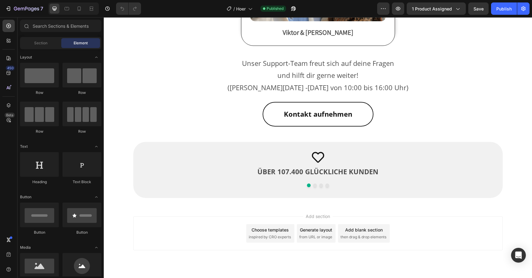
scroll to position [1770, 0]
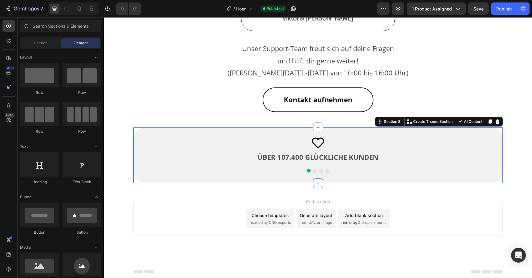
click at [262, 180] on div "Icon ÜBER 107.400 GLÜCKLICHE KUNDEN Text block Icon 90 TAGE GELD-ZURÜCK-GARANTI…" at bounding box center [318, 160] width 370 height 47
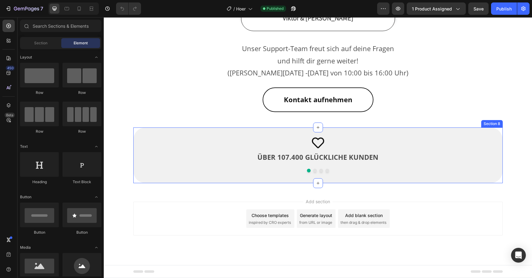
click at [145, 158] on p "ÜBER 107.400 GLÜCKLICHE KUNDEN" at bounding box center [318, 157] width 369 height 12
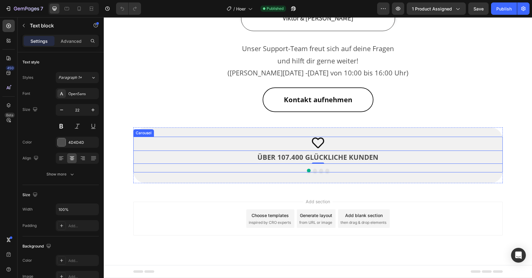
click at [148, 172] on div at bounding box center [318, 171] width 370 height 4
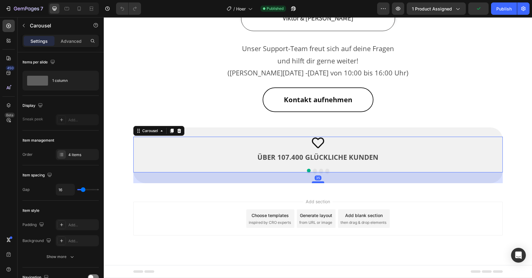
drag, startPoint x: 319, startPoint y: 183, endPoint x: 324, endPoint y: 183, distance: 4.3
click at [324, 183] on div at bounding box center [318, 182] width 12 height 2
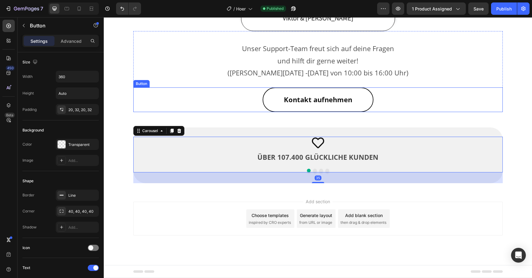
click at [252, 104] on div "Kontakt aufnehmen Button" at bounding box center [318, 100] width 370 height 25
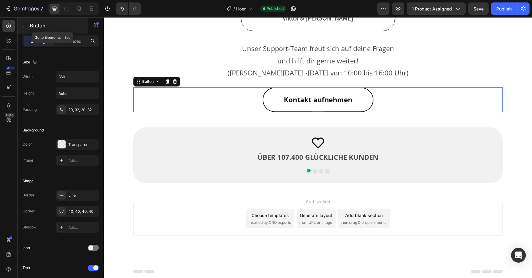
click at [21, 28] on button "button" at bounding box center [24, 26] width 10 height 10
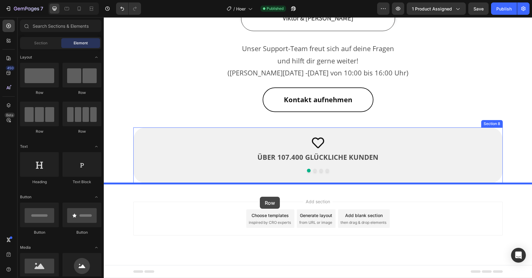
drag, startPoint x: 152, startPoint y: 90, endPoint x: 260, endPoint y: 197, distance: 152.1
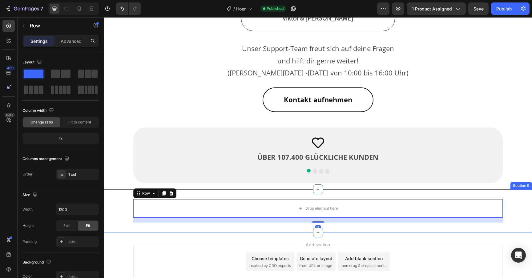
click at [295, 194] on div "Drop element here Row 16 Section 9" at bounding box center [318, 210] width 429 height 43
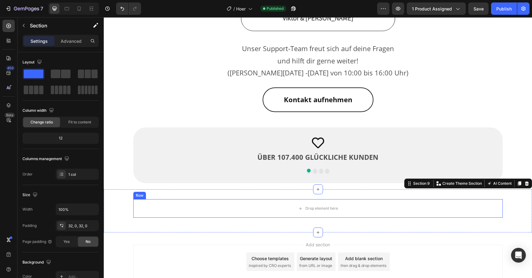
click at [291, 218] on div "Drop element here Row" at bounding box center [318, 210] width 429 height 23
click at [285, 212] on div "Drop element here" at bounding box center [318, 208] width 370 height 18
click at [316, 219] on div "Drop element here Row" at bounding box center [318, 210] width 429 height 23
click at [304, 211] on div "Drop element here" at bounding box center [318, 209] width 50 height 10
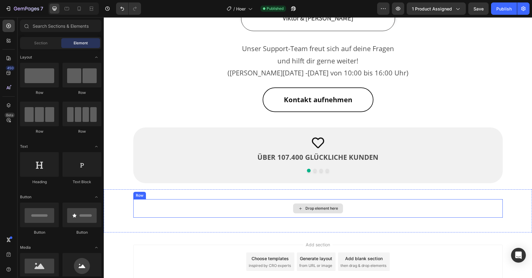
click at [303, 219] on div "Drop element here Row" at bounding box center [318, 210] width 429 height 23
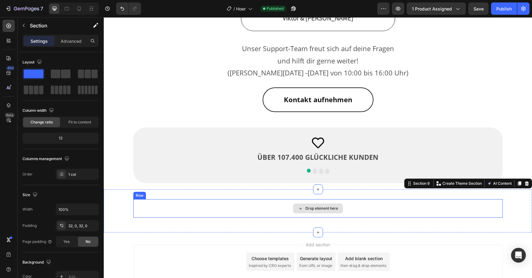
click at [313, 215] on div "Drop element here" at bounding box center [318, 208] width 370 height 18
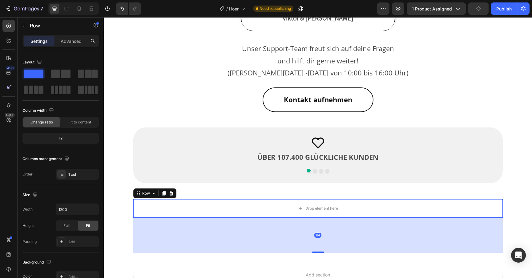
drag, startPoint x: 319, startPoint y: 222, endPoint x: 316, endPoint y: 253, distance: 30.4
click at [316, 253] on div at bounding box center [318, 252] width 12 height 1
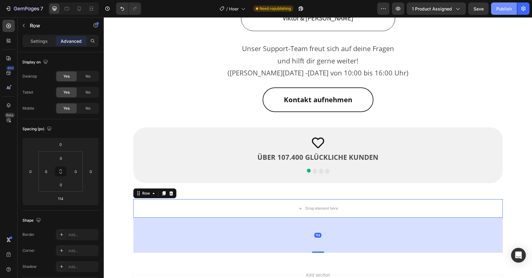
click at [496, 14] on button "Publish" at bounding box center [504, 8] width 26 height 12
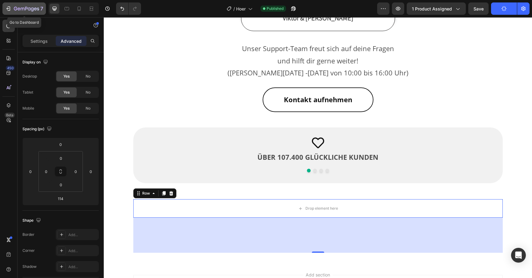
click at [38, 11] on icon "button" at bounding box center [26, 8] width 25 height 5
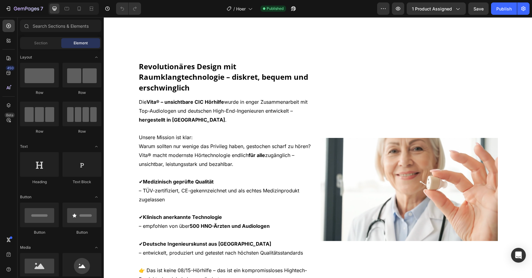
scroll to position [454, 0]
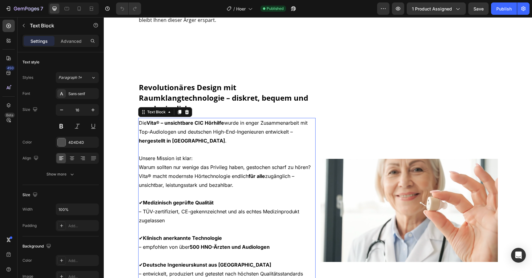
click at [233, 134] on span "Die Vita® – unsichtbare CIC Hörhilfe wurde in enger Zusammenarbeit mit Top-Audi…" at bounding box center [223, 132] width 169 height 24
click at [189, 142] on p "Die Vita® – unsichtbare CIC Hörhilfe wurde in enger Zusammenarbeit mit Top-Audi…" at bounding box center [227, 159] width 176 height 80
click at [180, 143] on strong "hergestellt in Berlin" at bounding box center [182, 141] width 86 height 6
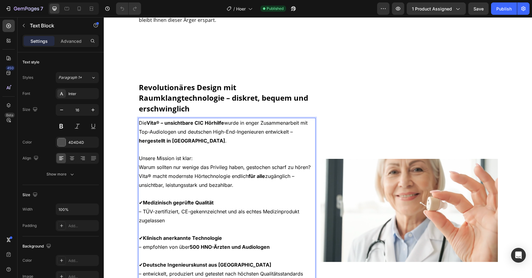
click at [180, 143] on strong "hergestellt in Berlin" at bounding box center [182, 141] width 86 height 6
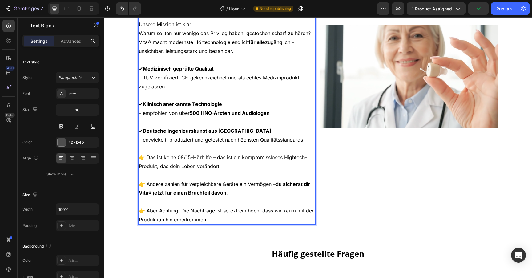
scroll to position [595, 0]
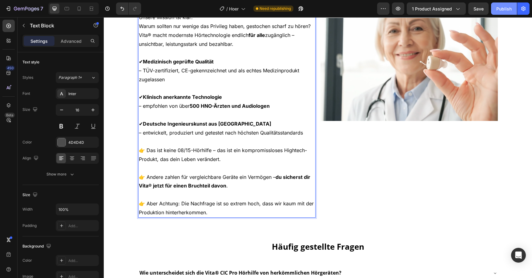
click at [516, 5] on button "Publish" at bounding box center [504, 8] width 26 height 12
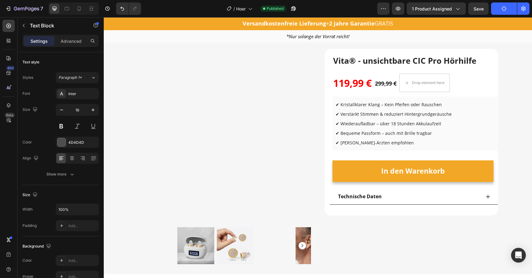
scroll to position [13, 0]
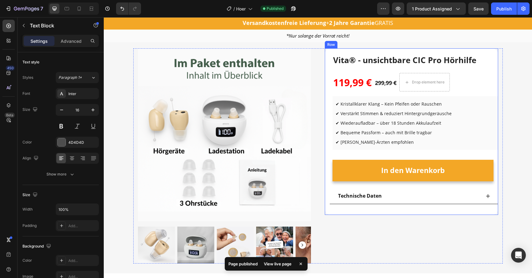
click at [329, 87] on div "(P) Images & Gallery Vita® - unsichtbare CIC Pro Hörhilfe (P) Title 119,99 € (P…" at bounding box center [411, 131] width 173 height 167
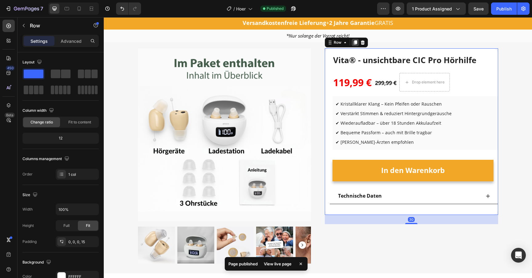
click at [355, 45] on div at bounding box center [355, 42] width 7 height 7
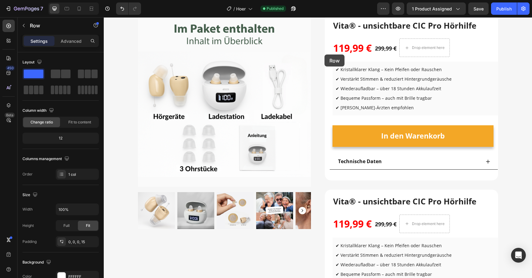
scroll to position [0, 0]
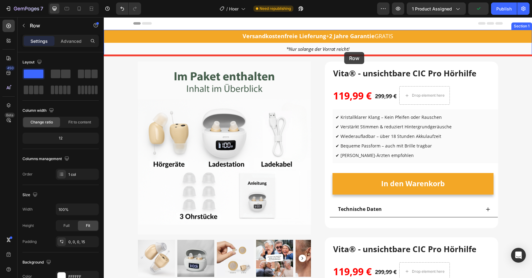
drag, startPoint x: 339, startPoint y: 34, endPoint x: 344, endPoint y: 52, distance: 18.8
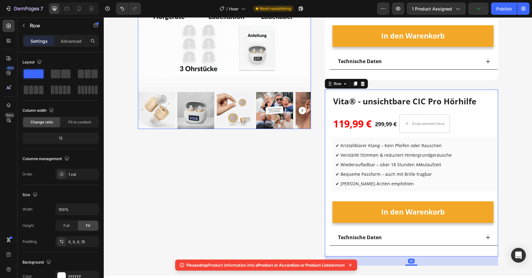
scroll to position [153, 0]
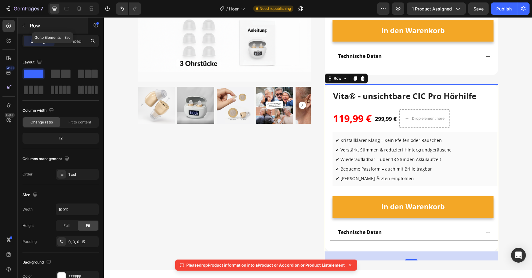
click at [21, 25] on icon "button" at bounding box center [23, 25] width 5 height 5
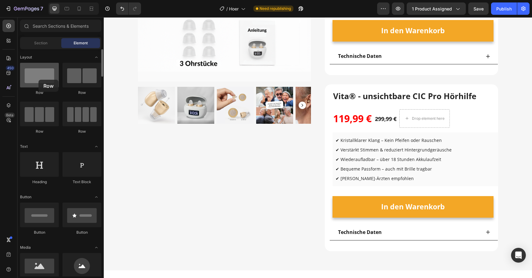
click at [39, 79] on div at bounding box center [39, 75] width 39 height 25
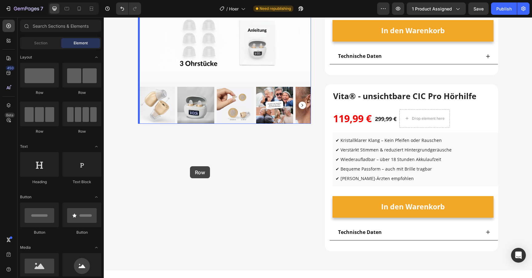
drag, startPoint x: 143, startPoint y: 96, endPoint x: 190, endPoint y: 166, distance: 85.0
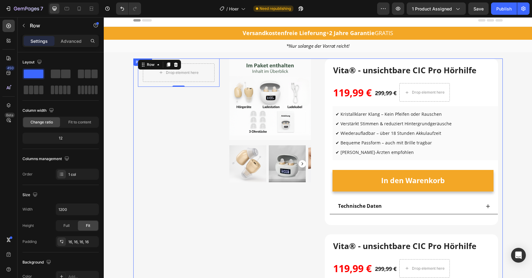
scroll to position [0, 0]
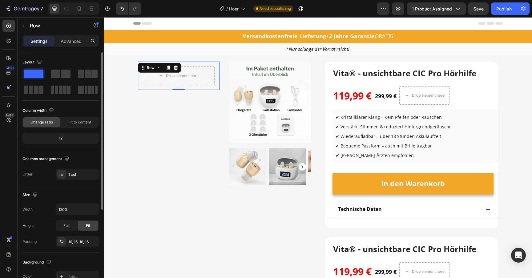
click at [31, 76] on span at bounding box center [34, 74] width 20 height 9
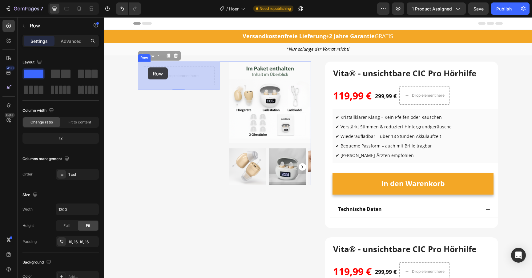
drag, startPoint x: 153, startPoint y: 67, endPoint x: 148, endPoint y: 68, distance: 5.0
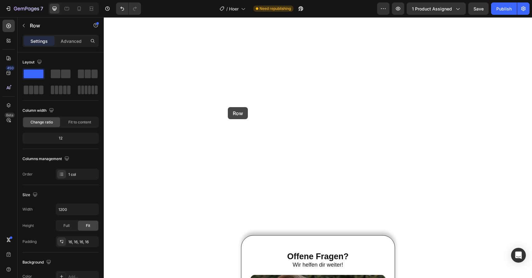
scroll to position [1515, 0]
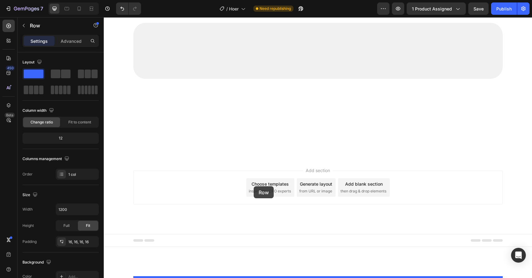
drag, startPoint x: 149, startPoint y: 55, endPoint x: 254, endPoint y: 186, distance: 167.8
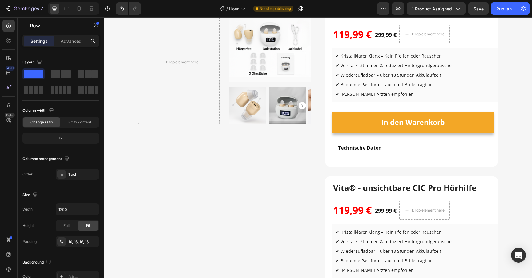
scroll to position [167, 0]
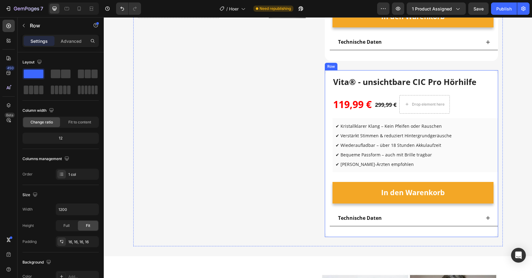
click at [328, 102] on div "(P) Images & Gallery Vita® - unsichtbare CIC Pro Hörhilfe (P) Title 119,99 € (P…" at bounding box center [411, 153] width 173 height 167
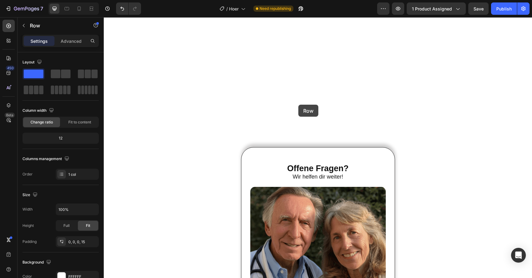
scroll to position [1615, 0]
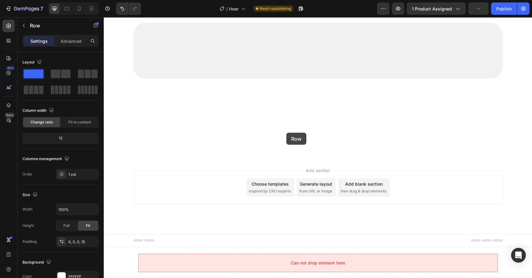
drag, startPoint x: 337, startPoint y: 63, endPoint x: 287, endPoint y: 133, distance: 86.4
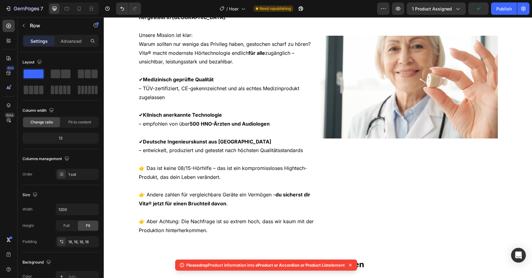
scroll to position [0, 0]
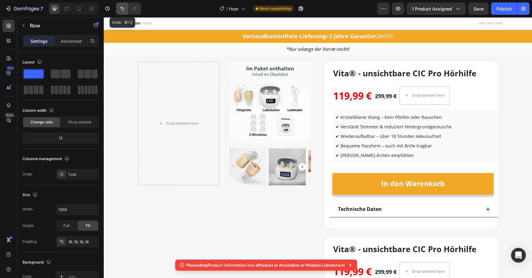
click at [126, 8] on button "Undo/Redo" at bounding box center [122, 8] width 12 height 12
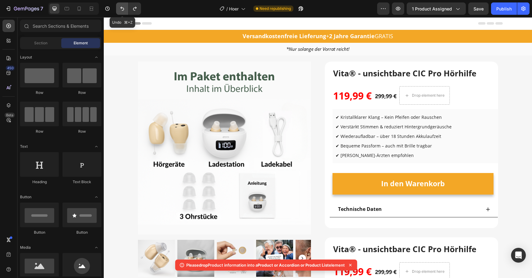
click at [126, 8] on button "Undo/Redo" at bounding box center [122, 8] width 12 height 12
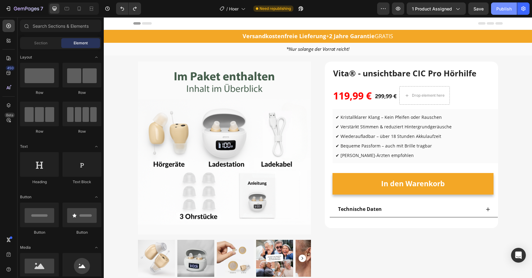
click at [504, 11] on div "Publish" at bounding box center [504, 9] width 15 height 6
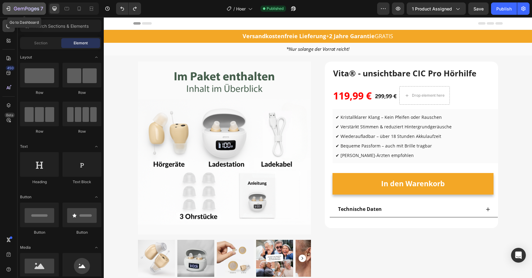
click at [16, 8] on icon "button" at bounding box center [26, 8] width 25 height 5
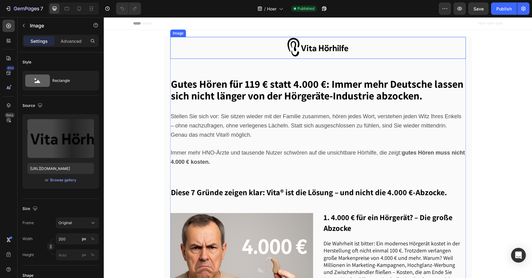
click at [300, 51] on img at bounding box center [318, 48] width 62 height 22
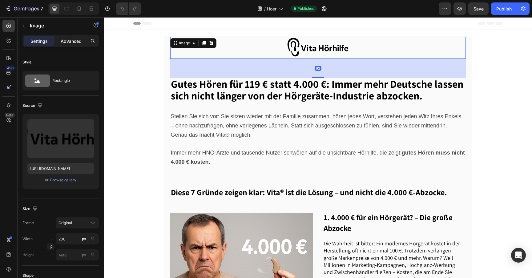
click at [75, 44] on div "Advanced" at bounding box center [71, 41] width 31 height 10
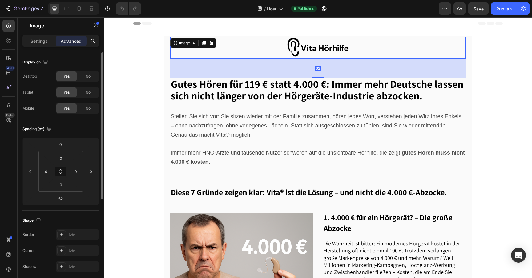
scroll to position [158, 0]
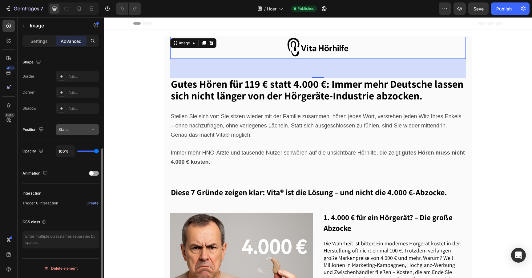
click at [67, 126] on button "Static" at bounding box center [77, 129] width 43 height 11
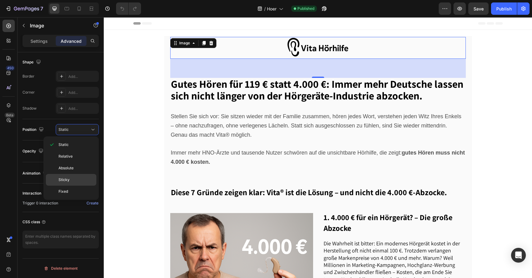
click at [70, 174] on div "Sticky" at bounding box center [71, 180] width 51 height 12
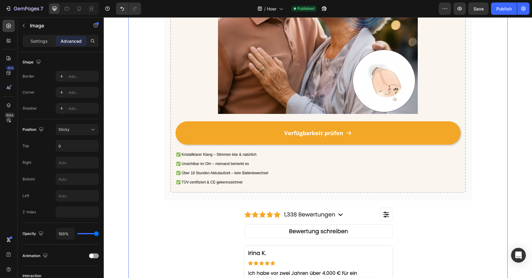
scroll to position [1222, 0]
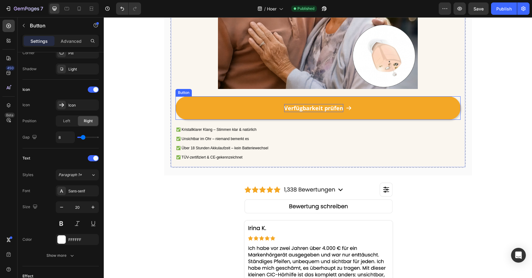
click at [291, 112] on strong "Verfügbarkeit prüfen" at bounding box center [313, 107] width 59 height 7
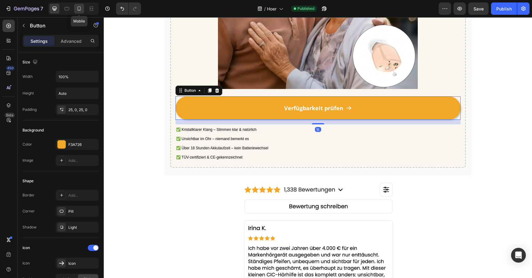
click at [79, 6] on icon at bounding box center [79, 9] width 6 height 6
type input "18"
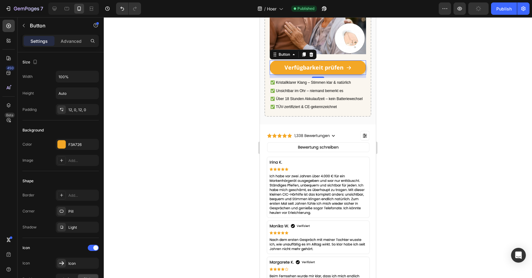
scroll to position [1778, 0]
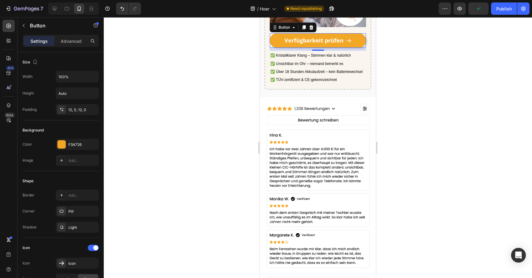
click at [279, 47] on link "Verfügbarkeit prüfen" at bounding box center [318, 40] width 96 height 14
click at [78, 112] on div "12, 0, 12, 0" at bounding box center [77, 110] width 18 height 6
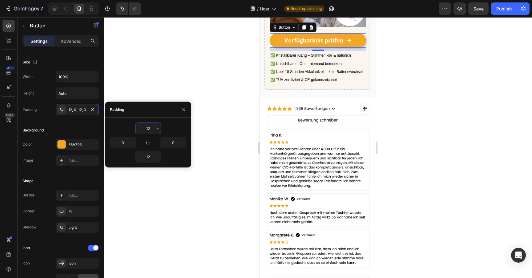
click at [141, 128] on input "12" at bounding box center [148, 128] width 25 height 11
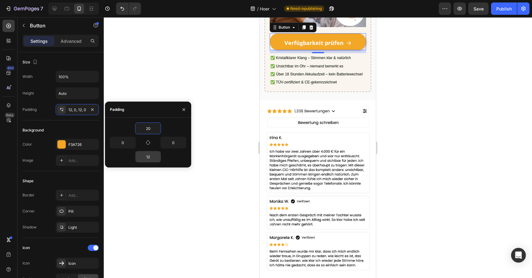
type input "20"
click at [150, 156] on input "12" at bounding box center [148, 156] width 25 height 11
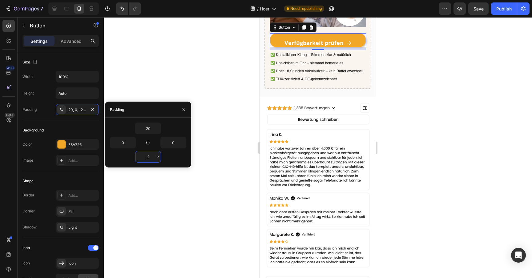
type input "20"
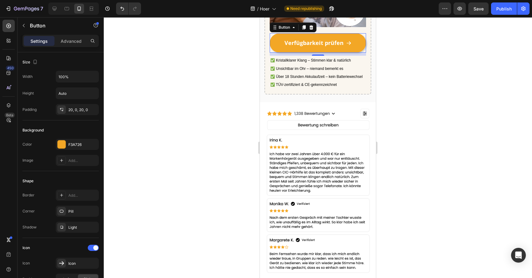
click at [198, 92] on div at bounding box center [318, 147] width 429 height 261
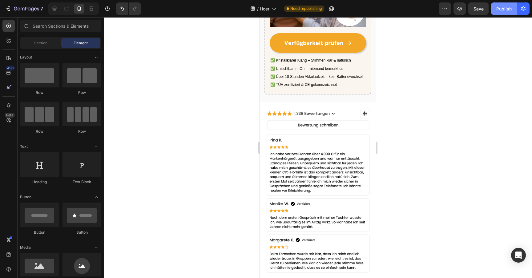
click at [494, 10] on button "Publish" at bounding box center [504, 8] width 26 height 12
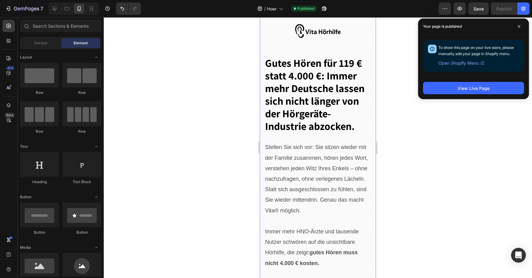
scroll to position [0, 0]
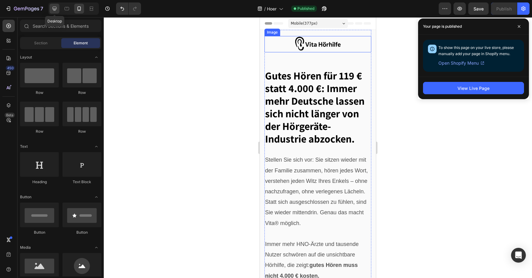
click at [54, 7] on icon at bounding box center [54, 9] width 6 height 6
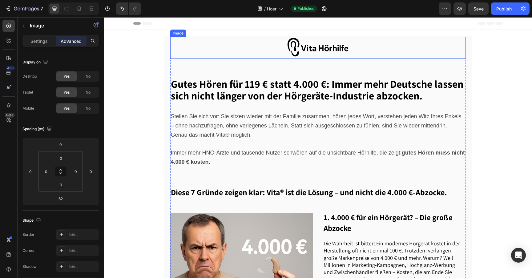
click at [290, 49] on img at bounding box center [318, 48] width 62 height 22
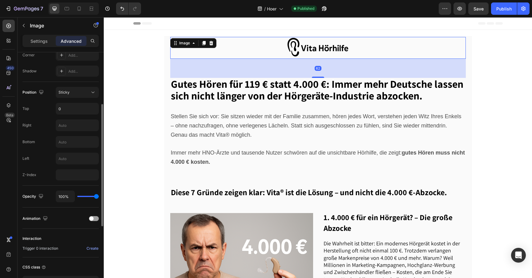
scroll to position [150, 0]
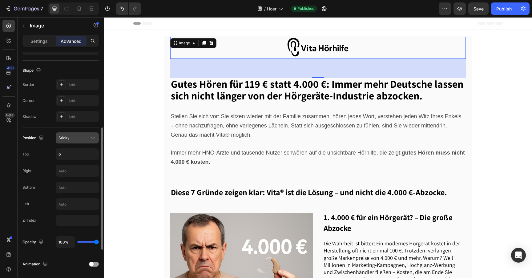
click at [75, 143] on button "Sticky" at bounding box center [77, 137] width 43 height 11
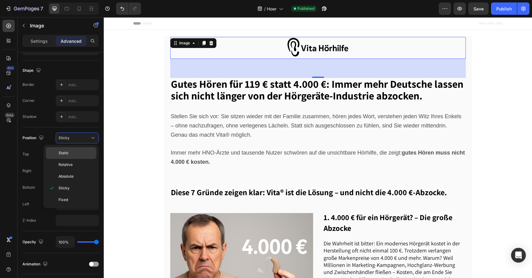
click at [76, 149] on div "Static" at bounding box center [71, 153] width 51 height 12
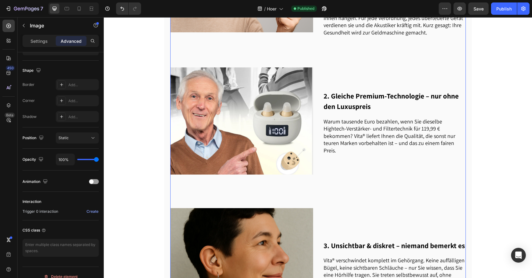
scroll to position [285, 0]
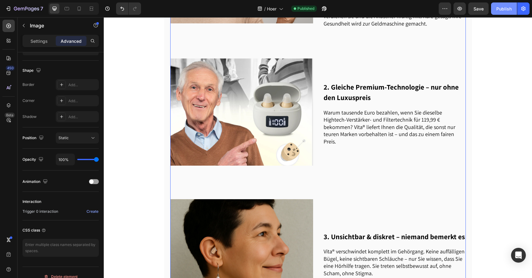
click at [511, 8] on div "Publish" at bounding box center [504, 9] width 15 height 6
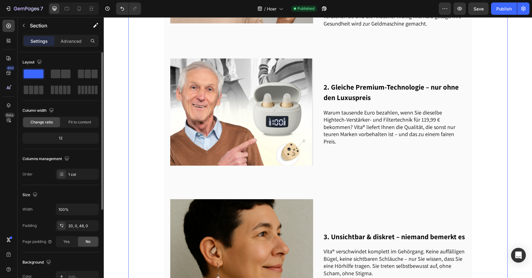
scroll to position [0, 0]
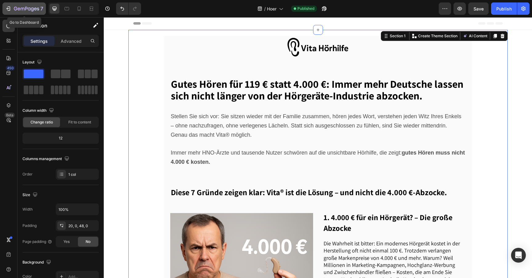
click at [20, 9] on icon "button" at bounding box center [26, 8] width 25 height 5
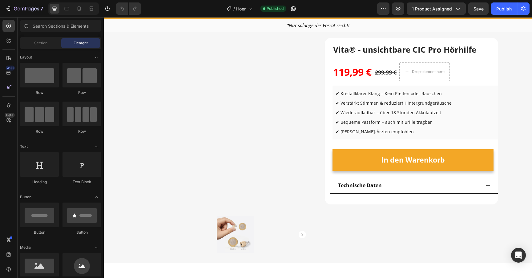
scroll to position [29, 0]
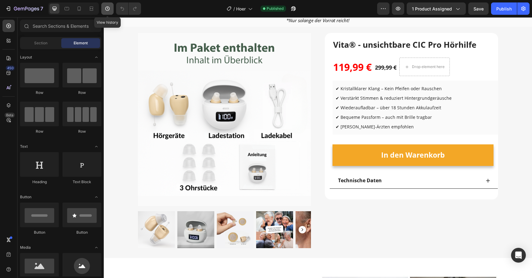
click at [110, 11] on icon "button" at bounding box center [107, 9] width 6 height 6
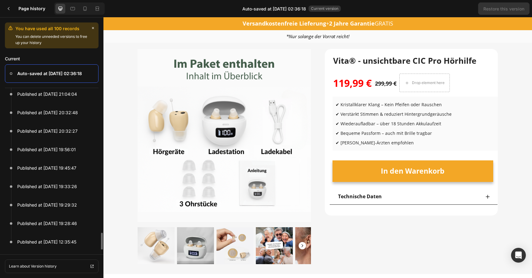
scroll to position [987, 0]
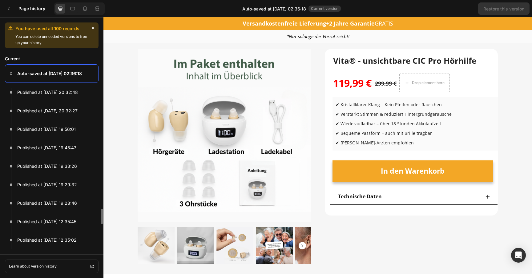
click at [233, 127] on img at bounding box center [224, 135] width 173 height 173
click at [11, 14] on div at bounding box center [8, 8] width 12 height 12
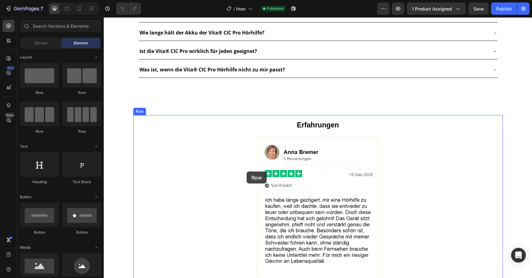
scroll to position [826, 0]
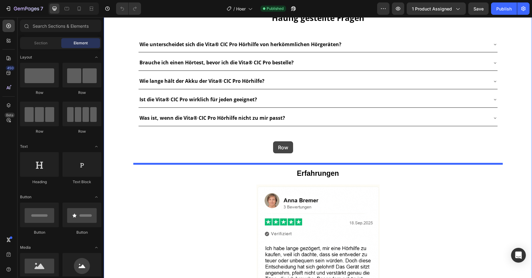
drag, startPoint x: 149, startPoint y: 96, endPoint x: 273, endPoint y: 141, distance: 132.3
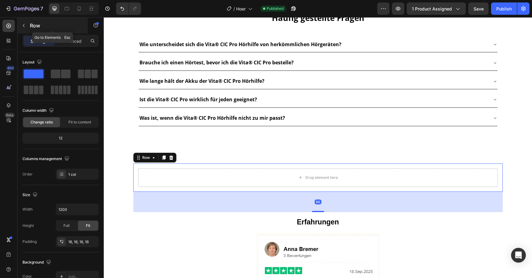
click at [25, 27] on icon "button" at bounding box center [23, 25] width 5 height 5
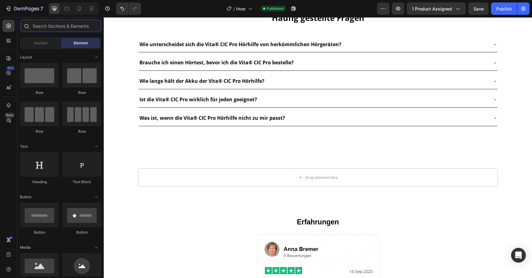
click at [45, 27] on input "text" at bounding box center [60, 26] width 81 height 12
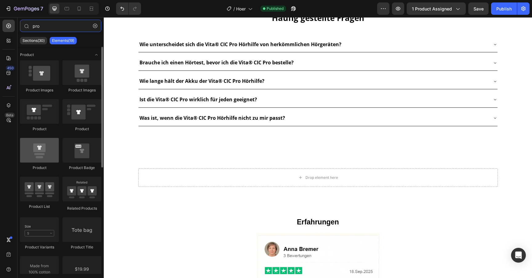
type input "pro"
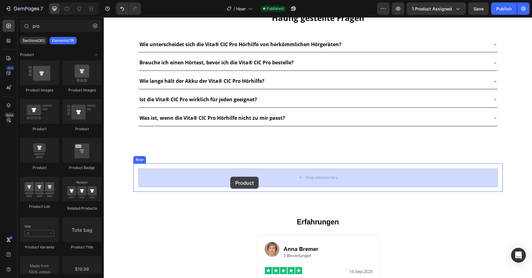
drag, startPoint x: 143, startPoint y: 158, endPoint x: 230, endPoint y: 177, distance: 89.8
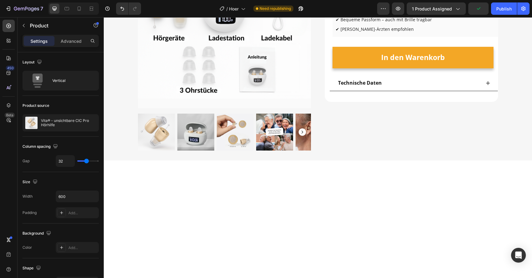
scroll to position [0, 0]
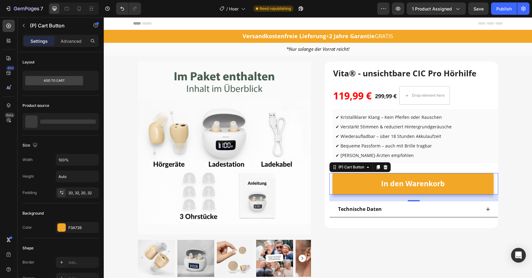
click at [344, 179] on button "In den Warenkorb" at bounding box center [413, 184] width 161 height 22
click at [377, 166] on icon at bounding box center [378, 167] width 5 height 5
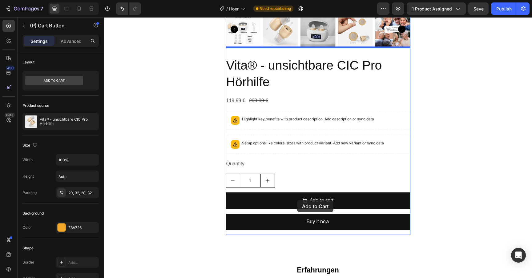
scroll to position [1175, 0]
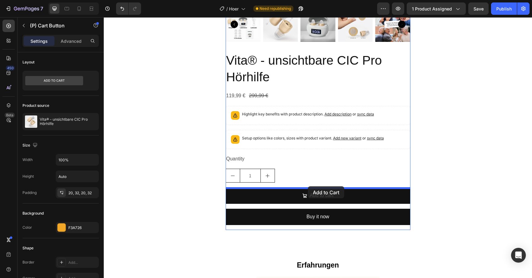
drag, startPoint x: 343, startPoint y: 199, endPoint x: 308, endPoint y: 186, distance: 37.3
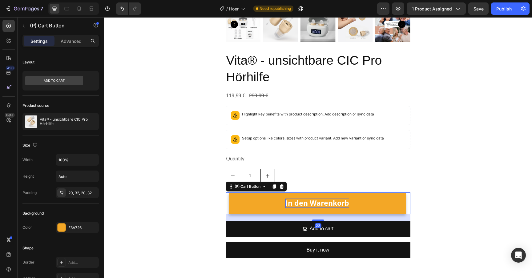
scroll to position [1179, 0]
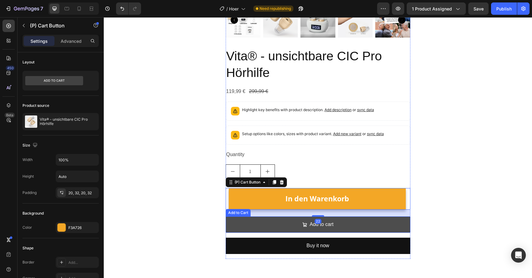
click at [275, 227] on button "Add to cart" at bounding box center [318, 225] width 185 height 16
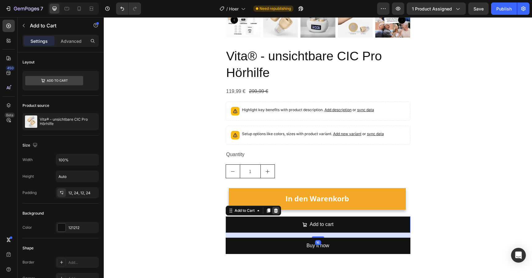
click at [278, 212] on icon at bounding box center [276, 210] width 5 height 5
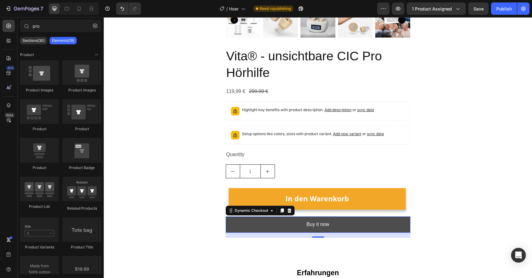
click at [276, 223] on button "Buy it now" at bounding box center [318, 225] width 185 height 16
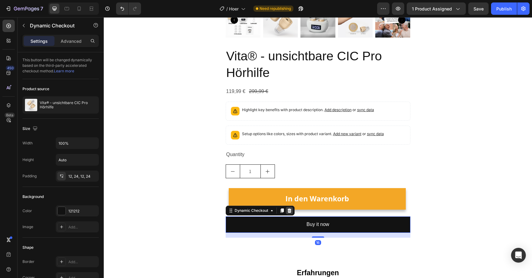
click at [291, 211] on icon at bounding box center [289, 211] width 4 height 4
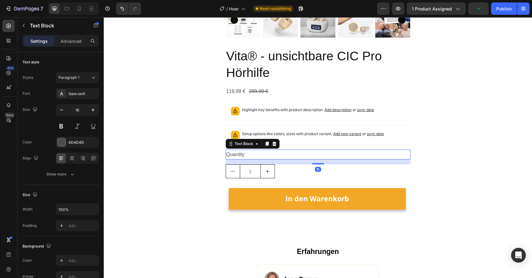
click at [239, 156] on div "Quantity" at bounding box center [318, 155] width 185 height 10
click at [239, 156] on p "Quantity" at bounding box center [318, 154] width 184 height 9
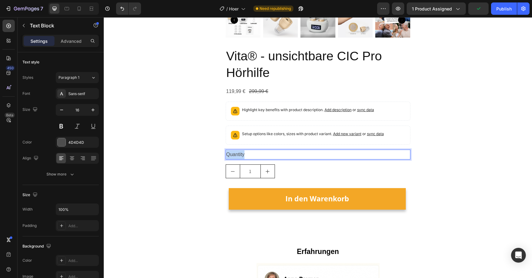
click at [239, 156] on p "Quantity" at bounding box center [318, 154] width 184 height 9
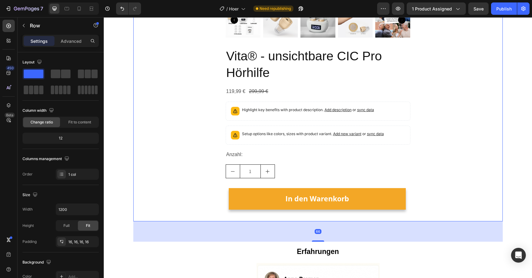
click at [207, 163] on div "Product Images Vita® - unsichtbare CIC Pro Hörhilfe Product Title 119,99 € Prod…" at bounding box center [318, 15] width 360 height 401
click at [258, 154] on p "Anzahl:" at bounding box center [318, 154] width 184 height 9
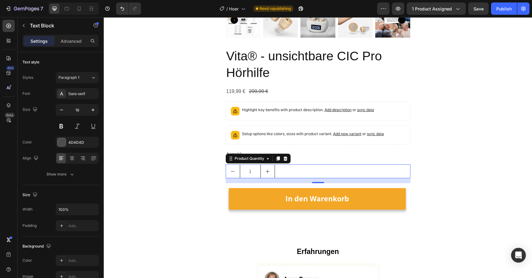
click at [284, 167] on div "1" at bounding box center [318, 172] width 185 height 14
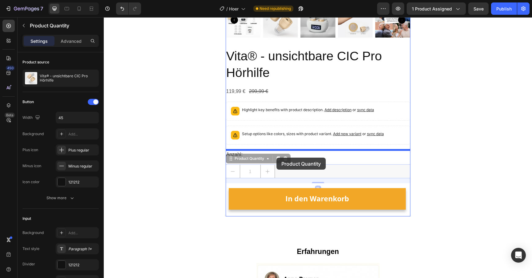
drag, startPoint x: 238, startPoint y: 160, endPoint x: 277, endPoint y: 158, distance: 38.6
click at [277, 158] on div "Header Title Line Frei von Chemikalien Text block Row Komplett ohne Nikotin Tex…" at bounding box center [318, 101] width 429 height 2527
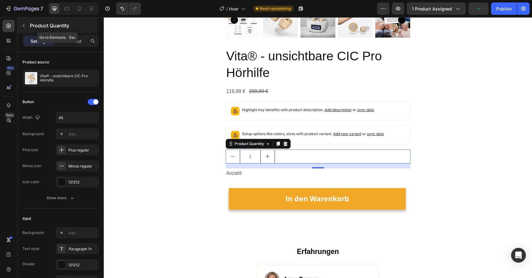
click at [25, 28] on icon "button" at bounding box center [23, 25] width 5 height 5
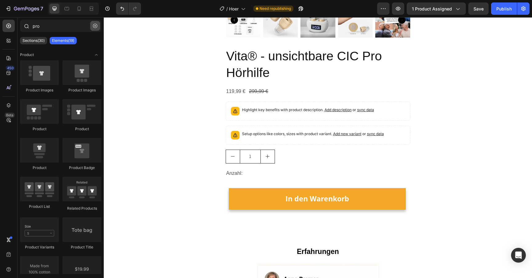
click at [94, 26] on icon "button" at bounding box center [95, 26] width 4 height 4
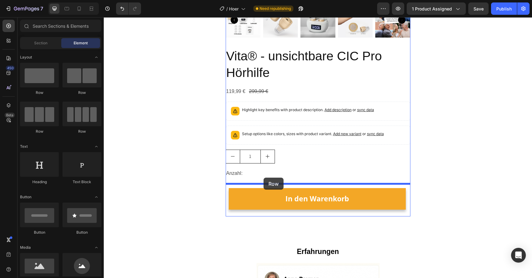
drag, startPoint x: 177, startPoint y: 95, endPoint x: 265, endPoint y: 178, distance: 121.0
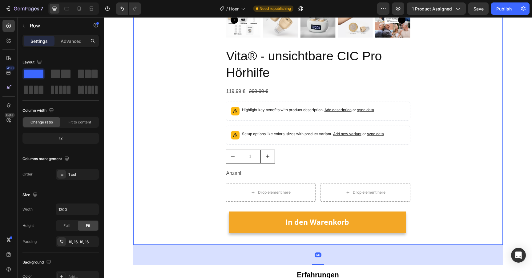
click at [212, 174] on div "Product Images Vita® - unsichtbare CIC Pro Hörhilfe Product Title 119,99 € Prod…" at bounding box center [318, 27] width 360 height 425
click at [235, 174] on p "Anzahl:" at bounding box center [318, 173] width 184 height 9
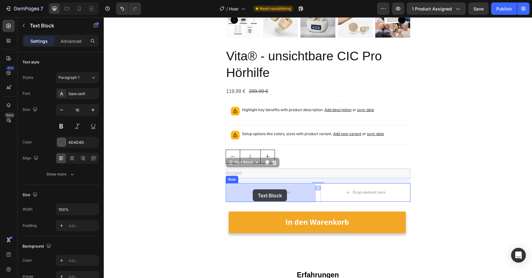
drag, startPoint x: 238, startPoint y: 166, endPoint x: 253, endPoint y: 189, distance: 27.8
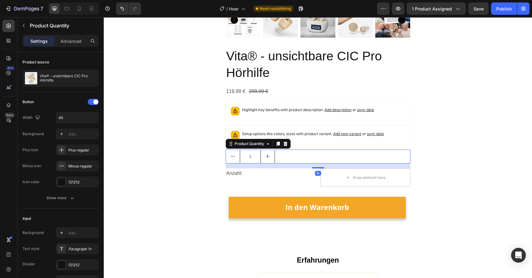
click at [231, 152] on button "decrement" at bounding box center [233, 156] width 14 height 13
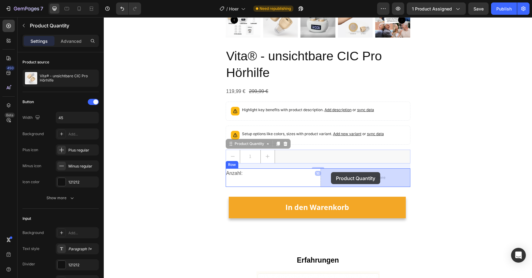
drag, startPoint x: 257, startPoint y: 147, endPoint x: 333, endPoint y: 173, distance: 80.5
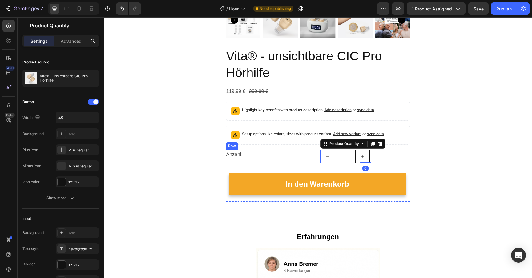
click at [317, 156] on div "Anzahl: Text Block 1 Product Quantity 0 Row" at bounding box center [318, 157] width 185 height 14
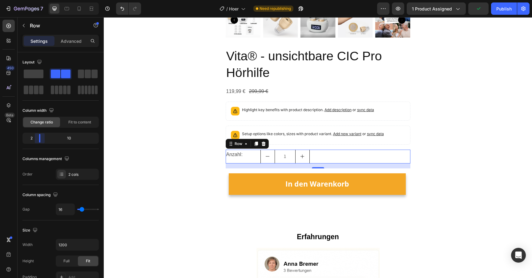
drag, startPoint x: 60, startPoint y: 134, endPoint x: 36, endPoint y: 134, distance: 24.0
click at [36, 0] on body "7 Version history / Hoer Need republishing Preview 1 product assigned Publish 4…" at bounding box center [266, 0] width 532 height 0
click at [177, 141] on div "Product Images Vita® - unsichtbare CIC Pro Hörhilfe Product Title 119,99 € Prod…" at bounding box center [318, 8] width 360 height 386
click at [257, 157] on div "Anzahl: Text Block 1 Product Quantity Row 16" at bounding box center [318, 157] width 185 height 14
click at [264, 144] on icon at bounding box center [263, 143] width 5 height 5
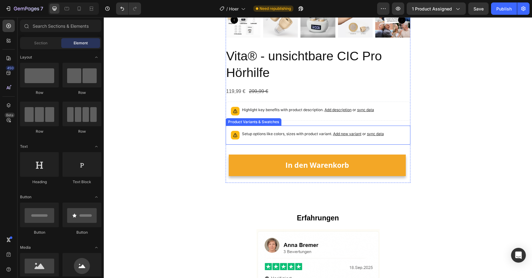
click at [266, 136] on p "Setup options like colors, sizes with product variant. Add new variant or sync …" at bounding box center [313, 134] width 142 height 6
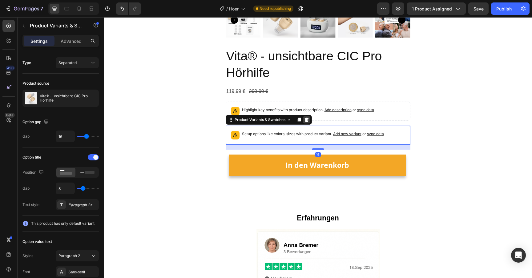
click at [308, 121] on icon at bounding box center [307, 119] width 4 height 4
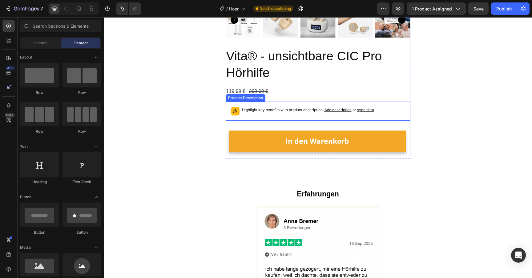
click at [285, 111] on p "Highlight key benefits with product description. Add description or sync data" at bounding box center [308, 110] width 132 height 6
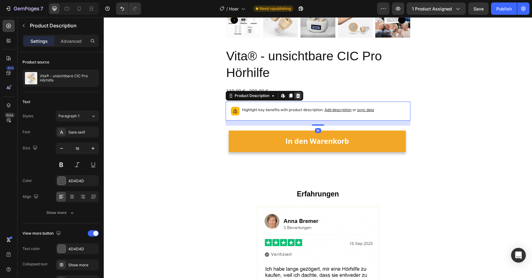
click at [299, 95] on icon at bounding box center [298, 95] width 4 height 4
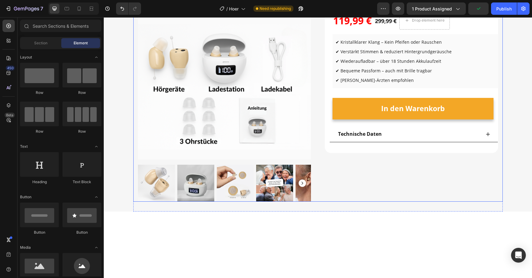
scroll to position [0, 0]
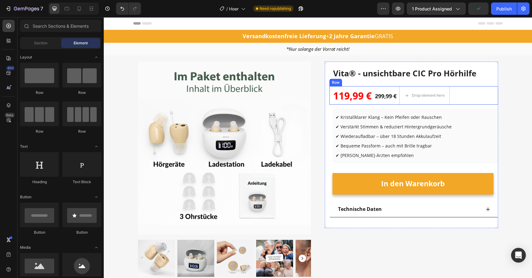
click at [376, 102] on div "299,99 € (P) Price (P) Price" at bounding box center [386, 95] width 23 height 18
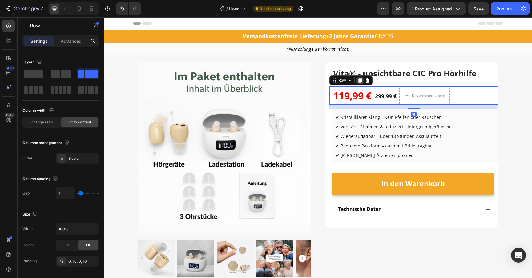
click at [358, 77] on div at bounding box center [359, 80] width 7 height 7
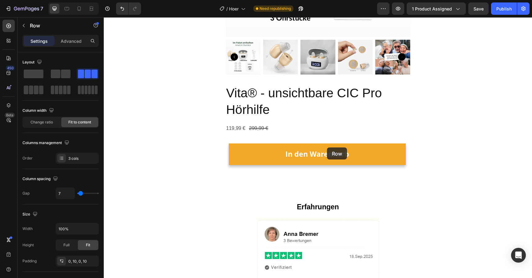
scroll to position [1140, 0]
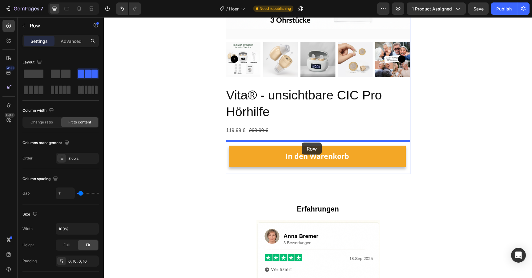
drag, startPoint x: 340, startPoint y: 100, endPoint x: 302, endPoint y: 143, distance: 57.4
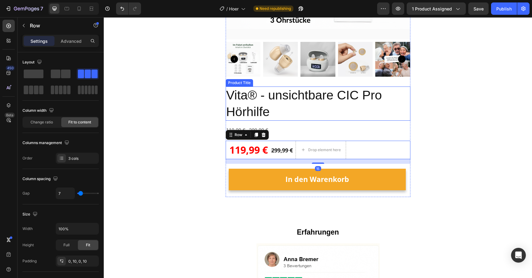
click at [258, 116] on h2 "Vita® - unsichtbare CIC Pro Hörhilfe" at bounding box center [318, 104] width 185 height 34
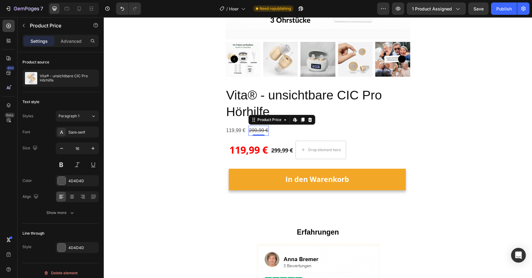
click at [257, 130] on div "299,99 €" at bounding box center [259, 131] width 20 height 10
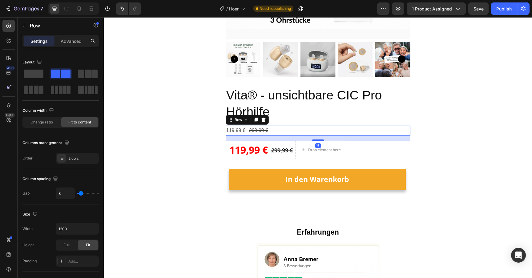
click at [284, 129] on div "119,99 € Product Price Product Price 299,99 € Product Price Product Price Row 16" at bounding box center [318, 131] width 185 height 10
click at [263, 118] on icon at bounding box center [264, 120] width 4 height 4
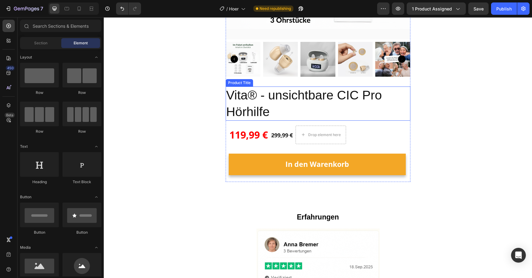
click at [277, 100] on h2 "Vita® - unsichtbare CIC Pro Hörhilfe" at bounding box center [318, 104] width 185 height 34
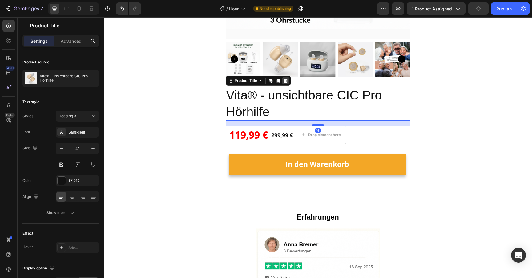
click at [285, 80] on icon at bounding box center [286, 81] width 4 height 4
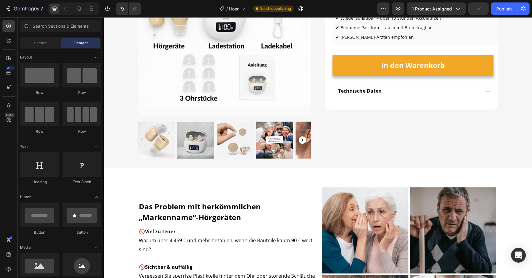
scroll to position [0, 0]
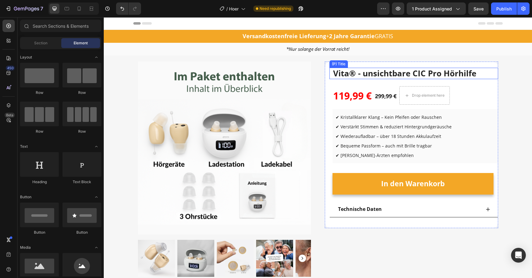
click at [365, 76] on h2 "Vita® - unsichtbare CIC Pro Hörhilfe" at bounding box center [414, 74] width 163 height 12
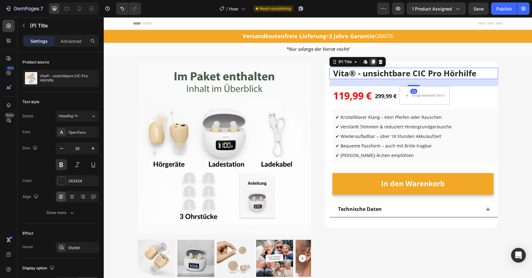
click at [374, 62] on icon at bounding box center [373, 62] width 3 height 4
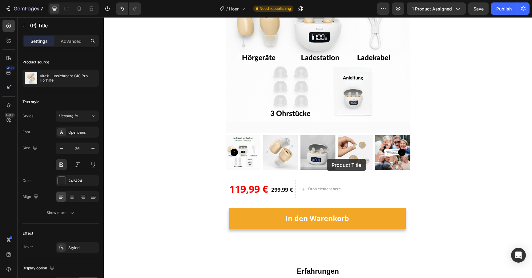
scroll to position [1045, 0]
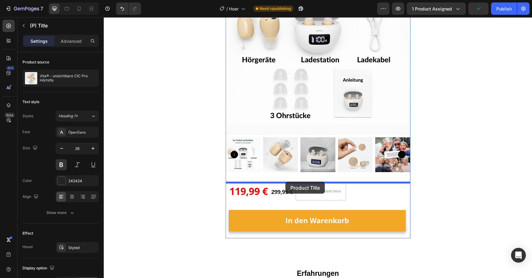
drag, startPoint x: 346, startPoint y: 87, endPoint x: 286, endPoint y: 182, distance: 112.3
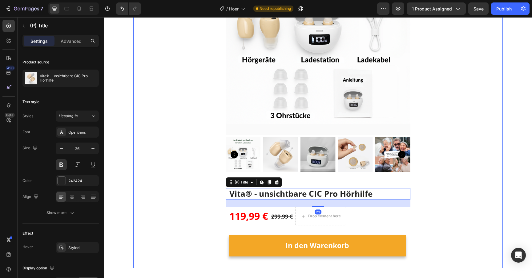
click at [208, 198] on div "Product Images Vita® - unsichtbare CIC Pro Hörhilfe (P) Title Edit content in S…" at bounding box center [318, 106] width 360 height 313
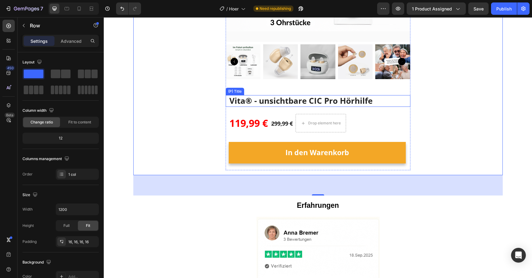
scroll to position [1141, 0]
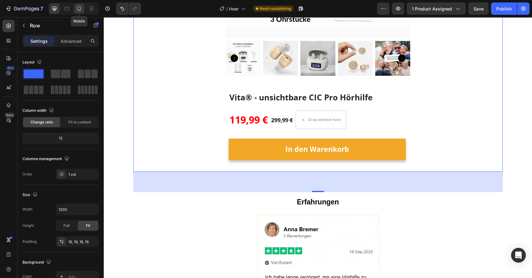
click at [83, 11] on div at bounding box center [79, 9] width 10 height 10
type input "100%"
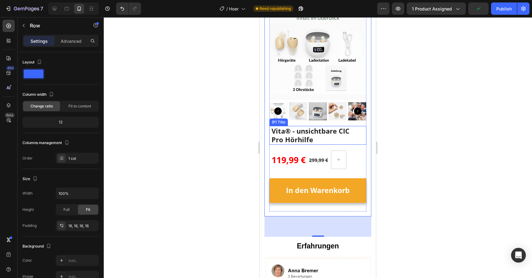
scroll to position [1259, 0]
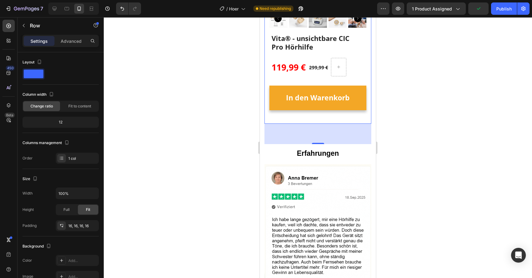
click at [217, 110] on div at bounding box center [318, 147] width 429 height 261
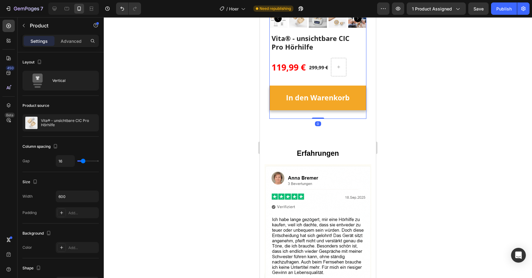
click at [324, 119] on div "In den Warenkorb (P) Cart Button" at bounding box center [318, 100] width 97 height 37
click at [303, 124] on div "Product Images Vita® - unsichtbare CIC Pro Hörhilfe (P) Title 119,99 € (P) Pric…" at bounding box center [318, 14] width 107 height 219
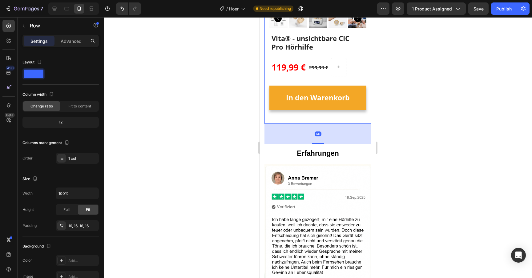
click at [317, 144] on div "66" at bounding box center [318, 134] width 107 height 20
click at [230, 182] on div at bounding box center [318, 147] width 429 height 261
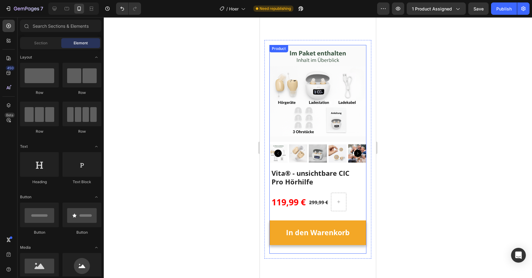
scroll to position [1116, 0]
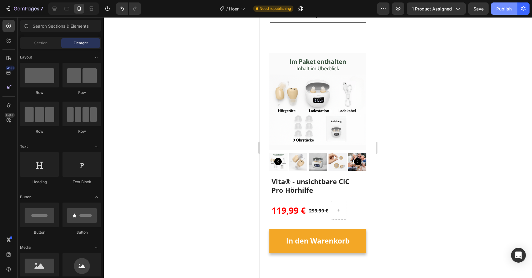
click at [503, 7] on div "Publish" at bounding box center [504, 9] width 15 height 6
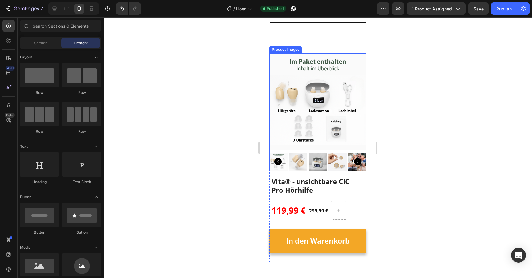
click at [311, 141] on img at bounding box center [318, 101] width 97 height 97
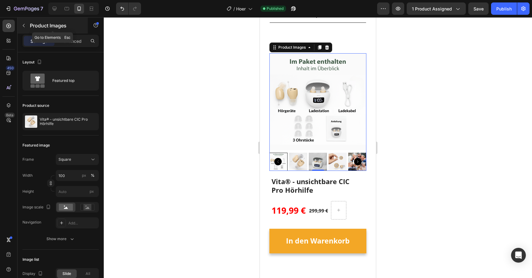
click at [24, 27] on icon "button" at bounding box center [23, 25] width 5 height 5
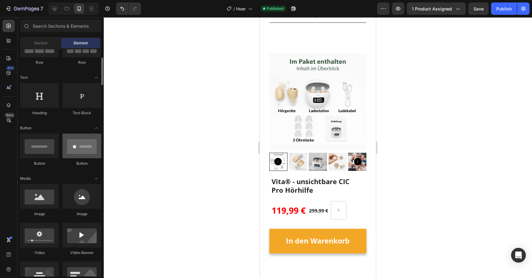
scroll to position [69, 0]
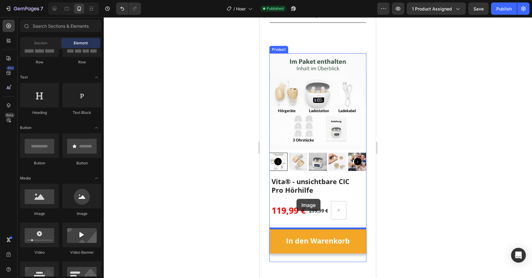
drag, startPoint x: 303, startPoint y: 215, endPoint x: 297, endPoint y: 199, distance: 17.6
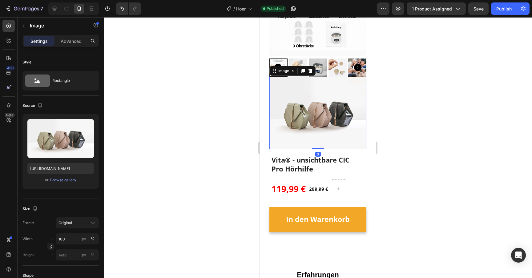
scroll to position [1218, 0]
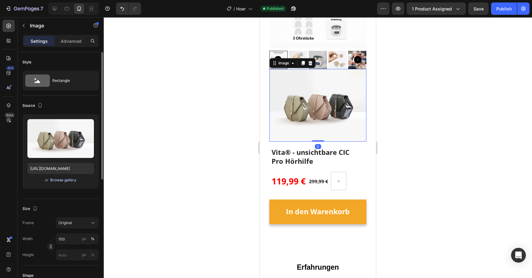
click at [60, 178] on div "Browse gallery" at bounding box center [63, 180] width 26 height 6
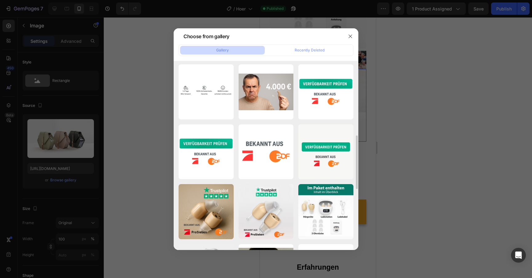
scroll to position [298, 0]
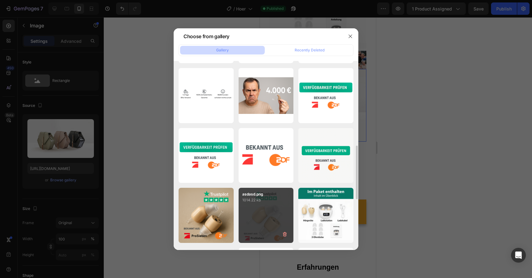
click at [267, 214] on div "asdasd.png 1014.22 kb" at bounding box center [266, 215] width 55 height 55
type input "https://cdn.shopify.com/s/files/1/0913/5734/8171/files/gempages_555675308238308…"
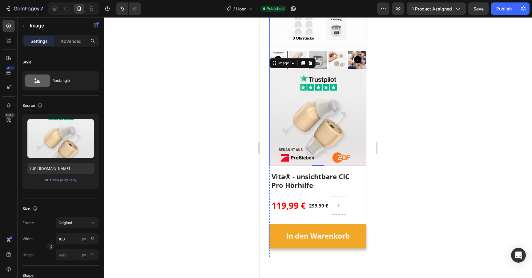
click at [310, 48] on img at bounding box center [318, -1] width 97 height 97
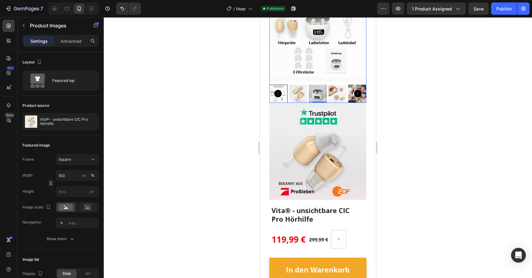
scroll to position [1163, 0]
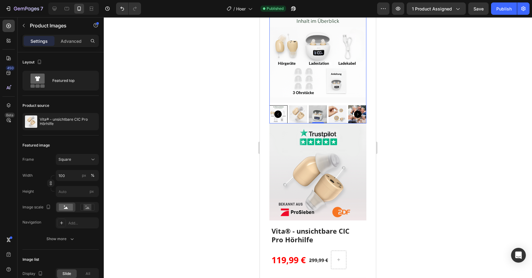
click at [326, 14] on icon at bounding box center [327, 12] width 4 height 4
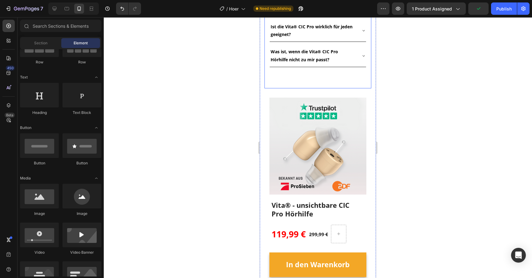
scroll to position [1069, 0]
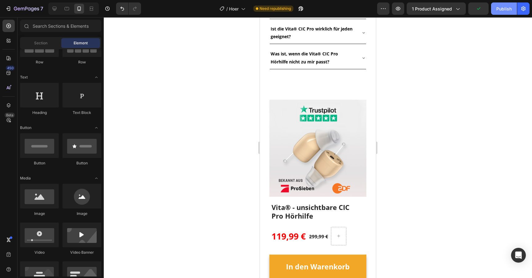
click at [504, 6] on div "Publish" at bounding box center [504, 9] width 15 height 6
click at [57, 9] on icon at bounding box center [54, 9] width 6 height 6
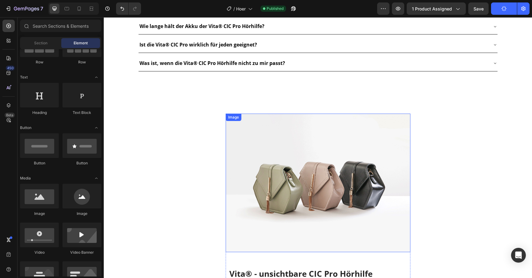
scroll to position [860, 0]
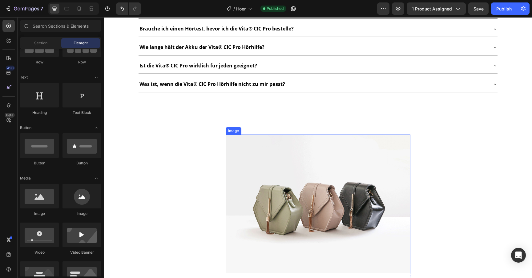
click at [264, 173] on img at bounding box center [318, 204] width 185 height 139
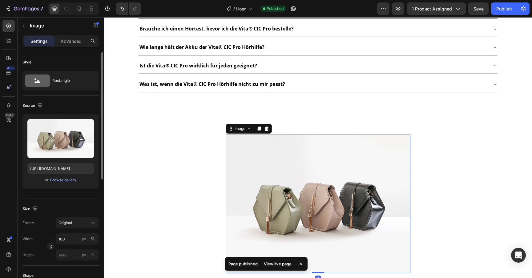
click at [67, 180] on div "Browse gallery" at bounding box center [63, 180] width 26 height 6
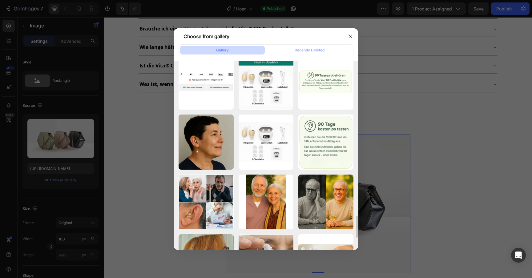
scroll to position [1331, 0]
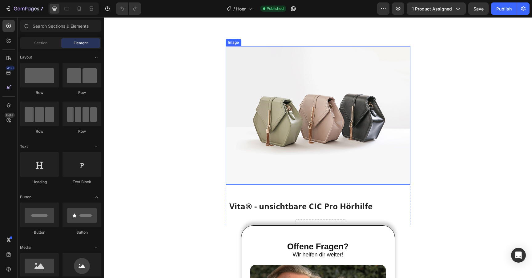
scroll to position [949, 0]
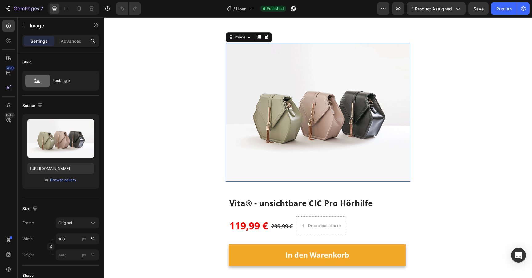
click at [275, 159] on img at bounding box center [318, 112] width 185 height 139
click at [71, 179] on div "Browse gallery" at bounding box center [63, 180] width 26 height 6
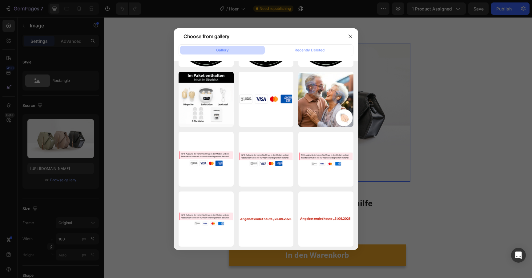
scroll to position [0, 0]
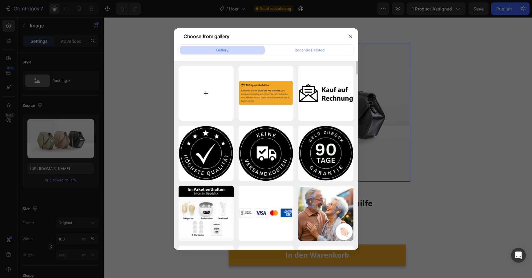
click at [213, 89] on input "file" at bounding box center [206, 93] width 55 height 55
type input "C:\fakepath\Bildschirmfoto 2025-09-16 um 15.39.12.png"
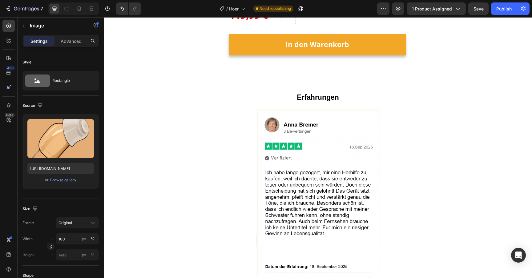
scroll to position [1025, 0]
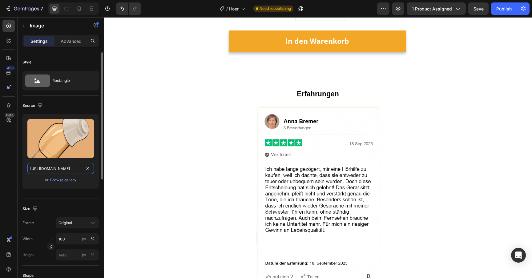
click at [64, 169] on input "https://cdn.shopify.com/s/files/1/0913/5734/8171/files/gempages_555675308238308…" at bounding box center [60, 168] width 67 height 11
click at [66, 12] on div at bounding box center [67, 9] width 10 height 10
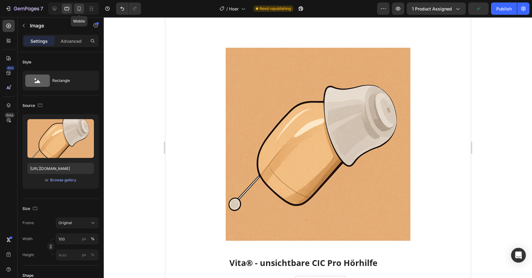
click at [75, 10] on div at bounding box center [79, 9] width 10 height 10
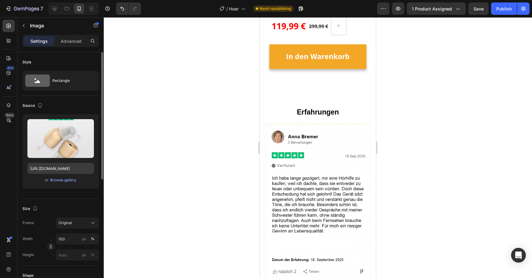
scroll to position [1188, 0]
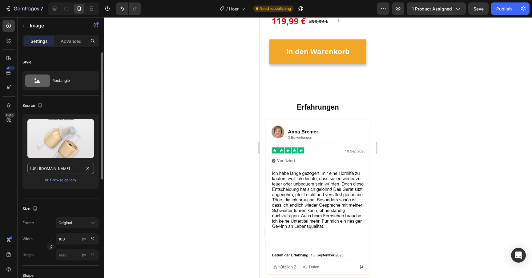
click at [58, 165] on input "https://cdn.shopify.com/s/files/1/0913/5734/8171/files/gempages_555675308238308…" at bounding box center [60, 168] width 67 height 11
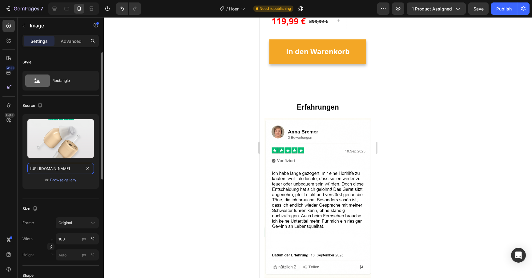
paste input "e28f61d-3134-47fa-8ac3-8fa046ab4927"
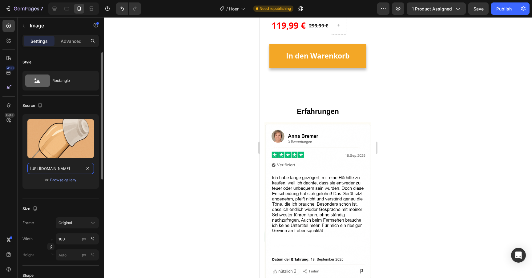
type input "https://cdn.shopify.com/s/files/1/0913/5734/8171/files/gempages_555675308238308…"
click at [26, 177] on div "Upload Image https://cdn.shopify.com/s/files/1/0913/5734/8171/files/gempages_55…" at bounding box center [60, 151] width 76 height 75
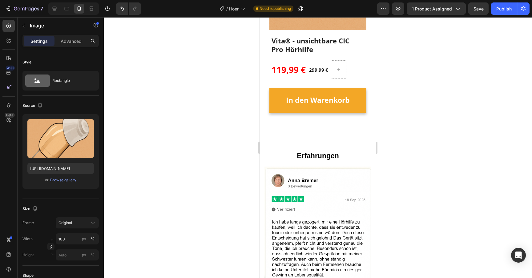
scroll to position [1152, 0]
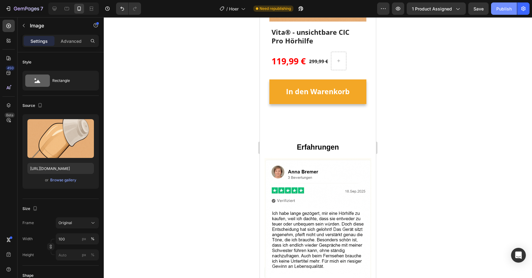
click at [505, 6] on div "Publish" at bounding box center [504, 9] width 15 height 6
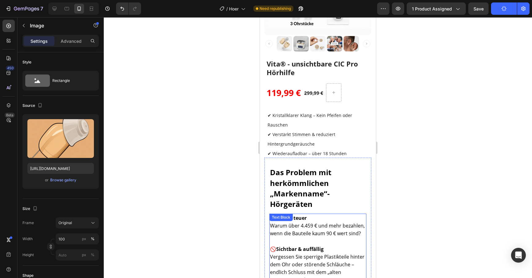
scroll to position [0, 0]
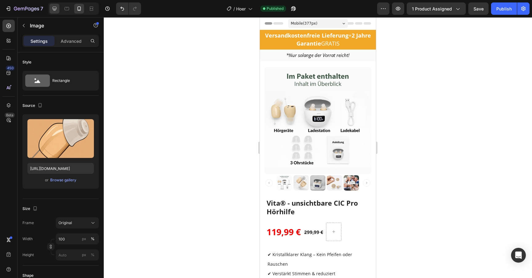
click at [55, 8] on icon at bounding box center [54, 9] width 6 height 6
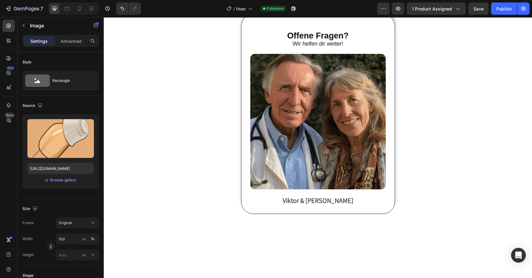
scroll to position [2066, 0]
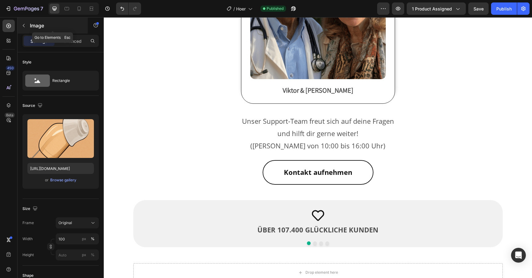
click at [24, 25] on icon "button" at bounding box center [23, 25] width 5 height 5
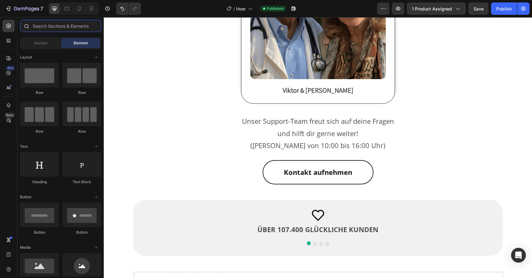
click at [49, 29] on input "text" at bounding box center [60, 26] width 81 height 12
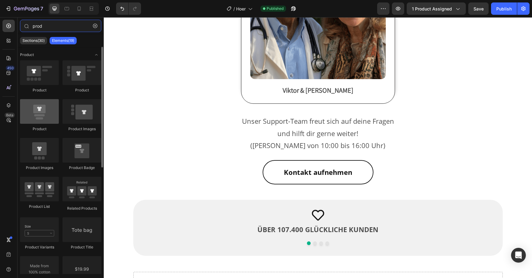
type input "prod"
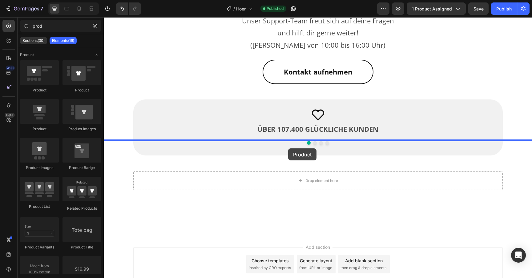
scroll to position [2110, 0]
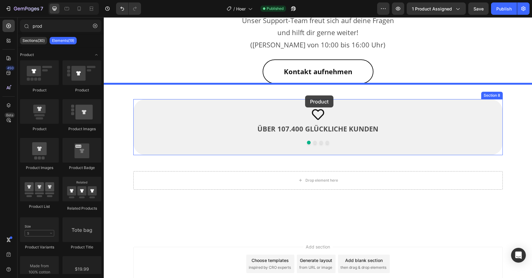
drag, startPoint x: 141, startPoint y: 125, endPoint x: 305, endPoint y: 96, distance: 166.6
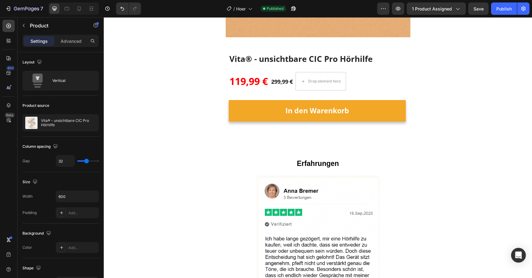
scroll to position [1068, 0]
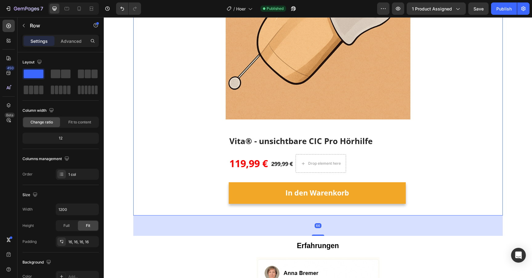
click at [210, 131] on div "Image Vita® - unsichtbare CIC Pro Hörhilfe (P) Title 119,99 € (P) Price (P) Pri…" at bounding box center [318, 69] width 360 height 284
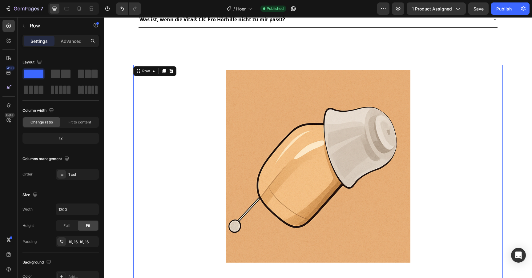
scroll to position [917, 0]
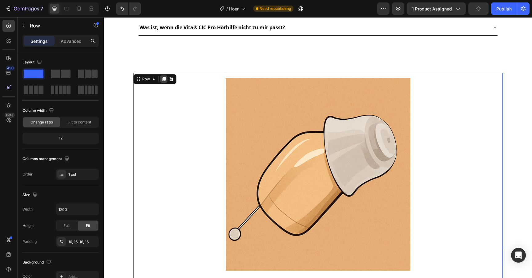
click at [164, 78] on icon at bounding box center [163, 79] width 3 height 4
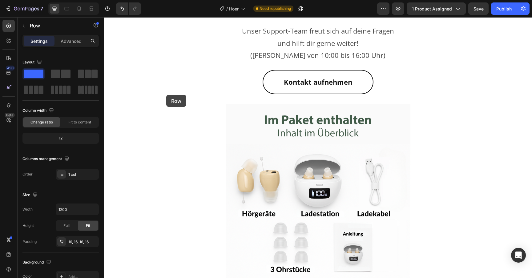
scroll to position [2418, 0]
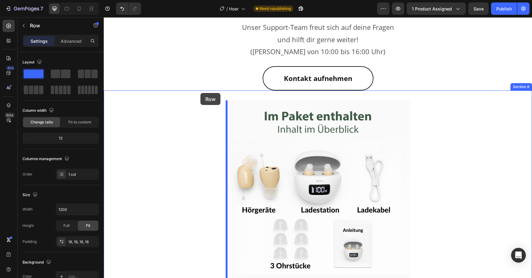
drag, startPoint x: 145, startPoint y: 32, endPoint x: 201, endPoint y: 93, distance: 82.2
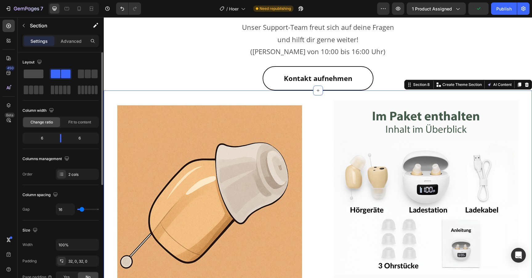
click at [38, 71] on span at bounding box center [34, 74] width 20 height 9
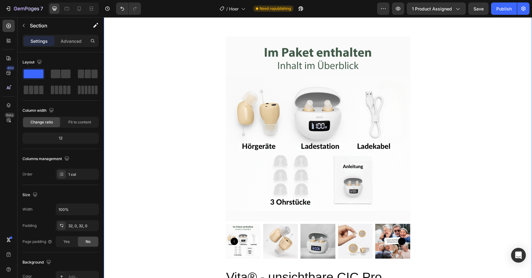
scroll to position [2798, 0]
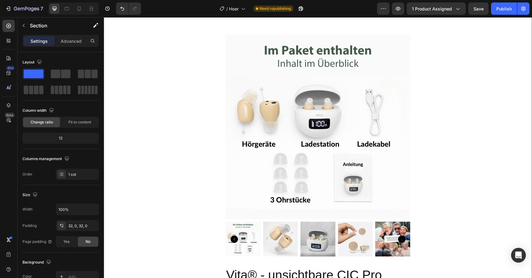
click at [202, 105] on div "Image Vita® - unsichtbare CIC Pro Hörhilfe (P) Title 119,99 € (P) Price (P) Pri…" at bounding box center [318, 82] width 429 height 725
click at [252, 93] on img at bounding box center [318, 127] width 185 height 185
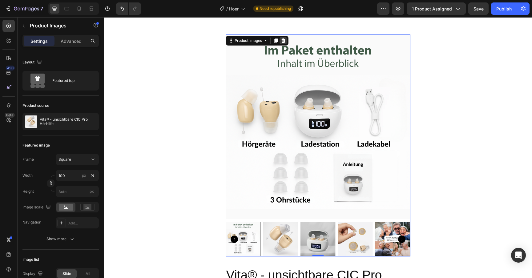
click at [286, 39] on div at bounding box center [283, 40] width 7 height 7
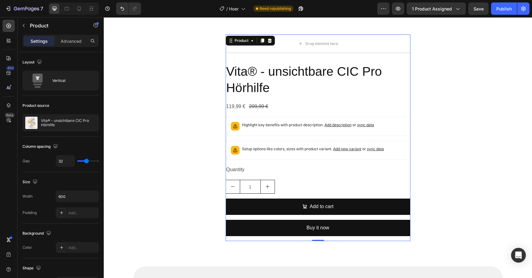
click at [267, 56] on div "Drop element here Vita® - unsichtbare CIC Pro Hörhilfe Product Title 119,99 € P…" at bounding box center [318, 138] width 185 height 207
click at [269, 39] on icon at bounding box center [270, 41] width 4 height 4
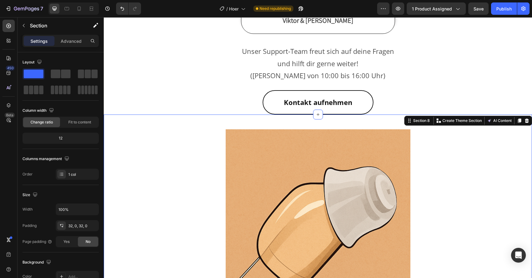
scroll to position [2461, 0]
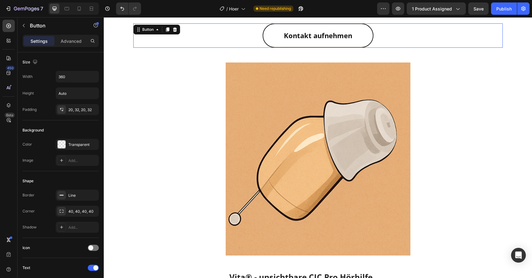
click at [261, 46] on div "Kontakt aufnehmen Button 0" at bounding box center [318, 35] width 370 height 25
click at [283, 47] on link "Kontakt aufnehmen" at bounding box center [318, 35] width 111 height 25
click at [385, 46] on div "Kontakt aufnehmen Button 0" at bounding box center [318, 35] width 370 height 25
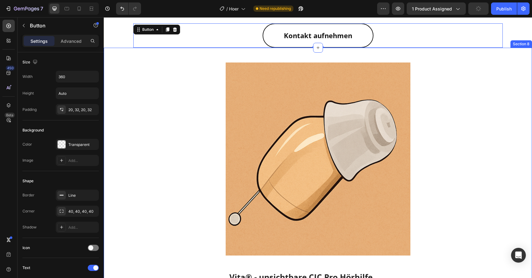
click at [373, 55] on div "Image Vita® - unsichtbare CIC Pro Hörhilfe (P) Title 119,99 € (P) Price (P) Pri…" at bounding box center [318, 215] width 429 height 334
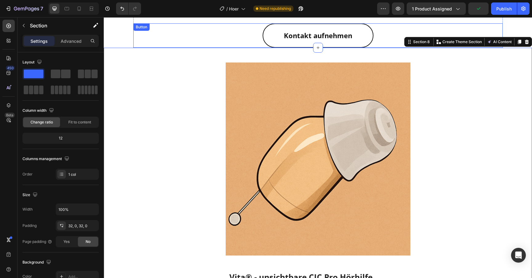
click at [376, 44] on div "Kontakt aufnehmen Button" at bounding box center [318, 35] width 370 height 25
click at [367, 57] on div "Image Vita® - unsichtbare CIC Pro Hörhilfe (P) Title 119,99 € (P) Price (P) Pri…" at bounding box center [318, 215] width 429 height 334
click at [369, 48] on div "Image Vita® - unsichtbare CIC Pro Hörhilfe (P) Title 119,99 € (P) Price (P) Pri…" at bounding box center [318, 215] width 429 height 334
click at [376, 40] on div "Kontakt aufnehmen Button" at bounding box center [318, 35] width 370 height 25
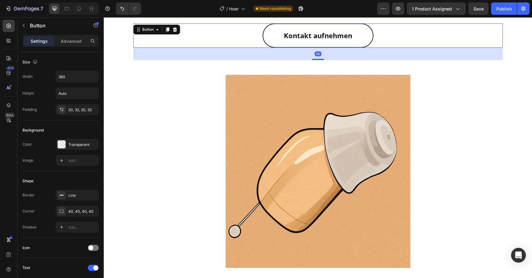
drag, startPoint x: 316, startPoint y: 47, endPoint x: 325, endPoint y: 59, distance: 15.2
click at [325, 48] on div "40" at bounding box center [318, 48] width 370 height 0
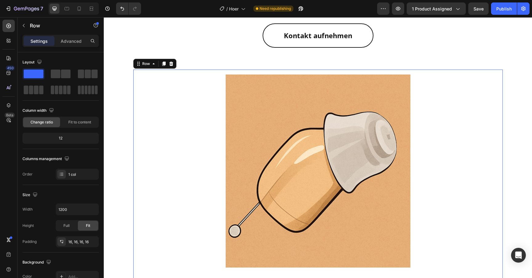
click at [190, 98] on div "Image Vita® - unsichtbare CIC Pro Hörhilfe (P) Title 119,99 € (P) Price (P) Pri…" at bounding box center [318, 217] width 360 height 284
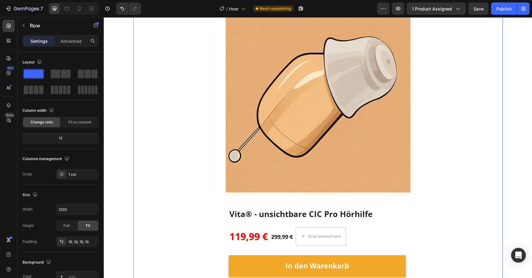
scroll to position [2538, 0]
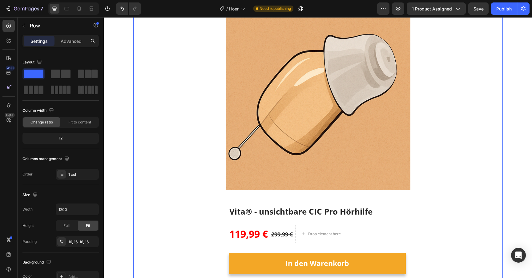
click at [278, 88] on img at bounding box center [318, 93] width 185 height 193
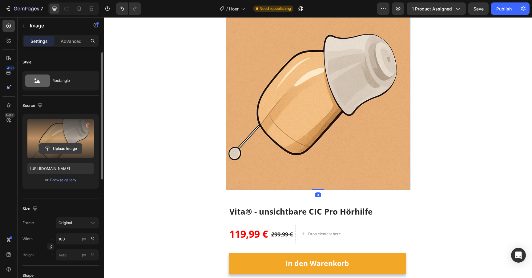
click at [67, 150] on input "file" at bounding box center [60, 149] width 43 height 10
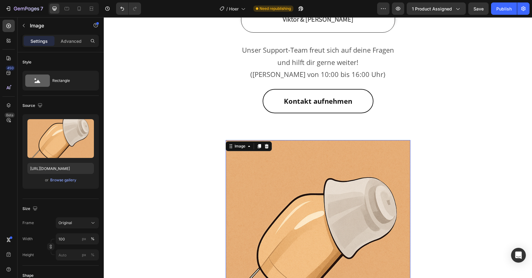
scroll to position [2396, 0]
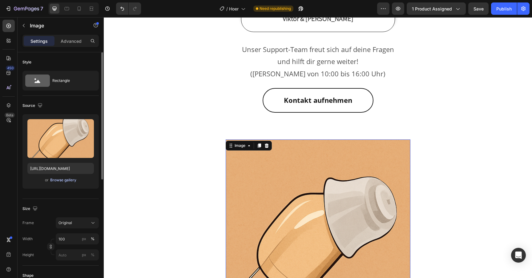
click at [63, 180] on div "Browse gallery" at bounding box center [63, 180] width 26 height 6
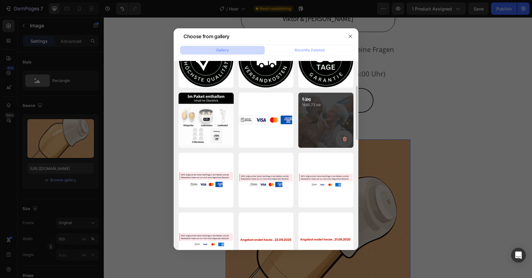
scroll to position [92, 0]
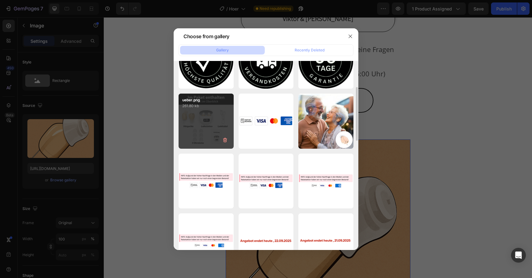
click at [210, 125] on div "ueber.png 261.80 kb" at bounding box center [206, 121] width 55 height 55
type input "https://cdn.shopify.com/s/files/1/0913/5734/8171/files/gempages_555675308238308…"
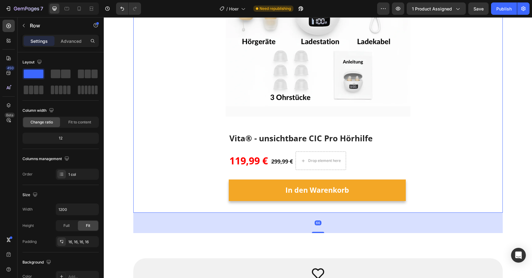
click at [171, 123] on div "Image Vita® - unsichtbare CIC Pro Hörhilfe (P) Title 119,99 € (P) Price (P) Pri…" at bounding box center [318, 70] width 360 height 276
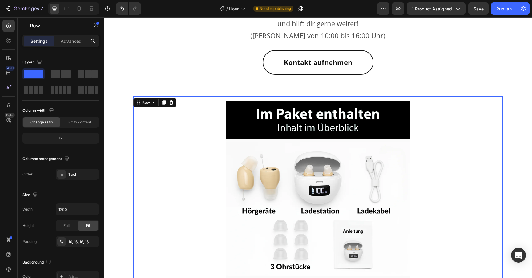
scroll to position [2419, 0]
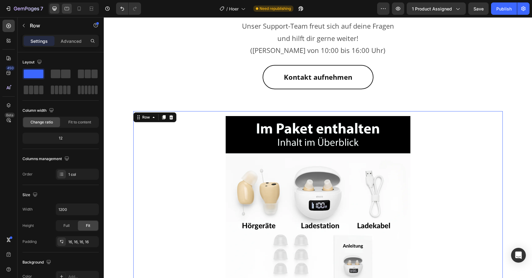
click at [68, 9] on icon at bounding box center [67, 9] width 6 height 6
type input "100%"
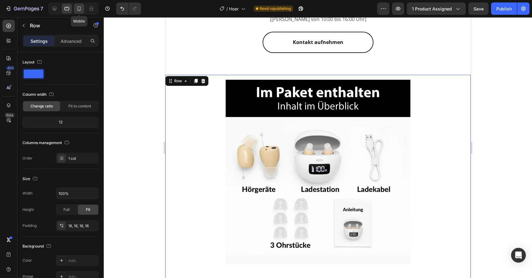
click at [77, 9] on icon at bounding box center [79, 9] width 6 height 6
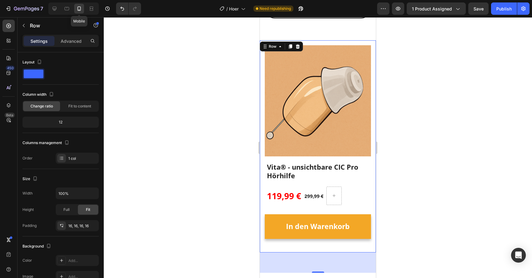
scroll to position [2487, 0]
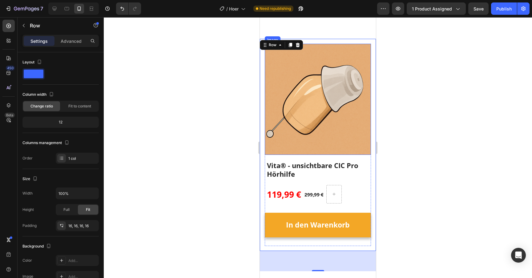
click at [335, 107] on img at bounding box center [318, 99] width 106 height 111
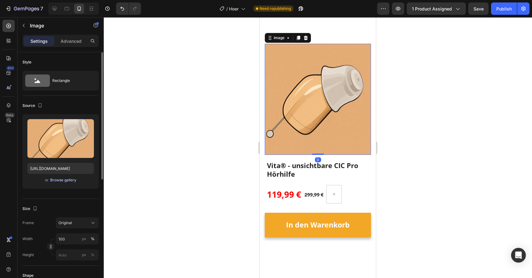
click at [68, 178] on div "Browse gallery" at bounding box center [63, 180] width 26 height 6
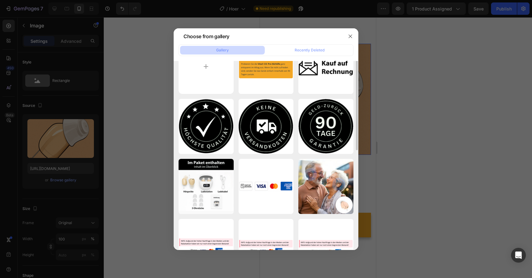
scroll to position [30, 0]
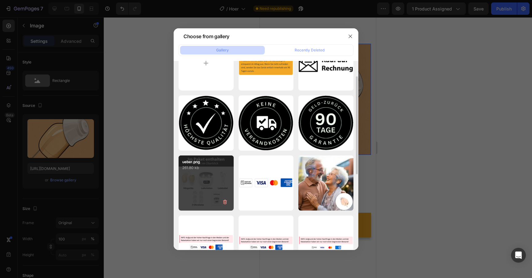
click at [214, 178] on div "ueber.png 261.80 kb" at bounding box center [206, 183] width 55 height 55
type input "https://cdn.shopify.com/s/files/1/0913/5734/8171/files/gempages_555675308238308…"
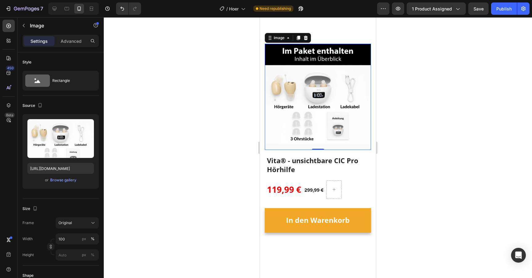
click at [199, 152] on div at bounding box center [318, 147] width 429 height 261
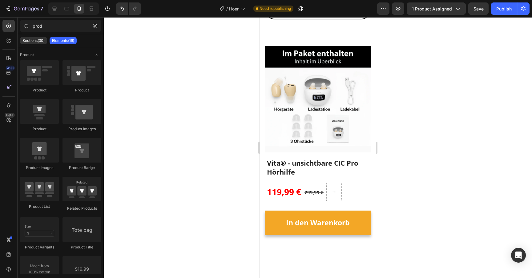
scroll to position [2609, 0]
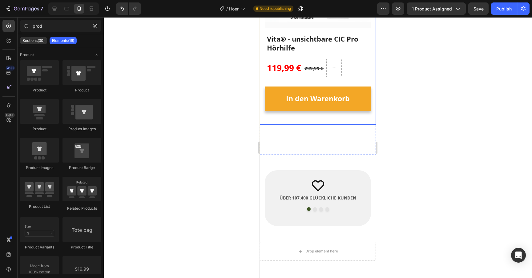
click at [310, 123] on div "Image Vita® - unsichtbare CIC Pro Hörhilfe (P) Title 119,99 € (P) Price (P) Pri…" at bounding box center [318, 20] width 116 height 207
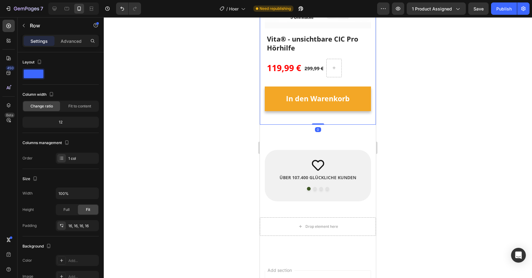
drag, startPoint x: 316, startPoint y: 144, endPoint x: 328, endPoint y: 120, distance: 26.3
click at [328, 120] on div "Image Vita® - unsichtbare CIC Pro Hörhilfe (P) Title 119,99 € (P) Price (P) Pri…" at bounding box center [318, 20] width 116 height 207
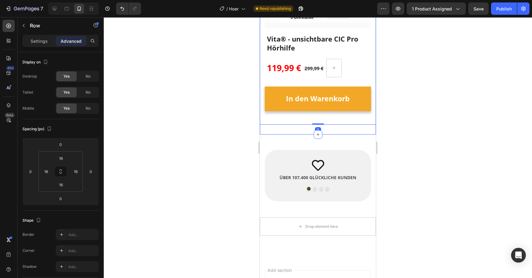
click at [233, 133] on div at bounding box center [318, 147] width 429 height 261
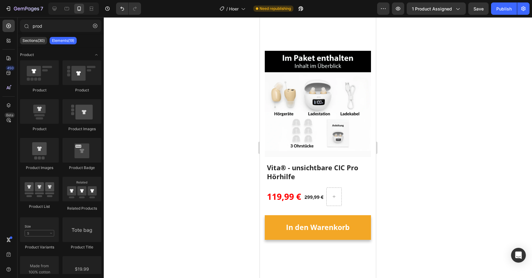
scroll to position [2525, 0]
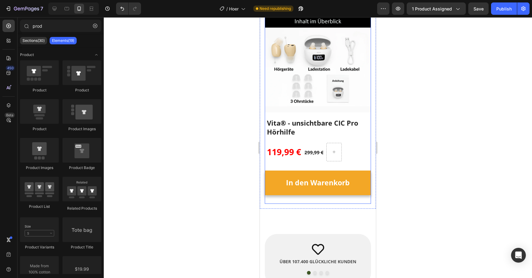
click at [309, 197] on div "In den Warenkorb (P) Cart Button" at bounding box center [318, 185] width 106 height 37
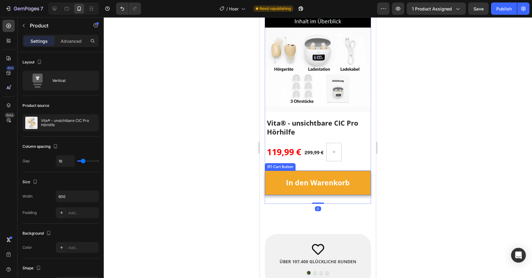
click at [312, 192] on button "In den Warenkorb" at bounding box center [318, 183] width 106 height 25
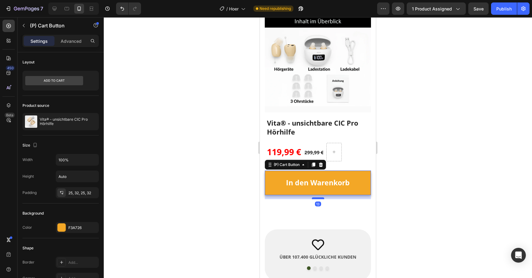
drag, startPoint x: 316, startPoint y: 203, endPoint x: 319, endPoint y: 198, distance: 5.4
click at [319, 198] on div at bounding box center [318, 199] width 12 height 2
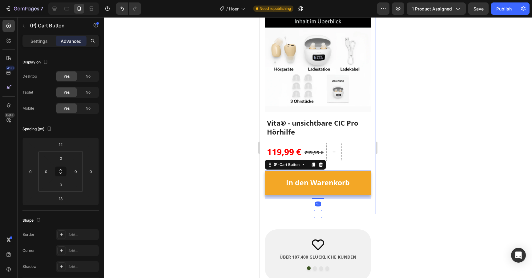
click at [280, 231] on div "Icon ÜBER 107.400 GLÜCKLICHE KUNDEN Text block Icon 90 TAGE GELD-ZURÜCK-GARANTI…" at bounding box center [318, 255] width 106 height 51
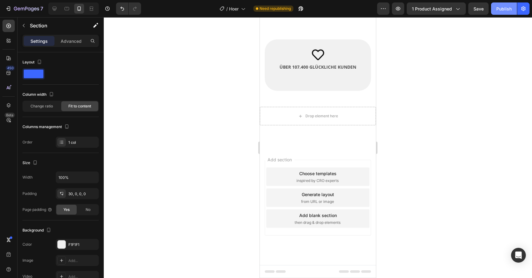
scroll to position [1724, 0]
click at [503, 9] on div "Publish" at bounding box center [504, 9] width 15 height 6
drag, startPoint x: 50, startPoint y: 10, endPoint x: 61, endPoint y: 20, distance: 15.5
click at [50, 10] on div at bounding box center [55, 9] width 10 height 10
type input "1200"
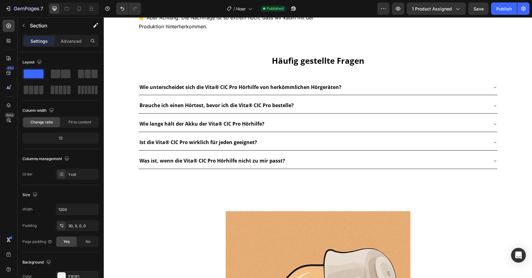
scroll to position [888, 0]
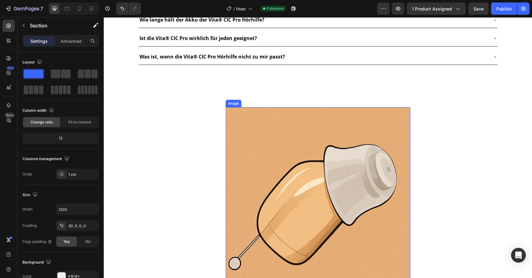
click at [290, 146] on img at bounding box center [318, 203] width 185 height 193
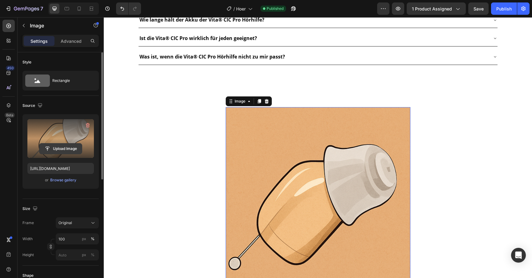
click at [64, 149] on input "file" at bounding box center [60, 149] width 43 height 10
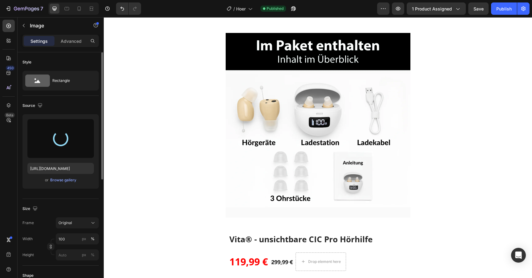
scroll to position [2195, 0]
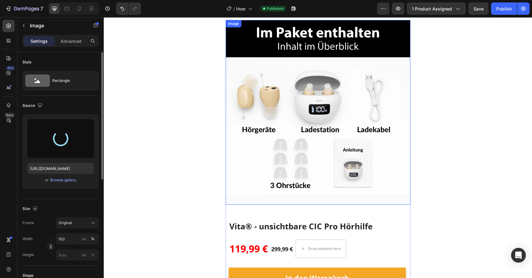
type input "https://cdn.shopify.com/s/files/1/0913/5734/8171/files/gempages_555675308238308…"
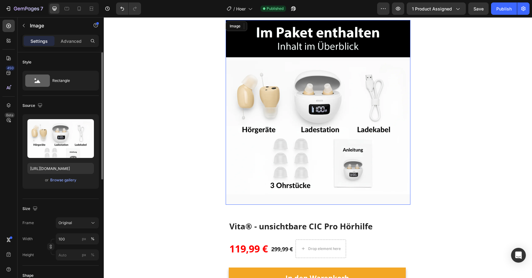
click at [267, 118] on img at bounding box center [318, 112] width 185 height 185
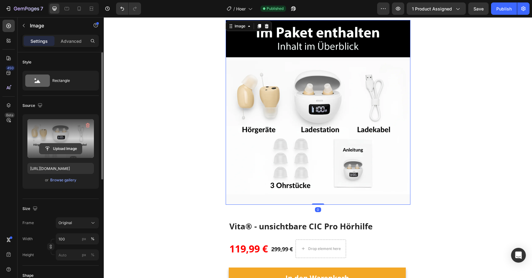
click at [67, 151] on input "file" at bounding box center [60, 149] width 43 height 10
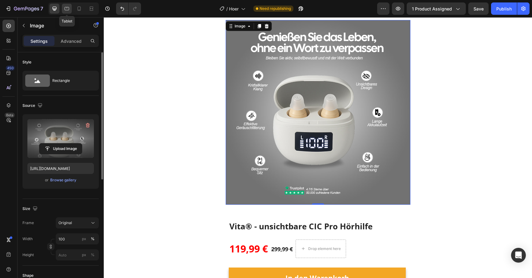
click at [67, 8] on icon at bounding box center [67, 8] width 2 height 1
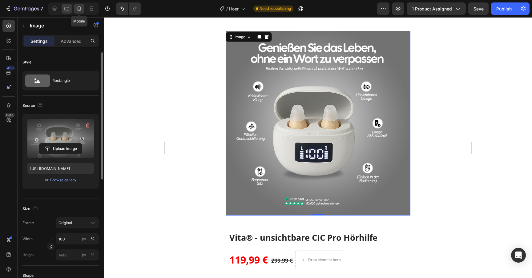
click at [77, 8] on icon at bounding box center [79, 9] width 6 height 6
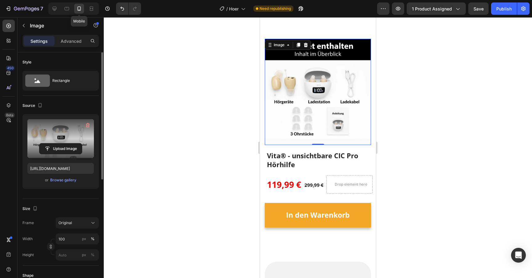
scroll to position [2178, 0]
click at [61, 179] on div "Browse gallery" at bounding box center [63, 180] width 26 height 6
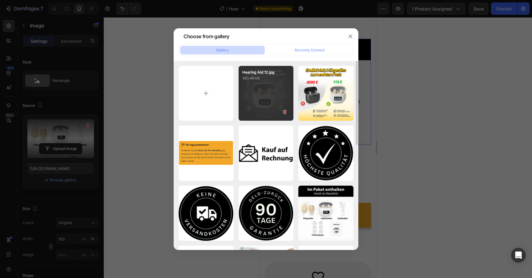
click at [263, 107] on div "Hearing Aid 12.jpg 383.46 kb" at bounding box center [266, 93] width 55 height 55
type input "https://cdn.shopify.com/s/files/1/0913/5734/8171/files/gempages_555675308238308…"
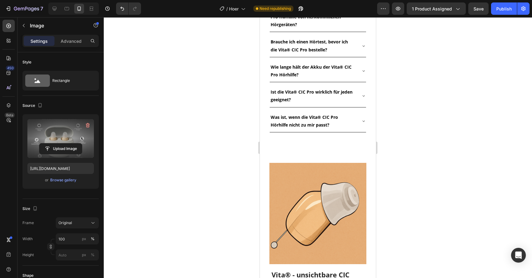
scroll to position [1058, 0]
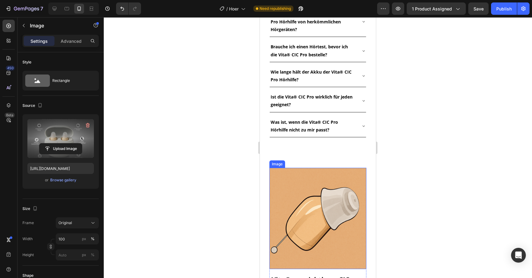
click at [312, 168] on img at bounding box center [318, 218] width 97 height 101
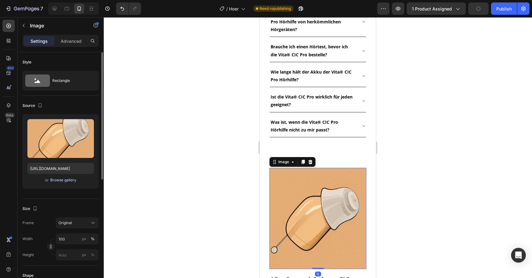
click at [63, 180] on div "Browse gallery" at bounding box center [63, 180] width 26 height 6
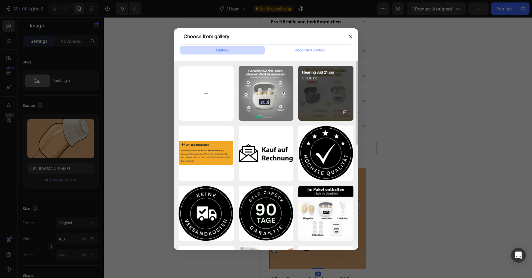
click at [331, 95] on div "Hearing Aid 21.jpg 518.18 kb" at bounding box center [326, 93] width 55 height 55
type input "https://cdn.shopify.com/s/files/1/0913/5734/8171/files/gempages_555675308238308…"
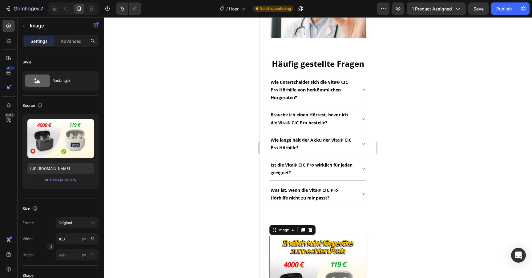
scroll to position [947, 0]
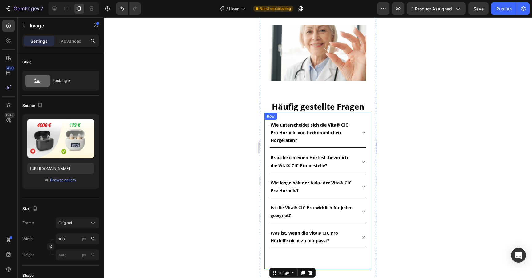
click at [303, 155] on div "Wie unterscheidet sich die Vita® CIC Pro Hörhilfe von herkömmlichen Hörgeräten?…" at bounding box center [318, 194] width 97 height 152
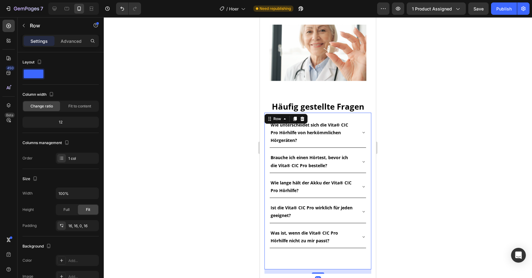
drag, startPoint x: 319, startPoint y: 177, endPoint x: 319, endPoint y: 170, distance: 6.8
click at [319, 170] on div "Wie unterscheidet sich die Vita® CIC Pro Hörhilfe von herkömmlichen Hörgeräten?…" at bounding box center [318, 191] width 107 height 157
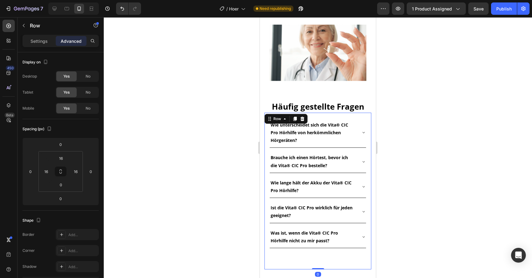
click at [200, 152] on div at bounding box center [318, 147] width 429 height 261
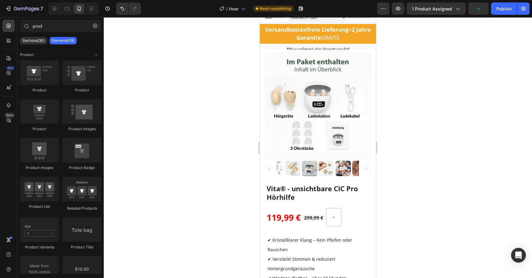
scroll to position [0, 0]
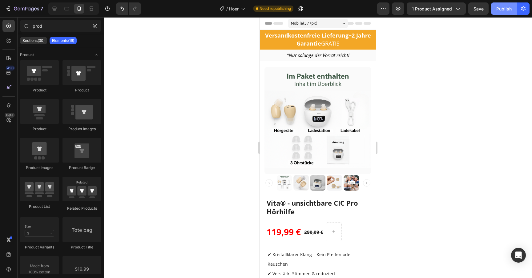
click at [507, 13] on button "Publish" at bounding box center [504, 8] width 26 height 12
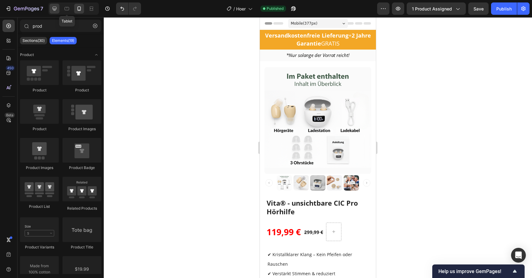
click at [54, 9] on icon at bounding box center [54, 9] width 6 height 6
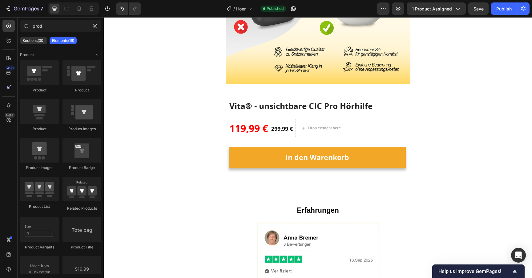
scroll to position [1074, 0]
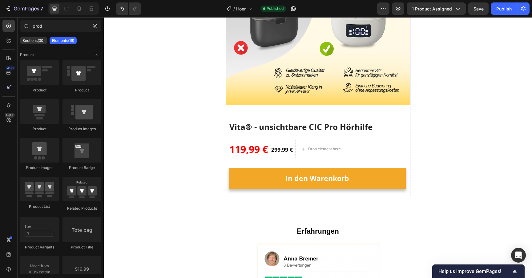
click at [280, 68] on img at bounding box center [318, 13] width 185 height 185
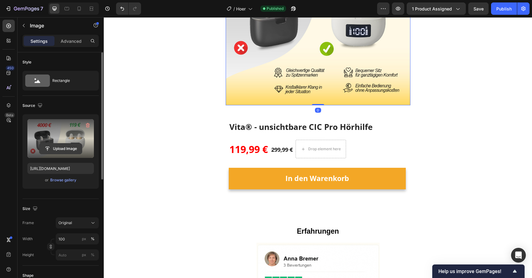
click at [63, 145] on input "file" at bounding box center [60, 149] width 43 height 10
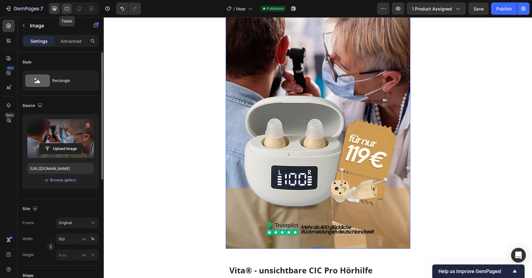
click at [71, 10] on div at bounding box center [67, 9] width 10 height 10
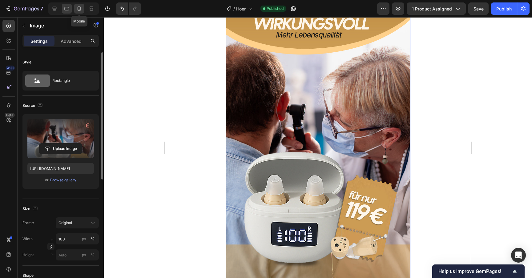
click at [79, 10] on icon at bounding box center [80, 10] width 2 height 1
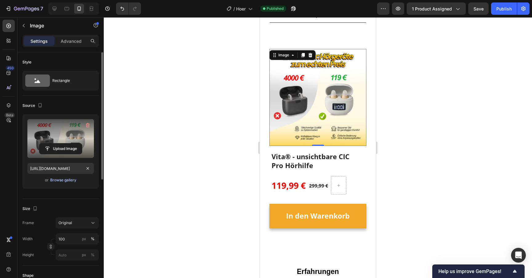
scroll to position [1183, 0]
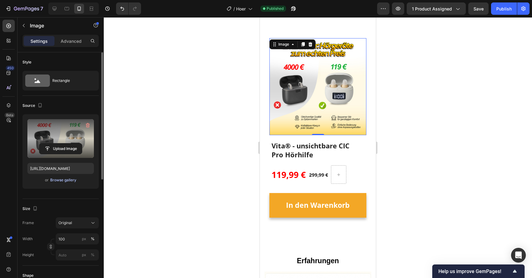
click at [57, 180] on div "Browse gallery" at bounding box center [63, 180] width 26 height 6
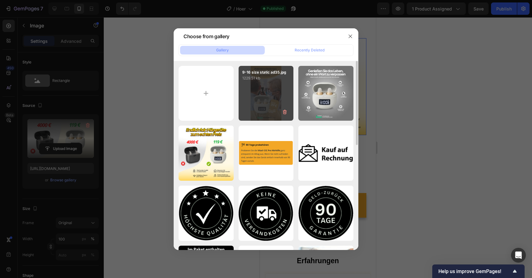
click at [257, 94] on div "9-16 size static ad35.jpg 1229.51 kb" at bounding box center [266, 93] width 55 height 55
type input "https://cdn.shopify.com/s/files/1/0913/5734/8171/files/gempages_555675308238308…"
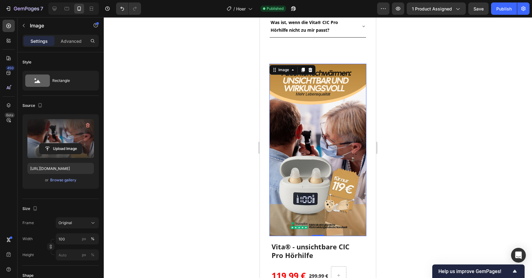
scroll to position [1143, 0]
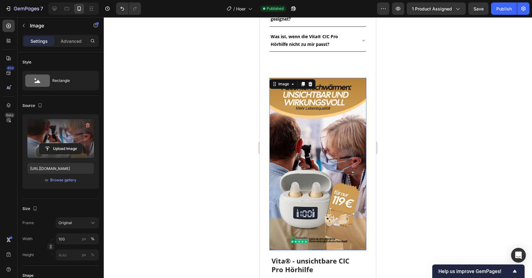
click at [232, 88] on div at bounding box center [318, 147] width 429 height 261
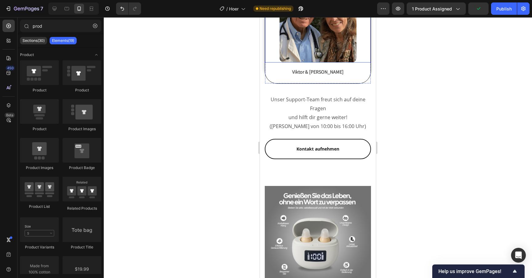
scroll to position [2212, 0]
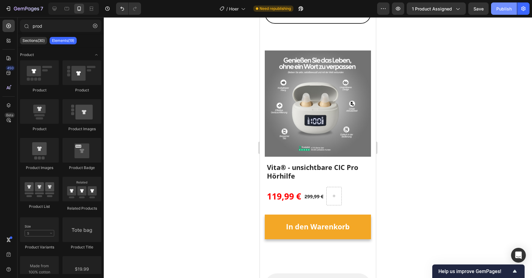
click at [504, 12] on button "Publish" at bounding box center [504, 8] width 26 height 12
click at [18, 11] on icon "button" at bounding box center [26, 8] width 25 height 5
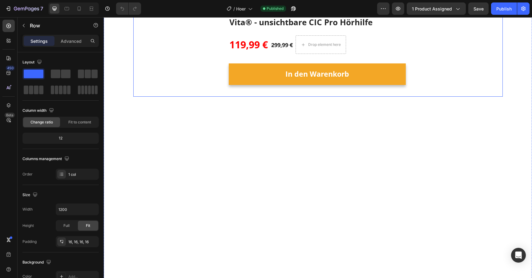
click at [177, 92] on div "Image Vita® - unsichtbare CIC Pro Hörhilfe (P) Title 119,99 € (P) Price (P) Pri…" at bounding box center [318, 46] width 360 height 91
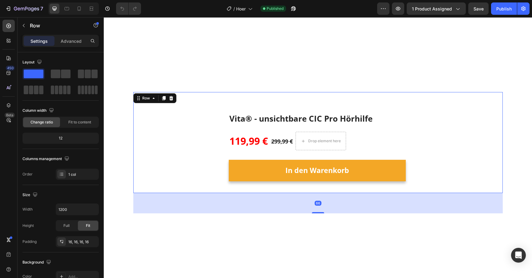
scroll to position [2253, 0]
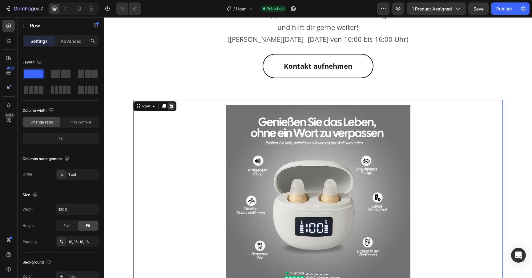
click at [173, 105] on icon at bounding box center [171, 106] width 5 height 5
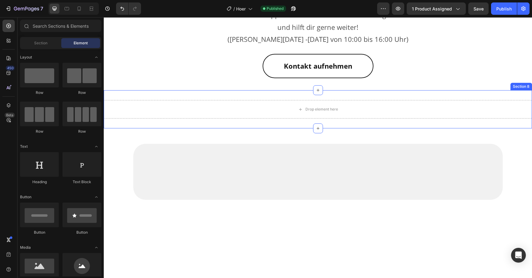
click at [236, 94] on div "Drop element here Section 8" at bounding box center [318, 109] width 429 height 38
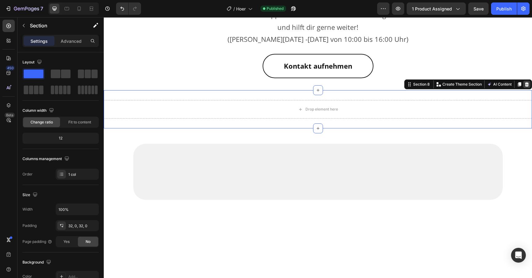
click at [527, 84] on icon at bounding box center [527, 84] width 5 height 5
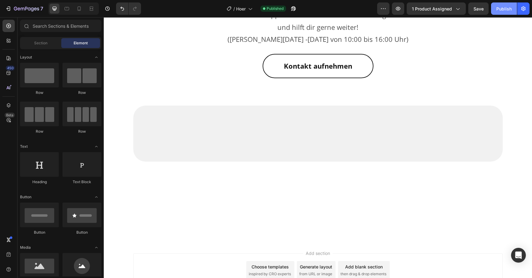
click at [498, 12] on button "Publish" at bounding box center [504, 8] width 26 height 12
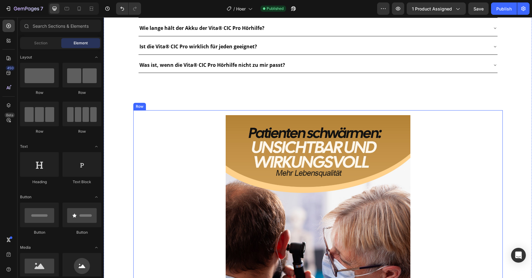
scroll to position [818, 0]
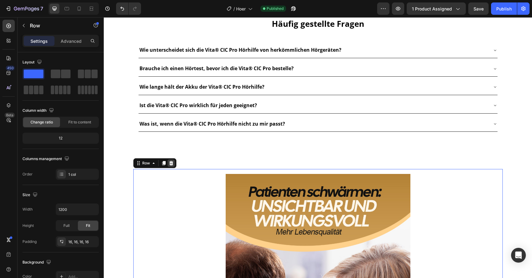
click at [173, 164] on icon at bounding box center [171, 163] width 5 height 5
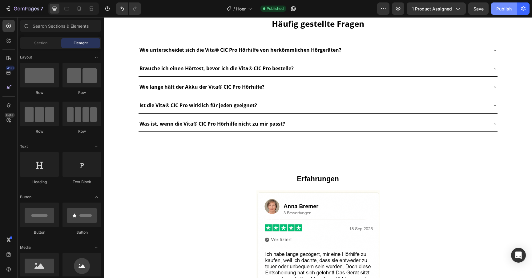
click at [507, 6] on div "Publish" at bounding box center [504, 9] width 15 height 6
